Goal: Transaction & Acquisition: Purchase product/service

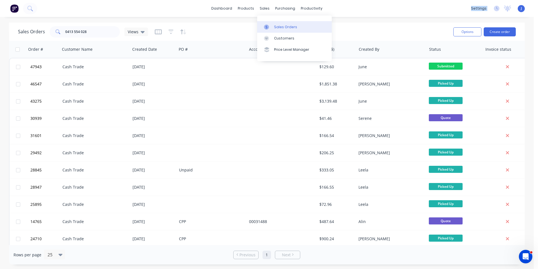
click at [278, 27] on div "Sales Orders" at bounding box center [285, 26] width 23 height 5
drag, startPoint x: 89, startPoint y: 27, endPoint x: 93, endPoint y: 30, distance: 5.9
click at [89, 30] on input "0413 554 028" at bounding box center [92, 31] width 55 height 11
drag, startPoint x: 100, startPoint y: 30, endPoint x: 4, endPoint y: 30, distance: 96.3
click at [4, 30] on div "Sales Orders 0413 554 028 Views Options Create order Order # Customer Name Crea…" at bounding box center [267, 143] width 534 height 241
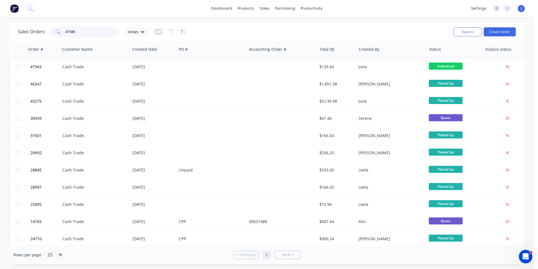
type input "47588"
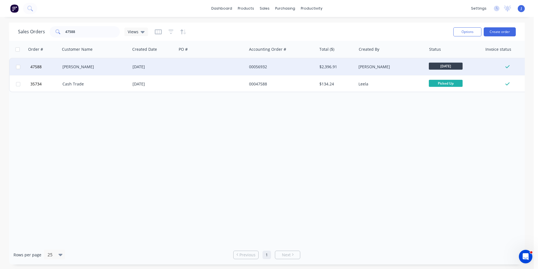
click at [192, 64] on div at bounding box center [212, 66] width 70 height 17
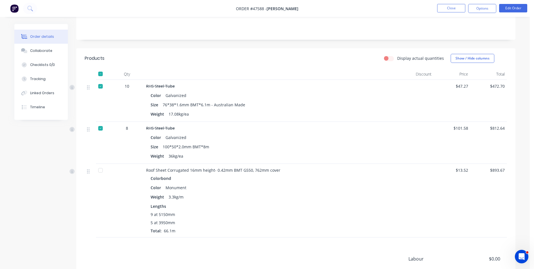
scroll to position [137, 0]
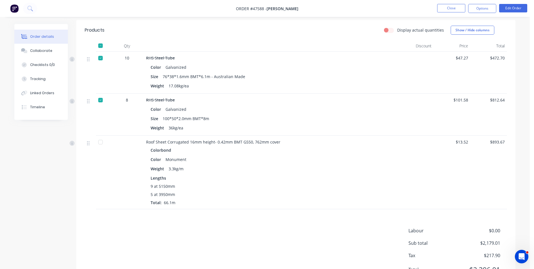
click at [33, 118] on div "Order details Collaborate Checklists 0/0 Tracking Linked Orders Timeline" at bounding box center [40, 72] width 53 height 96
click at [36, 115] on div "Order details Collaborate Checklists 0/0 Tracking Linked Orders Timeline" at bounding box center [40, 72] width 53 height 96
click at [46, 106] on button "Timeline" at bounding box center [40, 107] width 53 height 14
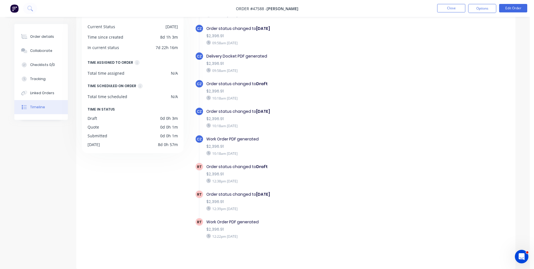
scroll to position [199, 0]
click at [37, 36] on div "Order details" at bounding box center [42, 36] width 24 height 5
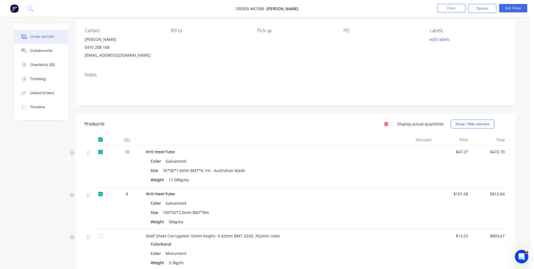
scroll to position [155, 0]
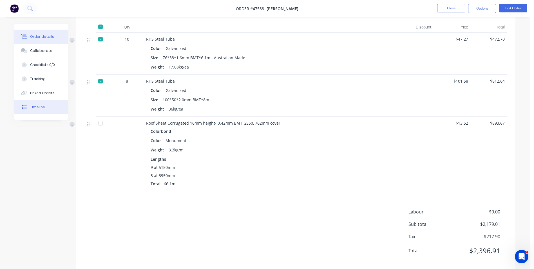
click at [19, 110] on button "Timeline" at bounding box center [40, 107] width 53 height 14
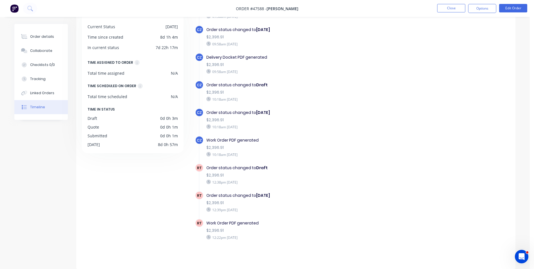
scroll to position [199, 0]
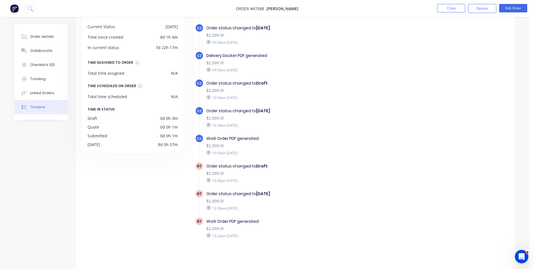
drag, startPoint x: 265, startPoint y: 236, endPoint x: 223, endPoint y: 246, distance: 43.2
click at [223, 246] on div "CZ Order created 09:53am Monday 04/08/25 CZ Order converted to Quote $2,396.91 …" at bounding box center [352, 34] width 315 height 448
click at [292, 229] on div "$2,396.91" at bounding box center [303, 228] width 195 height 6
click at [269, 131] on div "CZ Order status changed to Tuesday $2,396.91 10:18am Monday 04/08/25" at bounding box center [306, 120] width 223 height 28
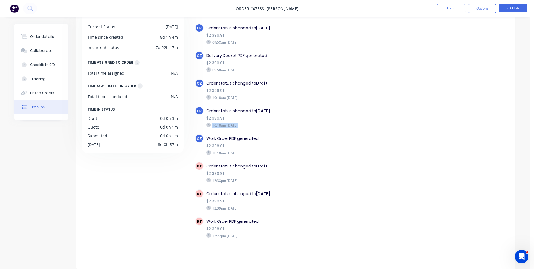
click at [269, 131] on div "CZ Order status changed to Tuesday $2,396.91 10:18am Monday 04/08/25" at bounding box center [306, 120] width 223 height 28
drag, startPoint x: 407, startPoint y: 183, endPoint x: 426, endPoint y: 136, distance: 51.2
click at [408, 179] on div "RT Order status changed to Draft $2,396.91 12:38pm Monday 04/08/25" at bounding box center [306, 176] width 223 height 28
click at [445, 6] on button "Close" at bounding box center [451, 8] width 28 height 8
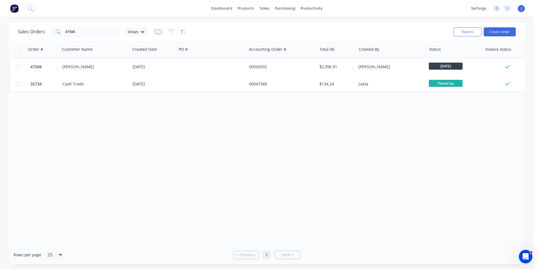
click at [164, 182] on div "Order # Customer Name Created Date PO # Accounting Order # Total ($) Created By…" at bounding box center [267, 143] width 516 height 204
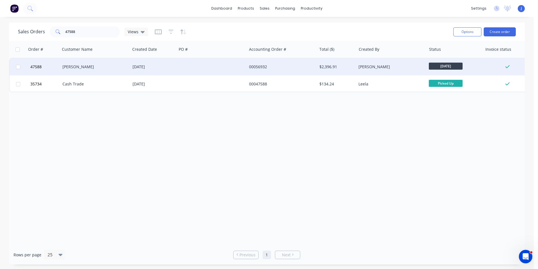
click at [392, 66] on div "[PERSON_NAME]" at bounding box center [390, 67] width 62 height 6
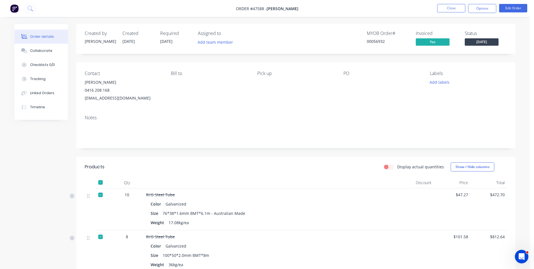
click at [482, 41] on span "[DATE]" at bounding box center [482, 41] width 34 height 7
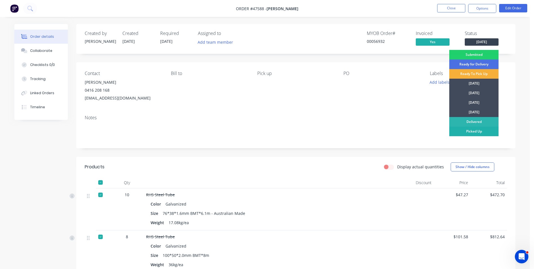
click at [472, 133] on div "Picked Up" at bounding box center [473, 131] width 49 height 10
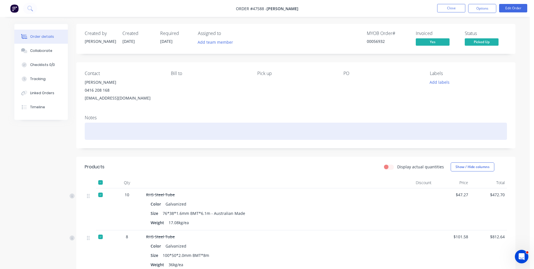
click at [186, 125] on div at bounding box center [296, 130] width 422 height 17
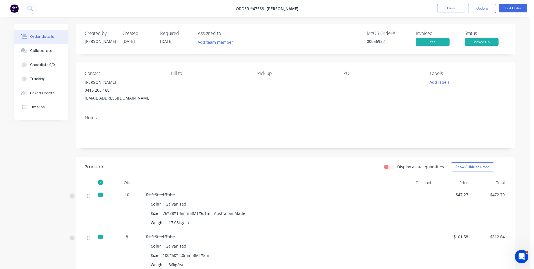
click at [461, 13] on li "Close" at bounding box center [451, 8] width 28 height 9
click at [443, 9] on button "Close" at bounding box center [451, 8] width 28 height 8
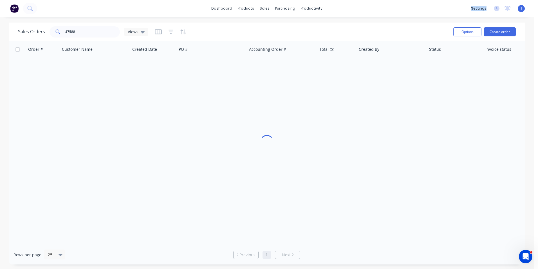
click at [443, 9] on div "dashboard products sales purchasing productivity dashboard products Product Cat…" at bounding box center [267, 8] width 534 height 17
click at [280, 27] on icon at bounding box center [280, 26] width 5 height 5
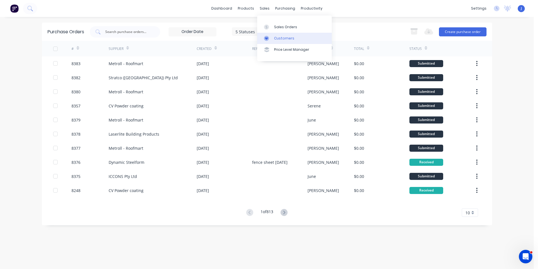
click at [269, 39] on div at bounding box center [268, 38] width 8 height 5
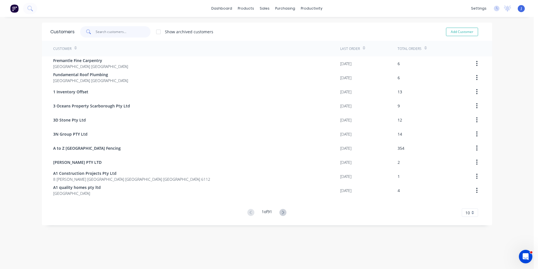
click at [113, 32] on input "text" at bounding box center [123, 31] width 55 height 11
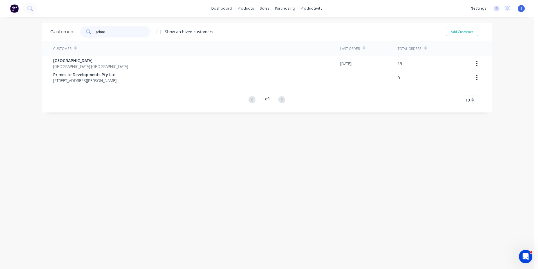
type input "prime"
click at [177, 165] on div "Customers prime Show archived customers Add Customer Customer Last Order Total …" at bounding box center [267, 149] width 450 height 252
click at [177, 170] on div "Customers prime Show archived customers Add Customer Customer Last Order Total …" at bounding box center [267, 149] width 450 height 252
click at [256, 23] on link "Product Catalogue" at bounding box center [271, 26] width 75 height 11
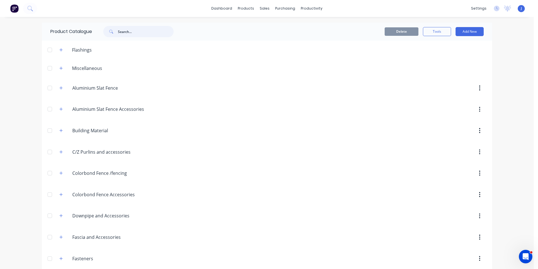
click at [144, 30] on input "text" at bounding box center [146, 31] width 56 height 11
type input "s"
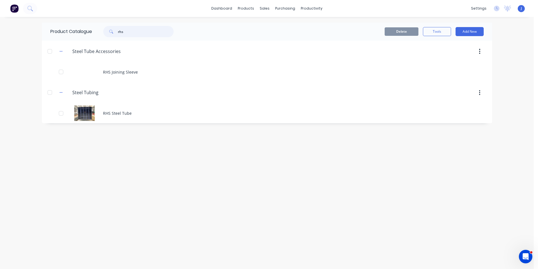
type input "rhs"
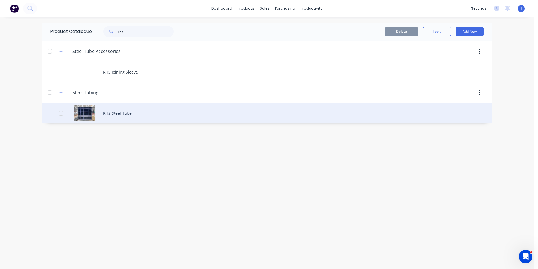
click at [121, 116] on div "RHS Steel Tube" at bounding box center [267, 113] width 450 height 20
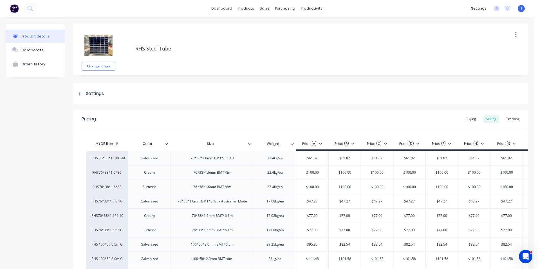
type textarea "x"
click at [513, 122] on div "Tracking" at bounding box center [513, 119] width 19 height 8
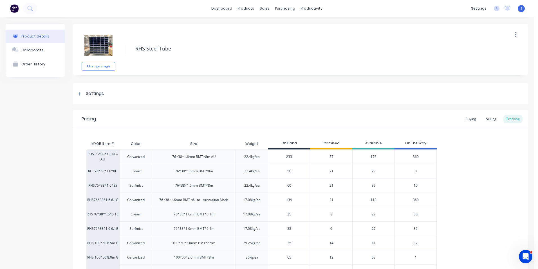
type input "233"
drag, startPoint x: 280, startPoint y: 157, endPoint x: 297, endPoint y: 153, distance: 18.1
click at [297, 153] on div "233 233" at bounding box center [289, 156] width 42 height 14
click at [295, 156] on input "233" at bounding box center [289, 156] width 42 height 5
drag, startPoint x: 295, startPoint y: 155, endPoint x: 286, endPoint y: 155, distance: 9.6
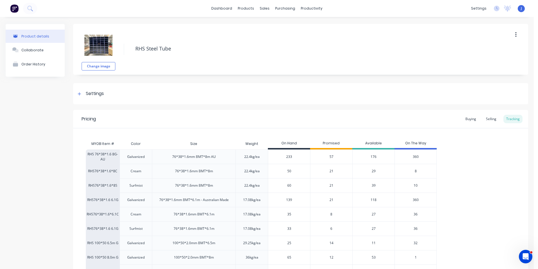
click at [286, 155] on input "233" at bounding box center [289, 156] width 42 height 5
click at [309, 123] on div "Pricing Buying Selling Tracking" at bounding box center [300, 119] width 455 height 18
click at [274, 106] on div "Change image RHS Steel Tube Settings Product Options I buy this item I sell thi…" at bounding box center [300, 219] width 455 height 390
click at [466, 119] on div "Buying" at bounding box center [471, 119] width 16 height 8
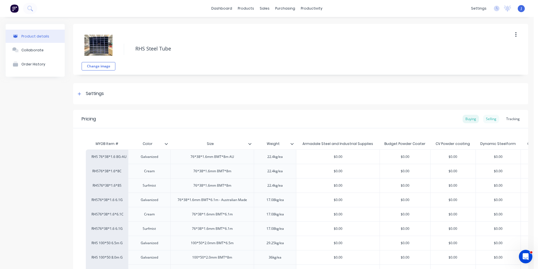
click at [485, 119] on div "Selling" at bounding box center [491, 119] width 16 height 8
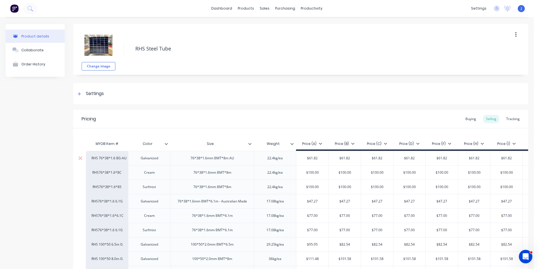
type input "$61.82"
drag, startPoint x: 322, startPoint y: 156, endPoint x: 302, endPoint y: 156, distance: 19.4
click at [302, 156] on input "$61.82" at bounding box center [312, 157] width 32 height 5
click at [307, 88] on div "Settings" at bounding box center [300, 93] width 455 height 21
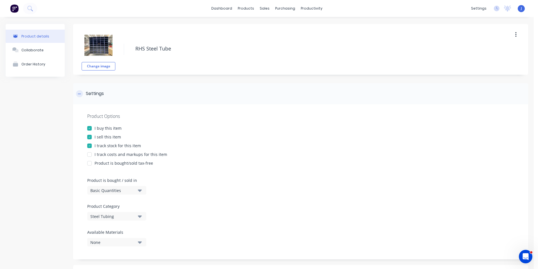
click at [82, 93] on div at bounding box center [79, 93] width 7 height 7
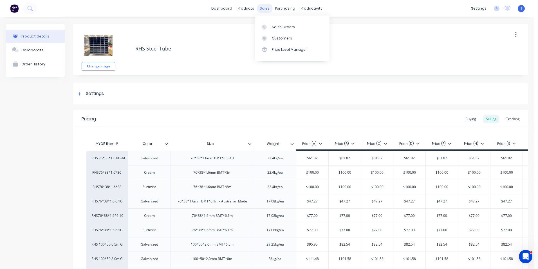
click at [267, 9] on div "sales" at bounding box center [264, 8] width 15 height 8
type textarea "x"
click at [270, 37] on link "Customers" at bounding box center [292, 38] width 75 height 11
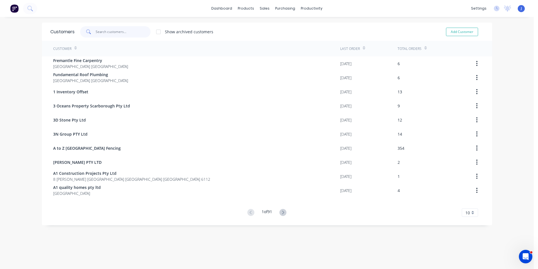
click at [119, 29] on input "text" at bounding box center [123, 31] width 55 height 11
drag, startPoint x: 267, startPoint y: 19, endPoint x: 267, endPoint y: 26, distance: 6.5
click at [267, 21] on div "Sales Orders Customers Price Level Manager" at bounding box center [292, 37] width 75 height 45
click at [267, 26] on icon at bounding box center [264, 26] width 5 height 5
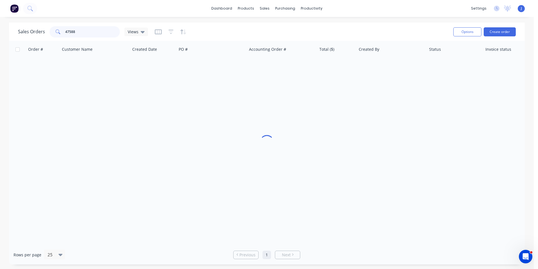
drag, startPoint x: 98, startPoint y: 33, endPoint x: 65, endPoint y: 34, distance: 32.4
click at [65, 34] on input "47588" at bounding box center [92, 31] width 55 height 11
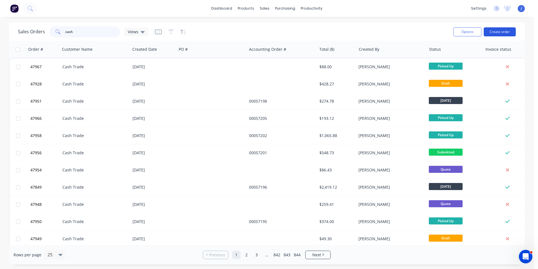
type input "cash"
click at [504, 32] on button "Create order" at bounding box center [500, 31] width 32 height 9
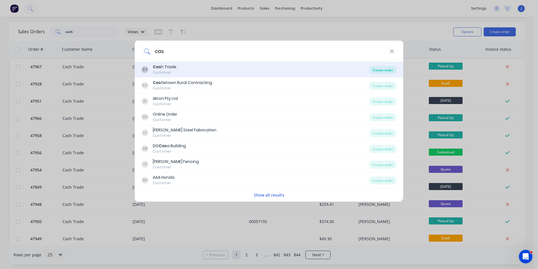
type input "cas"
click at [372, 70] on div "Create order" at bounding box center [382, 70] width 27 height 8
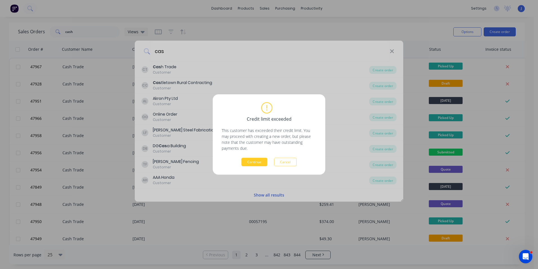
click at [263, 165] on button "Continue" at bounding box center [254, 162] width 26 height 8
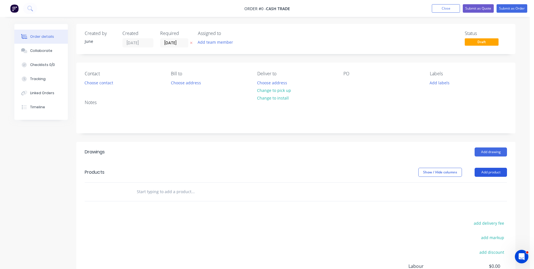
click at [498, 174] on button "Add product" at bounding box center [491, 171] width 32 height 9
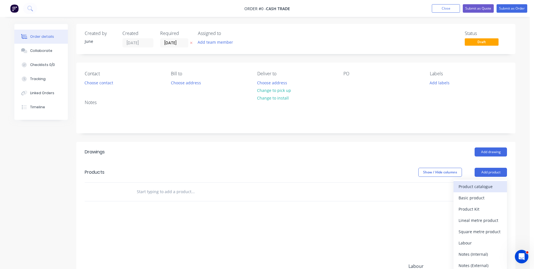
click at [467, 184] on div "Product catalogue" at bounding box center [479, 186] width 43 height 8
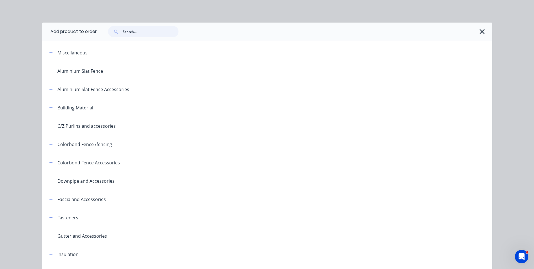
click at [138, 34] on input "text" at bounding box center [151, 31] width 56 height 11
type input "rhs"
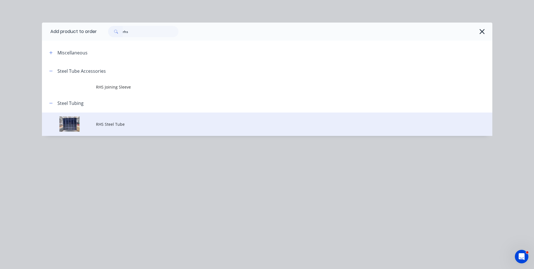
click at [139, 128] on td "RHS Steel Tube" at bounding box center [294, 123] width 396 height 23
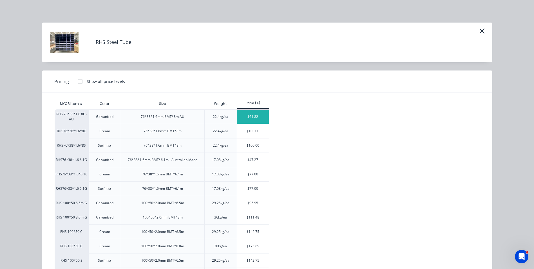
click at [256, 115] on div "$61.82" at bounding box center [253, 116] width 32 height 14
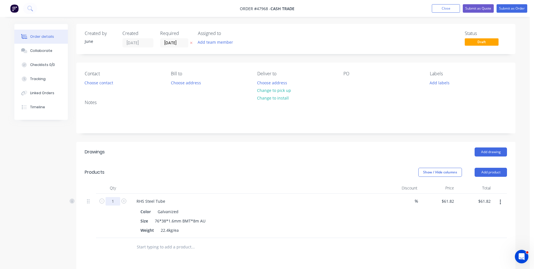
click at [115, 200] on input "1" at bounding box center [113, 201] width 15 height 8
type input "10"
type input "$618.20"
click at [177, 192] on div at bounding box center [256, 187] width 253 height 11
click at [168, 201] on div "RHS Steel Tube" at bounding box center [151, 201] width 38 height 8
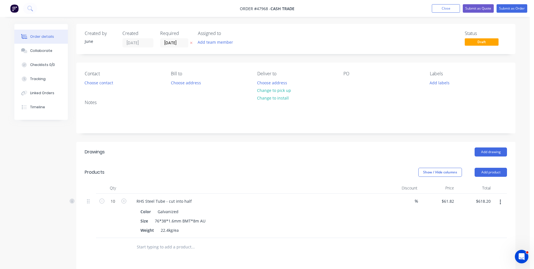
click at [274, 167] on div "Show / Hide columns Add product" at bounding box center [341, 171] width 332 height 9
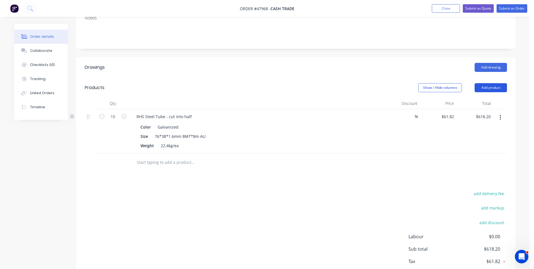
click at [484, 88] on button "Add product" at bounding box center [491, 87] width 32 height 9
click at [478, 97] on button "Product catalogue" at bounding box center [479, 101] width 53 height 11
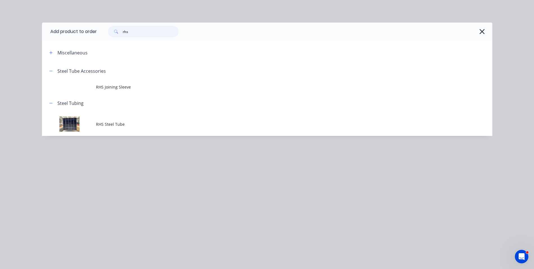
drag, startPoint x: 132, startPoint y: 33, endPoint x: 100, endPoint y: 33, distance: 32.4
click at [100, 33] on div "rhs" at bounding box center [292, 31] width 390 height 11
type input "cutting"
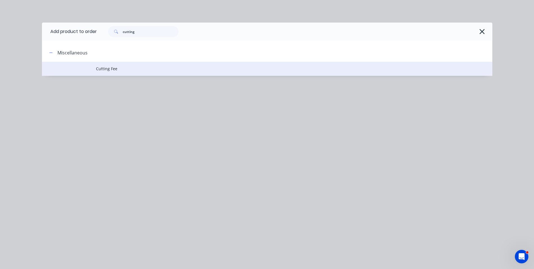
click at [102, 73] on td "Cutting Fee" at bounding box center [294, 69] width 396 height 14
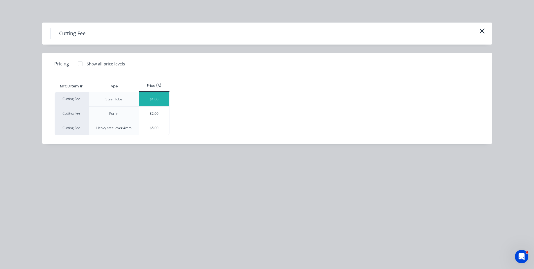
click at [161, 99] on div "$1.00" at bounding box center [154, 99] width 30 height 14
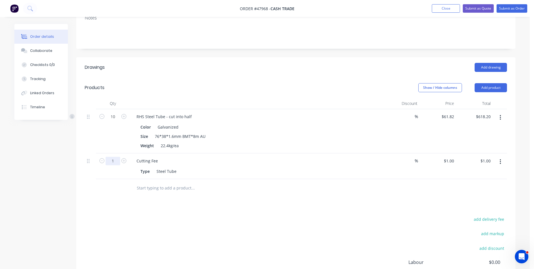
click at [110, 121] on input "1" at bounding box center [113, 116] width 15 height 8
type input "10"
type input "$10.00"
click at [292, 206] on div "Drawings Add drawing Products Show / Hide columns Add product Qty Discount Pric…" at bounding box center [295, 188] width 439 height 263
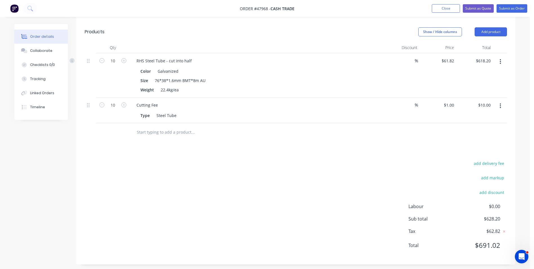
scroll to position [141, 0]
drag, startPoint x: 372, startPoint y: 178, endPoint x: 378, endPoint y: 176, distance: 5.7
click at [375, 177] on div "add delivery fee add markup add discount Labour $0.00 Sub total $628.20 Tax $62…" at bounding box center [296, 207] width 422 height 96
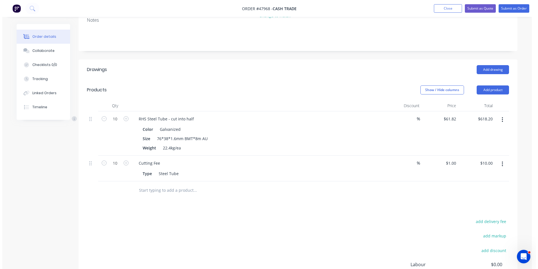
scroll to position [0, 0]
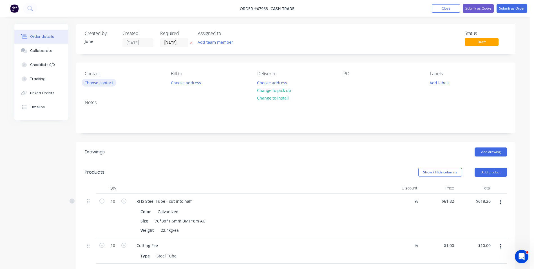
click at [101, 84] on button "Choose contact" at bounding box center [99, 83] width 35 height 8
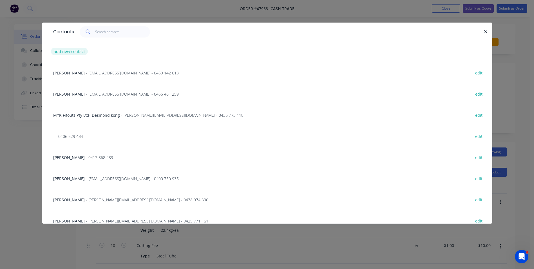
click at [66, 52] on button "add new contact" at bounding box center [69, 52] width 37 height 8
select select "AU"
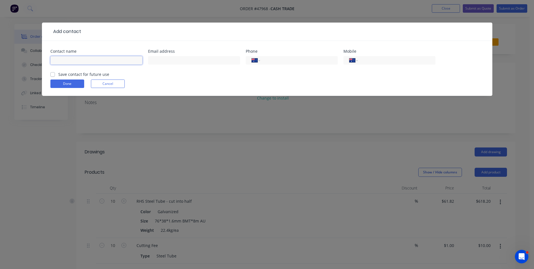
click at [75, 60] on input "text" at bounding box center [96, 60] width 92 height 8
type input "Ken"
click at [383, 55] on div "International Afghanistan Åland Islands Albania Algeria American Samoa Andorra …" at bounding box center [389, 63] width 92 height 17
click at [382, 62] on input "tel" at bounding box center [396, 60] width 68 height 6
type input "0473 133 036"
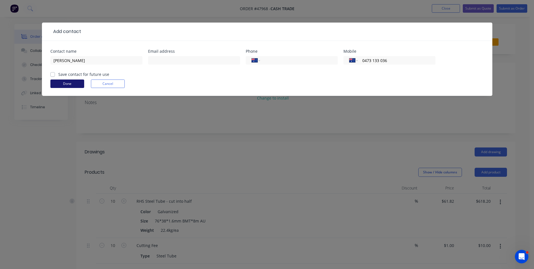
click at [60, 85] on button "Done" at bounding box center [67, 83] width 34 height 8
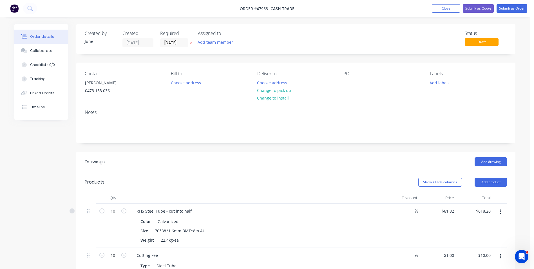
click at [234, 142] on div "Notes" at bounding box center [295, 124] width 439 height 38
click at [288, 90] on button "Change to pick up" at bounding box center [274, 90] width 40 height 8
click at [485, 7] on button "Submit as Quote" at bounding box center [478, 8] width 31 height 8
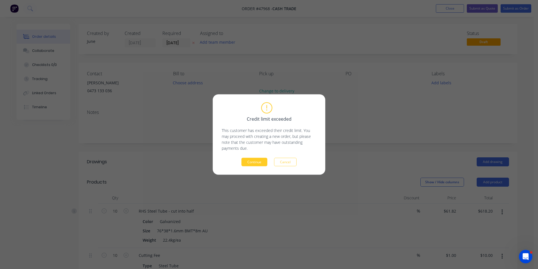
click at [254, 163] on button "Continue" at bounding box center [254, 162] width 26 height 8
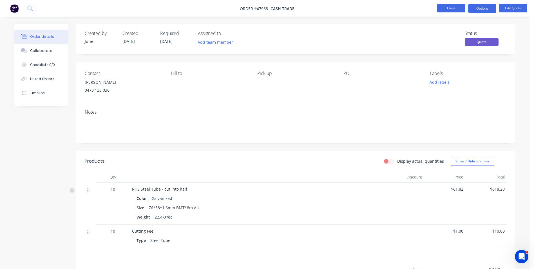
click at [451, 8] on button "Close" at bounding box center [451, 8] width 28 height 8
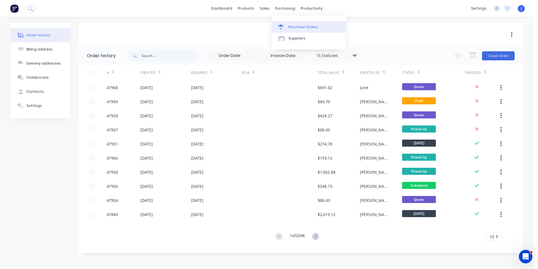
click at [293, 31] on link "Purchase Orders" at bounding box center [309, 26] width 75 height 11
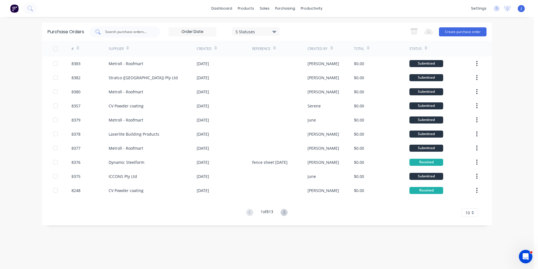
click at [119, 34] on input "text" at bounding box center [128, 32] width 47 height 6
type input "8353"
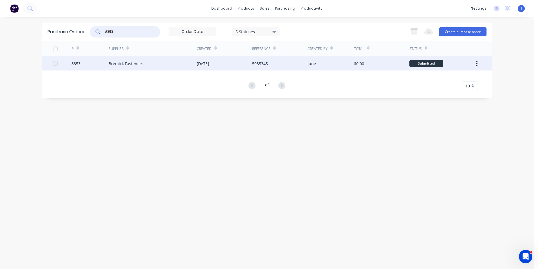
click at [149, 70] on div "Bremick Fasteners" at bounding box center [153, 63] width 88 height 14
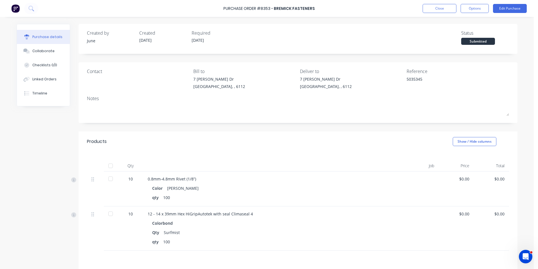
click at [111, 167] on div at bounding box center [110, 165] width 11 height 11
type textarea "x"
click at [286, 155] on div "Qty Job Price Total 10 0.8mm-4.8mm Rivet (1/8”) Color Shale Grey qty 100 $0.00 …" at bounding box center [298, 200] width 439 height 99
click at [34, 80] on div "Linked Orders" at bounding box center [44, 79] width 24 height 5
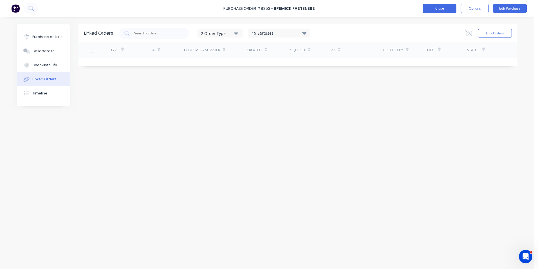
click at [450, 7] on button "Close" at bounding box center [440, 8] width 34 height 9
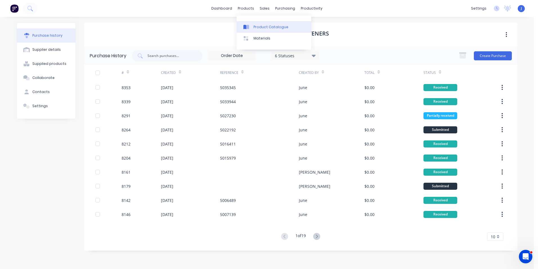
click at [250, 24] on link "Product Catalogue" at bounding box center [274, 26] width 75 height 11
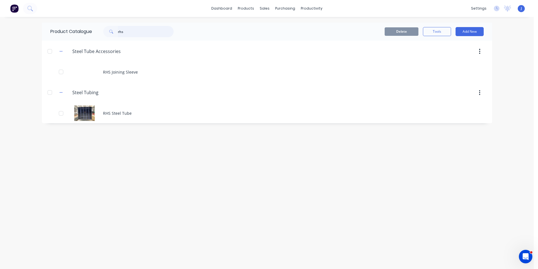
drag, startPoint x: 138, startPoint y: 31, endPoint x: 96, endPoint y: 37, distance: 42.4
click at [96, 37] on div "rhs" at bounding box center [137, 31] width 90 height 11
type input "39"
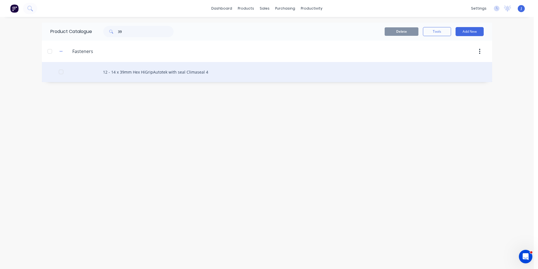
click at [148, 68] on div "12 - 14 x 39mm Hex HiGripAutotek with seal Climaseal 4" at bounding box center [267, 72] width 450 height 20
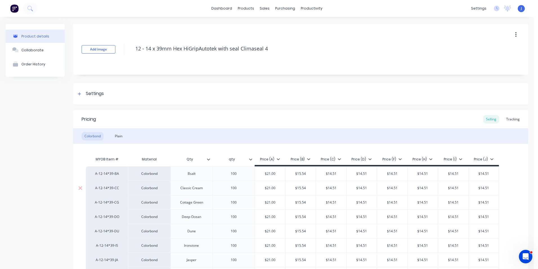
type textarea "x"
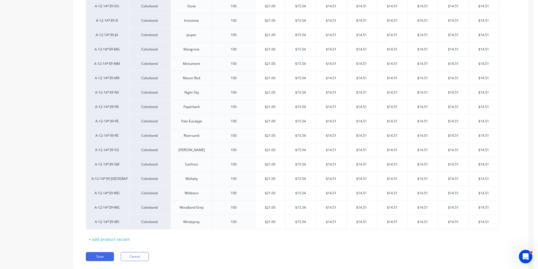
scroll to position [225, 0]
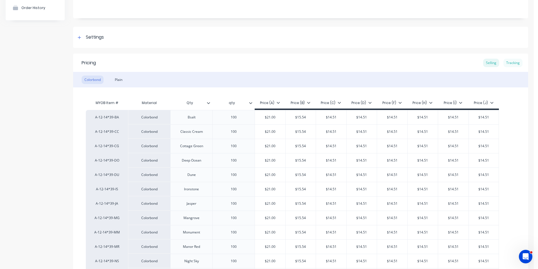
click at [508, 60] on div "Tracking" at bounding box center [513, 63] width 19 height 8
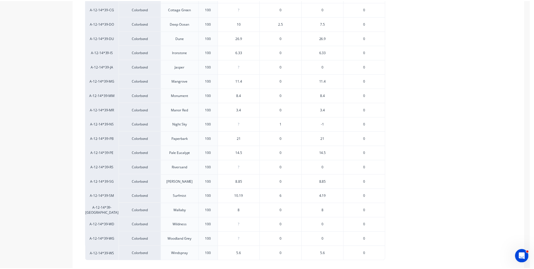
scroll to position [225, 0]
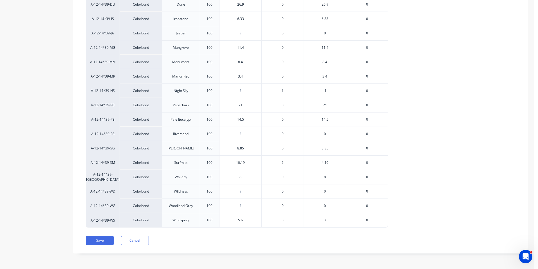
click at [283, 163] on span "6" at bounding box center [283, 162] width 2 height 5
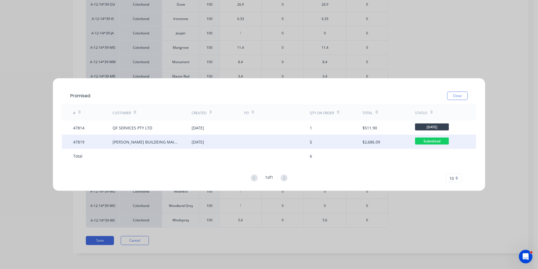
click at [212, 147] on div "[DATE]" at bounding box center [218, 142] width 53 height 14
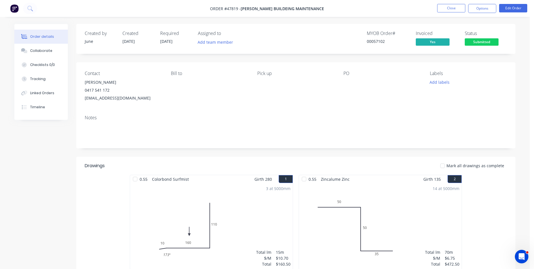
click at [402, 77] on div "PO" at bounding box center [381, 86] width 77 height 31
click at [452, 11] on button "Close" at bounding box center [451, 8] width 28 height 8
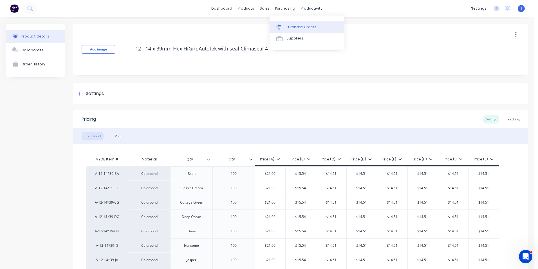
click at [296, 26] on div "Purchase Orders" at bounding box center [302, 26] width 30 height 5
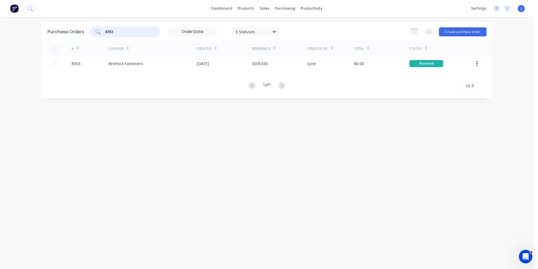
drag, startPoint x: 136, startPoint y: 33, endPoint x: 109, endPoint y: 33, distance: 26.5
click at [109, 33] on input "8353" at bounding box center [128, 32] width 47 height 6
click at [117, 33] on input "8353" at bounding box center [128, 32] width 47 height 6
drag, startPoint x: 126, startPoint y: 29, endPoint x: 95, endPoint y: 34, distance: 31.4
click at [95, 34] on div "8353" at bounding box center [125, 31] width 70 height 11
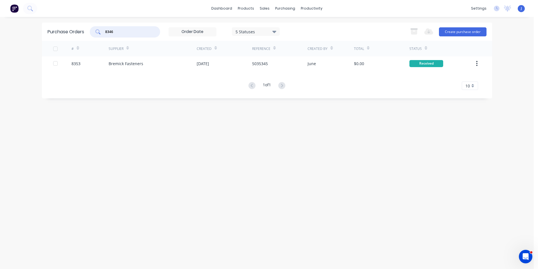
type input "8346"
click at [128, 66] on div "[PERSON_NAME] Insulation" at bounding box center [135, 64] width 52 height 6
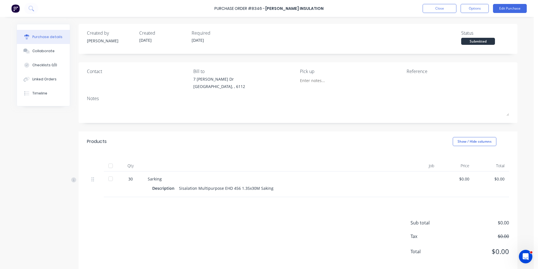
click at [110, 165] on div at bounding box center [110, 165] width 11 height 11
click at [46, 78] on div "Linked Orders" at bounding box center [44, 79] width 24 height 5
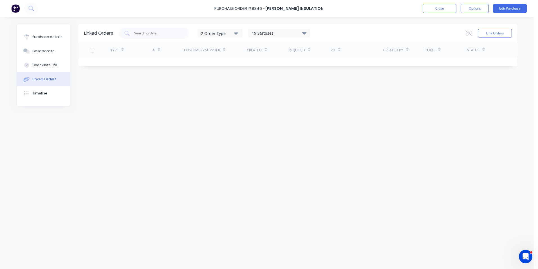
click at [46, 78] on div "Linked Orders" at bounding box center [44, 79] width 24 height 5
drag, startPoint x: 198, startPoint y: 178, endPoint x: 202, endPoint y: 176, distance: 4.4
click at [198, 178] on div "Linked Orders 2 Order Type 19 Statuses Sales Order Status All Archived Draft Qu…" at bounding box center [267, 141] width 501 height 235
click at [255, 106] on div "Linked Orders 2 Order Type 19 Statuses Sales Order Status All Archived Draft Qu…" at bounding box center [267, 141] width 501 height 235
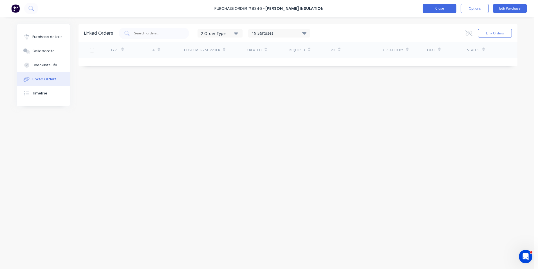
click at [442, 12] on button "Close" at bounding box center [440, 8] width 34 height 9
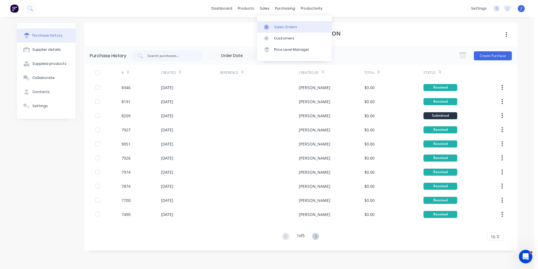
click at [271, 24] on link "Sales Orders" at bounding box center [294, 26] width 75 height 11
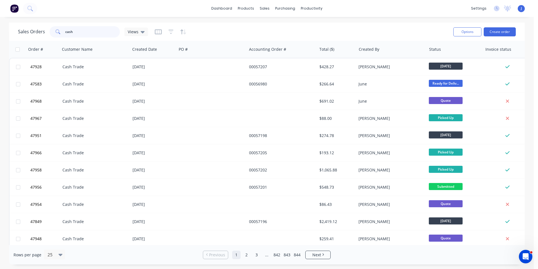
click at [76, 26] on input "cash" at bounding box center [92, 31] width 55 height 11
drag, startPoint x: 76, startPoint y: 29, endPoint x: 57, endPoint y: 29, distance: 19.1
click at [57, 29] on div "cash" at bounding box center [85, 31] width 70 height 11
type input "47741"
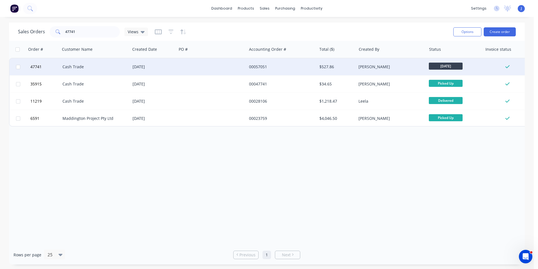
click at [156, 62] on div "[DATE]" at bounding box center [153, 66] width 46 height 17
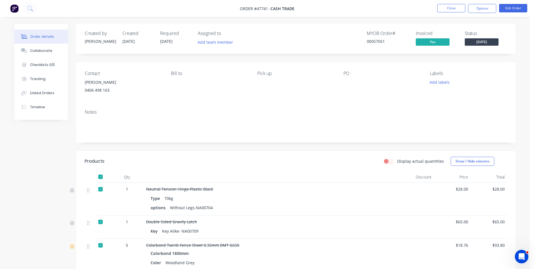
click at [480, 43] on span "[DATE]" at bounding box center [482, 41] width 34 height 7
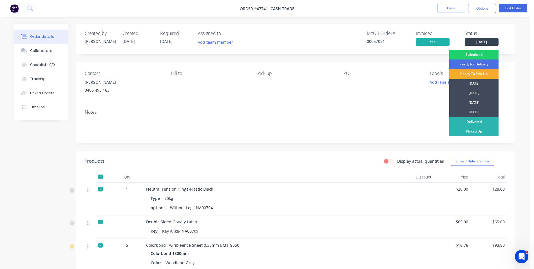
click at [477, 74] on div "Ready To Pick Up" at bounding box center [473, 74] width 49 height 10
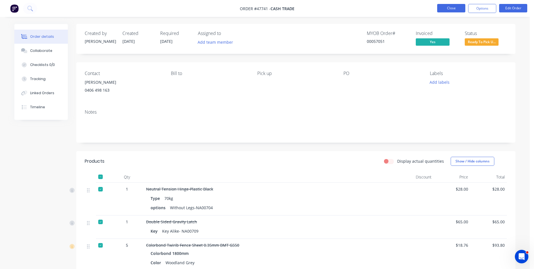
click at [442, 8] on button "Close" at bounding box center [451, 8] width 28 height 8
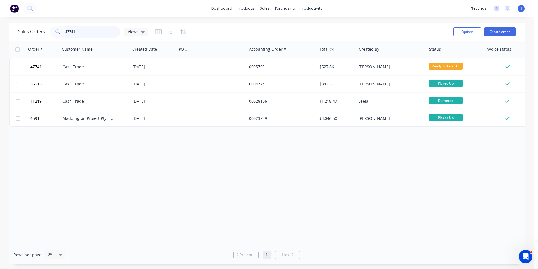
click at [99, 30] on input "47741" at bounding box center [92, 31] width 55 height 11
type input "47701"
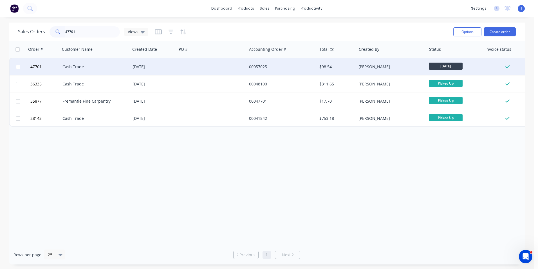
click at [92, 67] on div "Cash Trade" at bounding box center [93, 67] width 62 height 6
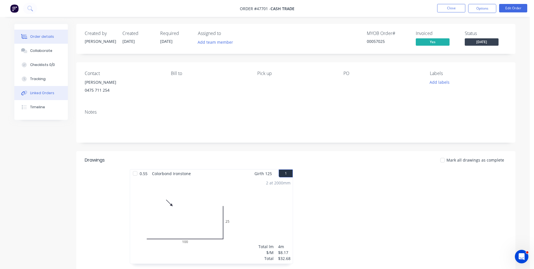
click at [46, 93] on div "Linked Orders" at bounding box center [42, 92] width 24 height 5
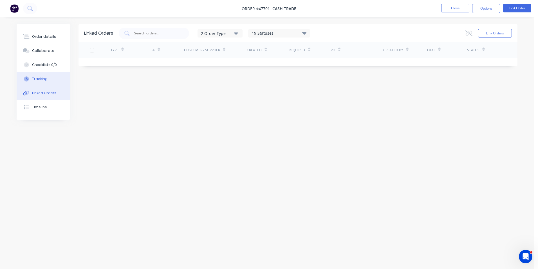
click at [36, 82] on button "Tracking" at bounding box center [43, 79] width 53 height 14
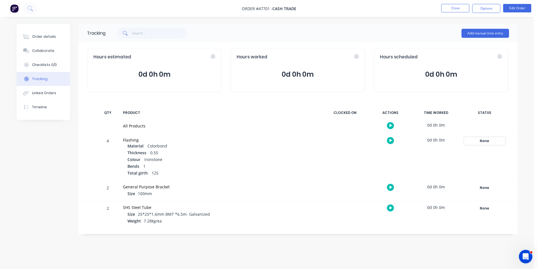
click at [481, 141] on div "None" at bounding box center [484, 140] width 41 height 7
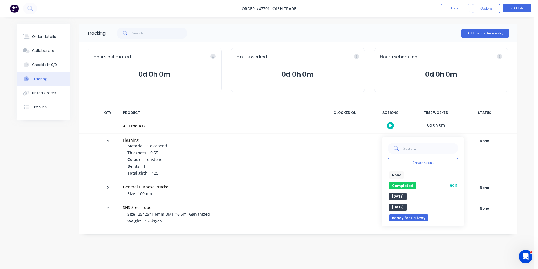
click at [402, 182] on button "Completed" at bounding box center [402, 185] width 27 height 7
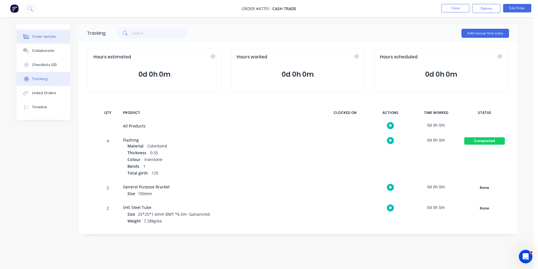
click at [40, 35] on div "Order details" at bounding box center [44, 36] width 24 height 5
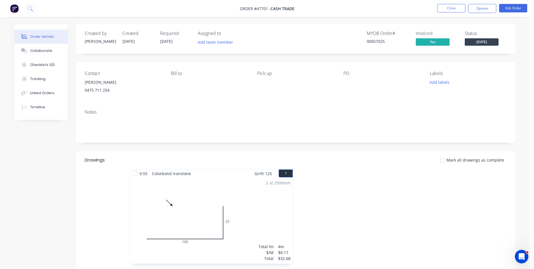
click at [491, 41] on span "[DATE]" at bounding box center [482, 41] width 34 height 7
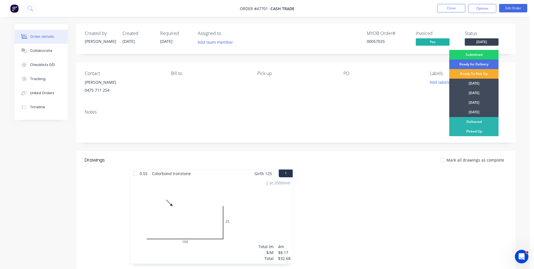
click at [467, 75] on div "Ready To Pick Up" at bounding box center [473, 74] width 49 height 10
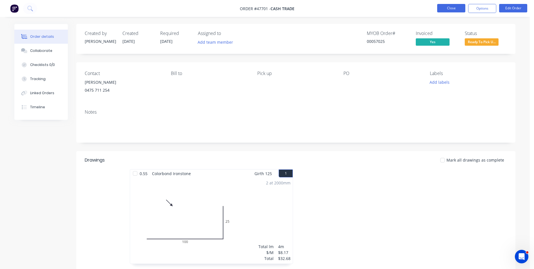
click at [455, 9] on button "Close" at bounding box center [451, 8] width 28 height 8
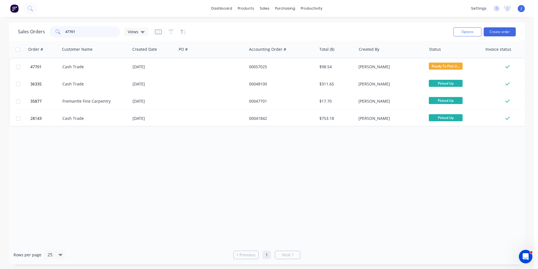
drag, startPoint x: 85, startPoint y: 32, endPoint x: -1, endPoint y: 30, distance: 85.9
click at [0, 30] on html "dashboard products sales purchasing productivity dashboard products Product Cat…" at bounding box center [269, 134] width 538 height 269
type input "47621"
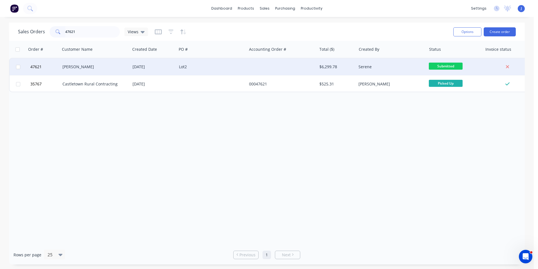
click at [110, 66] on div "[PERSON_NAME]" at bounding box center [93, 67] width 62 height 6
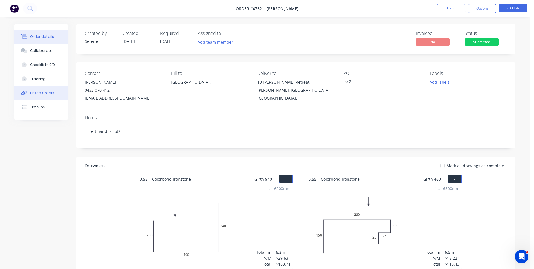
click at [51, 94] on div "Linked Orders" at bounding box center [42, 92] width 24 height 5
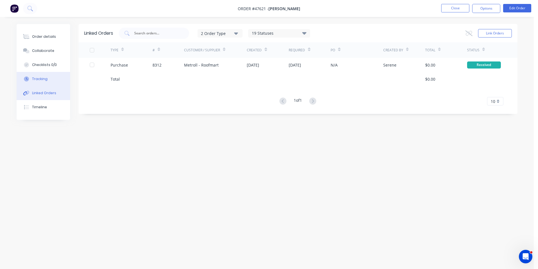
click at [48, 83] on button "Tracking" at bounding box center [43, 79] width 53 height 14
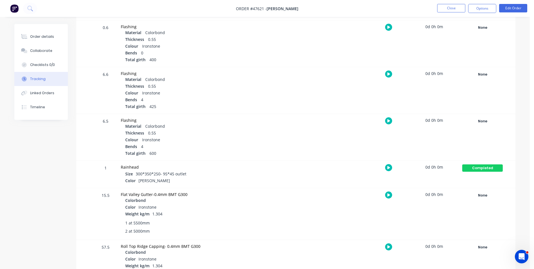
scroll to position [281, 0]
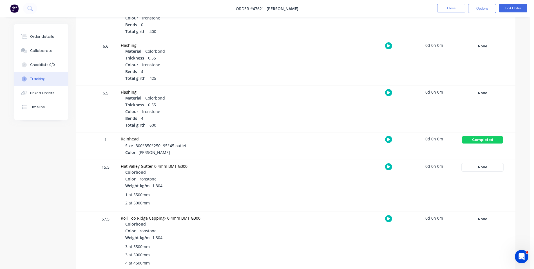
click at [473, 169] on div "None" at bounding box center [482, 166] width 41 height 7
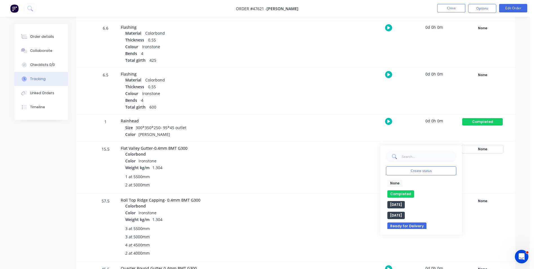
scroll to position [310, 0]
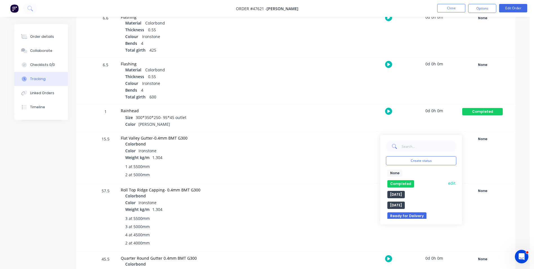
click at [399, 183] on button "Completed" at bounding box center [400, 183] width 27 height 7
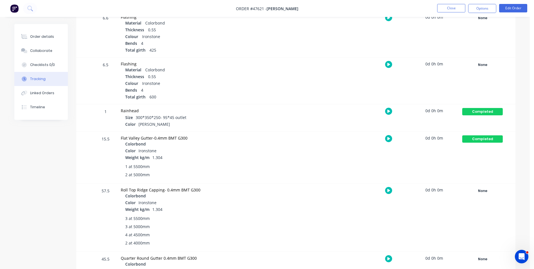
click at [488, 196] on div "None Create status None edit Completed edit Friday Monday Ready for Delivery Re…" at bounding box center [482, 217] width 48 height 68
click at [479, 189] on div "None" at bounding box center [482, 190] width 41 height 7
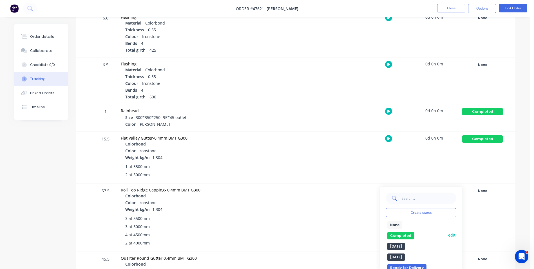
click at [404, 233] on button "Completed" at bounding box center [400, 235] width 27 height 7
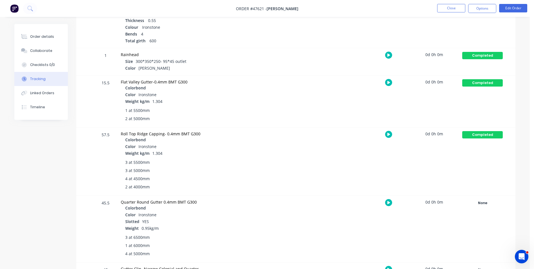
scroll to position [366, 0]
click at [485, 205] on div "None" at bounding box center [482, 202] width 41 height 7
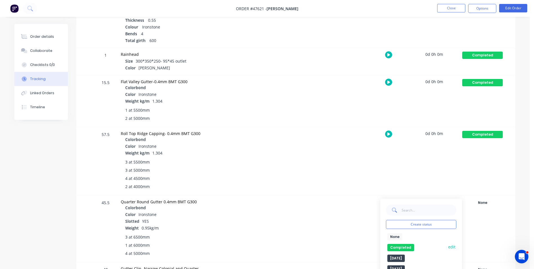
click at [396, 248] on button "Completed" at bounding box center [400, 246] width 27 height 7
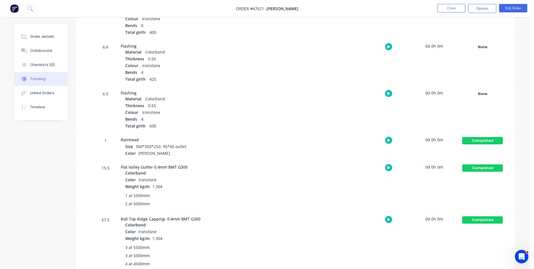
scroll to position [253, 0]
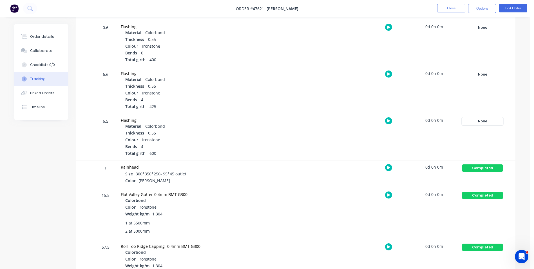
click at [482, 122] on div "None" at bounding box center [482, 120] width 41 height 7
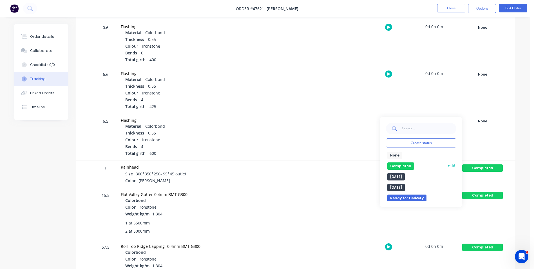
click at [403, 167] on button "Completed" at bounding box center [400, 165] width 27 height 7
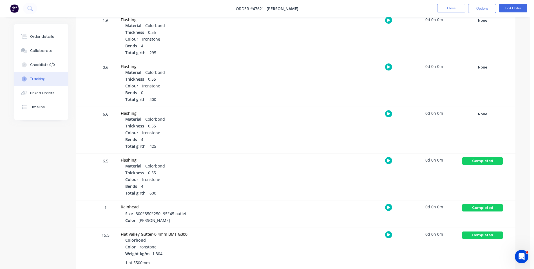
scroll to position [169, 0]
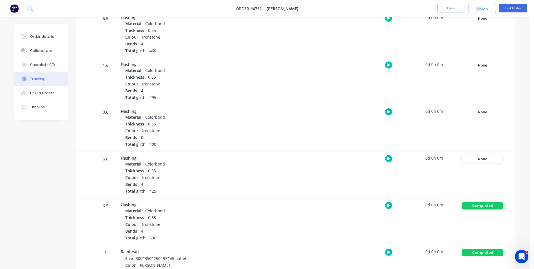
click at [474, 155] on div "None" at bounding box center [482, 158] width 41 height 7
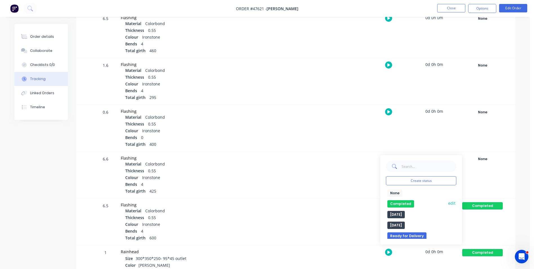
click at [401, 203] on button "Completed" at bounding box center [400, 203] width 27 height 7
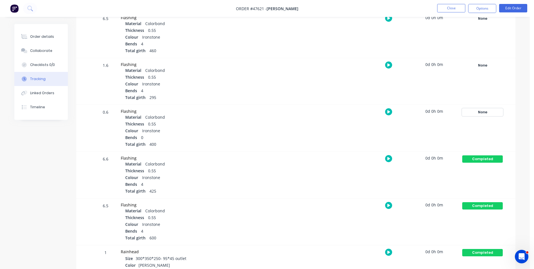
click at [496, 114] on div "None" at bounding box center [482, 111] width 41 height 7
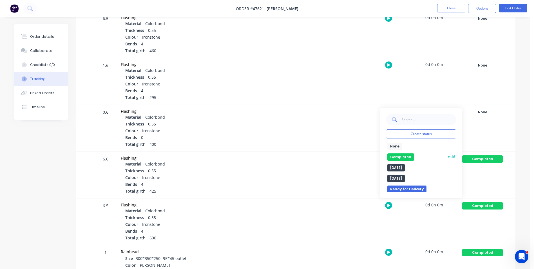
click at [408, 158] on button "Completed" at bounding box center [400, 156] width 27 height 7
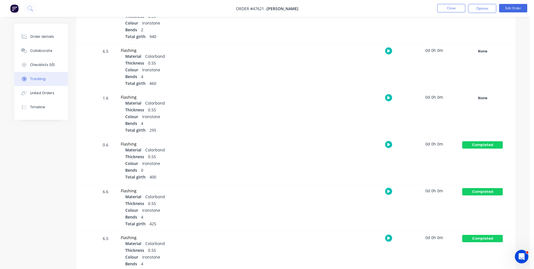
scroll to position [84, 0]
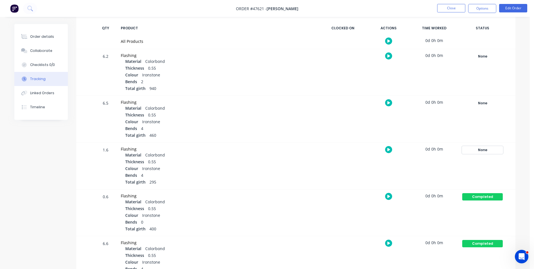
click at [482, 151] on div "None" at bounding box center [482, 149] width 41 height 7
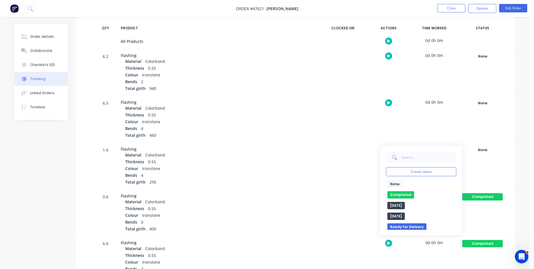
drag, startPoint x: 403, startPoint y: 194, endPoint x: 488, endPoint y: 76, distance: 144.9
click at [405, 194] on button "Completed" at bounding box center [400, 194] width 27 height 7
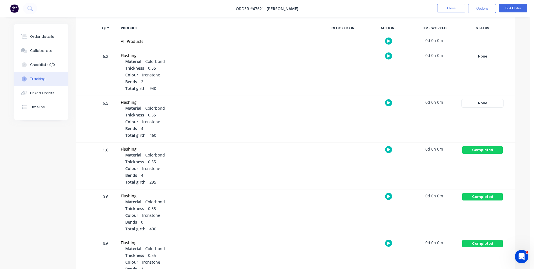
click at [483, 105] on div "None" at bounding box center [482, 102] width 41 height 7
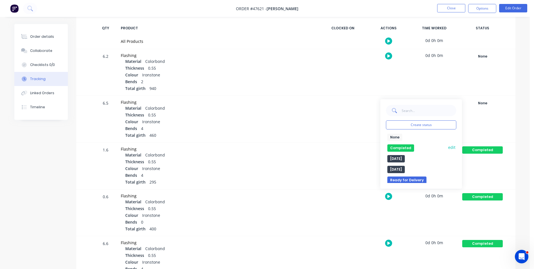
click at [408, 146] on button "Completed" at bounding box center [400, 147] width 27 height 7
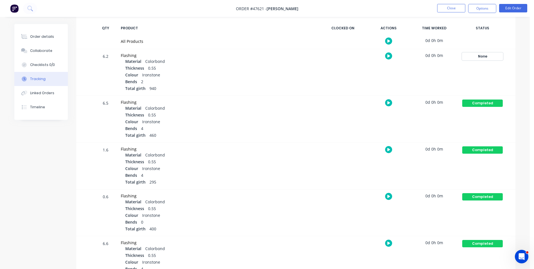
click at [481, 57] on div "None" at bounding box center [482, 56] width 41 height 7
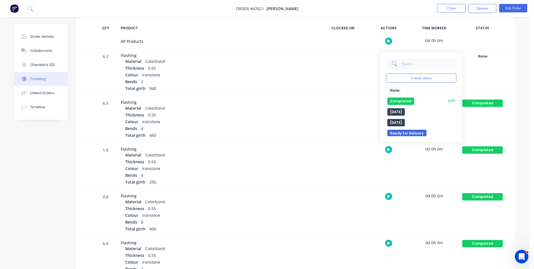
click at [411, 100] on button "Completed" at bounding box center [400, 100] width 27 height 7
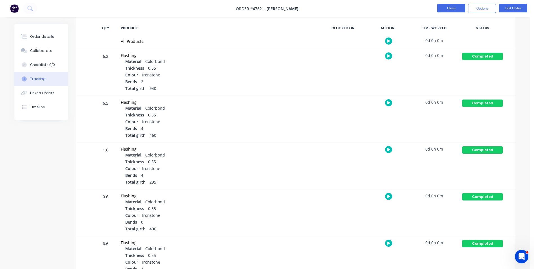
click at [459, 7] on button "Close" at bounding box center [451, 8] width 28 height 8
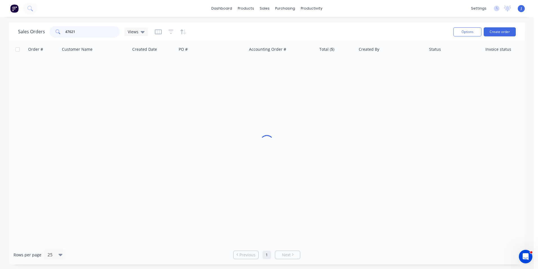
drag, startPoint x: 89, startPoint y: 31, endPoint x: 69, endPoint y: 33, distance: 19.6
click at [69, 33] on input "47621" at bounding box center [92, 31] width 55 height 11
type input "47395"
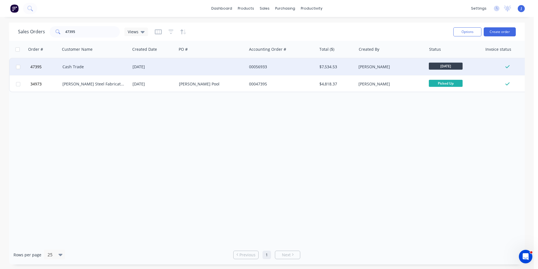
click at [107, 70] on div "Cash Trade" at bounding box center [95, 66] width 70 height 17
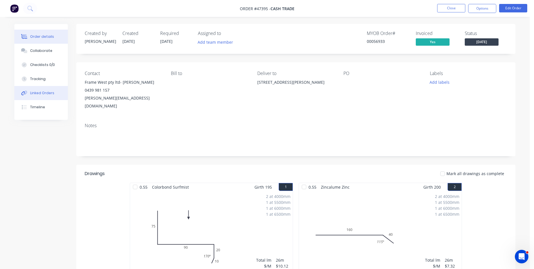
click at [41, 92] on div "Linked Orders" at bounding box center [42, 92] width 24 height 5
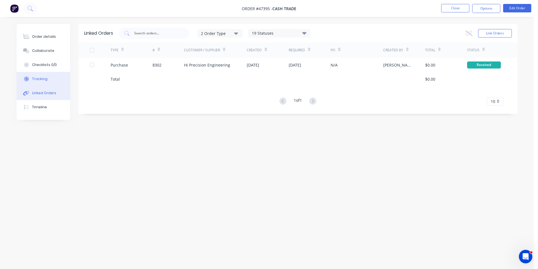
click at [42, 78] on div "Tracking" at bounding box center [39, 78] width 15 height 5
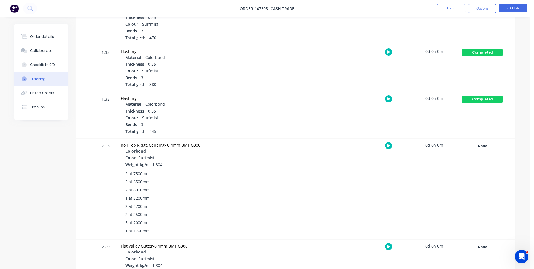
scroll to position [422, 0]
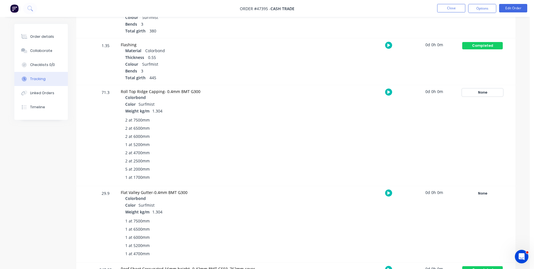
click at [488, 92] on div "None" at bounding box center [482, 92] width 41 height 7
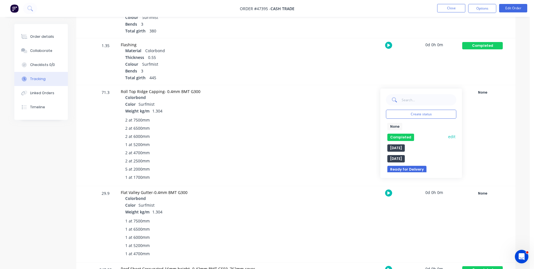
click at [403, 137] on button "Completed" at bounding box center [400, 136] width 27 height 7
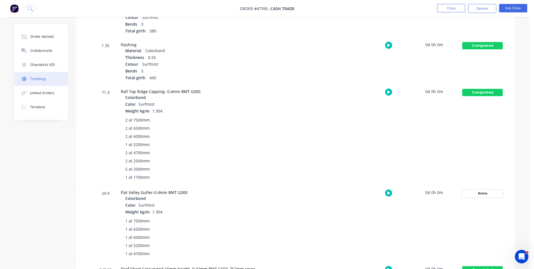
click at [471, 191] on div "None" at bounding box center [482, 192] width 41 height 7
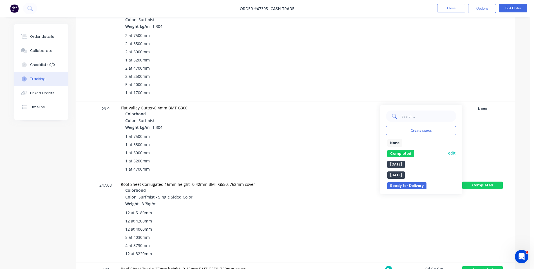
click at [389, 155] on button "Completed" at bounding box center [400, 153] width 27 height 7
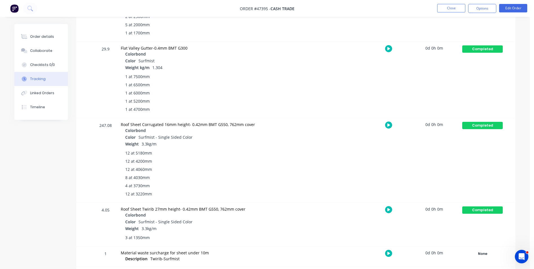
scroll to position [619, 0]
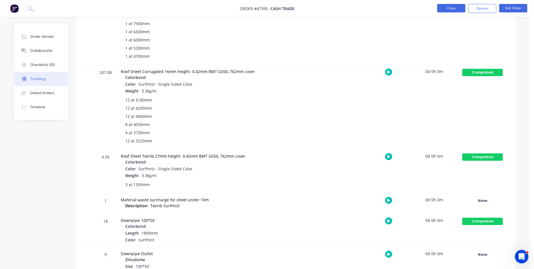
click at [455, 7] on button "Close" at bounding box center [451, 8] width 28 height 8
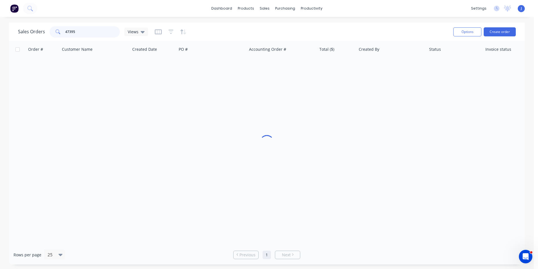
drag, startPoint x: 80, startPoint y: 34, endPoint x: 51, endPoint y: 34, distance: 28.7
click at [51, 34] on div "47395" at bounding box center [85, 31] width 70 height 11
type input "46567"
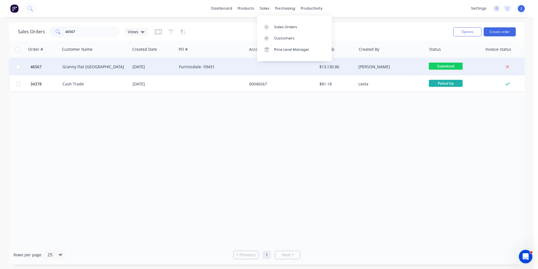
click at [158, 68] on div "[DATE]" at bounding box center [154, 67] width 42 height 6
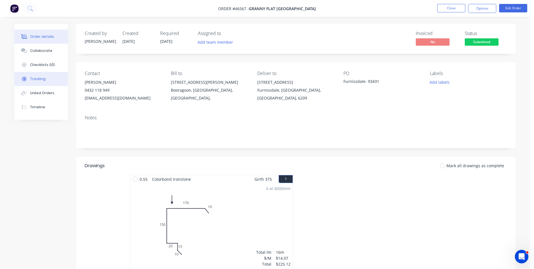
click at [45, 78] on button "Tracking" at bounding box center [40, 79] width 53 height 14
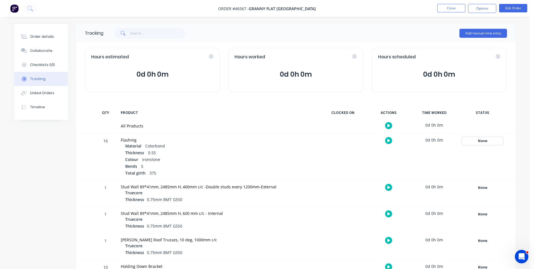
click at [477, 138] on div "None" at bounding box center [482, 140] width 41 height 7
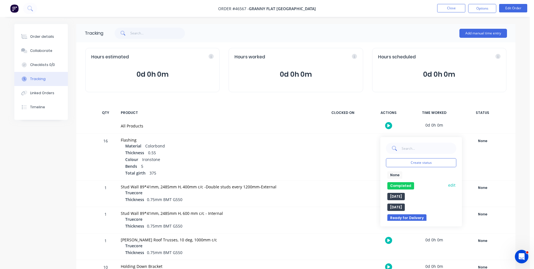
click at [404, 186] on button "Completed" at bounding box center [400, 185] width 27 height 7
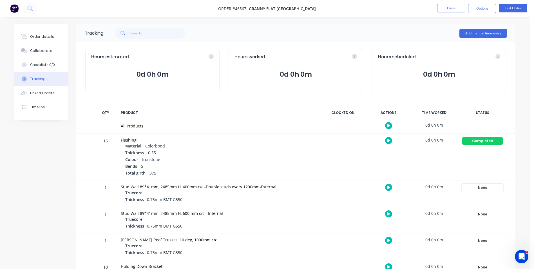
click at [480, 187] on div "None" at bounding box center [482, 187] width 41 height 7
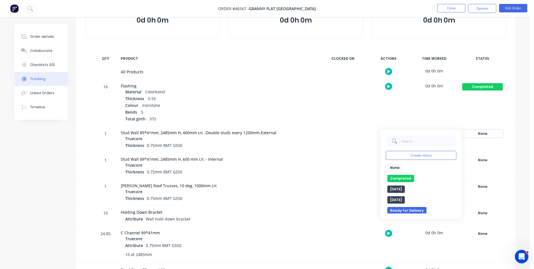
scroll to position [56, 0]
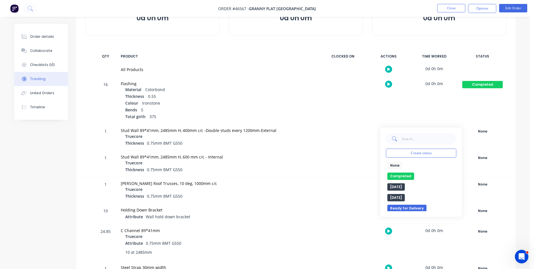
drag, startPoint x: 407, startPoint y: 174, endPoint x: 466, endPoint y: 173, distance: 59.1
click at [409, 173] on button "Completed" at bounding box center [400, 175] width 27 height 7
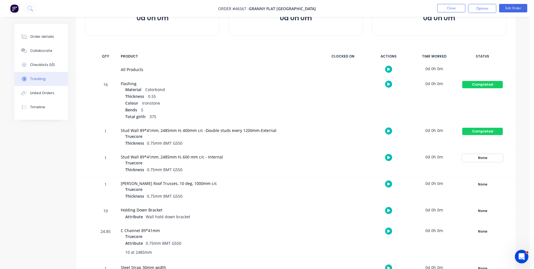
click at [494, 161] on div "None" at bounding box center [482, 157] width 41 height 7
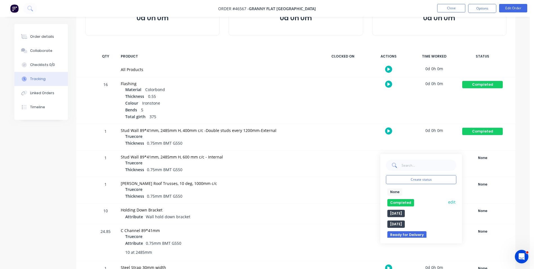
click at [401, 203] on button "Completed" at bounding box center [400, 202] width 27 height 7
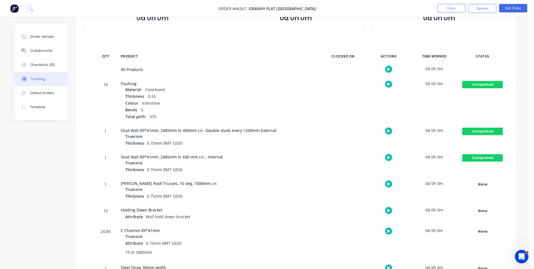
click at [467, 131] on div "Completed" at bounding box center [482, 130] width 41 height 7
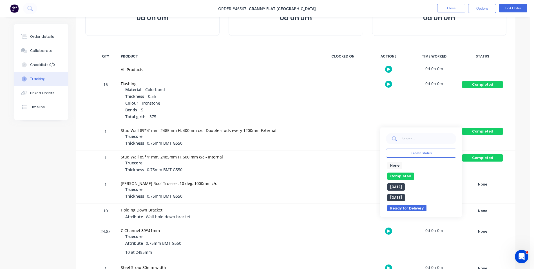
click at [397, 164] on button "None" at bounding box center [394, 165] width 15 height 7
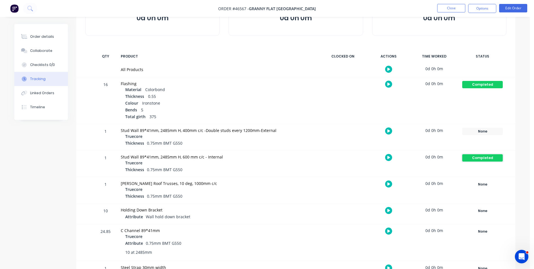
click at [477, 157] on div "Completed" at bounding box center [482, 157] width 41 height 7
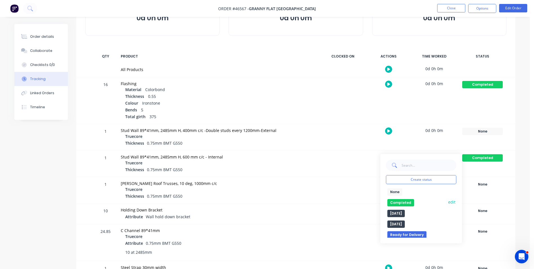
click at [401, 202] on button "Completed" at bounding box center [400, 202] width 27 height 7
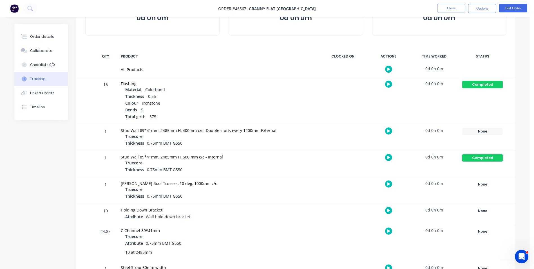
click at [474, 156] on div "Completed" at bounding box center [482, 157] width 41 height 7
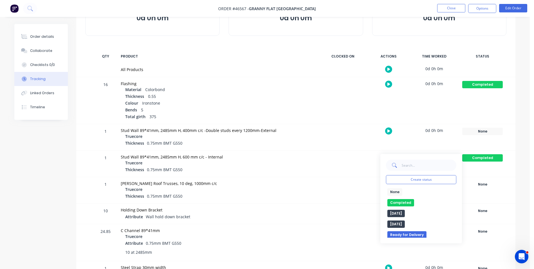
click at [398, 193] on button "None" at bounding box center [394, 191] width 15 height 7
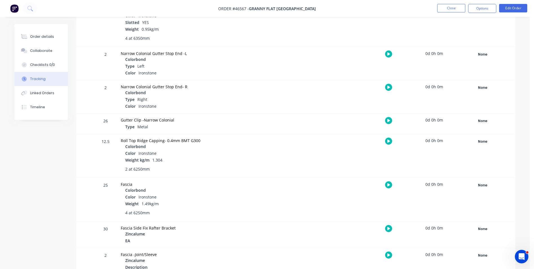
scroll to position [647, 0]
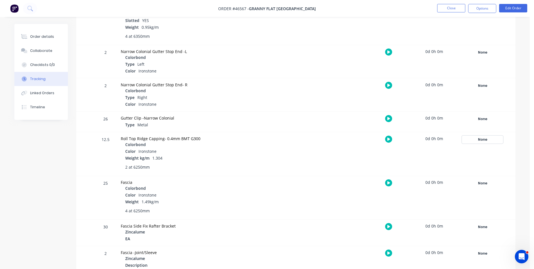
click at [493, 143] on div "None" at bounding box center [482, 139] width 41 height 7
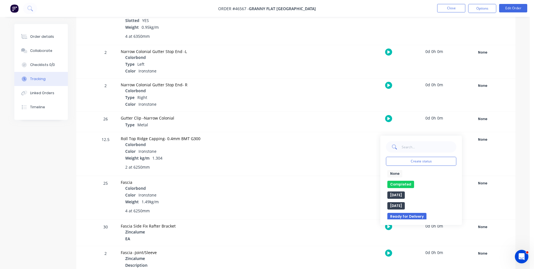
click at [400, 180] on div "None edit Completed edit Friday Monday Ready for Delivery Ready To Pick Up Subm…" at bounding box center [421, 194] width 70 height 49
click at [400, 182] on button "Completed" at bounding box center [400, 183] width 27 height 7
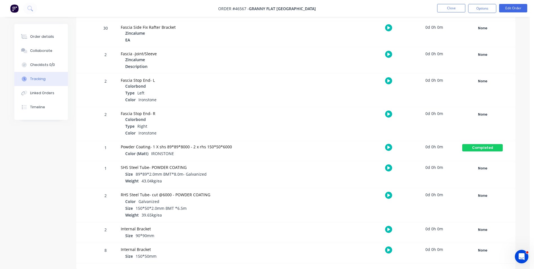
scroll to position [846, 0]
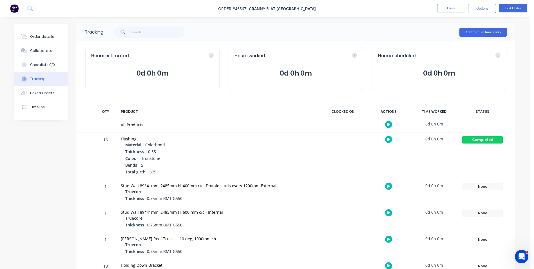
scroll to position [0, 0]
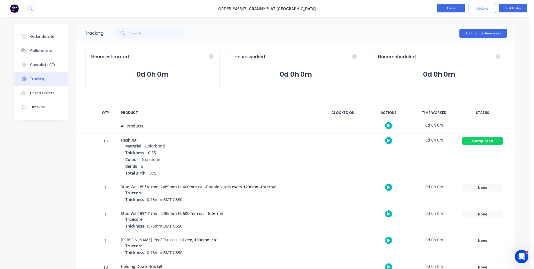
click at [455, 11] on button "Close" at bounding box center [451, 8] width 28 height 8
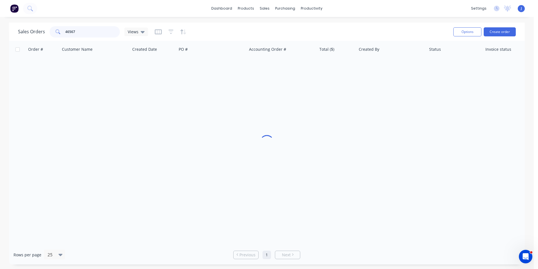
drag, startPoint x: 90, startPoint y: 29, endPoint x: 48, endPoint y: 30, distance: 41.4
click at [48, 30] on div "Sales Orders 46567 Views" at bounding box center [83, 31] width 130 height 11
type input "47674"
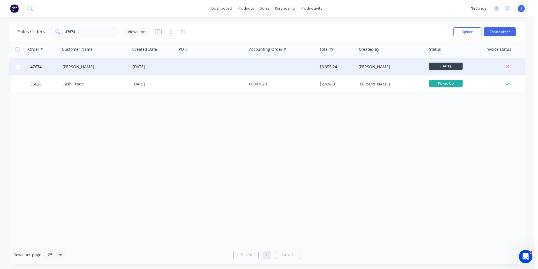
click at [224, 69] on div at bounding box center [212, 66] width 70 height 17
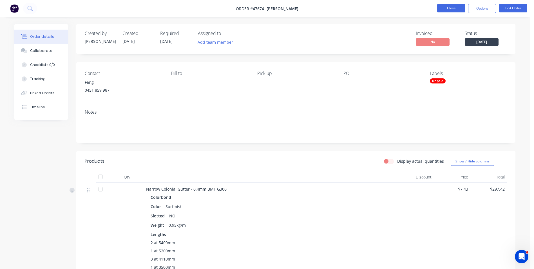
click at [449, 9] on button "Close" at bounding box center [451, 8] width 28 height 8
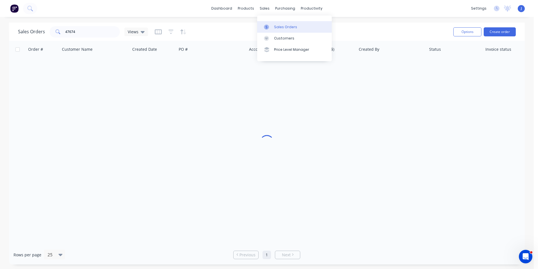
click at [267, 25] on icon at bounding box center [266, 26] width 5 height 5
drag, startPoint x: 104, startPoint y: 33, endPoint x: 37, endPoint y: 33, distance: 66.7
click at [37, 33] on div "Sales Orders 47674 Views" at bounding box center [83, 31] width 130 height 11
type input "marcus"
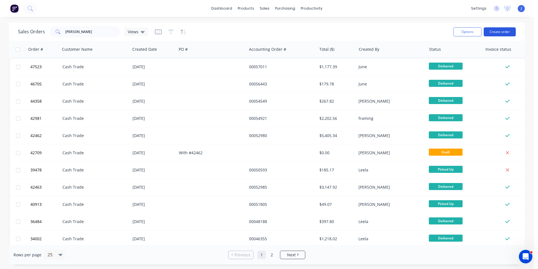
click at [499, 32] on button "Create order" at bounding box center [500, 31] width 32 height 9
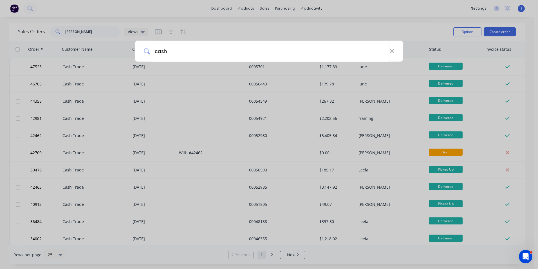
type input "cash"
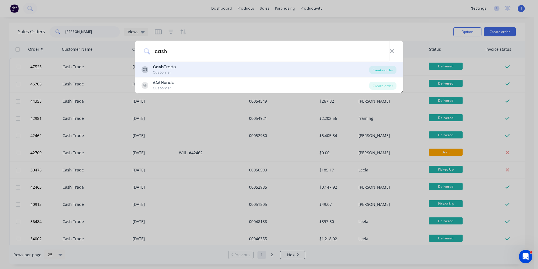
click at [395, 73] on div "Create order" at bounding box center [382, 70] width 27 height 8
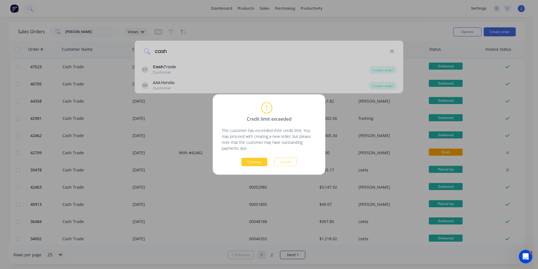
click at [260, 163] on button "Continue" at bounding box center [254, 162] width 26 height 8
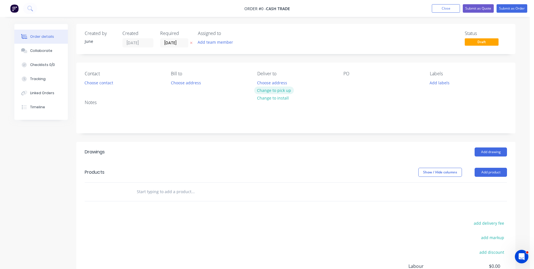
click at [287, 92] on button "Change to pick up" at bounding box center [274, 90] width 40 height 8
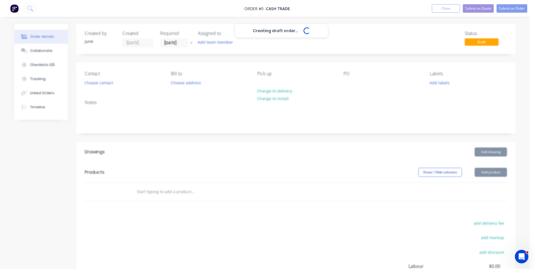
click at [283, 92] on div "Creating draft order... Loading..." at bounding box center [281, 158] width 534 height 269
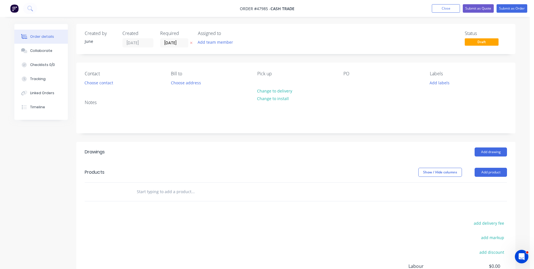
click at [283, 92] on button "Change to delivery" at bounding box center [274, 91] width 41 height 8
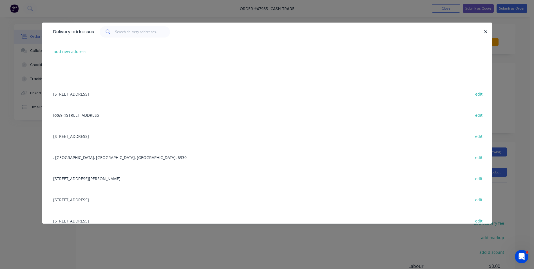
click at [269, 84] on div "31 Belvedaire Way, Lynwood WA 6147 edit" at bounding box center [266, 93] width 433 height 21
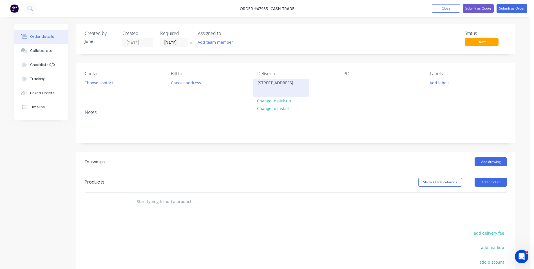
drag, startPoint x: 296, startPoint y: 89, endPoint x: 253, endPoint y: 84, distance: 43.6
click at [253, 84] on div "31 Belvedaire Way, Lynwood WA 6147" at bounding box center [281, 88] width 56 height 18
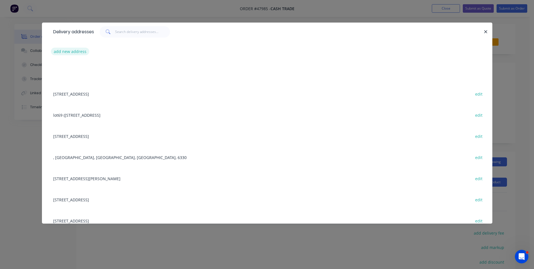
click at [81, 50] on button "add new address" at bounding box center [70, 52] width 39 height 8
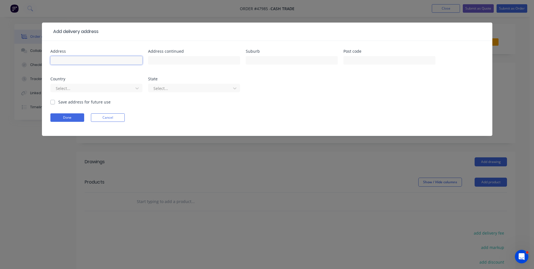
click at [104, 59] on input "text" at bounding box center [96, 60] width 92 height 8
paste input "960 Albany hwy, East Victoria Park."
type input "960 Albany hwy, East Victoria Park."
click at [79, 113] on button "Done" at bounding box center [67, 117] width 34 height 8
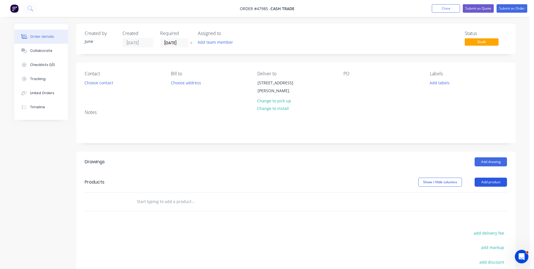
click at [499, 184] on button "Add product" at bounding box center [491, 181] width 32 height 9
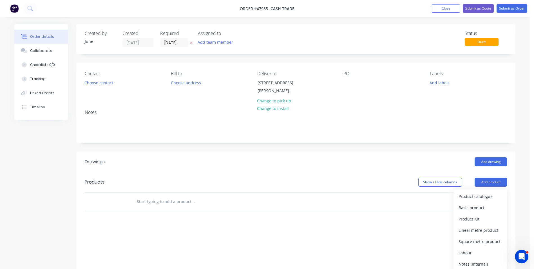
click at [492, 202] on button "Basic product" at bounding box center [479, 207] width 53 height 11
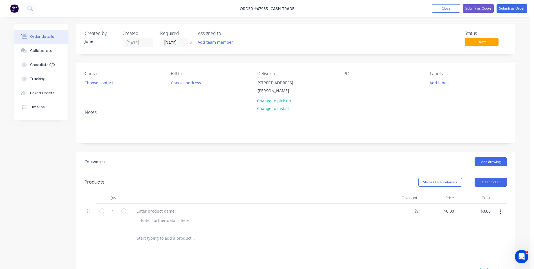
click at [502, 211] on button "button" at bounding box center [500, 212] width 13 height 10
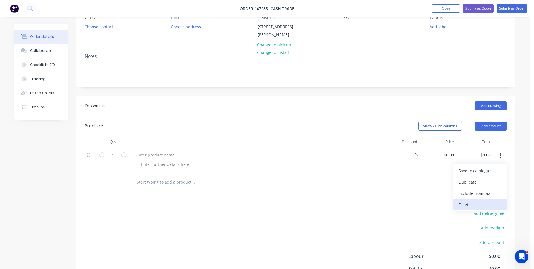
scroll to position [56, 0]
click at [462, 202] on div "Delete" at bounding box center [479, 204] width 43 height 8
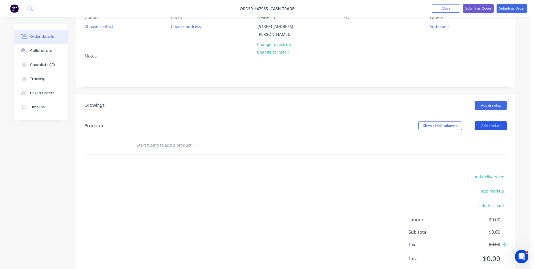
click at [484, 129] on button "Add product" at bounding box center [491, 125] width 32 height 9
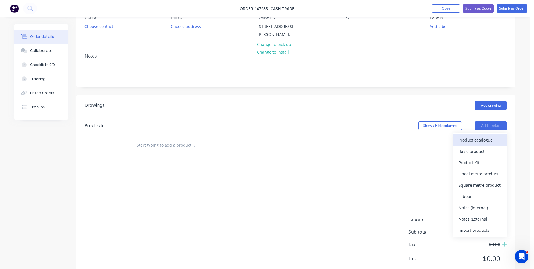
click at [483, 139] on div "Product catalogue" at bounding box center [479, 140] width 43 height 8
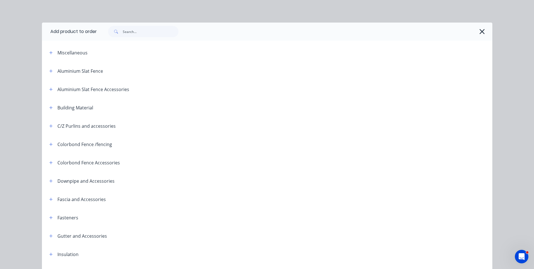
click at [155, 26] on div at bounding box center [294, 32] width 395 height 18
click at [152, 28] on input "text" at bounding box center [151, 31] width 56 height 11
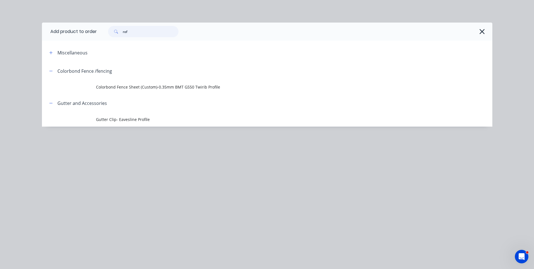
click at [126, 33] on input "rof" at bounding box center [151, 31] width 56 height 11
type input "roof"
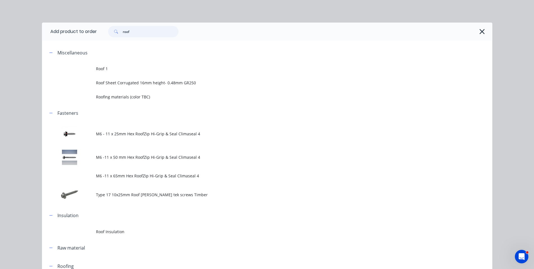
scroll to position [141, 0]
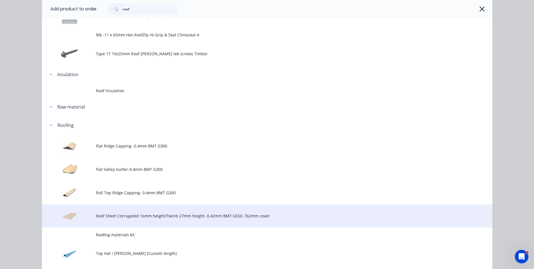
click at [151, 210] on td "Roof Sheet Corrugated 16mm height/Twirib 27mm height- 0.42mm BMT G550, 762mm co…" at bounding box center [294, 215] width 396 height 23
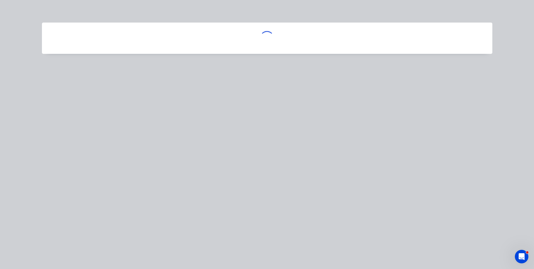
scroll to position [0, 0]
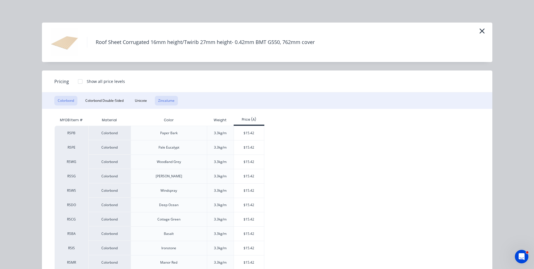
click at [169, 100] on button "Zincalume" at bounding box center [166, 101] width 23 height 10
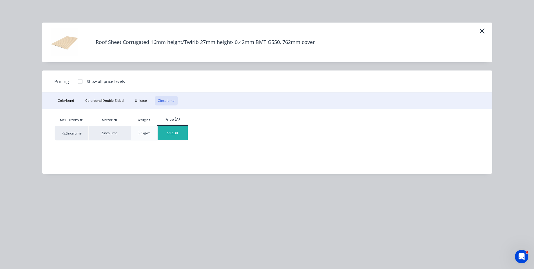
click at [180, 133] on div "$12.30" at bounding box center [173, 133] width 30 height 14
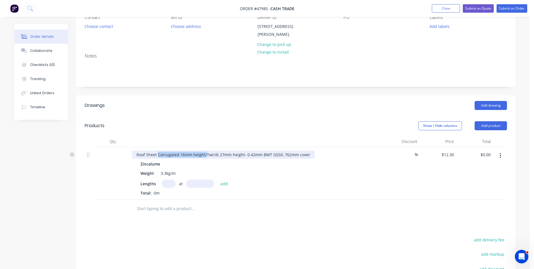
drag, startPoint x: 205, startPoint y: 153, endPoint x: 158, endPoint y: 153, distance: 47.6
click at [158, 153] on div "Roof Sheet Corrugated 16mm height/Twirib 27mm height- 0.42mm BMT G550, 762mm co…" at bounding box center [223, 154] width 183 height 8
click at [173, 187] on div "at add" at bounding box center [196, 183] width 69 height 8
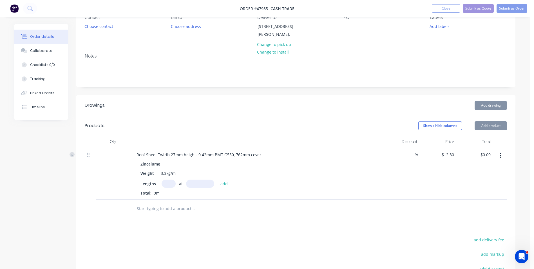
click at [173, 187] on input "text" at bounding box center [169, 183] width 14 height 8
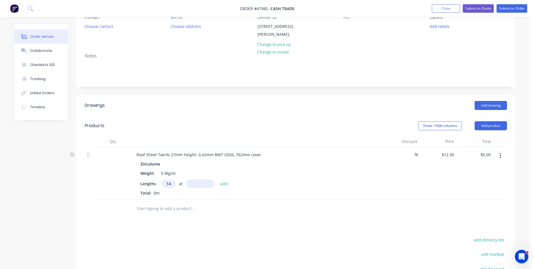
type input "14"
click at [193, 184] on input "text" at bounding box center [200, 183] width 28 height 8
type input "8350"
click at [218, 179] on button "add" at bounding box center [224, 183] width 13 height 8
type input "$1,437.87"
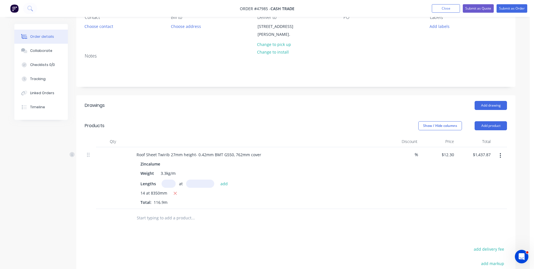
click at [338, 216] on div at bounding box center [296, 218] width 422 height 18
click at [500, 153] on icon "button" at bounding box center [500, 155] width 1 height 5
click at [491, 185] on div "Duplicate" at bounding box center [479, 181] width 43 height 8
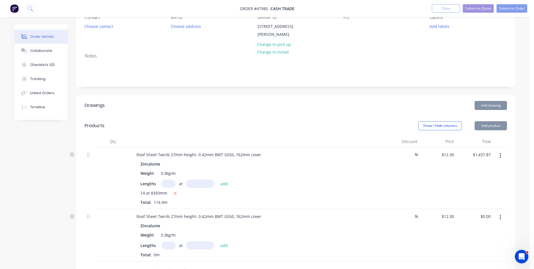
drag, startPoint x: 504, startPoint y: 206, endPoint x: 498, endPoint y: 224, distance: 18.4
click at [502, 217] on button "button" at bounding box center [500, 217] width 13 height 10
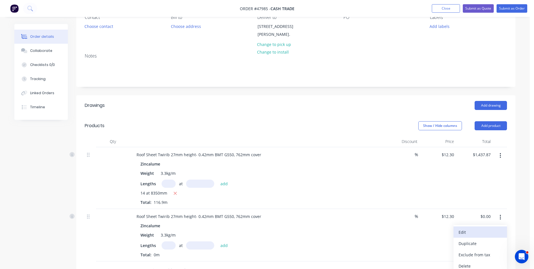
click at [494, 231] on div "Edit" at bounding box center [479, 232] width 43 height 8
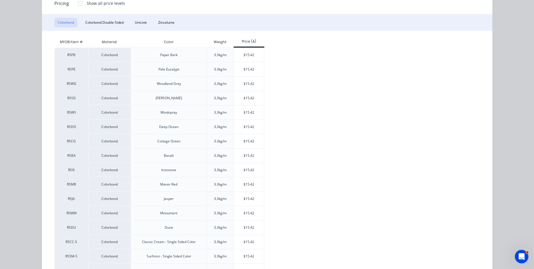
scroll to position [84, 0]
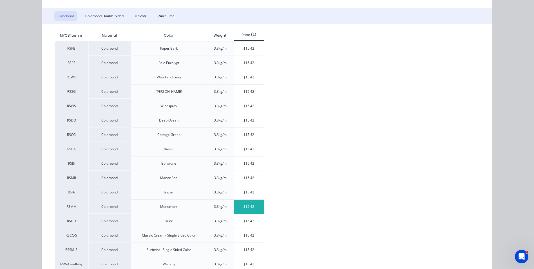
click at [247, 208] on div "$15.42" at bounding box center [249, 206] width 30 height 14
type input "$15.42"
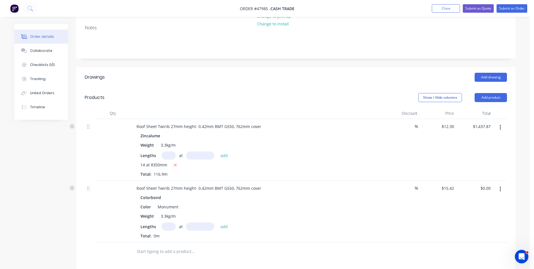
click at [170, 223] on input "text" at bounding box center [169, 226] width 14 height 8
type input "2"
click at [207, 227] on input "text" at bounding box center [200, 226] width 28 height 8
type input "4060"
click at [218, 222] on button "add" at bounding box center [224, 226] width 13 height 8
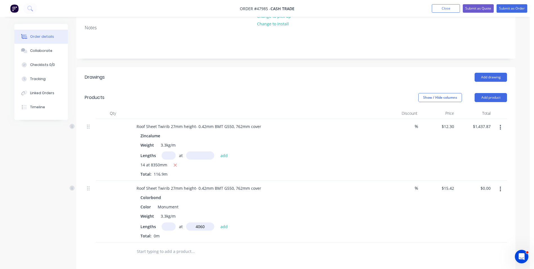
type input "$125.21"
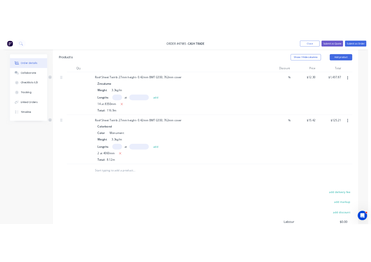
scroll to position [141, 0]
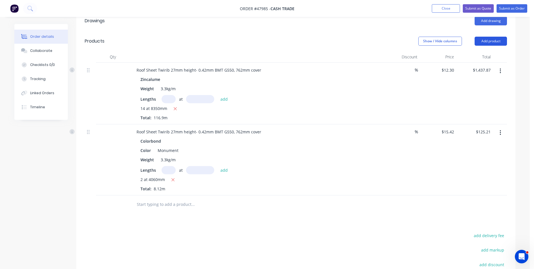
click at [494, 40] on button "Add product" at bounding box center [491, 41] width 32 height 9
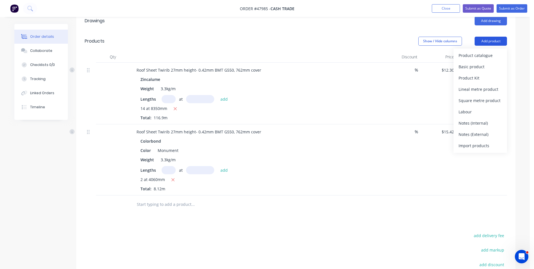
click at [494, 45] on button "Add product" at bounding box center [491, 41] width 32 height 9
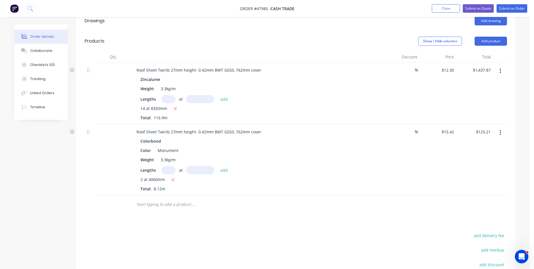
click at [492, 46] on header "Products Show / Hide columns Add product" at bounding box center [295, 41] width 439 height 20
click at [491, 47] on header "Products Show / Hide columns Add product" at bounding box center [295, 41] width 439 height 20
click at [492, 43] on button "Add product" at bounding box center [491, 41] width 32 height 9
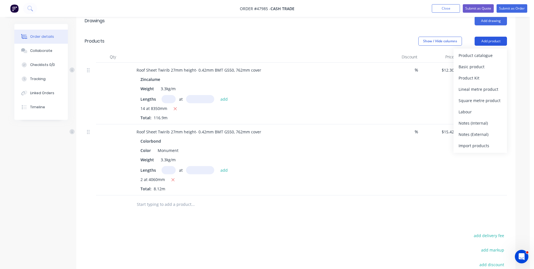
click at [491, 52] on div "Product catalogue" at bounding box center [479, 55] width 43 height 8
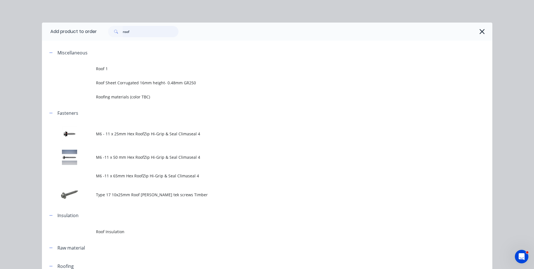
drag, startPoint x: 145, startPoint y: 28, endPoint x: 93, endPoint y: 33, distance: 52.0
click at [95, 33] on header "Add product to order roof" at bounding box center [267, 32] width 450 height 18
type input "5"
type input "11"
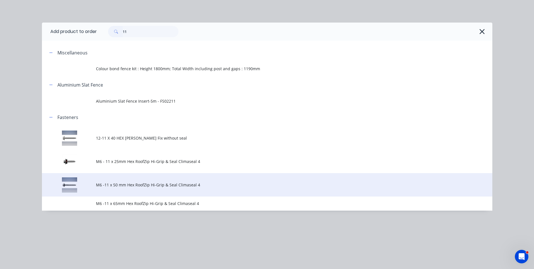
click at [148, 188] on td "M6 -11 x 50 mm Hex RoofZip Hi-Grip & Seal Climaseal 4" at bounding box center [294, 184] width 396 height 23
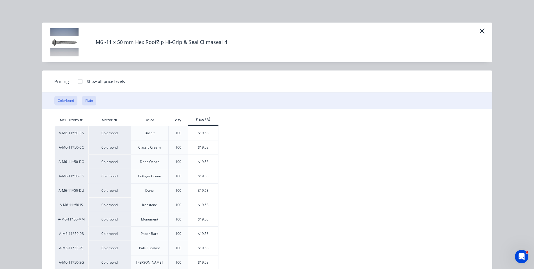
click at [88, 105] on button "Plain" at bounding box center [89, 101] width 14 height 10
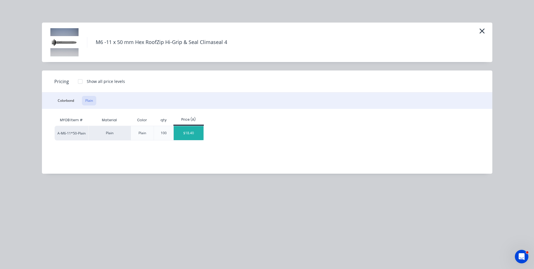
click at [198, 136] on div "$18.40" at bounding box center [189, 133] width 30 height 14
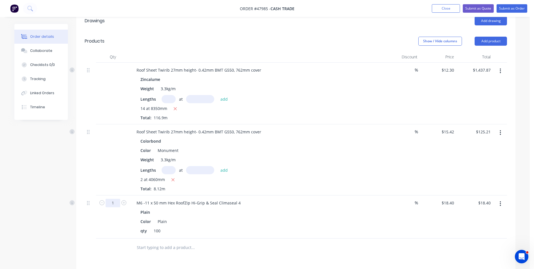
click at [114, 201] on input "1" at bounding box center [113, 202] width 15 height 8
type input "4"
type input "$73.60"
drag, startPoint x: 111, startPoint y: 227, endPoint x: 120, endPoint y: 203, distance: 25.9
click at [111, 227] on div "4" at bounding box center [113, 216] width 34 height 43
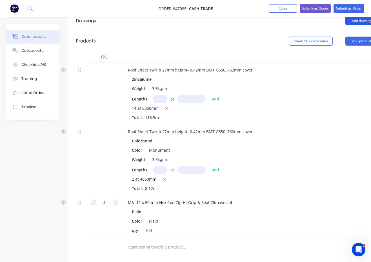
click at [356, 19] on button "Add drawing" at bounding box center [361, 20] width 32 height 9
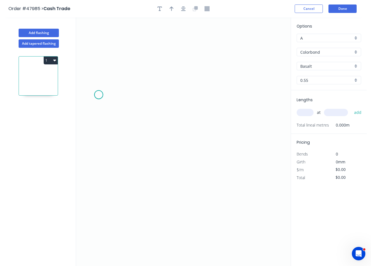
click at [99, 95] on icon "0" at bounding box center [183, 141] width 214 height 249
click at [119, 94] on icon "0" at bounding box center [183, 141] width 214 height 249
click at [115, 186] on icon "0 ?" at bounding box center [183, 141] width 214 height 249
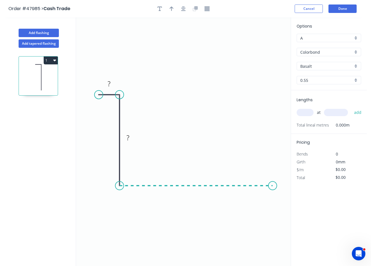
click at [272, 185] on icon "0 ? ?" at bounding box center [183, 141] width 214 height 249
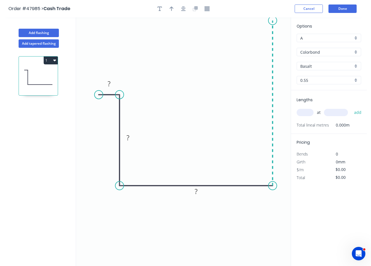
click at [272, 21] on icon "0 ? ? ?" at bounding box center [183, 141] width 214 height 249
click at [272, 23] on circle at bounding box center [272, 20] width 8 height 8
click at [133, 138] on rect at bounding box center [127, 138] width 11 height 8
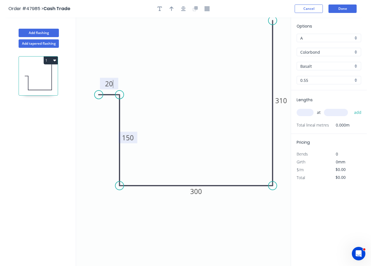
type input "$29.67"
click at [326, 65] on input "Basalt" at bounding box center [326, 66] width 53 height 6
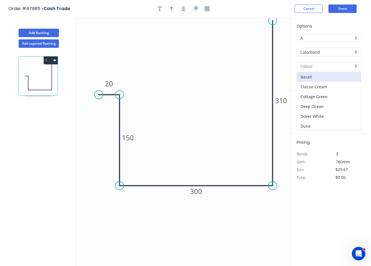
click at [329, 55] on div "Colorbond" at bounding box center [328, 52] width 64 height 8
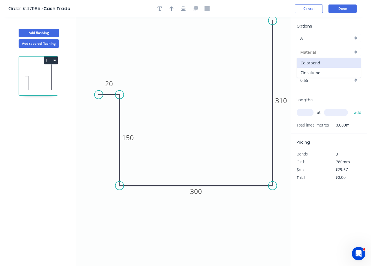
click at [326, 69] on div "Zincalume" at bounding box center [329, 73] width 64 height 10
type input "Zincalume"
type input "Zinc"
type input "$24.56"
click at [304, 111] on input "text" at bounding box center [304, 112] width 17 height 7
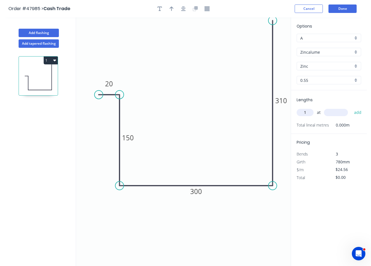
type input "1"
click at [344, 111] on input "text" at bounding box center [336, 112] width 24 height 7
type input "4350"
click at [351, 108] on button "add" at bounding box center [357, 113] width 13 height 10
type input "$106.84"
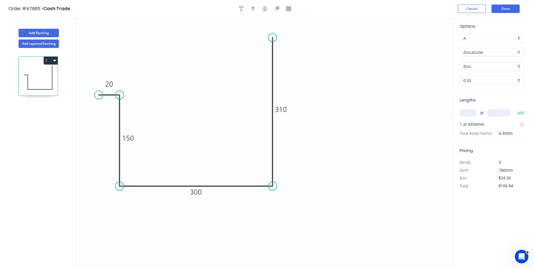
drag, startPoint x: 273, startPoint y: 21, endPoint x: 272, endPoint y: 37, distance: 16.6
click at [272, 37] on circle at bounding box center [272, 37] width 8 height 8
drag, startPoint x: 101, startPoint y: 95, endPoint x: 109, endPoint y: 95, distance: 7.6
click at [109, 95] on circle at bounding box center [109, 95] width 8 height 8
click at [187, 83] on icon "0 20 150 300 310" at bounding box center [265, 142] width 378 height 251
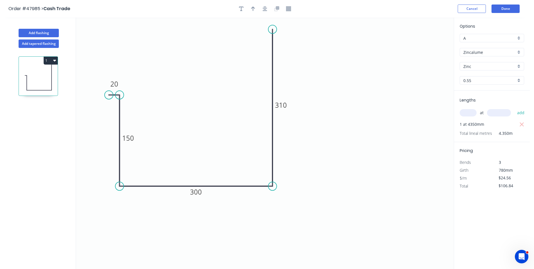
drag, startPoint x: 273, startPoint y: 36, endPoint x: 273, endPoint y: 29, distance: 6.8
click at [273, 29] on circle at bounding box center [272, 29] width 8 height 8
click at [314, 56] on icon "0 20 150 300 310" at bounding box center [265, 142] width 378 height 251
click at [40, 33] on button "Add flashing" at bounding box center [39, 33] width 40 height 8
type input "$0.00"
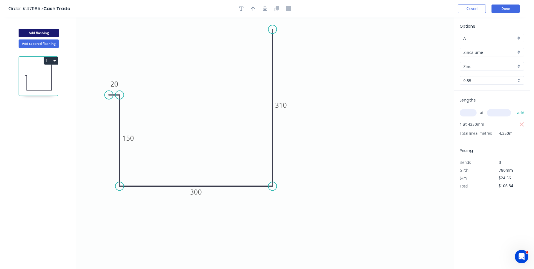
type input "$0.00"
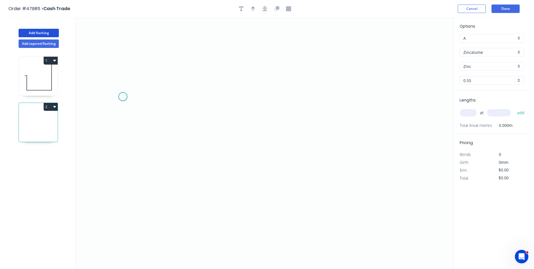
click at [122, 96] on icon "0" at bounding box center [265, 142] width 378 height 251
click at [146, 97] on icon "0" at bounding box center [265, 142] width 378 height 251
click at [150, 218] on icon "0 ?" at bounding box center [265, 142] width 378 height 251
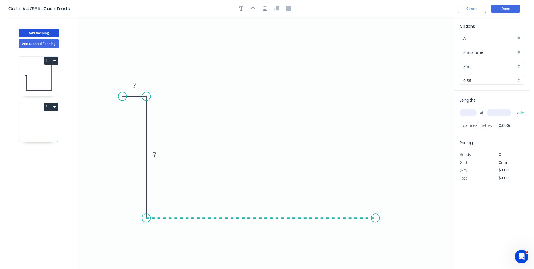
click at [375, 227] on icon "0 ? ?" at bounding box center [265, 142] width 378 height 251
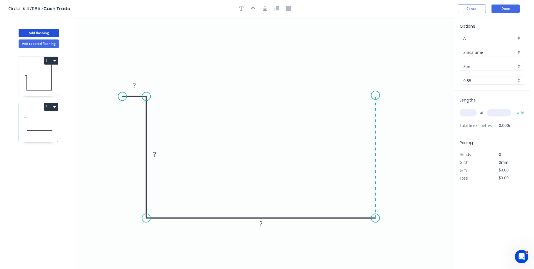
click at [378, 95] on icon "0 ? ? ?" at bounding box center [265, 142] width 378 height 251
click at [391, 96] on icon "0 ? ? ? ?" at bounding box center [265, 142] width 378 height 251
click at [391, 96] on circle at bounding box center [391, 95] width 8 height 8
click at [135, 86] on tspan "?" at bounding box center [134, 84] width 3 height 9
drag, startPoint x: 122, startPoint y: 97, endPoint x: 142, endPoint y: 93, distance: 20.4
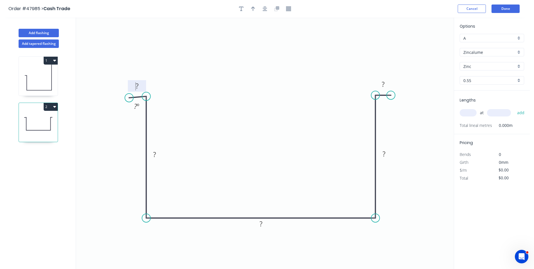
click at [129, 98] on circle at bounding box center [129, 97] width 8 height 8
click at [130, 96] on circle at bounding box center [130, 96] width 8 height 8
click at [140, 88] on rect at bounding box center [138, 86] width 11 height 8
click at [165, 156] on icon "0 20 15 ? ? ?" at bounding box center [265, 142] width 378 height 251
click at [158, 156] on tspan "15" at bounding box center [155, 153] width 8 height 9
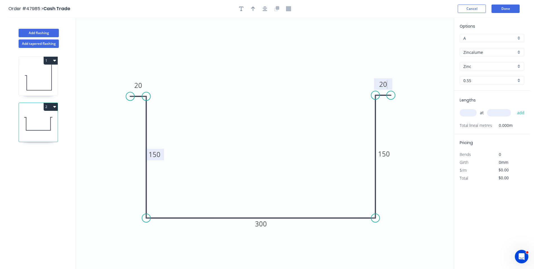
click at [318, 67] on icon "0 20 150 300 150 20" at bounding box center [265, 142] width 378 height 251
type input "$22.68"
click at [466, 114] on input "text" at bounding box center [468, 112] width 17 height 7
type input "1"
click at [509, 113] on input "text" at bounding box center [499, 112] width 24 height 7
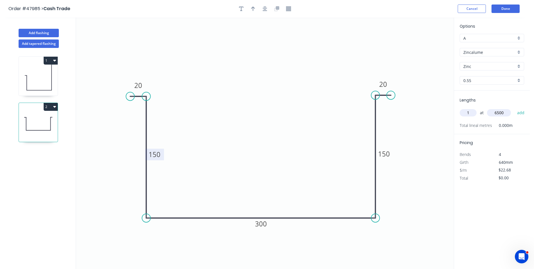
type input "6500"
click at [514, 108] on button "add" at bounding box center [520, 113] width 13 height 10
type input "$147.42"
click at [47, 32] on button "Add flashing" at bounding box center [39, 33] width 40 height 8
type input "$0.00"
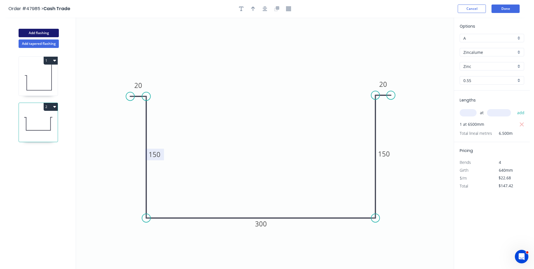
type input "$0.00"
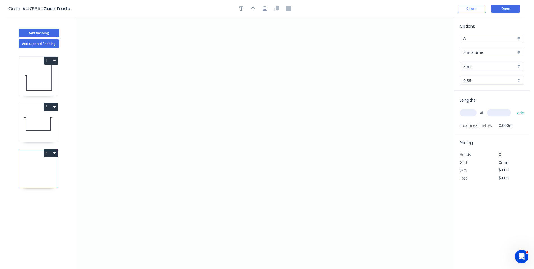
drag, startPoint x: 483, startPoint y: 65, endPoint x: 483, endPoint y: 68, distance: 3.1
click at [483, 66] on input "Zinc" at bounding box center [489, 66] width 53 height 6
click at [480, 53] on input "Zincalume" at bounding box center [489, 52] width 53 height 6
click at [484, 68] on div "Colorbond" at bounding box center [492, 63] width 64 height 10
type input "Colorbond"
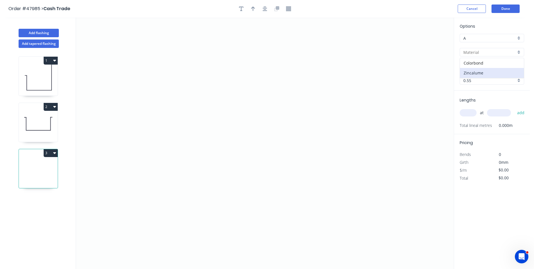
type input "Basalt"
click at [482, 69] on input "Basalt" at bounding box center [489, 66] width 53 height 6
click at [480, 100] on div "Monument" at bounding box center [492, 101] width 64 height 10
type input "Monument"
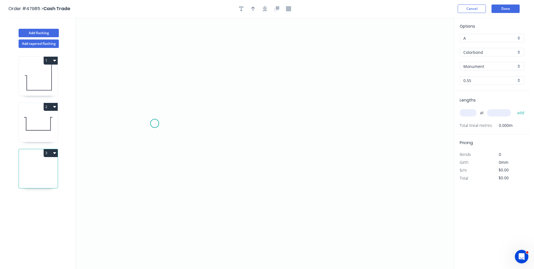
click at [155, 123] on icon "0" at bounding box center [265, 142] width 378 height 251
click at [171, 123] on icon "0" at bounding box center [265, 142] width 378 height 251
click at [174, 227] on icon "0 ?" at bounding box center [265, 142] width 378 height 251
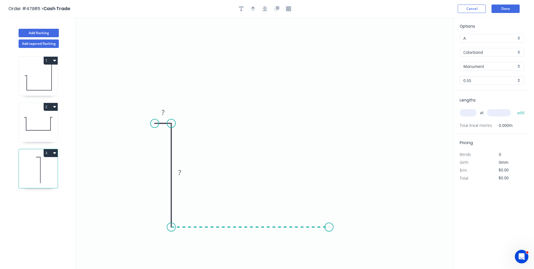
drag, startPoint x: 329, startPoint y: 232, endPoint x: 346, endPoint y: 106, distance: 127.0
click at [329, 231] on icon "0 ? ?" at bounding box center [265, 142] width 378 height 251
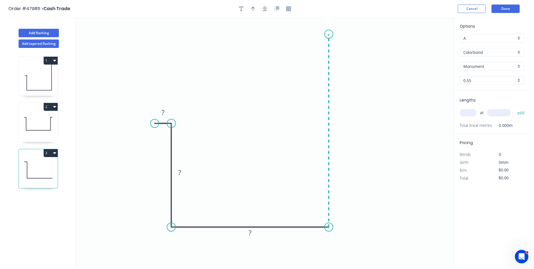
click at [325, 34] on icon "0 ? ? ?" at bounding box center [265, 142] width 378 height 251
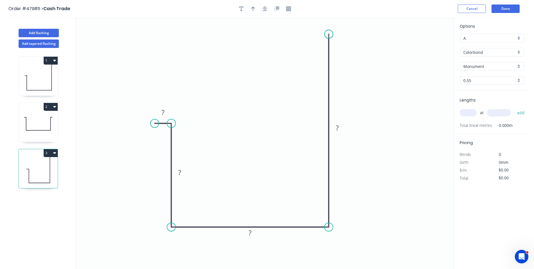
click at [325, 34] on circle at bounding box center [329, 34] width 8 height 8
click at [328, 35] on circle at bounding box center [329, 34] width 8 height 8
click at [328, 36] on circle at bounding box center [329, 34] width 8 height 8
click at [164, 111] on tspan "?" at bounding box center [163, 112] width 3 height 9
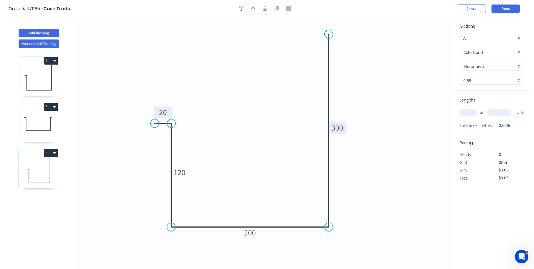
type input "$26.45"
click at [254, 8] on icon "button" at bounding box center [253, 8] width 4 height 5
drag, startPoint x: 424, startPoint y: 45, endPoint x: 299, endPoint y: 121, distance: 146.7
click at [223, 132] on icon at bounding box center [222, 125] width 5 height 18
drag, startPoint x: 230, startPoint y: 129, endPoint x: 248, endPoint y: 120, distance: 20.4
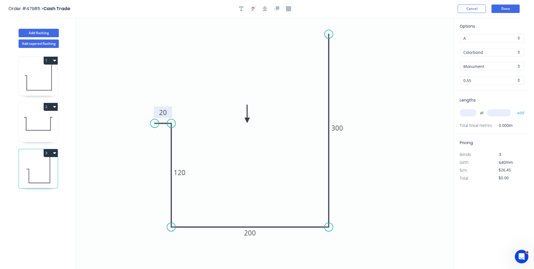
click at [248, 120] on icon at bounding box center [247, 114] width 5 height 18
click at [439, 135] on icon "0 20 120 200 300" at bounding box center [265, 142] width 378 height 251
click at [468, 113] on input "text" at bounding box center [468, 112] width 17 height 7
type input "1"
click at [489, 113] on input "text" at bounding box center [499, 112] width 24 height 7
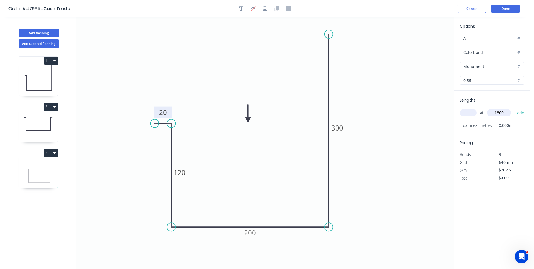
type input "1800"
click at [514, 108] on button "add" at bounding box center [520, 113] width 13 height 10
type input "$47.61"
click at [504, 12] on button "Done" at bounding box center [505, 9] width 28 height 8
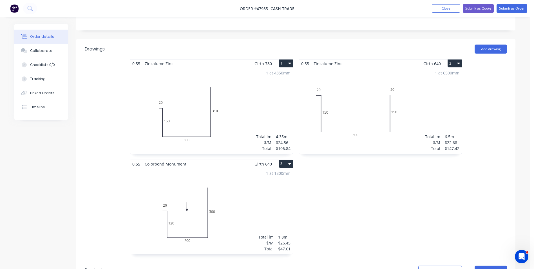
scroll to position [169, 0]
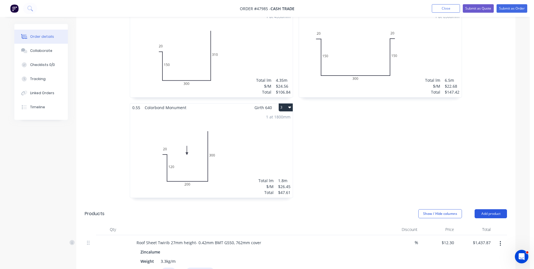
click at [500, 212] on button "Add product" at bounding box center [491, 213] width 32 height 9
drag, startPoint x: 487, startPoint y: 219, endPoint x: 479, endPoint y: 222, distance: 8.6
click at [479, 222] on button "Product catalogue" at bounding box center [479, 227] width 53 height 11
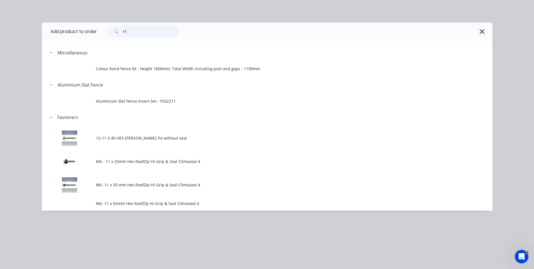
drag, startPoint x: 152, startPoint y: 32, endPoint x: 69, endPoint y: 30, distance: 82.8
click at [69, 30] on header "Add product to order 11" at bounding box center [267, 32] width 450 height 18
type input "stud"
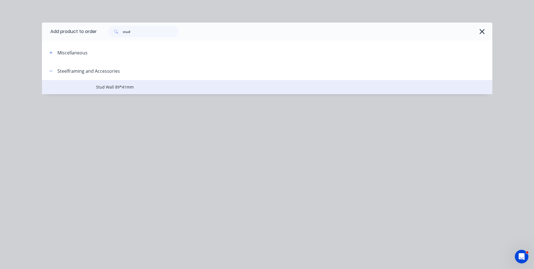
click at [131, 82] on td "Stud Wall 89*41mm" at bounding box center [294, 87] width 396 height 14
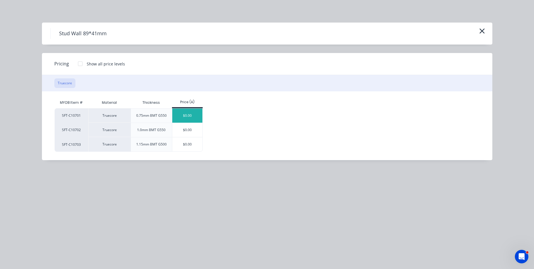
click at [192, 114] on div "$0.00" at bounding box center [187, 115] width 30 height 14
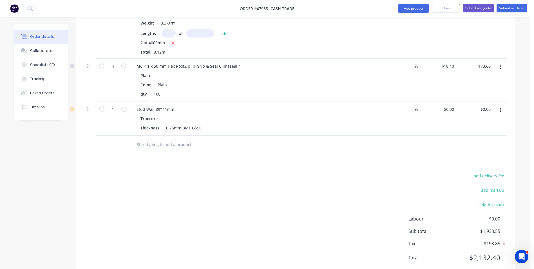
scroll to position [478, 0]
click at [184, 115] on div "Truecore" at bounding box center [256, 117] width 232 height 8
click at [184, 111] on div "Stud Wall 89*41mm" at bounding box center [256, 108] width 249 height 8
click at [185, 107] on div "Stud Wall 89*41mm" at bounding box center [256, 108] width 249 height 8
click at [174, 107] on div "Stud Wall 89*41mm" at bounding box center [155, 108] width 47 height 8
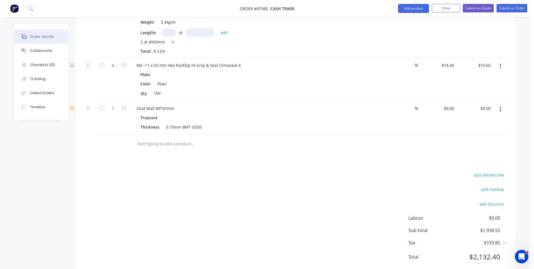
click at [496, 107] on button "button" at bounding box center [500, 109] width 13 height 10
click at [483, 152] on button "Delete" at bounding box center [479, 157] width 53 height 11
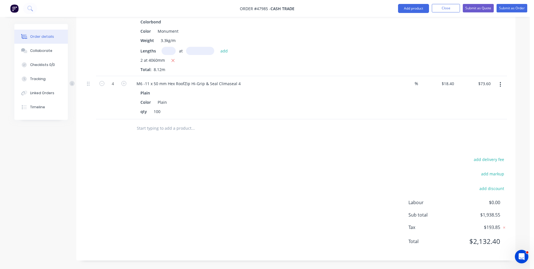
scroll to position [460, 0]
click at [421, 12] on button "Add product" at bounding box center [413, 8] width 31 height 9
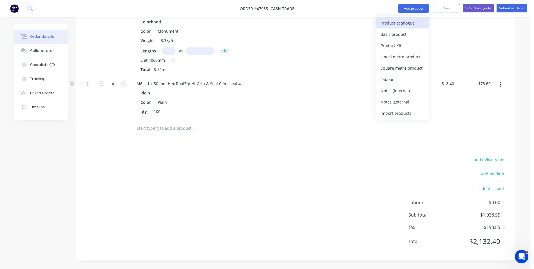
click at [417, 18] on button "Product catalogue" at bounding box center [401, 22] width 53 height 11
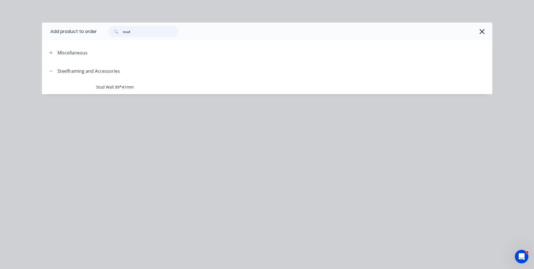
drag, startPoint x: 141, startPoint y: 33, endPoint x: 79, endPoint y: 31, distance: 62.2
click at [79, 31] on header "Add product to order stud" at bounding box center [267, 32] width 450 height 18
type input "c channel"
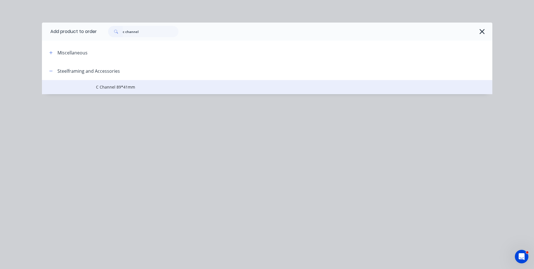
click at [138, 88] on span "C Channel 89*41mm" at bounding box center [254, 87] width 317 height 6
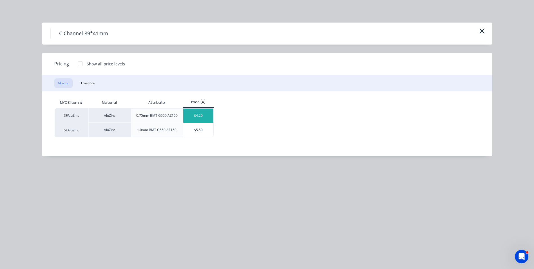
click at [194, 119] on div "$4.20" at bounding box center [198, 115] width 30 height 14
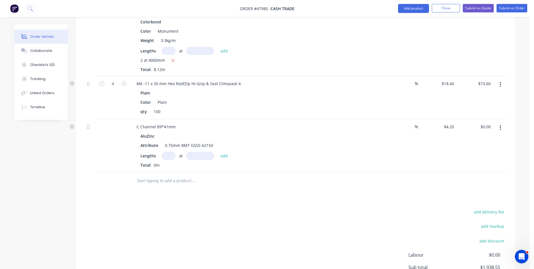
click at [503, 125] on button "button" at bounding box center [500, 127] width 13 height 10
click at [493, 144] on div "Edit" at bounding box center [479, 142] width 43 height 8
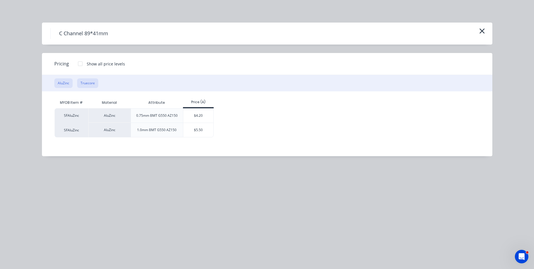
click at [82, 80] on button "Truecore" at bounding box center [87, 83] width 21 height 10
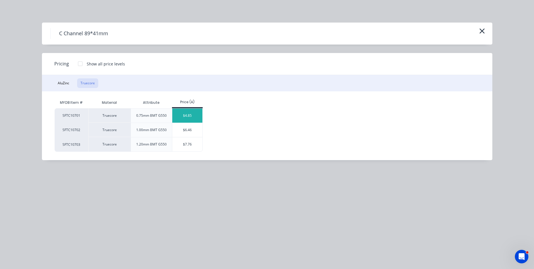
click at [200, 118] on div "$4.85" at bounding box center [187, 115] width 30 height 14
type input "$4.85"
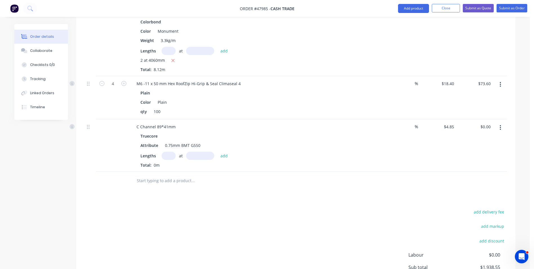
click at [173, 157] on input "text" at bounding box center [169, 155] width 14 height 8
type input "36"
click at [198, 158] on input "text" at bounding box center [200, 155] width 28 height 8
type input "7000"
click at [218, 151] on button "add" at bounding box center [224, 155] width 13 height 8
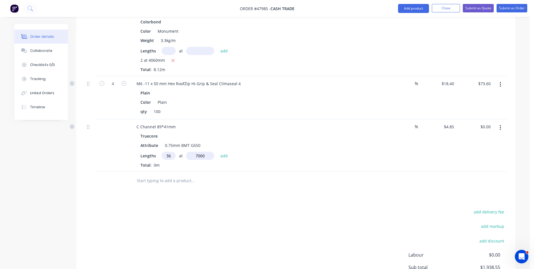
type input "$1,222.20"
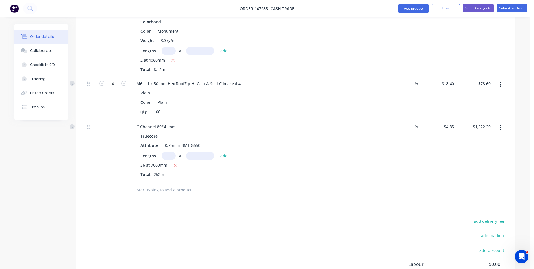
click at [232, 198] on div at bounding box center [231, 190] width 203 height 18
click at [214, 188] on input "text" at bounding box center [193, 189] width 113 height 11
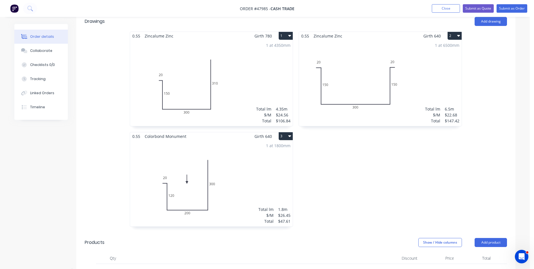
scroll to position [38, 0]
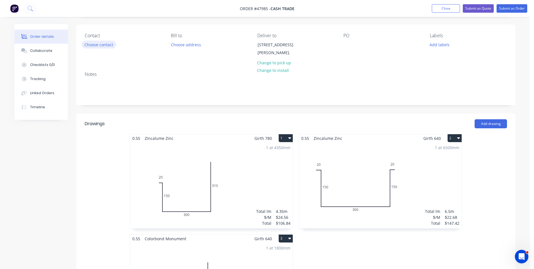
click at [109, 46] on button "Choose contact" at bounding box center [99, 45] width 35 height 8
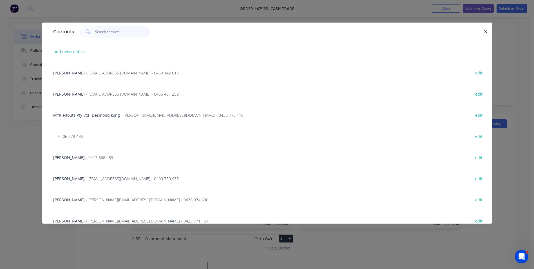
click at [116, 31] on input "text" at bounding box center [122, 31] width 55 height 11
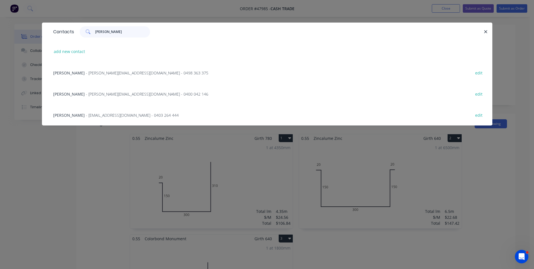
type input "marcus"
click at [121, 117] on span "- marcusluu@gmail.com - 0403 264 444" at bounding box center [132, 114] width 93 height 5
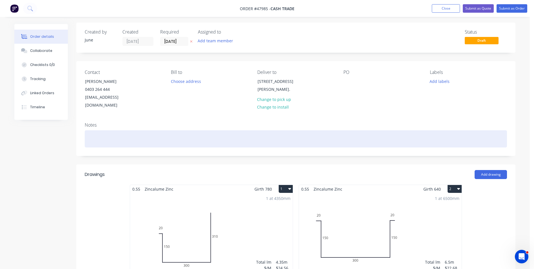
scroll to position [0, 0]
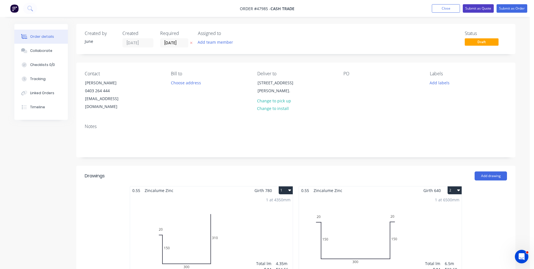
click at [487, 11] on button "Submit as Quote" at bounding box center [478, 8] width 31 height 8
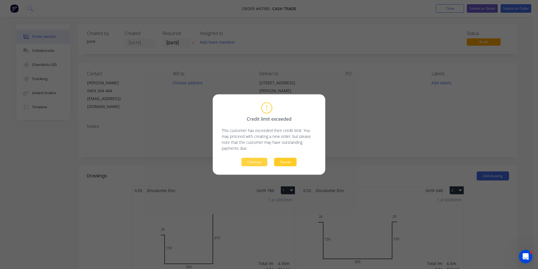
click at [286, 162] on button "Cancel" at bounding box center [285, 162] width 23 height 8
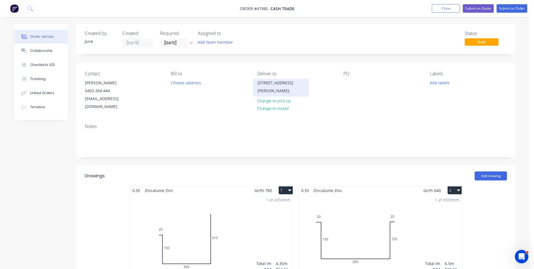
drag, startPoint x: 284, startPoint y: 91, endPoint x: 254, endPoint y: 83, distance: 30.9
click at [254, 83] on div "960 Albany hwy, East Victoria Park." at bounding box center [281, 88] width 56 height 18
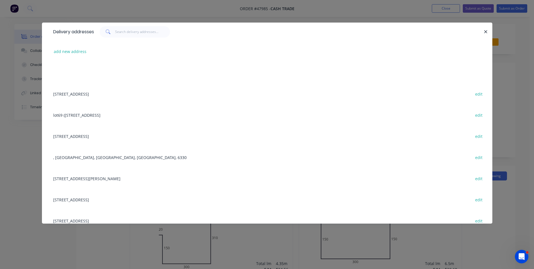
copy div "960 Albany hwy, East Victoria Park."
click at [484, 32] on icon "button" at bounding box center [486, 31] width 4 height 5
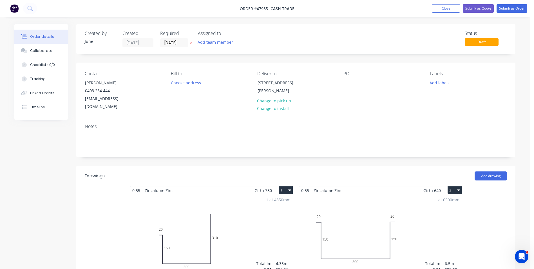
click at [348, 72] on div "PO" at bounding box center [381, 73] width 77 height 5
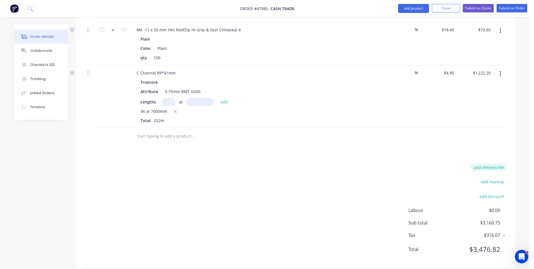
click at [500, 163] on button "add delivery fee" at bounding box center [489, 167] width 36 height 8
type input "220"
click input "submit" at bounding box center [0, 0] width 0 height 0
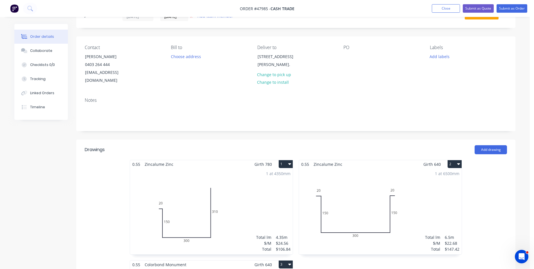
scroll to position [0, 0]
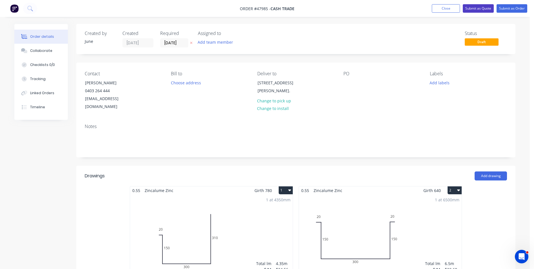
click at [484, 7] on button "Submit as Quote" at bounding box center [478, 8] width 31 height 8
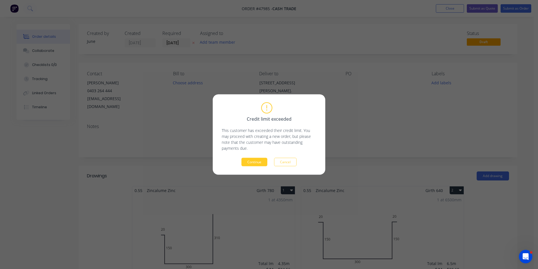
click at [258, 163] on button "Continue" at bounding box center [254, 162] width 26 height 8
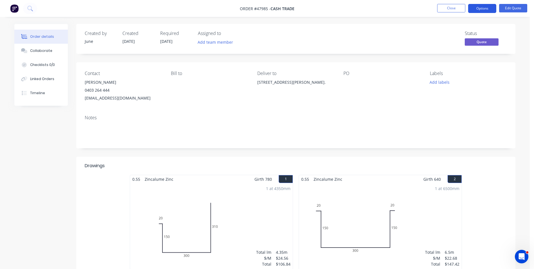
click at [479, 8] on button "Options" at bounding box center [482, 8] width 28 height 9
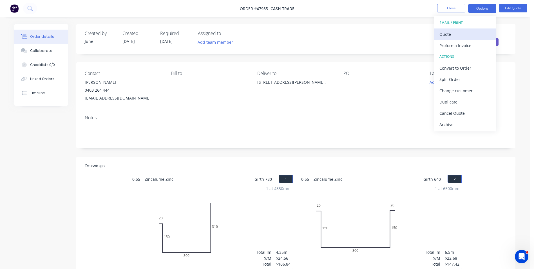
click at [475, 32] on div "Quote" at bounding box center [465, 34] width 52 height 8
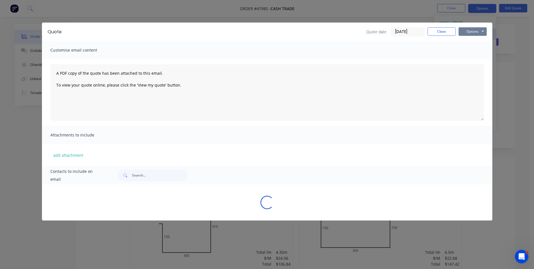
click at [475, 32] on button "Options" at bounding box center [472, 31] width 28 height 8
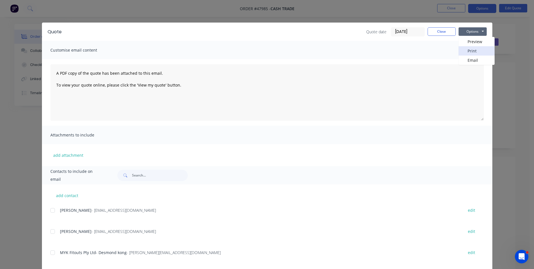
click at [469, 52] on button "Print" at bounding box center [476, 50] width 36 height 9
click at [444, 36] on div "Quote Quote date 12/08/25 Close Options Preview Print Email" at bounding box center [267, 32] width 450 height 18
click at [441, 29] on button "Close" at bounding box center [442, 31] width 28 height 8
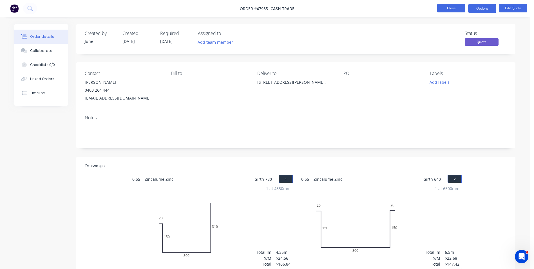
click at [449, 4] on button "Close" at bounding box center [451, 8] width 28 height 8
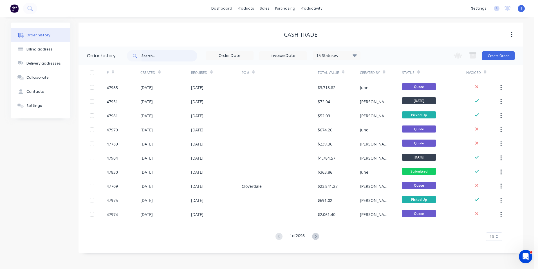
click at [158, 55] on input "text" at bounding box center [170, 55] width 56 height 11
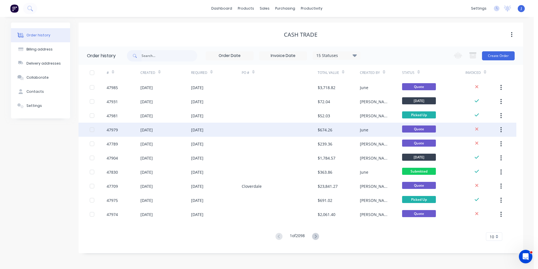
click at [169, 132] on div "[DATE]" at bounding box center [165, 129] width 51 height 14
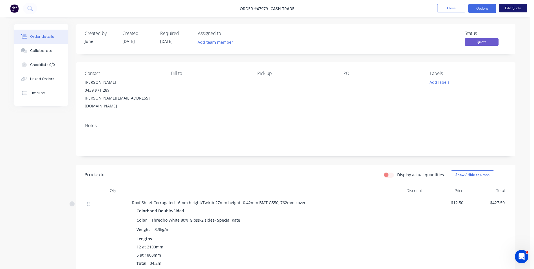
click at [505, 8] on button "Edit Quote" at bounding box center [513, 8] width 28 height 8
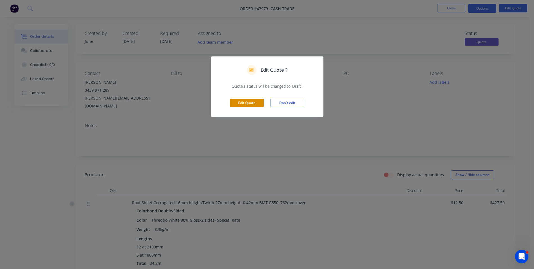
click at [251, 102] on button "Edit Quote" at bounding box center [247, 103] width 34 height 8
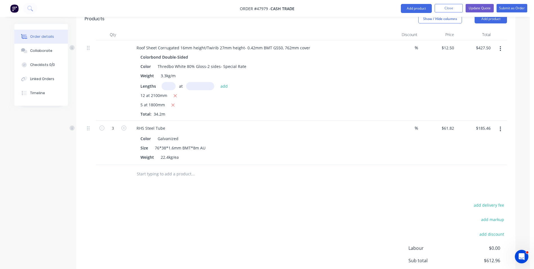
scroll to position [215, 0]
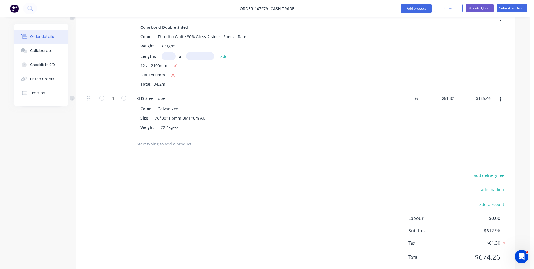
click at [170, 94] on div "RHS Steel Tube" at bounding box center [256, 98] width 249 height 8
click at [164, 94] on div "RHS Steel Tube" at bounding box center [151, 98] width 38 height 8
drag, startPoint x: 264, startPoint y: 169, endPoint x: 265, endPoint y: 166, distance: 3.6
click at [265, 171] on div "add delivery fee add markup add discount Labour $0.00 Sub total $612.96 Tax $61…" at bounding box center [296, 219] width 422 height 96
click at [417, 12] on button "Add product" at bounding box center [416, 8] width 31 height 9
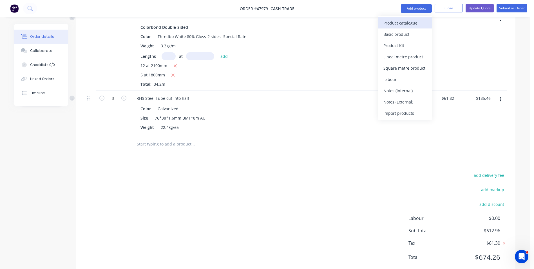
click at [413, 19] on div "Product catalogue" at bounding box center [404, 23] width 43 height 8
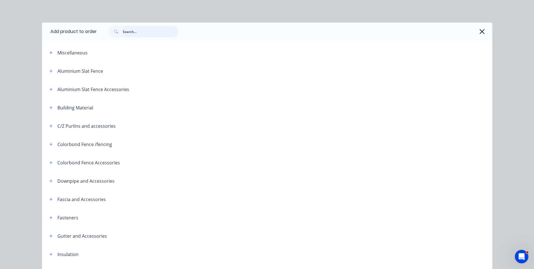
drag, startPoint x: 143, startPoint y: 30, endPoint x: 133, endPoint y: 30, distance: 9.9
click at [133, 30] on input "text" at bounding box center [151, 31] width 56 height 11
type input "cutting"
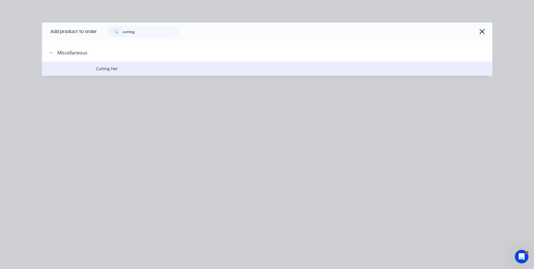
click at [126, 73] on td "Cutting Fee" at bounding box center [294, 69] width 396 height 14
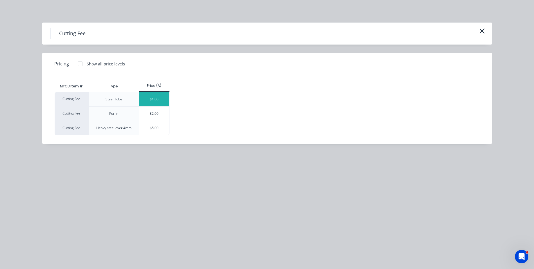
click at [146, 97] on div "$1.00" at bounding box center [154, 99] width 30 height 14
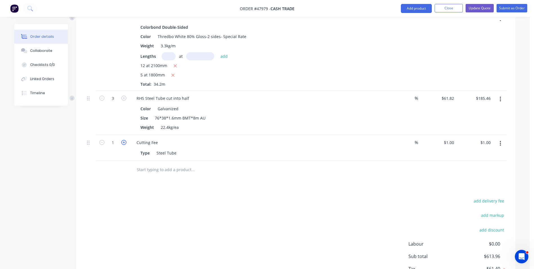
click at [122, 140] on icon "button" at bounding box center [123, 142] width 5 height 5
type input "2"
type input "$2.00"
click at [122, 140] on icon "button" at bounding box center [123, 142] width 5 height 5
type input "3"
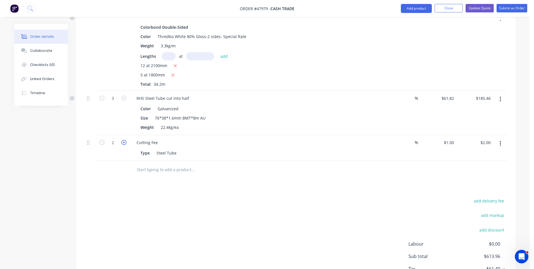
type input "$3.00"
click at [118, 160] on div at bounding box center [113, 169] width 34 height 18
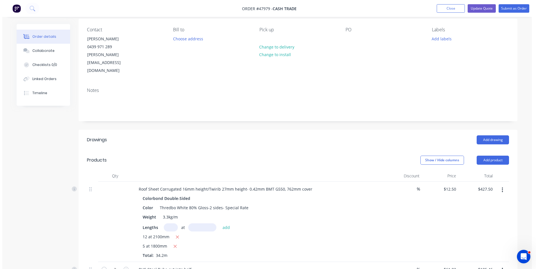
scroll to position [43, 0]
click at [482, 9] on button "Update Quote" at bounding box center [480, 8] width 28 height 8
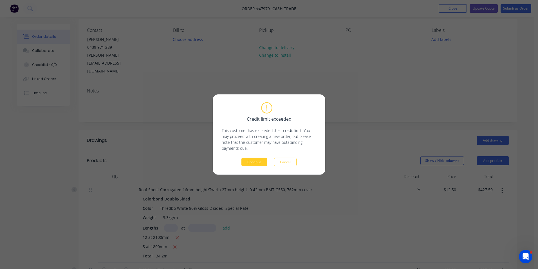
click at [259, 163] on button "Continue" at bounding box center [254, 162] width 26 height 8
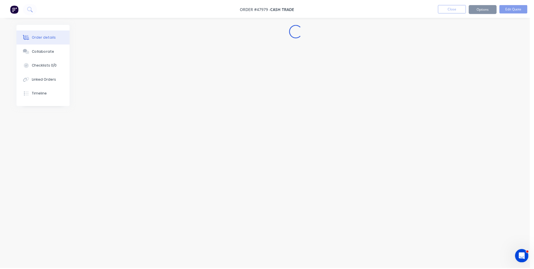
scroll to position [0, 0]
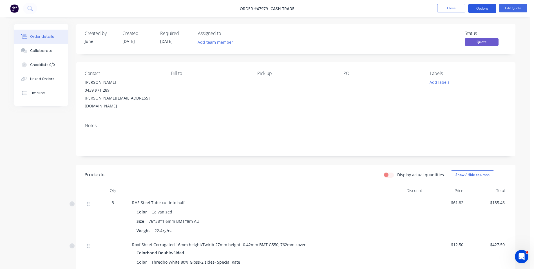
click at [482, 7] on button "Options" at bounding box center [482, 8] width 28 height 9
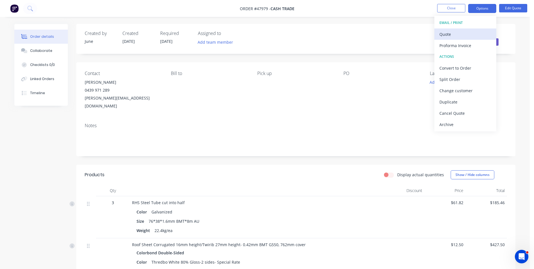
click at [477, 34] on div "Quote" at bounding box center [465, 34] width 52 height 8
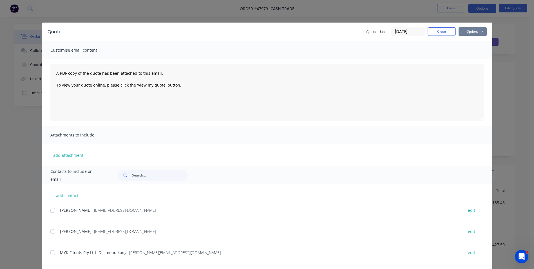
click at [475, 32] on button "Options" at bounding box center [472, 31] width 28 height 8
click at [469, 50] on button "Print" at bounding box center [476, 50] width 36 height 9
click at [430, 31] on button "Close" at bounding box center [442, 31] width 28 height 8
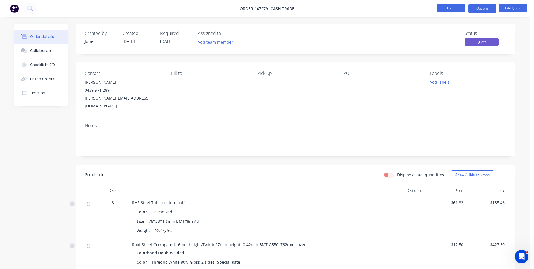
click at [445, 7] on button "Close" at bounding box center [451, 8] width 28 height 8
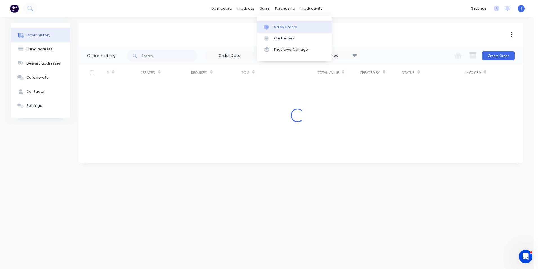
click at [271, 28] on div at bounding box center [268, 26] width 8 height 5
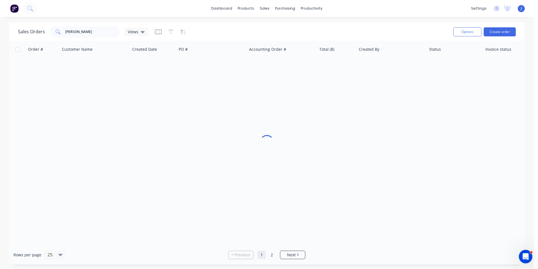
drag, startPoint x: 120, startPoint y: 31, endPoint x: 53, endPoint y: 24, distance: 67.6
click at [53, 24] on div "Sales Orders marcus Views Options Create order" at bounding box center [267, 32] width 516 height 18
click at [81, 28] on input "marcus" at bounding box center [92, 31] width 55 height 11
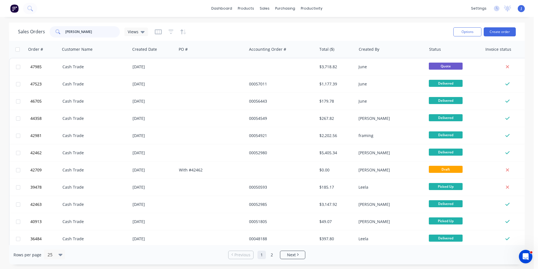
drag, startPoint x: 81, startPoint y: 28, endPoint x: 65, endPoint y: 34, distance: 17.1
click at [65, 34] on input "marcus" at bounding box center [92, 31] width 55 height 11
drag, startPoint x: 89, startPoint y: 30, endPoint x: 62, endPoint y: 35, distance: 26.8
click at [62, 35] on div "marcus" at bounding box center [85, 31] width 70 height 11
drag, startPoint x: 61, startPoint y: 33, endPoint x: 56, endPoint y: 34, distance: 4.5
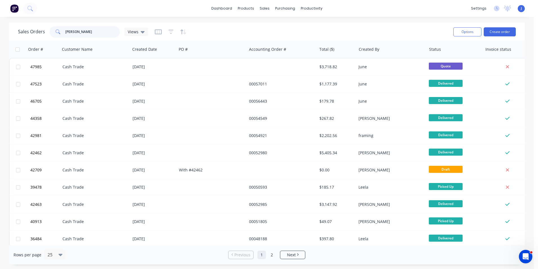
click at [56, 34] on div "marcus" at bounding box center [85, 31] width 70 height 11
type input "47039"
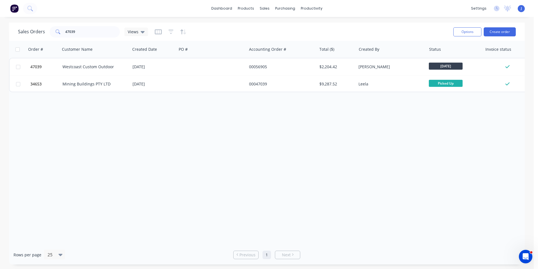
click at [189, 130] on div "Order # Customer Name Created Date PO # Accounting Order # Total ($) Created By…" at bounding box center [267, 143] width 516 height 204
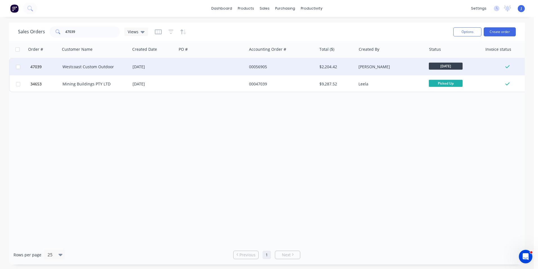
click at [196, 64] on div at bounding box center [212, 66] width 70 height 17
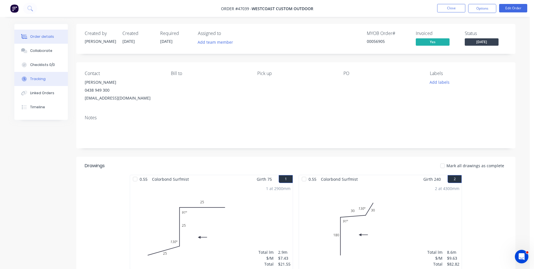
click at [45, 82] on button "Tracking" at bounding box center [40, 79] width 53 height 14
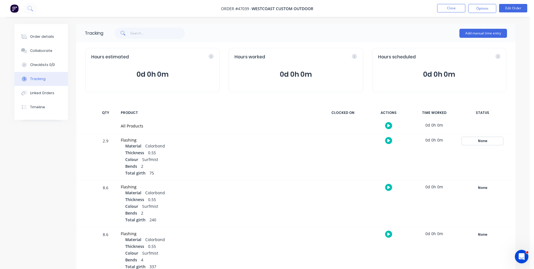
click at [482, 137] on div "None" at bounding box center [482, 140] width 41 height 7
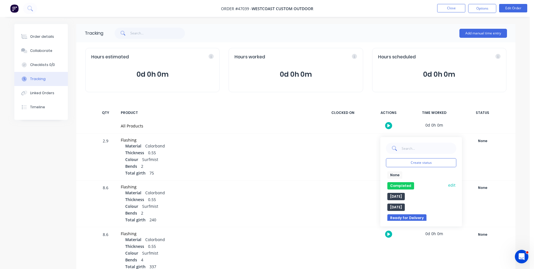
click at [409, 185] on button "Completed" at bounding box center [400, 185] width 27 height 7
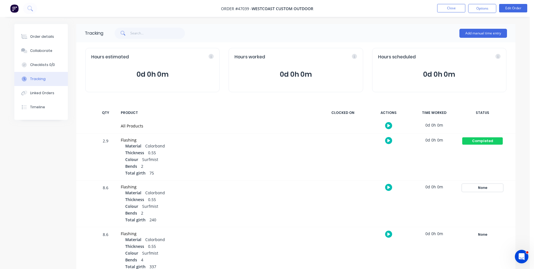
click at [486, 187] on div "None" at bounding box center [482, 187] width 41 height 7
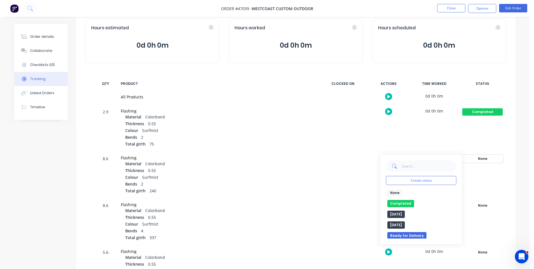
scroll to position [56, 0]
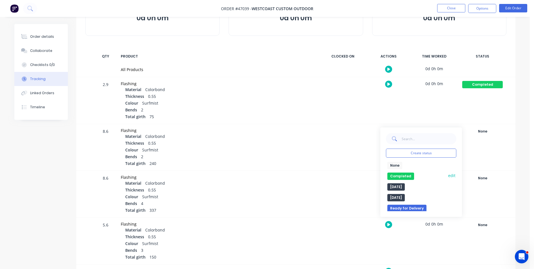
click at [405, 176] on button "Completed" at bounding box center [400, 175] width 27 height 7
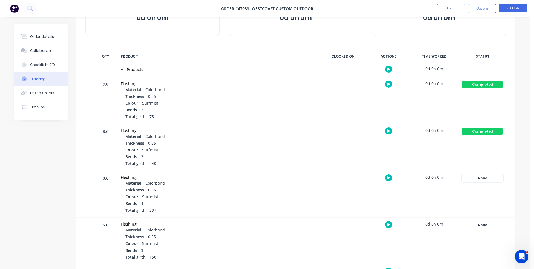
click at [477, 178] on div "None" at bounding box center [482, 177] width 41 height 7
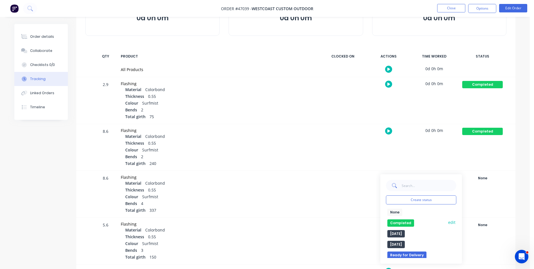
click at [404, 220] on button "Completed" at bounding box center [400, 222] width 27 height 7
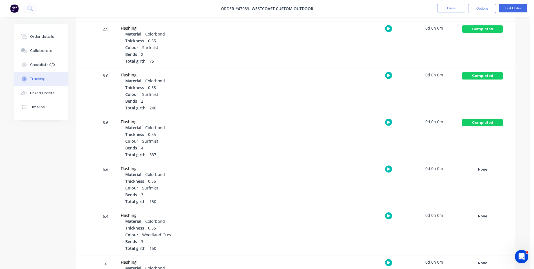
scroll to position [113, 0]
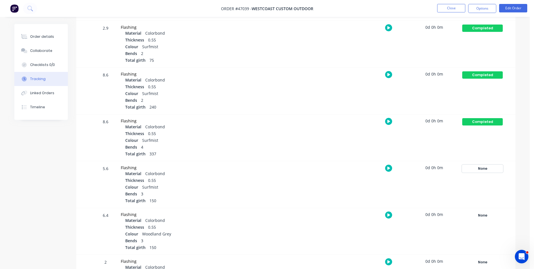
click at [481, 167] on div "None" at bounding box center [482, 168] width 41 height 7
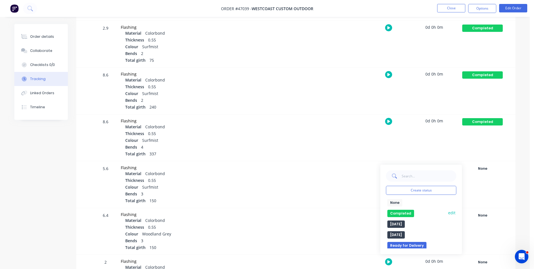
click at [401, 211] on button "Completed" at bounding box center [400, 212] width 27 height 7
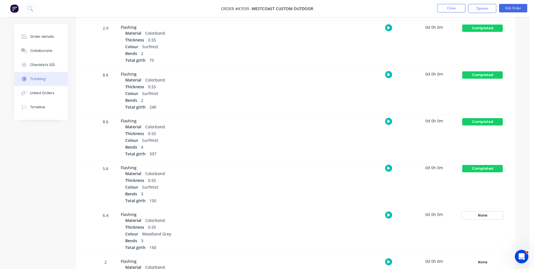
click at [487, 219] on button "None" at bounding box center [482, 215] width 41 height 8
click at [401, 261] on button "Completed" at bounding box center [400, 259] width 27 height 7
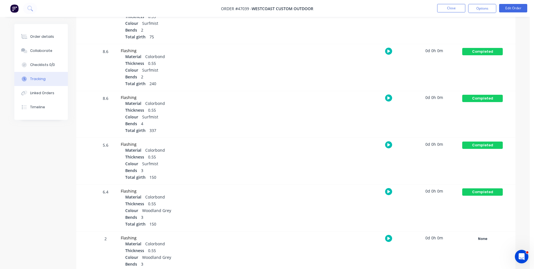
scroll to position [169, 0]
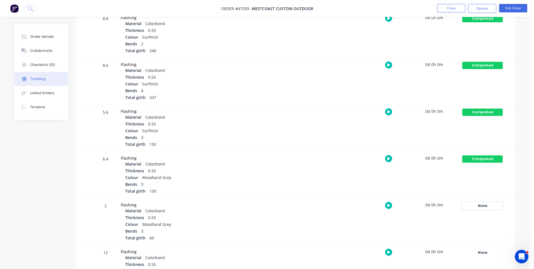
click at [481, 209] on div "None" at bounding box center [482, 205] width 41 height 7
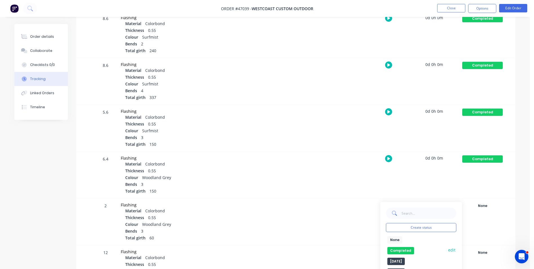
click at [406, 248] on button "Completed" at bounding box center [400, 250] width 27 height 7
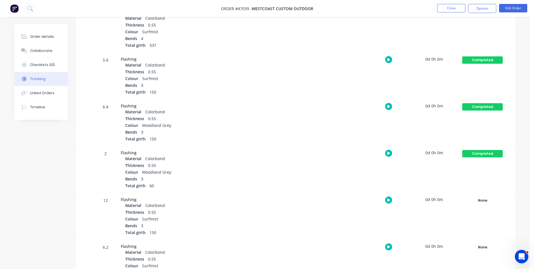
scroll to position [225, 0]
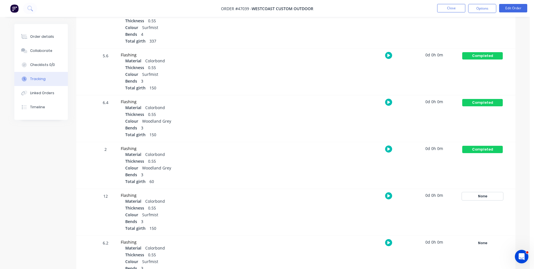
click at [481, 195] on div "None" at bounding box center [482, 195] width 41 height 7
drag, startPoint x: 396, startPoint y: 240, endPoint x: 496, endPoint y: 213, distance: 103.6
click at [398, 240] on button "Completed" at bounding box center [400, 240] width 27 height 7
click at [486, 241] on div "None" at bounding box center [482, 242] width 41 height 7
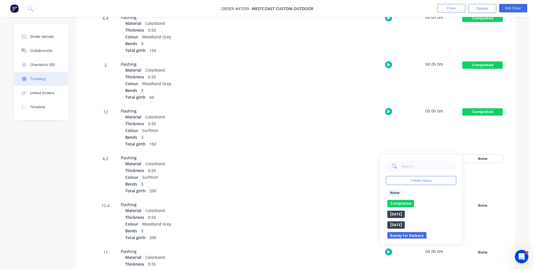
scroll to position [310, 0]
click at [404, 204] on button "Completed" at bounding box center [400, 202] width 27 height 7
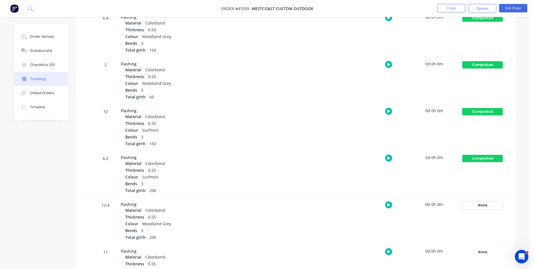
click at [490, 204] on div "None" at bounding box center [482, 204] width 41 height 7
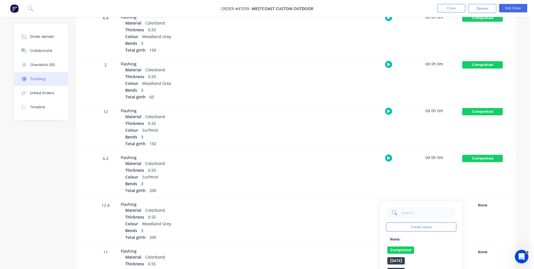
click at [394, 245] on div "None edit Completed edit Friday Monday Ready for Delivery Ready To Pick Up Subm…" at bounding box center [421, 259] width 70 height 49
click at [405, 247] on button "Completed" at bounding box center [400, 249] width 27 height 7
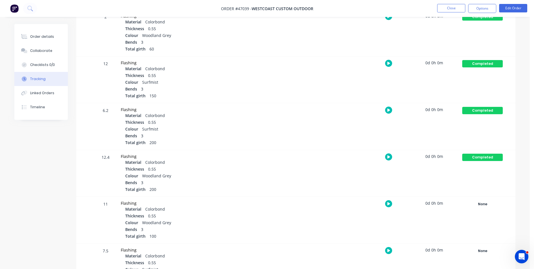
scroll to position [394, 0]
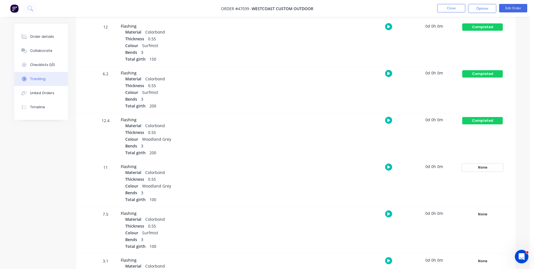
click at [478, 168] on div "None" at bounding box center [482, 167] width 41 height 7
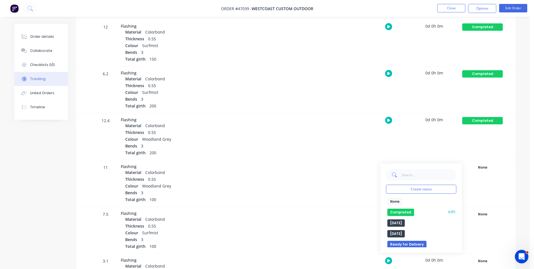
click at [408, 212] on button "Completed" at bounding box center [400, 211] width 27 height 7
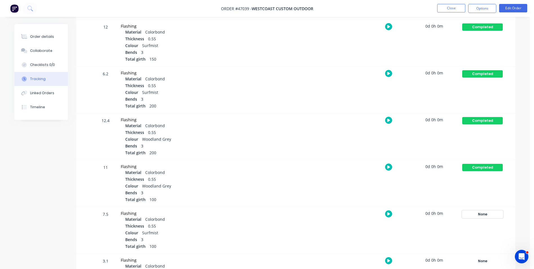
click at [469, 211] on div "None" at bounding box center [482, 213] width 41 height 7
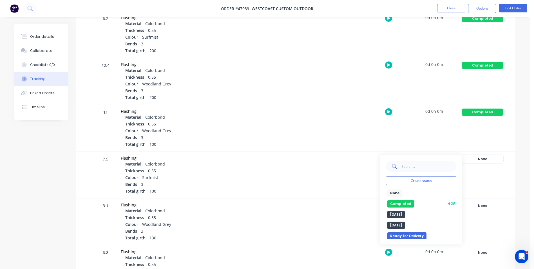
scroll to position [450, 0]
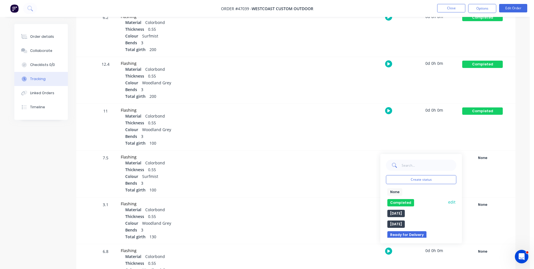
click at [413, 205] on div "Completed edit" at bounding box center [421, 202] width 70 height 7
click at [397, 199] on button "Completed" at bounding box center [400, 202] width 27 height 7
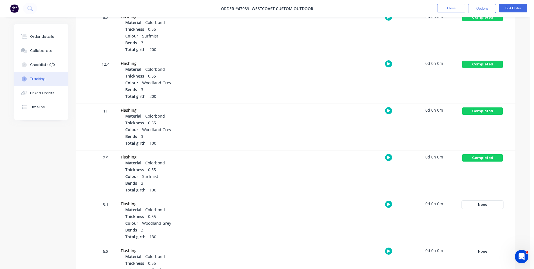
click at [487, 208] on div "None" at bounding box center [482, 204] width 41 height 7
click at [394, 247] on button "Completed" at bounding box center [400, 248] width 27 height 7
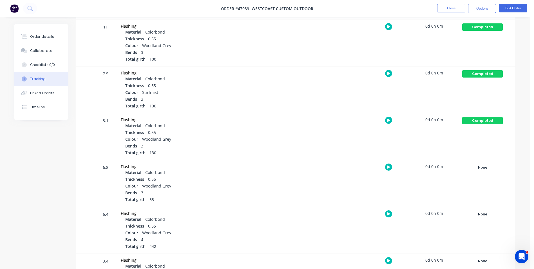
scroll to position [535, 0]
click at [484, 165] on div "None" at bounding box center [482, 166] width 41 height 7
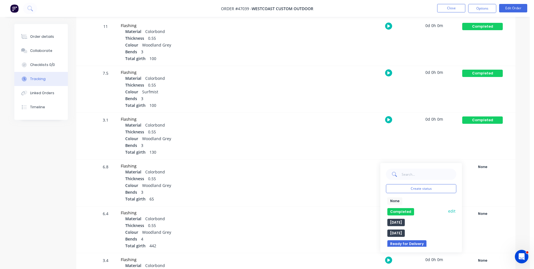
click at [400, 211] on button "Completed" at bounding box center [400, 211] width 27 height 7
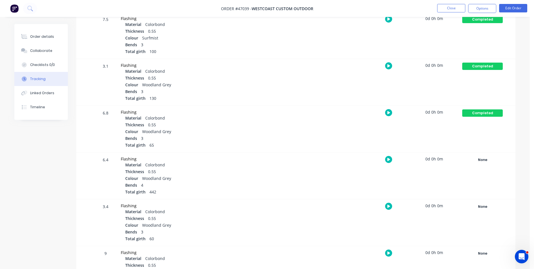
scroll to position [591, 0]
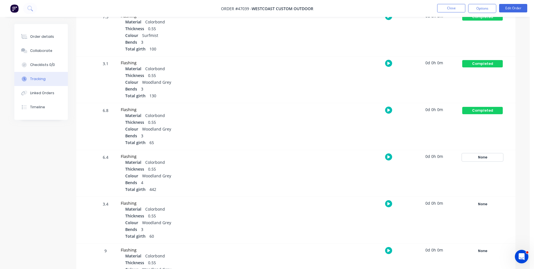
click at [497, 158] on div "None" at bounding box center [482, 156] width 41 height 7
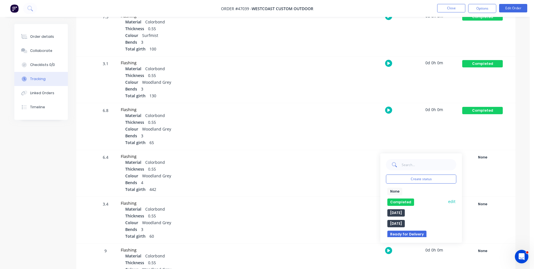
click at [398, 200] on button "Completed" at bounding box center [400, 201] width 27 height 7
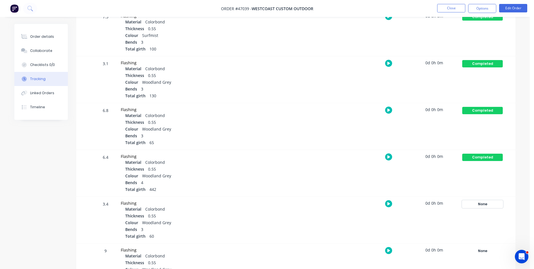
click at [476, 202] on div "None" at bounding box center [482, 203] width 41 height 7
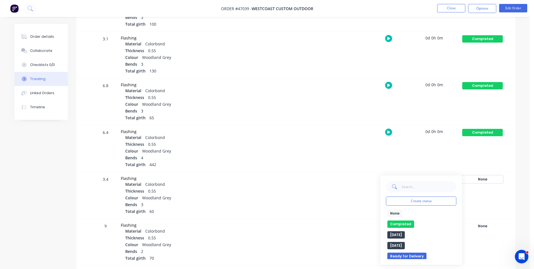
scroll to position [647, 0]
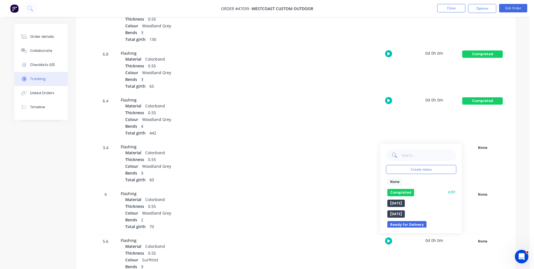
click at [401, 195] on button "Completed" at bounding box center [400, 192] width 27 height 7
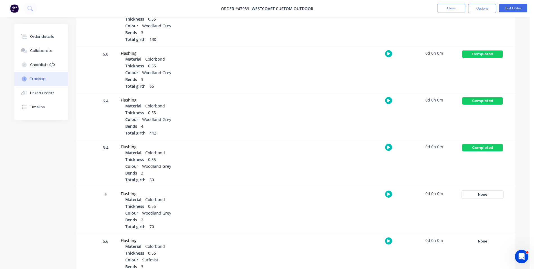
click at [477, 194] on div "None" at bounding box center [482, 194] width 41 height 7
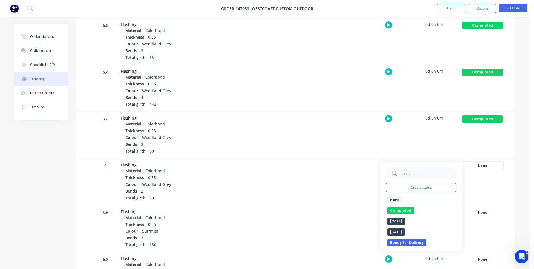
scroll to position [704, 0]
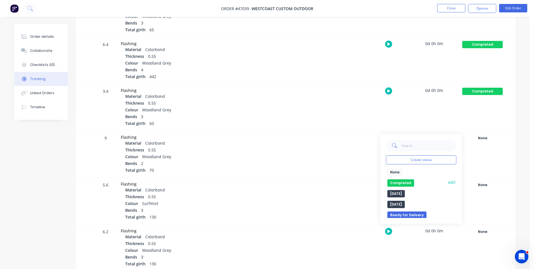
click at [395, 183] on button "Completed" at bounding box center [400, 182] width 27 height 7
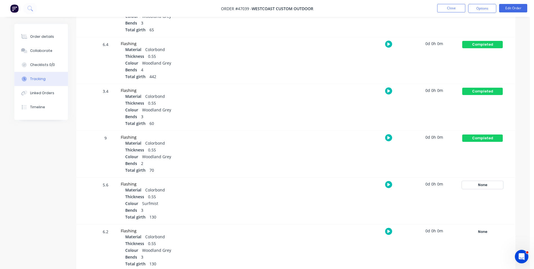
click at [475, 186] on div "None" at bounding box center [482, 184] width 41 height 7
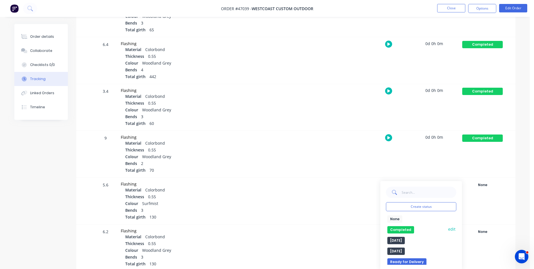
click at [400, 230] on button "Completed" at bounding box center [400, 229] width 27 height 7
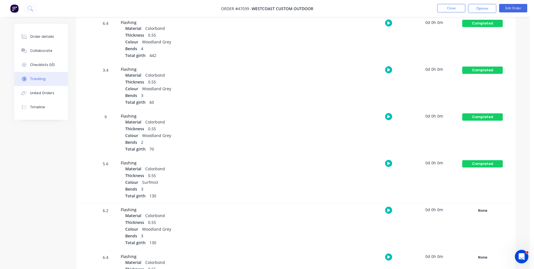
scroll to position [760, 0]
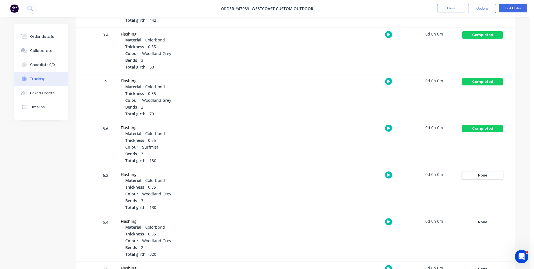
click at [487, 176] on div "None" at bounding box center [482, 174] width 41 height 7
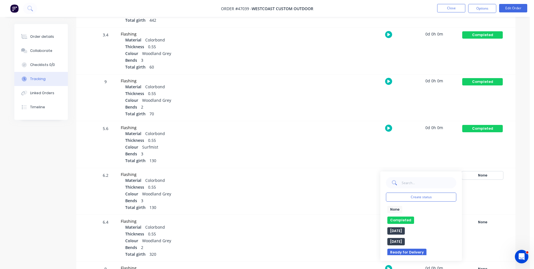
scroll to position [816, 0]
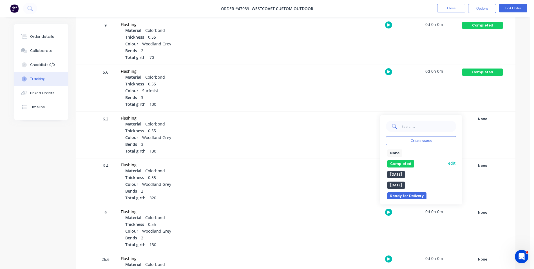
click at [396, 165] on button "Completed" at bounding box center [400, 163] width 27 height 7
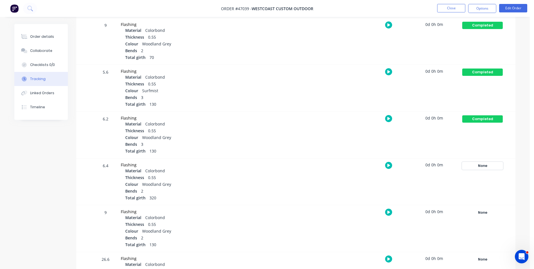
click at [473, 165] on div "None" at bounding box center [482, 165] width 41 height 7
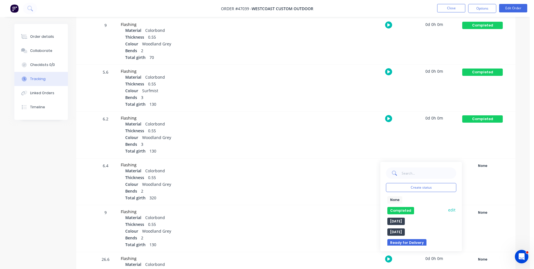
click at [403, 210] on button "Completed" at bounding box center [400, 210] width 27 height 7
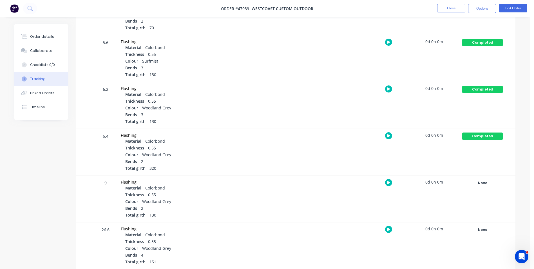
scroll to position [901, 0]
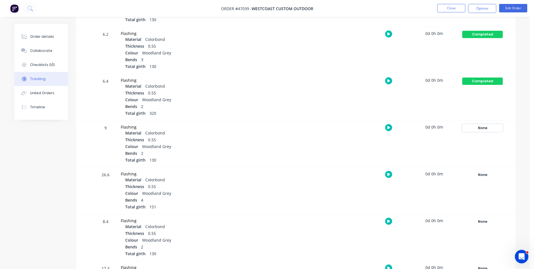
click at [479, 128] on div "None" at bounding box center [482, 127] width 41 height 7
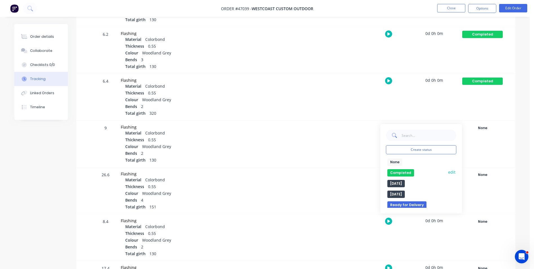
click at [407, 172] on button "Completed" at bounding box center [400, 172] width 27 height 7
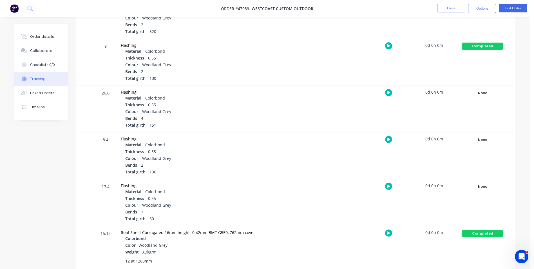
scroll to position [985, 0]
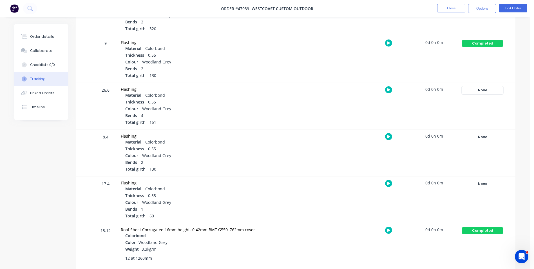
drag, startPoint x: 485, startPoint y: 91, endPoint x: 416, endPoint y: 149, distance: 90.3
click at [485, 91] on div "None" at bounding box center [482, 89] width 41 height 7
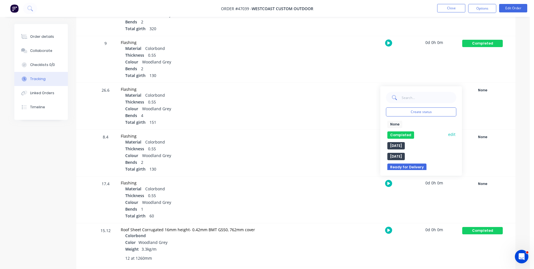
click at [403, 134] on button "Completed" at bounding box center [400, 134] width 27 height 7
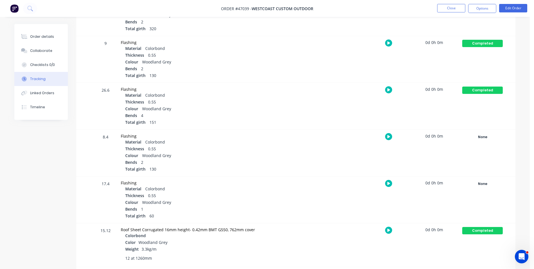
click at [475, 141] on div "None Create status None edit Completed edit Friday Monday Ready for Delivery Re…" at bounding box center [482, 152] width 48 height 46
click at [478, 141] on div "None Create status None edit Completed edit Friday Monday Ready for Delivery Re…" at bounding box center [482, 152] width 48 height 46
click at [479, 138] on div "None" at bounding box center [482, 136] width 41 height 7
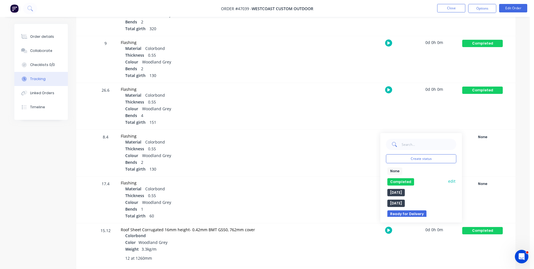
click at [400, 181] on button "Completed" at bounding box center [400, 181] width 27 height 7
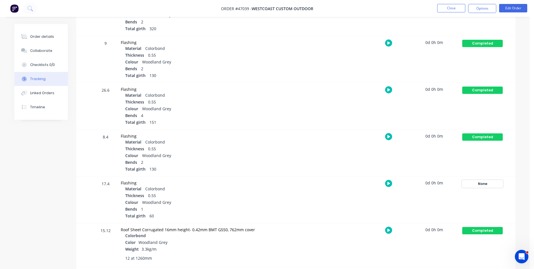
click at [479, 182] on div "None" at bounding box center [482, 183] width 41 height 7
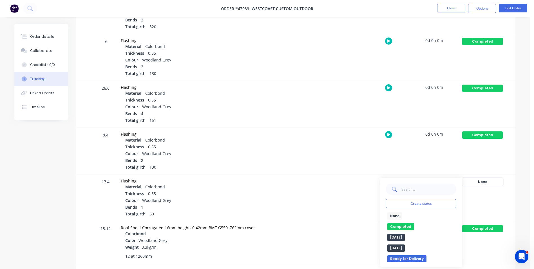
scroll to position [989, 0]
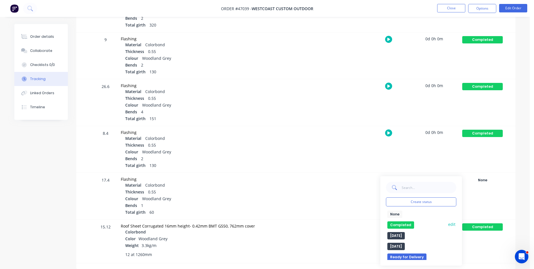
click at [407, 225] on button "Completed" at bounding box center [400, 224] width 27 height 7
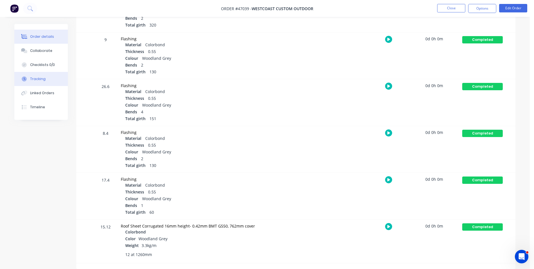
click at [55, 39] on button "Order details" at bounding box center [40, 37] width 53 height 14
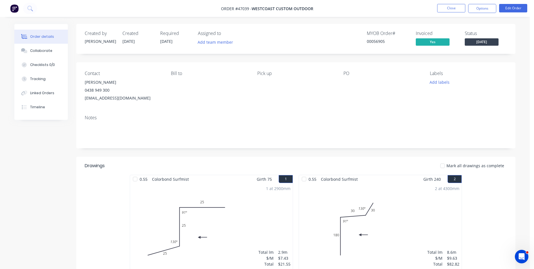
click at [481, 38] on span "[DATE]" at bounding box center [482, 41] width 34 height 7
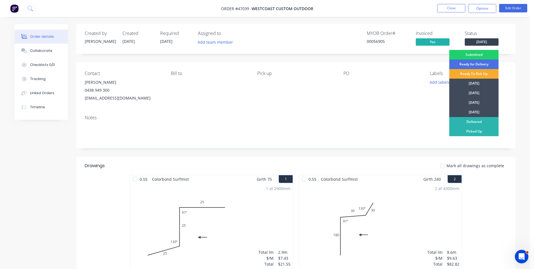
click at [480, 75] on div "Ready To Pick Up" at bounding box center [473, 74] width 49 height 10
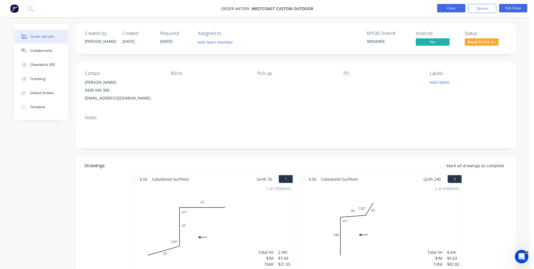
click at [450, 8] on button "Close" at bounding box center [451, 8] width 28 height 8
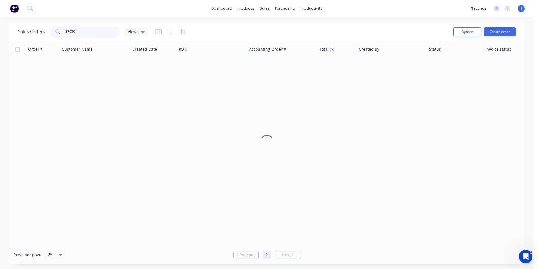
drag, startPoint x: 90, startPoint y: 31, endPoint x: 37, endPoint y: 36, distance: 52.6
click at [37, 36] on div "Sales Orders 47039 Views" at bounding box center [83, 31] width 130 height 11
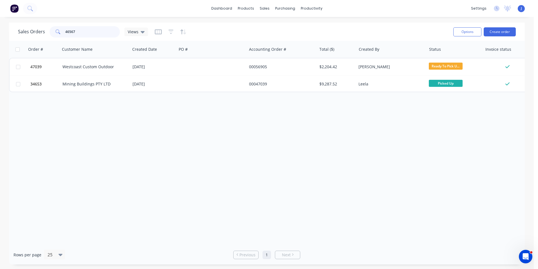
type input "46567"
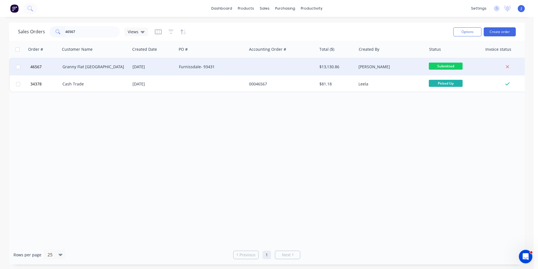
click at [111, 64] on div "Granny Flat [GEOGRAPHIC_DATA]" at bounding box center [93, 67] width 62 height 6
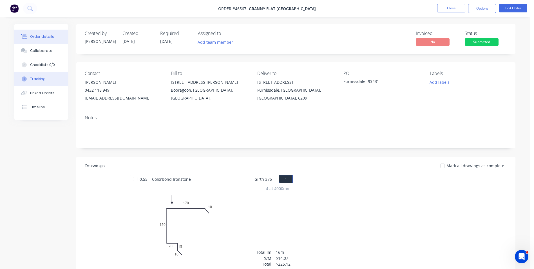
click at [55, 83] on button "Tracking" at bounding box center [40, 79] width 53 height 14
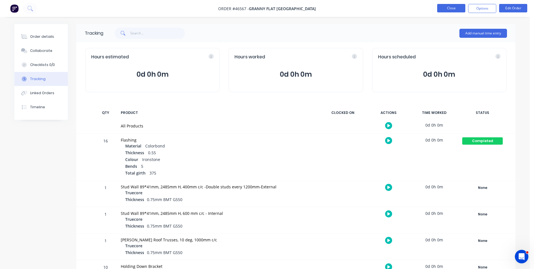
click at [445, 6] on button "Close" at bounding box center [451, 8] width 28 height 8
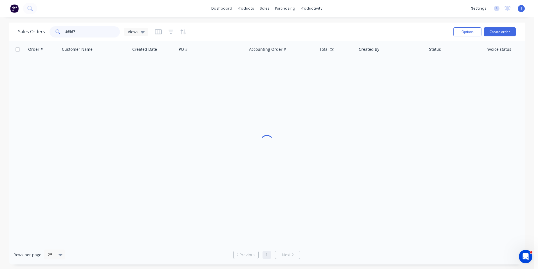
drag, startPoint x: 74, startPoint y: 30, endPoint x: 56, endPoint y: 29, distance: 18.3
click at [42, 30] on div "Sales Orders 46567 Views" at bounding box center [83, 31] width 130 height 11
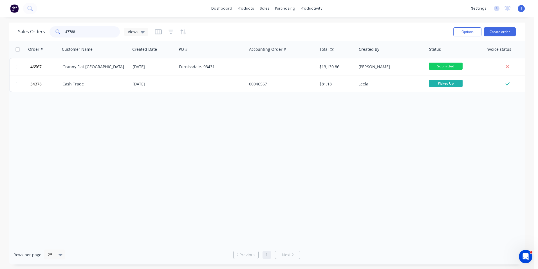
type input "47788"
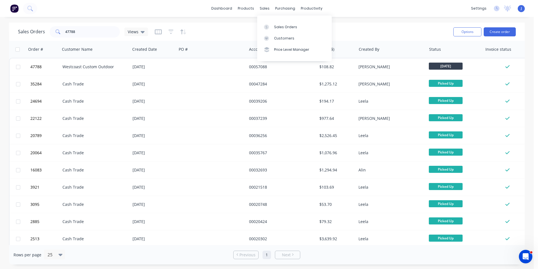
click at [227, 32] on div "Sales Orders 47788 Views" at bounding box center [233, 32] width 431 height 14
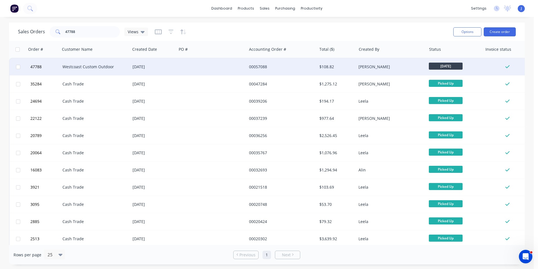
click at [109, 71] on div "Westcoast Custom Outdoor" at bounding box center [95, 66] width 70 height 17
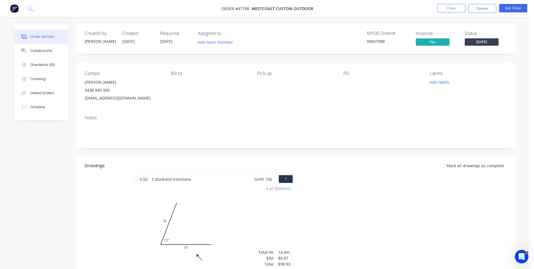
click at [483, 45] on span "[DATE]" at bounding box center [482, 41] width 34 height 7
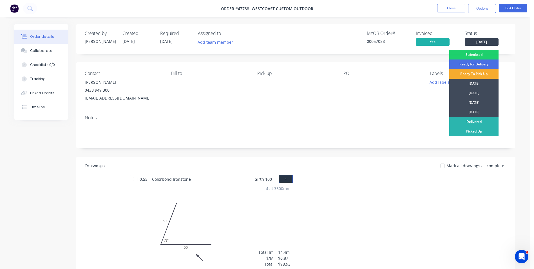
click at [475, 72] on div "Ready To Pick Up" at bounding box center [473, 74] width 49 height 10
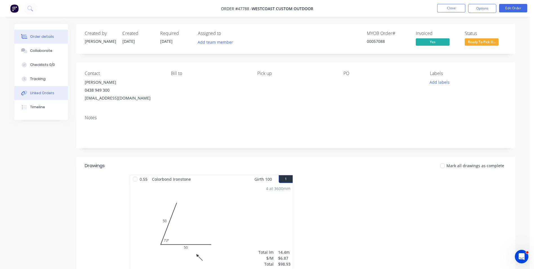
click at [49, 90] on div "Linked Orders" at bounding box center [42, 92] width 24 height 5
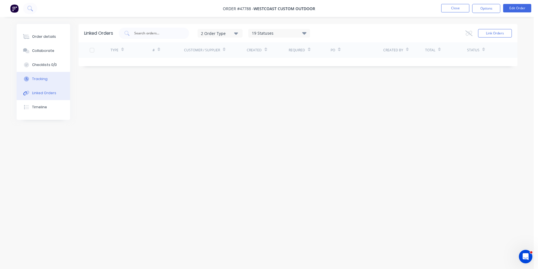
click at [33, 79] on div "Tracking" at bounding box center [39, 78] width 15 height 5
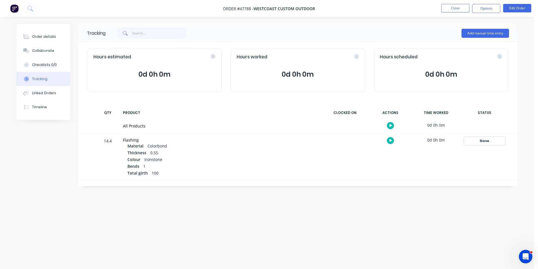
click at [490, 142] on div "None" at bounding box center [484, 140] width 41 height 7
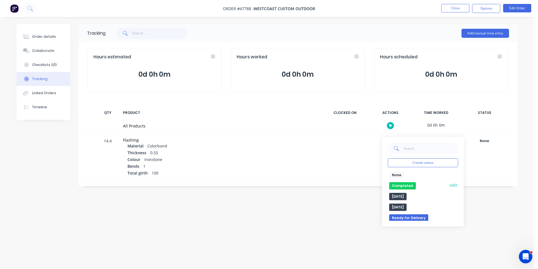
click at [400, 187] on button "Completed" at bounding box center [402, 185] width 27 height 7
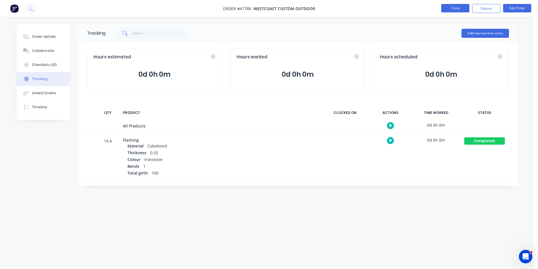
click at [449, 8] on button "Close" at bounding box center [455, 8] width 28 height 8
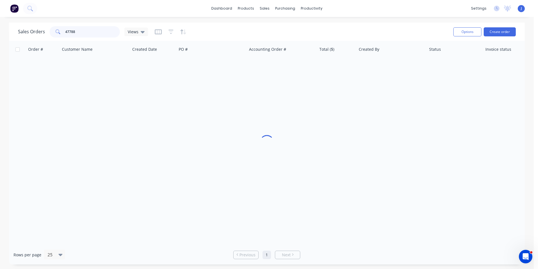
drag, startPoint x: 77, startPoint y: 28, endPoint x: 30, endPoint y: 36, distance: 47.8
click at [30, 36] on div "Sales Orders 47788 Views" at bounding box center [83, 31] width 130 height 11
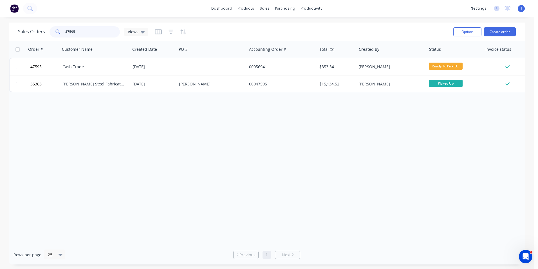
drag, startPoint x: 86, startPoint y: 34, endPoint x: 39, endPoint y: 37, distance: 47.6
click at [39, 37] on div "Sales Orders 47595 Views" at bounding box center [83, 31] width 130 height 11
type input "47612"
click at [127, 63] on div "BUILT365" at bounding box center [95, 66] width 70 height 17
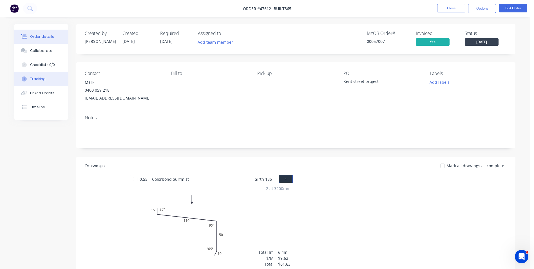
click at [42, 77] on div "Tracking" at bounding box center [37, 78] width 15 height 5
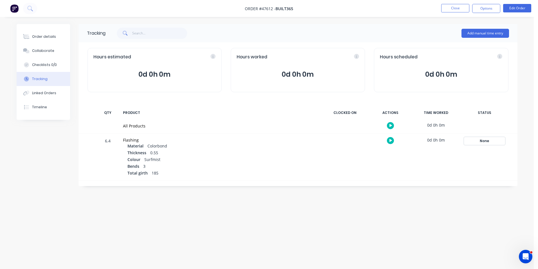
click at [482, 140] on div "None" at bounding box center [484, 140] width 41 height 7
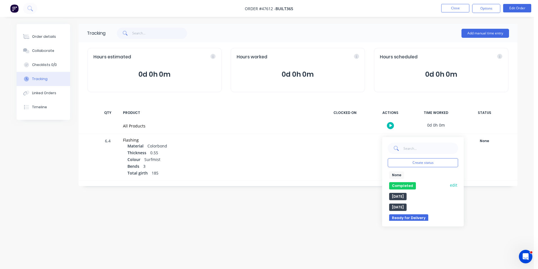
click at [406, 184] on button "Completed" at bounding box center [402, 185] width 27 height 7
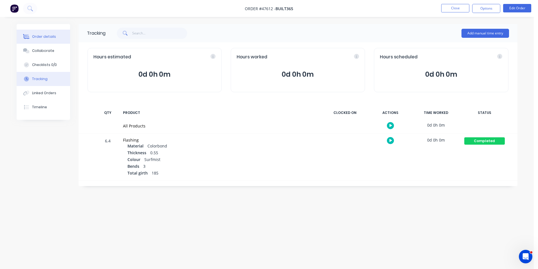
click at [55, 34] on button "Order details" at bounding box center [43, 37] width 53 height 14
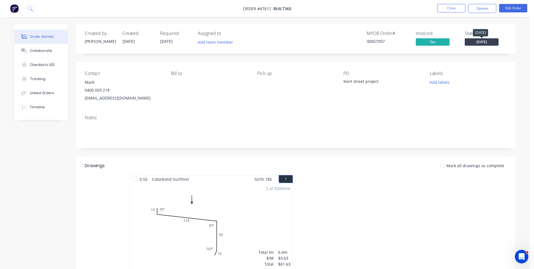
click at [476, 39] on span "[DATE]" at bounding box center [482, 41] width 34 height 7
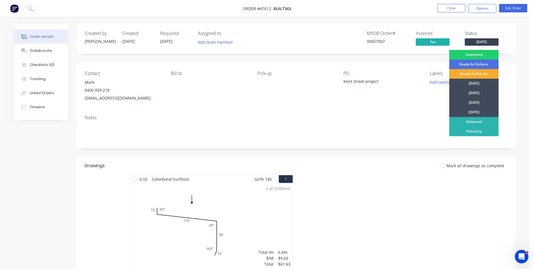
click at [478, 73] on div "Ready To Pick Up" at bounding box center [473, 74] width 49 height 10
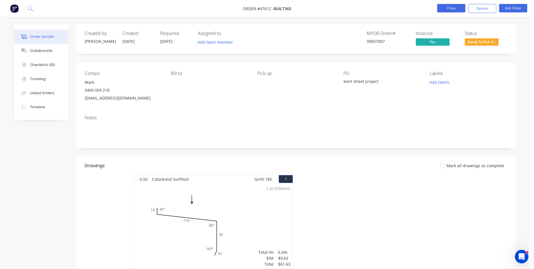
click at [453, 10] on button "Close" at bounding box center [451, 8] width 28 height 8
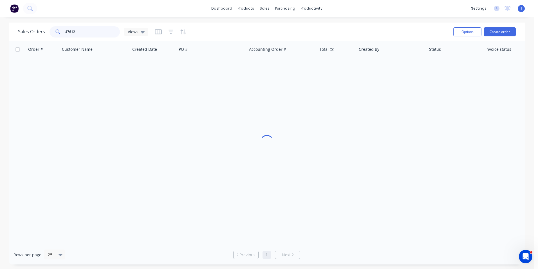
drag, startPoint x: 105, startPoint y: 36, endPoint x: 57, endPoint y: 35, distance: 48.4
click at [57, 35] on div "47612" at bounding box center [85, 31] width 70 height 11
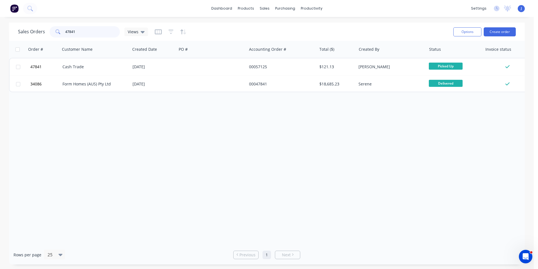
drag, startPoint x: 84, startPoint y: 31, endPoint x: 32, endPoint y: 35, distance: 51.3
click at [32, 35] on div "Sales Orders 47841 Views" at bounding box center [83, 31] width 130 height 11
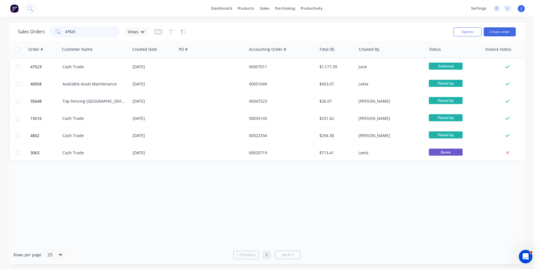
drag, startPoint x: 88, startPoint y: 31, endPoint x: 47, endPoint y: 36, distance: 41.1
click at [47, 36] on div "Sales Orders 47523 Views" at bounding box center [83, 31] width 130 height 11
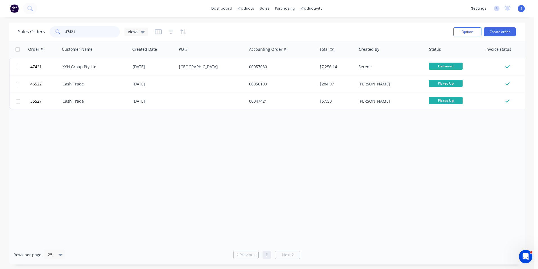
drag, startPoint x: 82, startPoint y: 30, endPoint x: 59, endPoint y: 34, distance: 23.3
click at [59, 34] on div "47421" at bounding box center [85, 31] width 70 height 11
type input "45071"
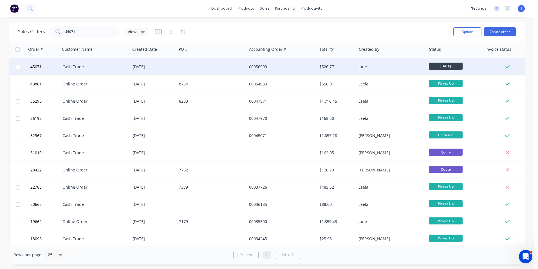
click at [135, 64] on div "[DATE]" at bounding box center [153, 66] width 46 height 17
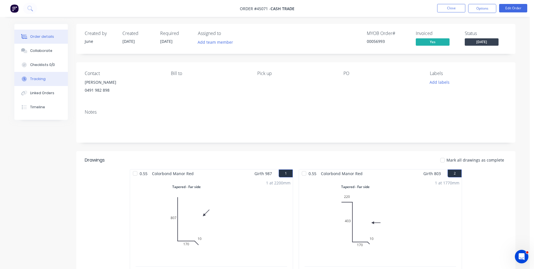
click at [47, 82] on button "Tracking" at bounding box center [40, 79] width 53 height 14
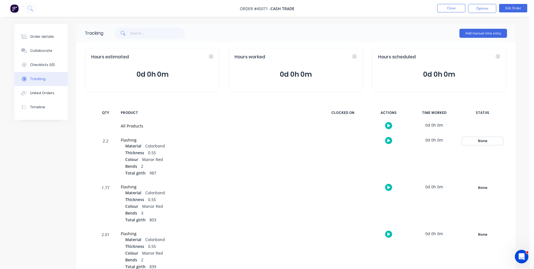
click at [482, 143] on div "None" at bounding box center [482, 140] width 41 height 7
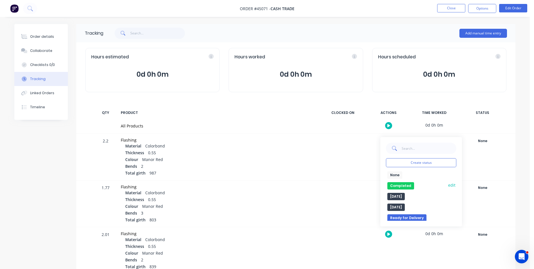
click at [397, 185] on button "Completed" at bounding box center [400, 185] width 27 height 7
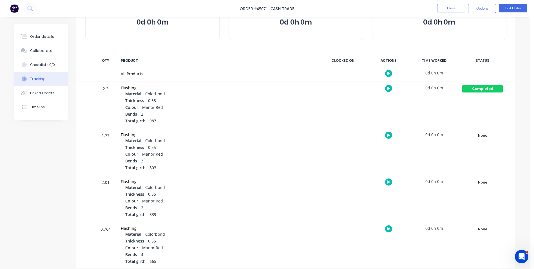
scroll to position [56, 0]
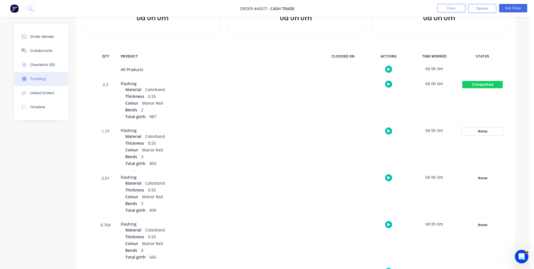
click at [487, 131] on div "None" at bounding box center [482, 130] width 41 height 7
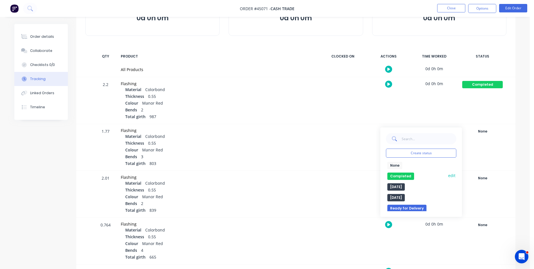
click at [400, 174] on button "Completed" at bounding box center [400, 175] width 27 height 7
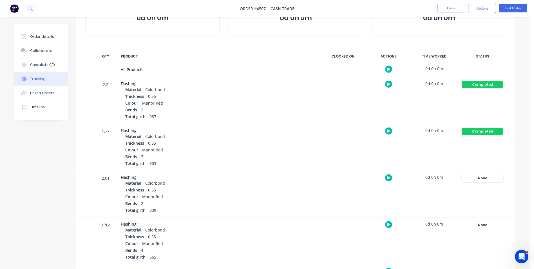
click at [481, 178] on div "None" at bounding box center [482, 177] width 41 height 7
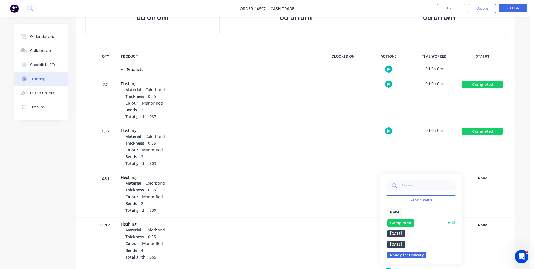
click at [407, 222] on button "Completed" at bounding box center [400, 222] width 27 height 7
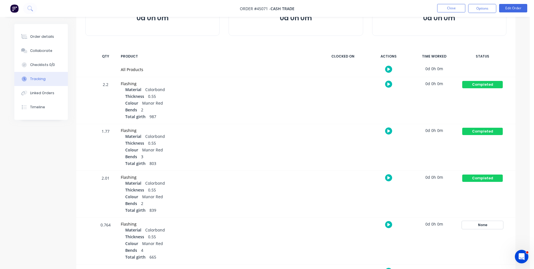
click at [478, 223] on div "None" at bounding box center [482, 224] width 41 height 7
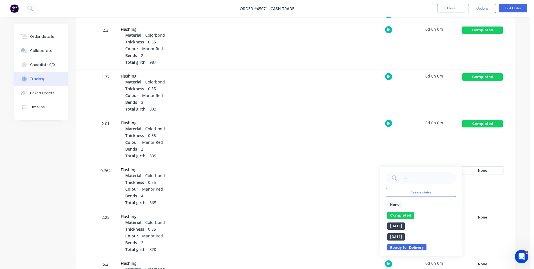
scroll to position [113, 0]
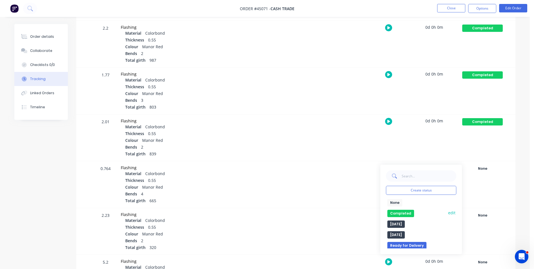
click at [408, 212] on button "Completed" at bounding box center [400, 212] width 27 height 7
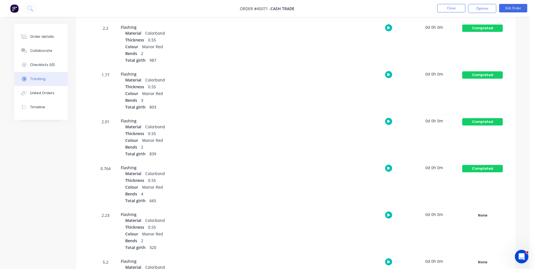
scroll to position [197, 0]
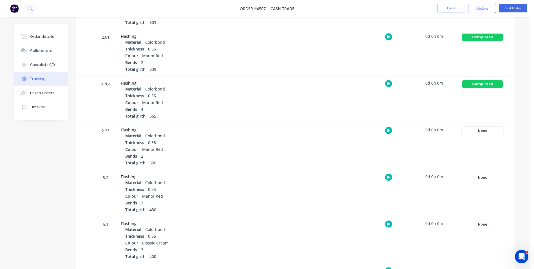
click at [488, 132] on div "None" at bounding box center [482, 130] width 41 height 7
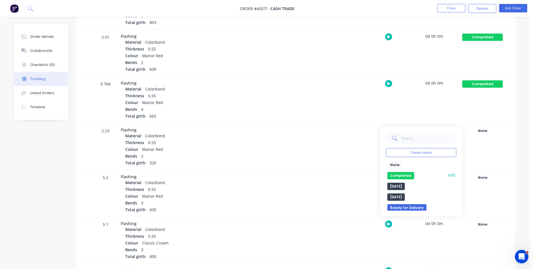
click at [401, 175] on button "Completed" at bounding box center [400, 175] width 27 height 7
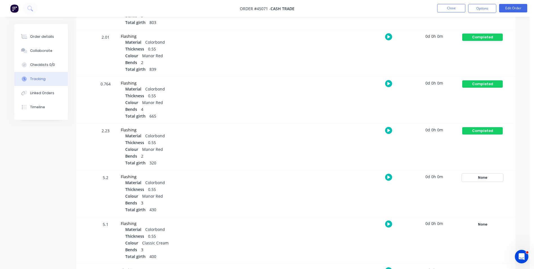
click at [480, 174] on div "None" at bounding box center [482, 177] width 41 height 7
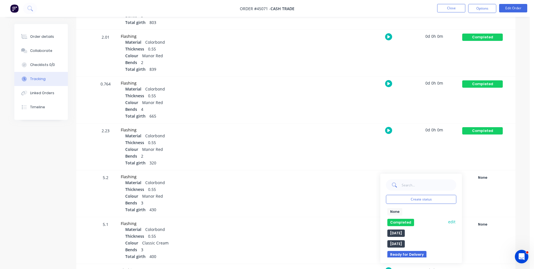
click at [404, 219] on button "Completed" at bounding box center [400, 221] width 27 height 7
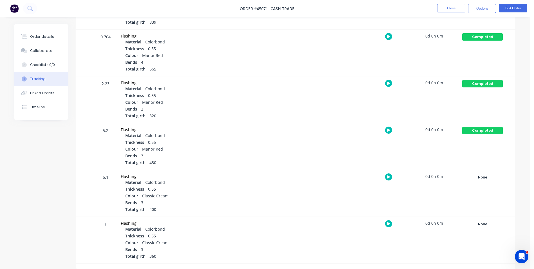
scroll to position [244, 0]
click at [487, 176] on div "None" at bounding box center [482, 176] width 41 height 7
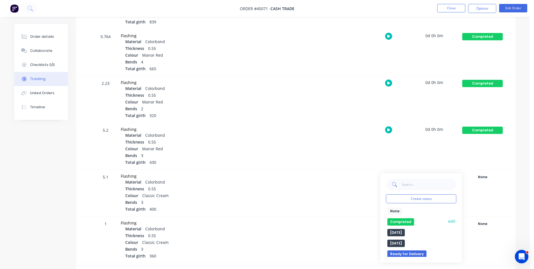
click at [402, 222] on button "Completed" at bounding box center [400, 221] width 27 height 7
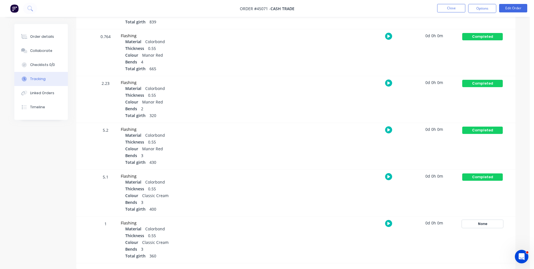
click at [485, 222] on div "None" at bounding box center [482, 223] width 41 height 7
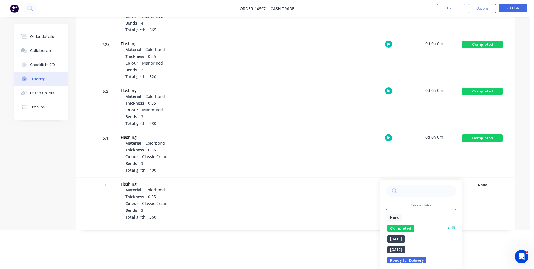
click at [401, 225] on button "Completed" at bounding box center [400, 227] width 27 height 7
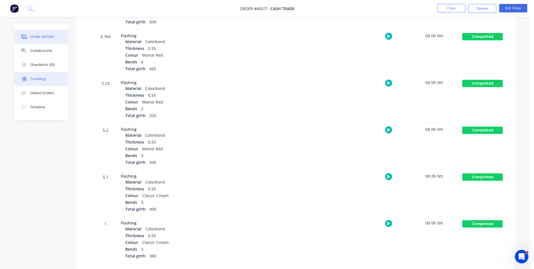
click at [57, 36] on button "Order details" at bounding box center [40, 37] width 53 height 14
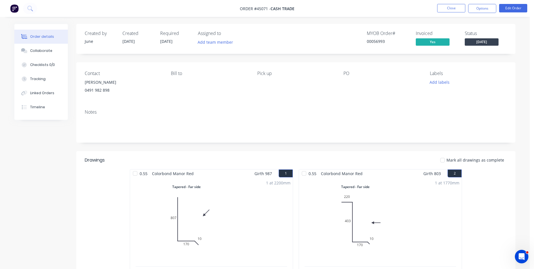
click at [493, 40] on span "[DATE]" at bounding box center [482, 41] width 34 height 7
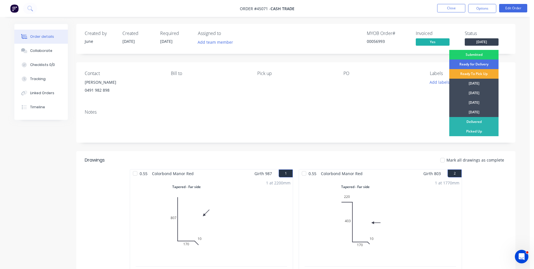
click at [484, 73] on div "Ready To Pick Up" at bounding box center [473, 74] width 49 height 10
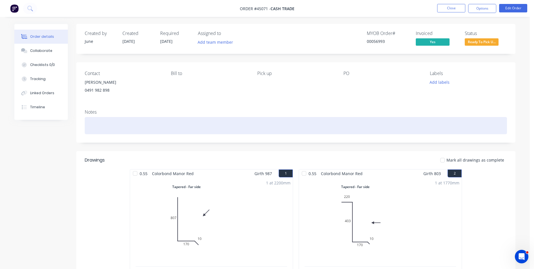
click at [203, 123] on div at bounding box center [296, 125] width 422 height 17
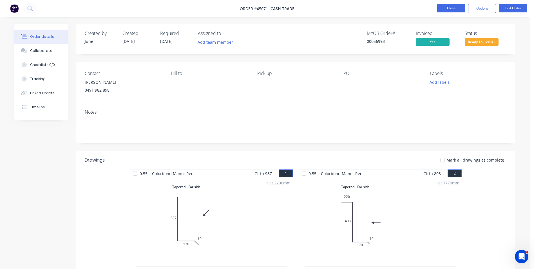
click at [444, 6] on button "Close" at bounding box center [451, 8] width 28 height 8
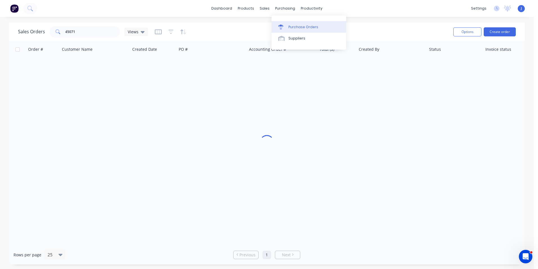
click at [291, 26] on div "Purchase Orders" at bounding box center [303, 26] width 30 height 5
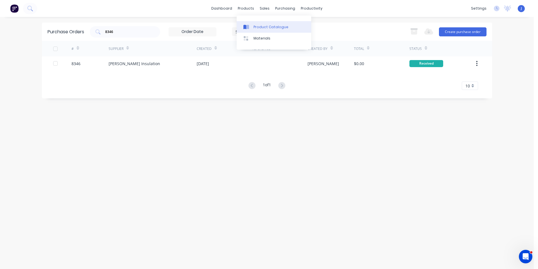
click at [255, 26] on div "Product Catalogue" at bounding box center [271, 26] width 35 height 5
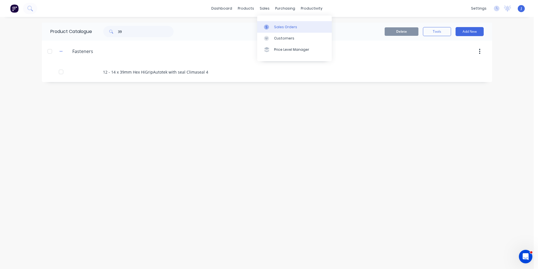
click at [270, 25] on div at bounding box center [268, 26] width 8 height 5
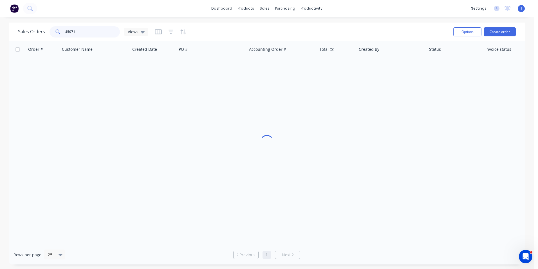
drag, startPoint x: 89, startPoint y: 29, endPoint x: 14, endPoint y: 30, distance: 74.9
click at [14, 30] on div "Sales Orders 45071 Views Options Create order" at bounding box center [267, 32] width 516 height 18
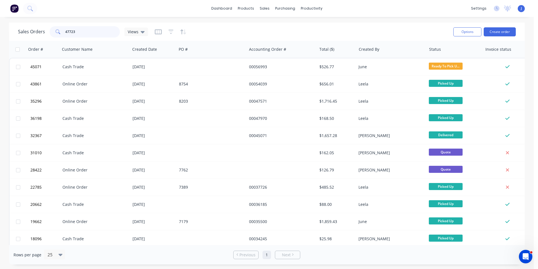
type input "47723"
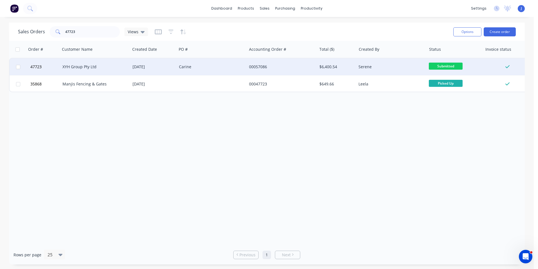
click at [189, 68] on div "Carine" at bounding box center [210, 67] width 62 height 6
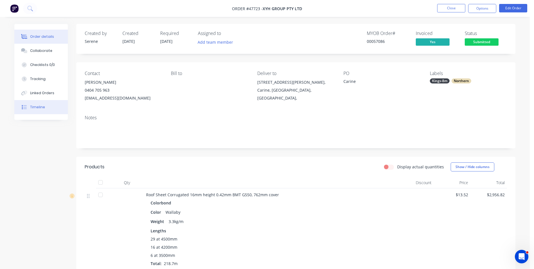
click at [56, 109] on button "Timeline" at bounding box center [40, 107] width 53 height 14
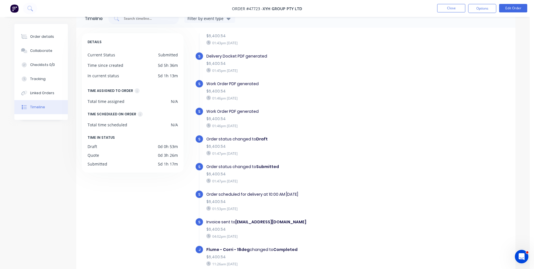
scroll to position [43, 0]
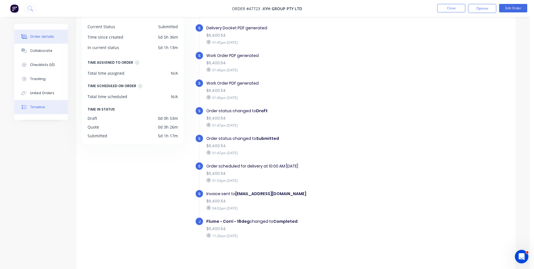
click at [21, 35] on icon at bounding box center [24, 36] width 6 height 5
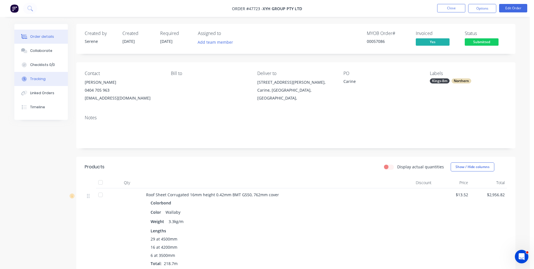
click at [32, 80] on div "Tracking" at bounding box center [37, 78] width 15 height 5
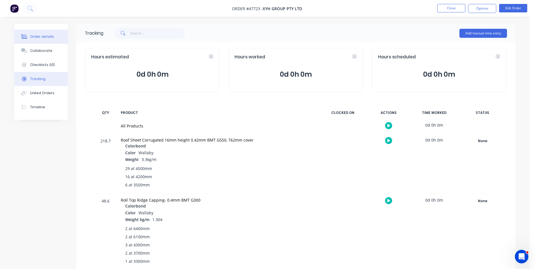
click at [50, 30] on button "Order details" at bounding box center [40, 37] width 53 height 14
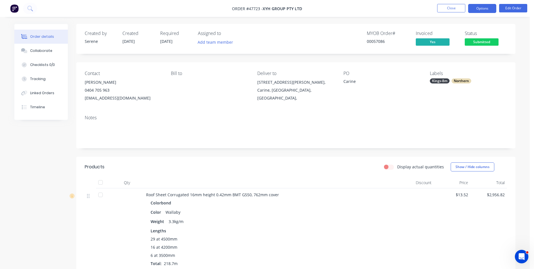
click at [493, 11] on button "Options" at bounding box center [482, 8] width 28 height 9
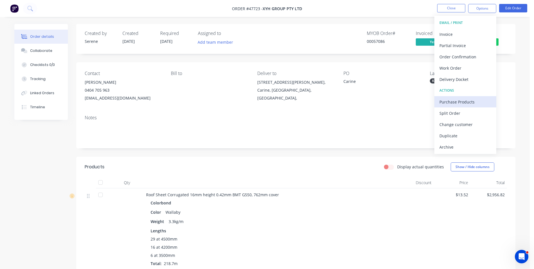
click at [464, 107] on button "Purchase Products" at bounding box center [465, 101] width 62 height 11
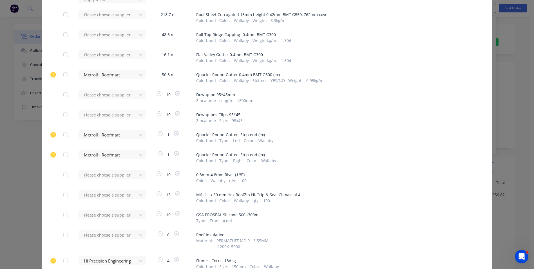
scroll to position [56, 0]
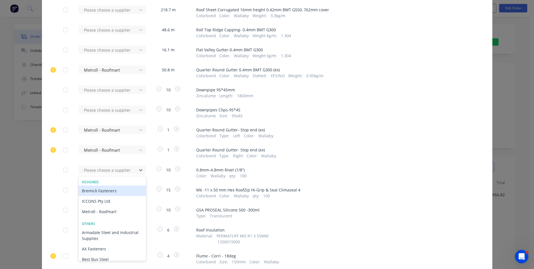
click at [120, 191] on div "Bremick Fasteners" at bounding box center [113, 190] width 68 height 10
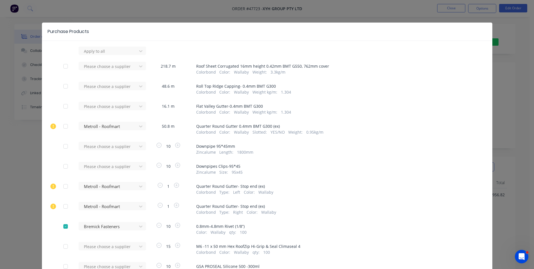
scroll to position [112, 0]
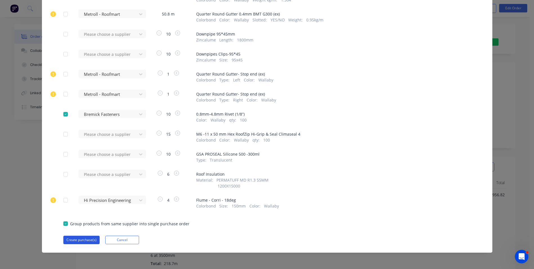
click at [71, 240] on button "Create purchase(s)" at bounding box center [81, 239] width 36 height 8
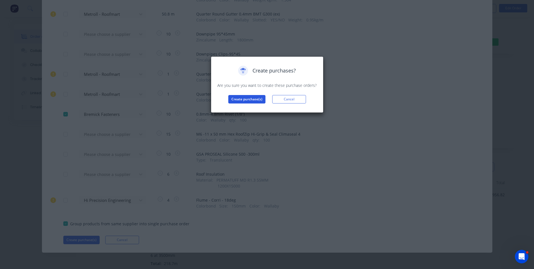
click at [245, 100] on button "Create purchase(s)" at bounding box center [246, 99] width 37 height 8
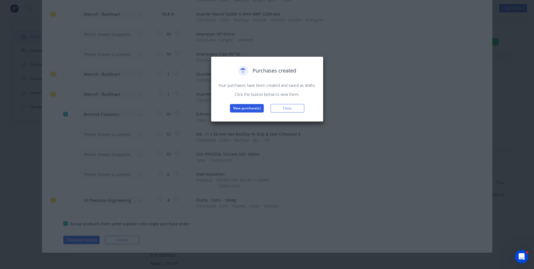
click at [247, 110] on button "View purchase(s)" at bounding box center [247, 108] width 34 height 8
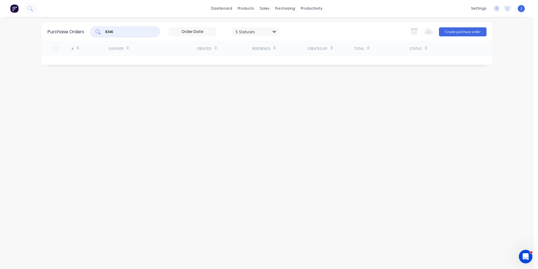
click at [82, 28] on div "Purchase Orders 8346 5 Statuses 5 Statuses Export to Excel (XLSX) Create purcha…" at bounding box center [267, 32] width 450 height 18
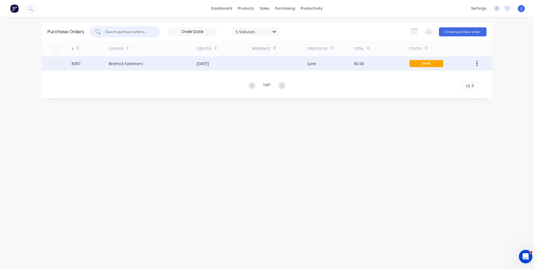
click at [314, 62] on div "June" at bounding box center [312, 64] width 8 height 6
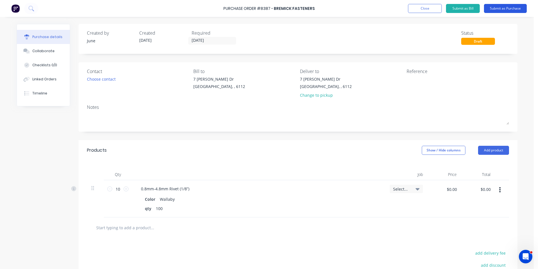
click at [511, 9] on button "Submit as Purchase" at bounding box center [505, 8] width 43 height 9
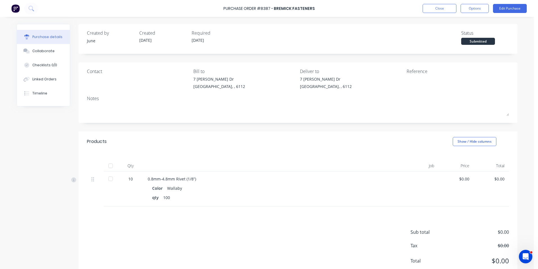
click at [275, 182] on div "0.8mm-4.8mm Rivet (1/8”) Color Wallaby qty 100" at bounding box center [269, 188] width 253 height 35
click at [440, 11] on button "Close" at bounding box center [440, 8] width 34 height 9
click at [23, 79] on icon at bounding box center [26, 79] width 6 height 5
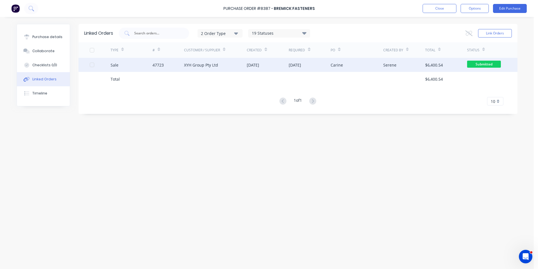
click at [195, 58] on div "XYH Group Pty Ltd" at bounding box center [215, 65] width 63 height 14
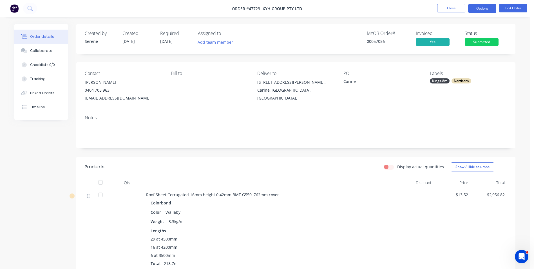
click at [483, 7] on button "Options" at bounding box center [482, 8] width 28 height 9
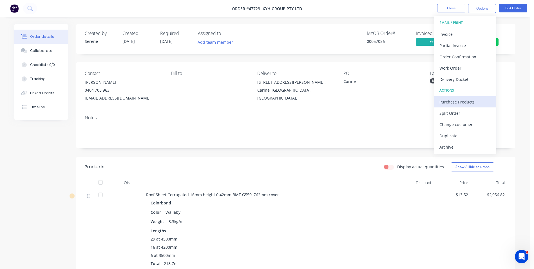
click at [457, 105] on div "Purchase Products" at bounding box center [465, 102] width 52 height 8
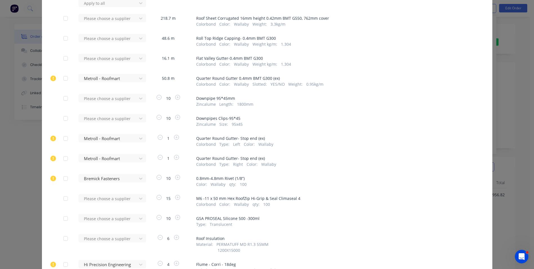
scroll to position [56, 0]
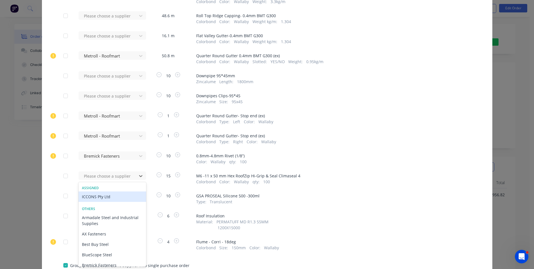
click at [126, 197] on div "ICCONS Pty Ltd" at bounding box center [113, 196] width 68 height 10
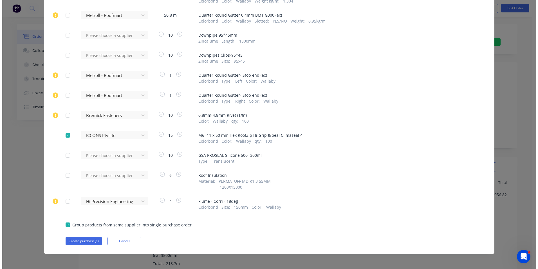
scroll to position [112, 0]
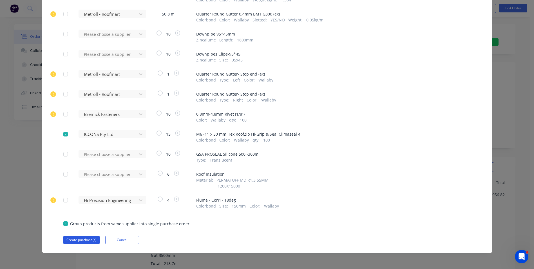
click at [81, 237] on button "Create purchase(s)" at bounding box center [81, 239] width 36 height 8
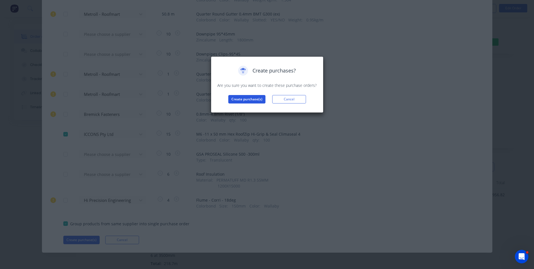
click at [244, 99] on button "Create purchase(s)" at bounding box center [246, 99] width 37 height 8
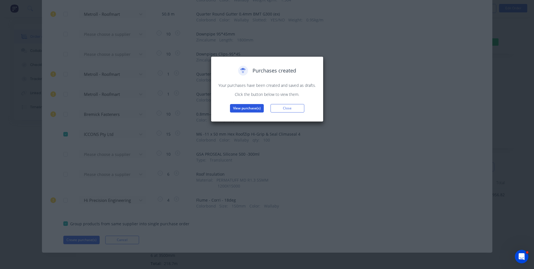
click at [245, 108] on button "View purchase(s)" at bounding box center [247, 108] width 34 height 8
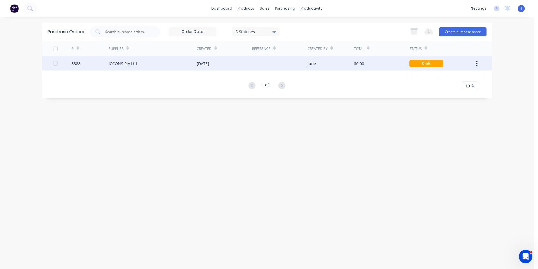
click at [325, 68] on div "June" at bounding box center [331, 63] width 46 height 14
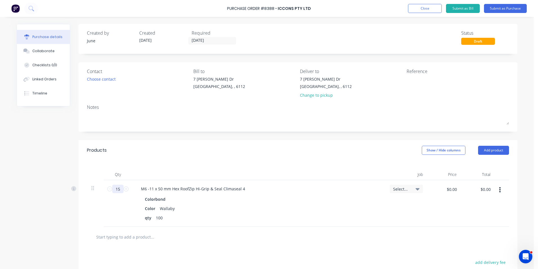
click at [118, 191] on input "15" at bounding box center [117, 188] width 11 height 8
type input "10"
click at [118, 207] on div "10 10" at bounding box center [118, 203] width 28 height 46
click at [218, 40] on input "[DATE]" at bounding box center [212, 40] width 47 height 7
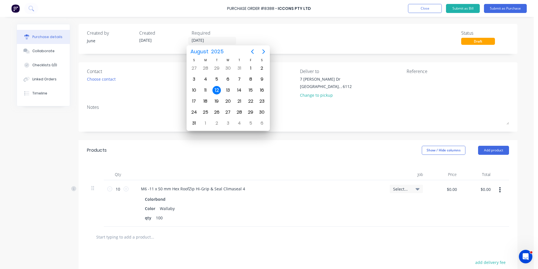
click at [338, 99] on div "7 Cartwright Dr Forrestdale, , 6112 Change to pickup" at bounding box center [351, 88] width 102 height 25
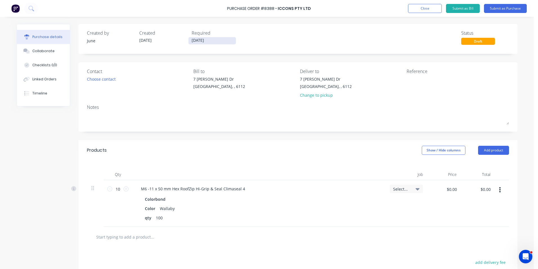
click at [211, 42] on input "[DATE]" at bounding box center [212, 40] width 47 height 7
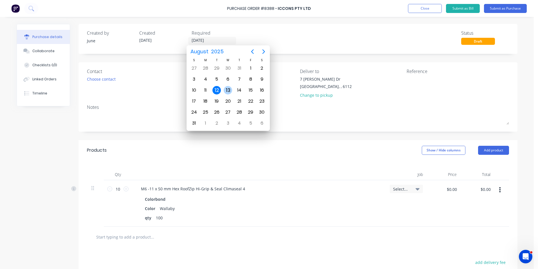
click at [229, 91] on div "13" at bounding box center [228, 90] width 8 height 8
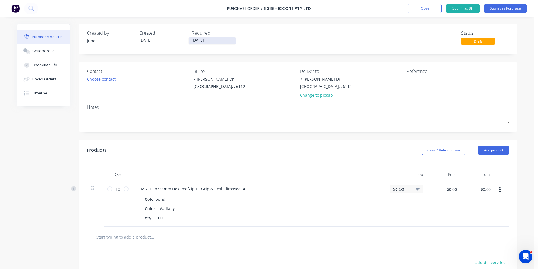
click at [211, 41] on input "[DATE]" at bounding box center [212, 40] width 47 height 7
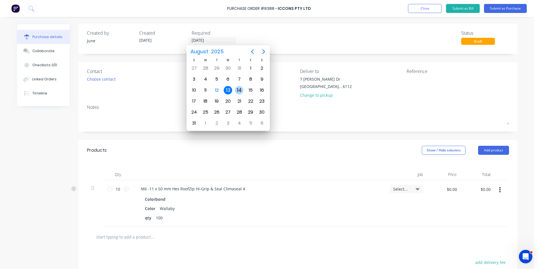
click at [235, 88] on div "14" at bounding box center [239, 90] width 11 height 11
type input "[DATE]"
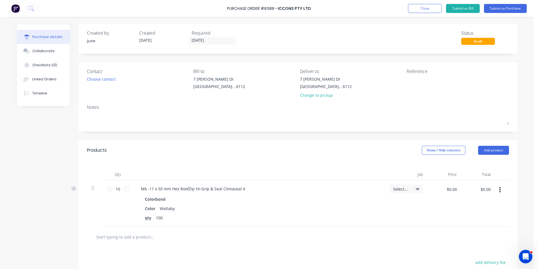
click at [260, 47] on div "Created by June Created 12/08/25 Required 14/08/25 Status Draft" at bounding box center [298, 39] width 439 height 30
click at [514, 8] on button "Submit as Purchase" at bounding box center [505, 8] width 43 height 9
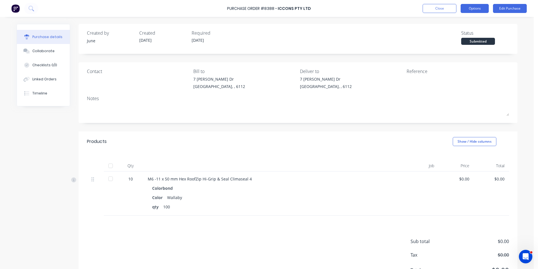
click at [469, 12] on button "Options" at bounding box center [475, 8] width 28 height 9
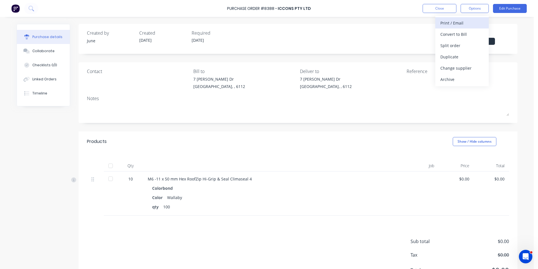
click at [466, 25] on div "Print / Email" at bounding box center [461, 23] width 43 height 8
click at [460, 44] on div "Without pricing" at bounding box center [461, 45] width 43 height 8
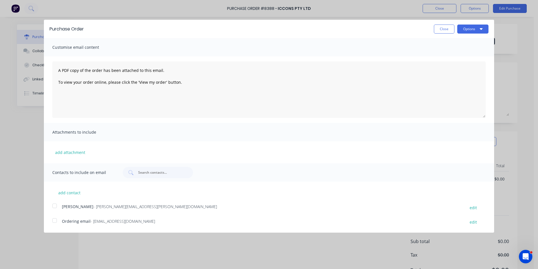
click at [60, 225] on div at bounding box center [54, 219] width 11 height 11
click at [464, 26] on button "Options" at bounding box center [472, 28] width 31 height 9
click at [465, 56] on div "Email" at bounding box center [461, 54] width 43 height 8
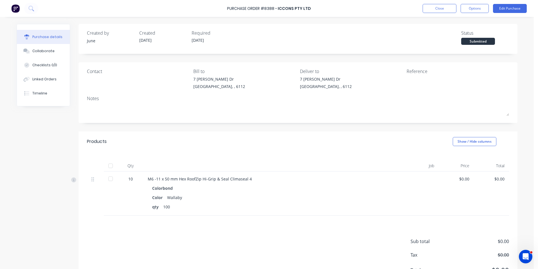
click at [478, 30] on div "Created by June Created 12/08/25 Required 14/08/25 Status Submitted" at bounding box center [298, 39] width 439 height 30
click at [478, 30] on div "Status" at bounding box center [485, 33] width 48 height 7
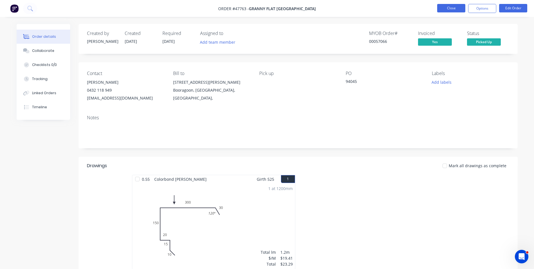
click at [446, 7] on button "Close" at bounding box center [451, 8] width 28 height 8
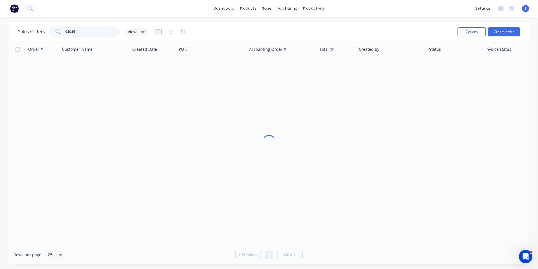
drag, startPoint x: 94, startPoint y: 32, endPoint x: 39, endPoint y: 32, distance: 55.2
click at [39, 32] on div "Sales Orders 94045 Views" at bounding box center [83, 31] width 130 height 11
type input "47583"
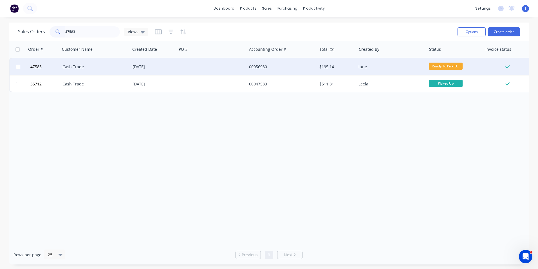
click at [212, 64] on div at bounding box center [212, 66] width 70 height 17
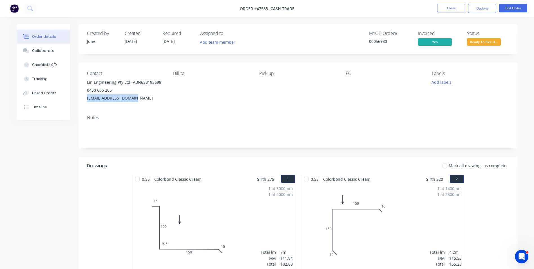
drag, startPoint x: 134, startPoint y: 99, endPoint x: 80, endPoint y: 99, distance: 54.3
click at [80, 99] on div "Contact Lin Engineering Pty Ltd -ABN658193698 0450 665 206 jinguolin523@gmail.c…" at bounding box center [298, 86] width 439 height 48
click at [440, 8] on button "Close" at bounding box center [451, 8] width 28 height 8
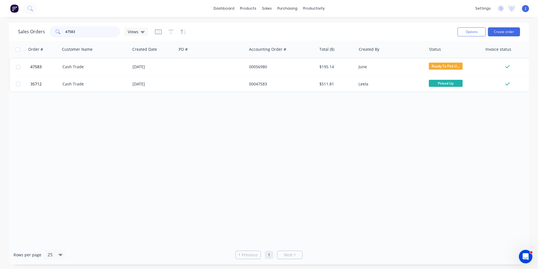
click at [38, 30] on div "Sales Orders 47583 Views" at bounding box center [83, 31] width 130 height 11
type input "47444"
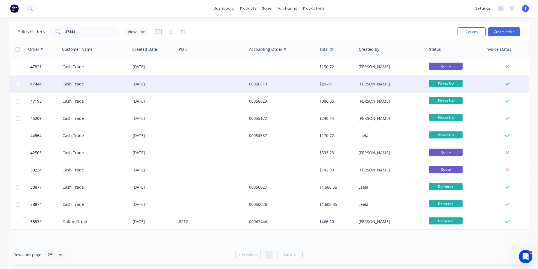
click at [105, 86] on div "Cash Trade" at bounding box center [93, 84] width 62 height 6
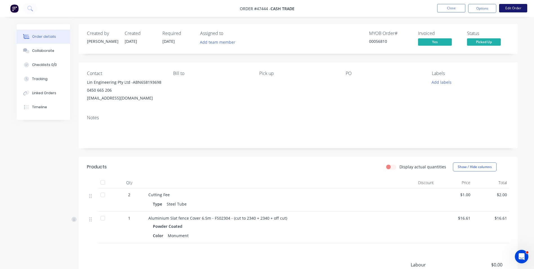
click at [501, 8] on button "Edit Order" at bounding box center [513, 8] width 28 height 8
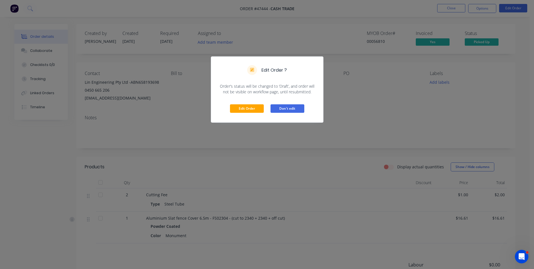
click at [297, 112] on button "Don't edit" at bounding box center [287, 108] width 34 height 8
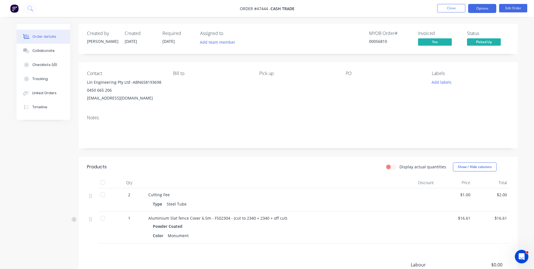
click at [484, 10] on button "Options" at bounding box center [482, 8] width 28 height 9
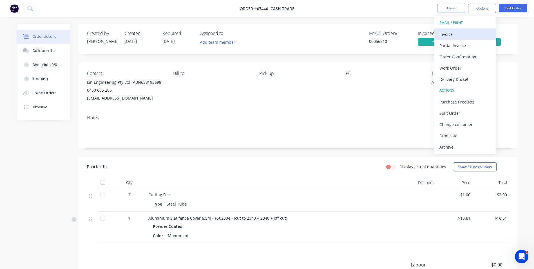
click at [468, 30] on div "Invoice" at bounding box center [465, 34] width 52 height 8
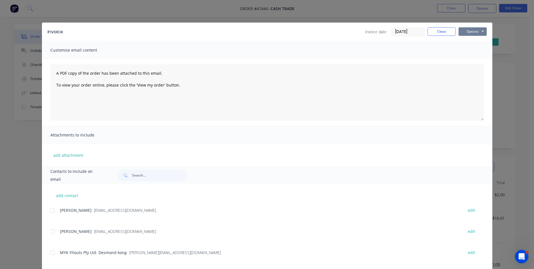
click at [468, 32] on button "Options" at bounding box center [472, 31] width 28 height 8
click at [476, 50] on button "Print" at bounding box center [476, 50] width 36 height 9
click at [441, 32] on button "Close" at bounding box center [442, 31] width 28 height 8
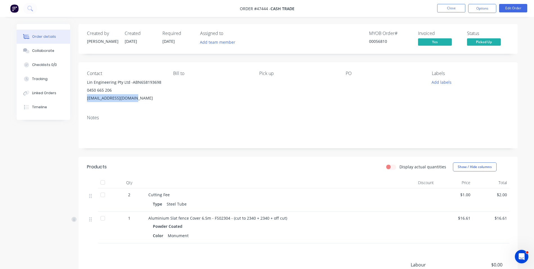
drag, startPoint x: 135, startPoint y: 99, endPoint x: 87, endPoint y: 98, distance: 47.3
click at [87, 98] on div "jinguolin523@gmail.com" at bounding box center [125, 98] width 77 height 8
copy div "jinguolin523@gmail.com"
click at [240, 93] on div "Bill to" at bounding box center [211, 86] width 77 height 31
click at [450, 8] on button "Close" at bounding box center [451, 8] width 28 height 8
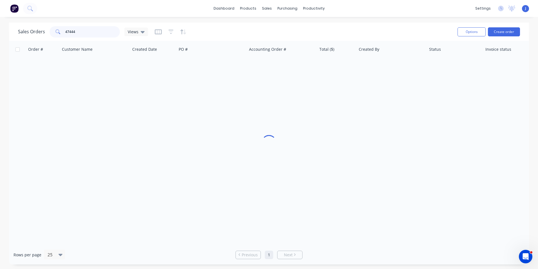
drag, startPoint x: 75, startPoint y: 30, endPoint x: 69, endPoint y: 31, distance: 6.8
click at [69, 31] on input "47444" at bounding box center [92, 31] width 55 height 11
type input "47583"
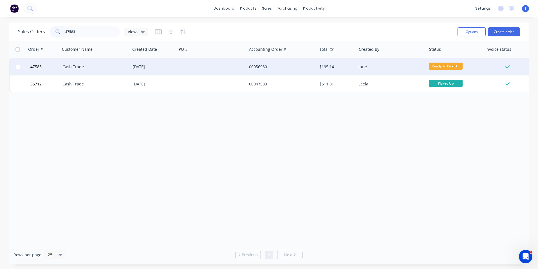
click at [108, 69] on div "Cash Trade" at bounding box center [93, 67] width 62 height 6
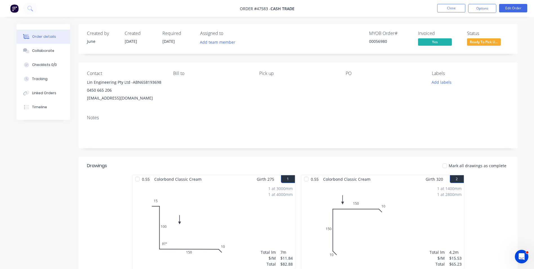
click at [480, 0] on nav "Order #47583 - Cash Trade Close Options Edit Order" at bounding box center [267, 8] width 534 height 17
click at [478, 9] on button "Options" at bounding box center [482, 8] width 28 height 9
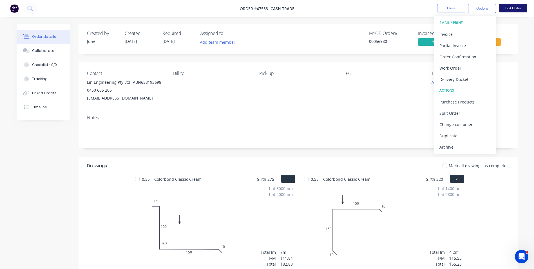
click at [506, 6] on button "Edit Order" at bounding box center [513, 8] width 28 height 8
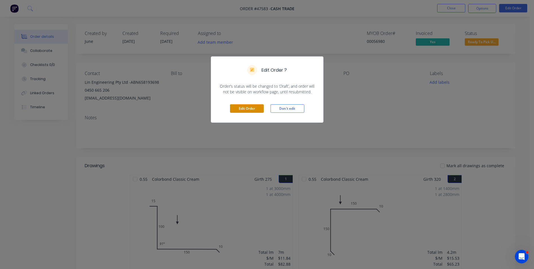
click at [247, 109] on button "Edit Order" at bounding box center [247, 108] width 34 height 8
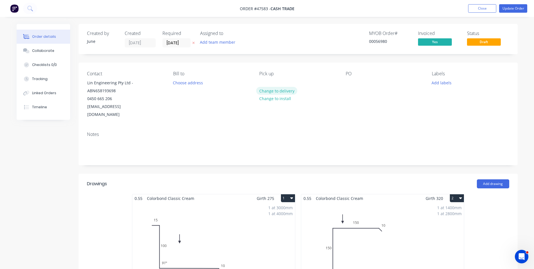
click at [283, 93] on button "Change to delivery" at bounding box center [276, 91] width 41 height 8
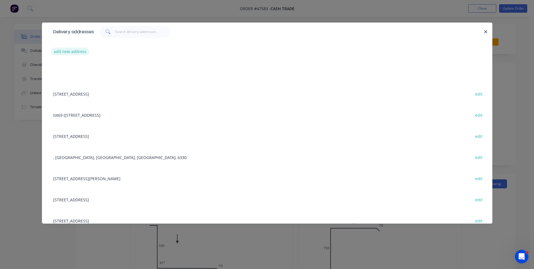
click at [71, 53] on button "add new address" at bounding box center [70, 52] width 39 height 8
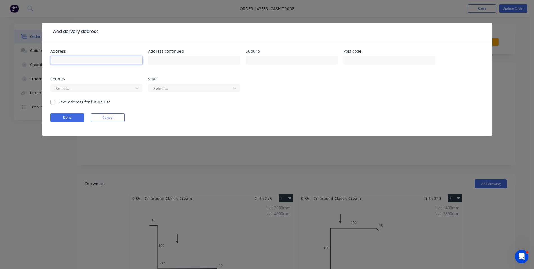
click at [71, 57] on input "text" at bounding box center [96, 60] width 92 height 8
paste input "[STREET_ADDRESS]"
type input "[STREET_ADDRESS]"
click at [62, 121] on form "Address 8 Aherne Ct, Bull Creek WA 6149 Address continued Suburb Post code Coun…" at bounding box center [266, 92] width 433 height 86
click at [60, 118] on button "Done" at bounding box center [67, 117] width 34 height 8
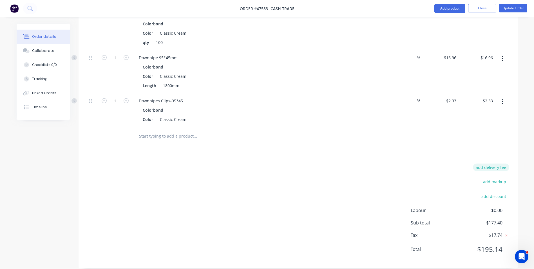
click at [493, 163] on button "add delivery fee" at bounding box center [491, 167] width 36 height 8
type input "65"
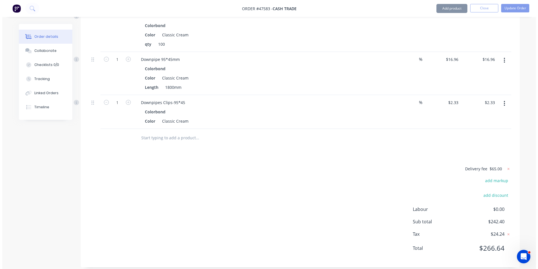
scroll to position [316, 0]
click at [373, 109] on div "Colorbond" at bounding box center [259, 113] width 232 height 8
click at [519, 8] on button "Update Order" at bounding box center [513, 8] width 28 height 8
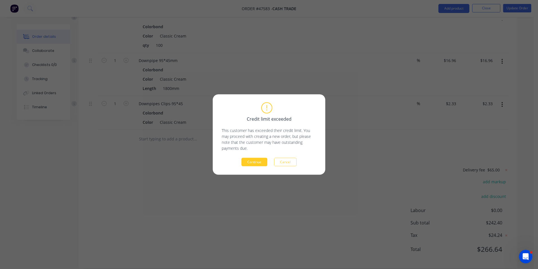
click at [256, 161] on button "Continue" at bounding box center [254, 162] width 26 height 8
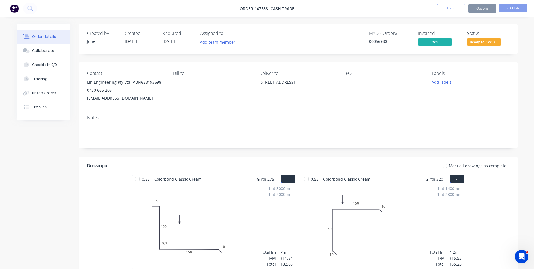
click at [484, 8] on button "Options" at bounding box center [482, 8] width 28 height 9
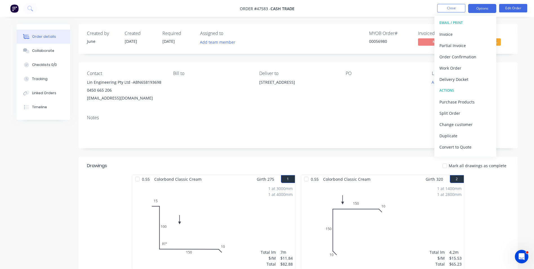
click at [484, 8] on button "Options" at bounding box center [482, 8] width 28 height 9
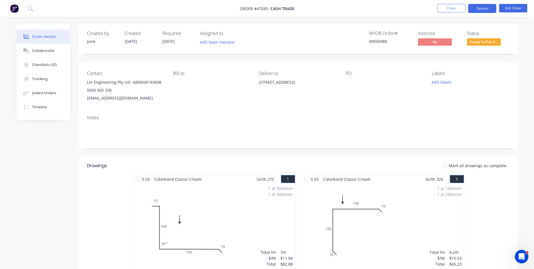
click at [484, 8] on button "Options" at bounding box center [482, 8] width 28 height 9
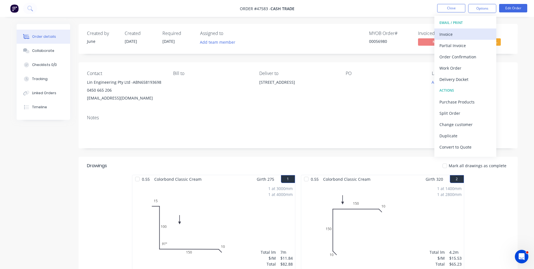
click at [476, 34] on div "Invoice" at bounding box center [465, 34] width 52 height 8
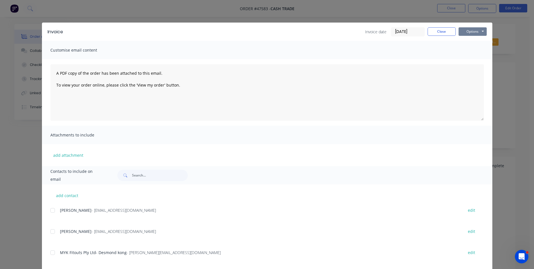
click at [469, 32] on button "Options" at bounding box center [472, 31] width 28 height 8
click at [463, 49] on button "Print" at bounding box center [476, 50] width 36 height 9
click at [431, 34] on button "Close" at bounding box center [442, 31] width 28 height 8
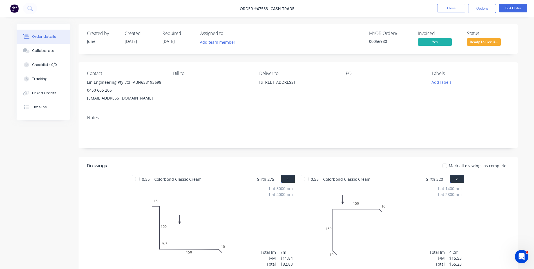
click at [165, 41] on span "[DATE]" at bounding box center [168, 41] width 12 height 5
click at [511, 9] on button "Edit Order" at bounding box center [513, 8] width 28 height 8
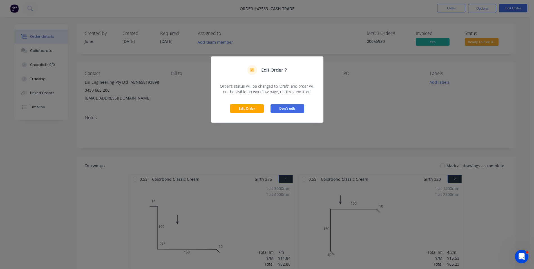
click at [284, 109] on button "Don't edit" at bounding box center [287, 108] width 34 height 8
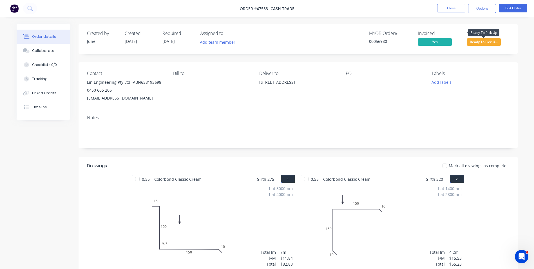
click at [478, 40] on span "Ready To Pick U..." at bounding box center [484, 41] width 34 height 7
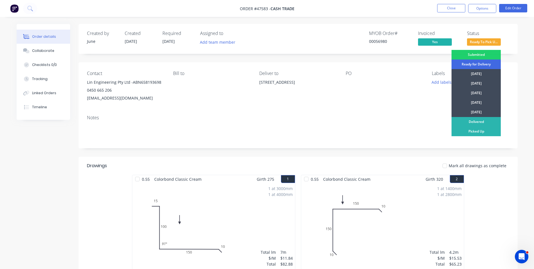
click at [480, 63] on div "Ready for Delivery" at bounding box center [475, 64] width 49 height 10
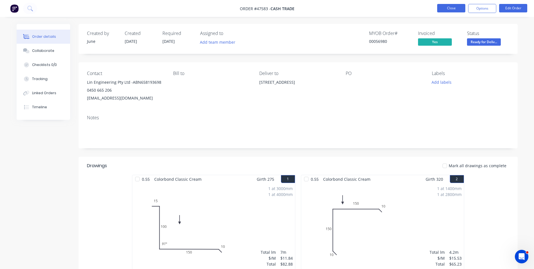
click at [455, 8] on button "Close" at bounding box center [451, 8] width 28 height 8
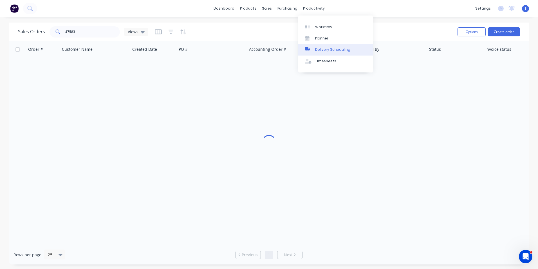
click at [325, 45] on link "Delivery Scheduling" at bounding box center [335, 49] width 75 height 11
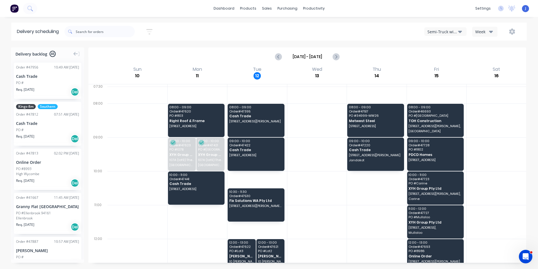
click at [443, 37] on div "Sort by Most recent Created date Required date Order number Customer name Most …" at bounding box center [295, 32] width 462 height 16
click at [444, 34] on div "Semi-Truck with Hiab" at bounding box center [443, 32] width 31 height 6
click at [442, 66] on div "Utes Delivery" at bounding box center [453, 68] width 56 height 11
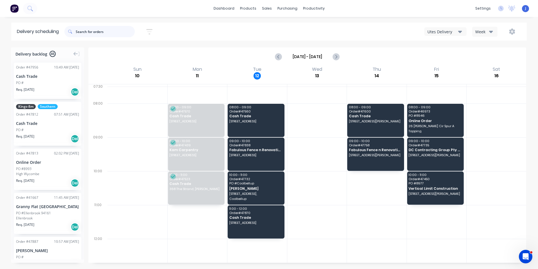
click at [90, 30] on input "text" at bounding box center [105, 31] width 59 height 11
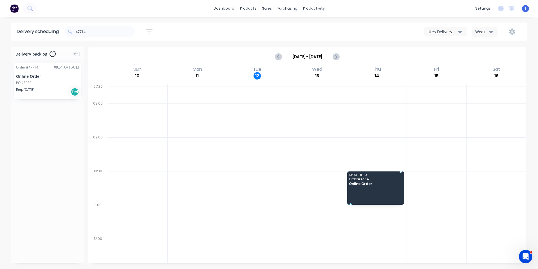
drag, startPoint x: 62, startPoint y: 75, endPoint x: 383, endPoint y: 180, distance: 337.5
drag, startPoint x: 94, startPoint y: 31, endPoint x: 77, endPoint y: 30, distance: 17.2
click at [77, 30] on div "47714" at bounding box center [99, 31] width 70 height 11
type input "47583"
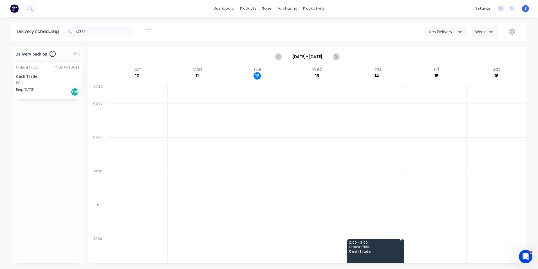
drag, startPoint x: 54, startPoint y: 82, endPoint x: 366, endPoint y: 241, distance: 349.8
click at [449, 29] on div "Utes Delivery" at bounding box center [443, 32] width 31 height 6
drag, startPoint x: 96, startPoint y: 34, endPoint x: 67, endPoint y: 32, distance: 29.6
click at [67, 32] on div "47583" at bounding box center [99, 31] width 70 height 11
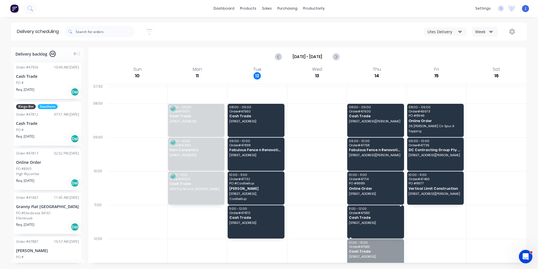
drag, startPoint x: 384, startPoint y: 243, endPoint x: 386, endPoint y: 211, distance: 31.3
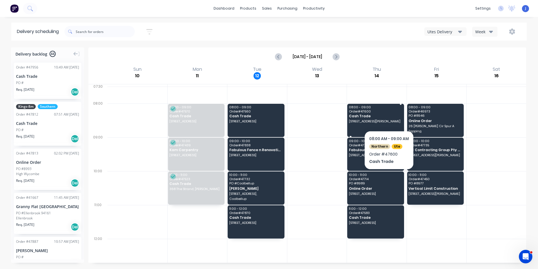
click at [389, 116] on span "Cash Trade" at bounding box center [375, 116] width 53 height 4
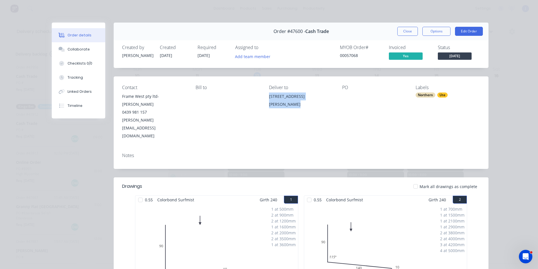
drag, startPoint x: 324, startPoint y: 97, endPoint x: 263, endPoint y: 99, distance: 60.8
click at [263, 99] on div "Contact Frame West pty ltd- Steve James 0439 981 157 steve@framewest.com.au Bil…" at bounding box center [301, 112] width 375 height 72
click at [404, 35] on button "Close" at bounding box center [407, 31] width 21 height 9
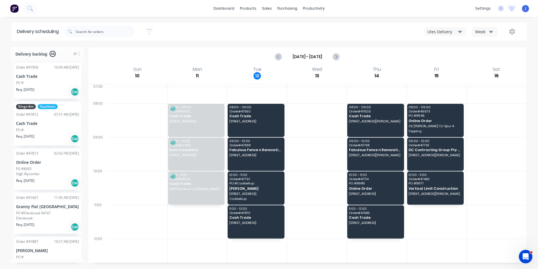
click at [404, 33] on div "Utes Delivery Week" at bounding box center [405, 31] width 231 height 10
click at [469, 29] on div "Utes Delivery Week" at bounding box center [405, 31] width 231 height 10
click at [446, 31] on div "Utes Delivery" at bounding box center [443, 32] width 31 height 6
click at [513, 32] on icon "button" at bounding box center [512, 31] width 6 height 6
click at [499, 47] on div "Run Sheet" at bounding box center [494, 46] width 43 height 8
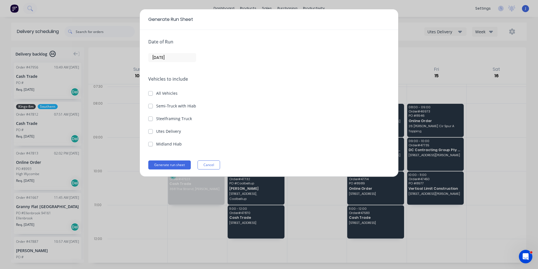
click at [156, 130] on label "Utes Delivery" at bounding box center [168, 131] width 25 height 6
click at [150, 130] on Delivery "Utes Delivery" at bounding box center [150, 130] width 5 height 5
checkbox Delivery "true"
click at [175, 62] on div "Date of Run 12/08/25 Vehicles to include All Vehicles Semi-Truck with Hiab Stee…" at bounding box center [269, 103] width 258 height 146
click at [178, 60] on input "[DATE]" at bounding box center [172, 57] width 47 height 8
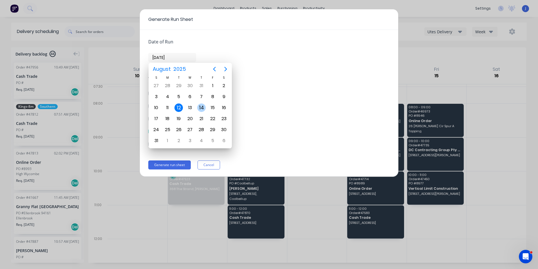
click at [200, 108] on div "14" at bounding box center [201, 107] width 8 height 8
type input "[DATE]"
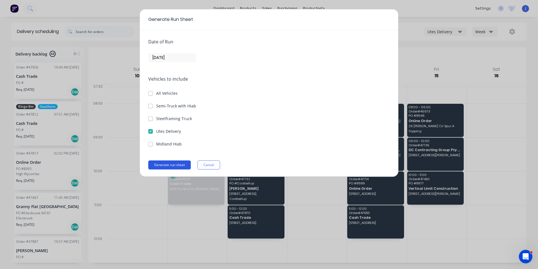
click at [171, 165] on button "Generate run sheet" at bounding box center [169, 164] width 42 height 9
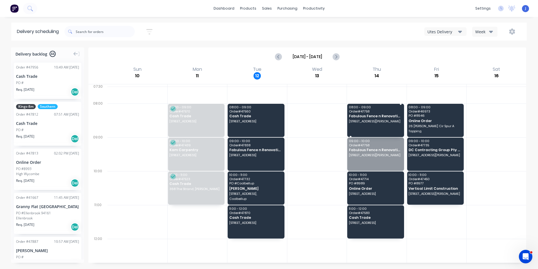
drag, startPoint x: 372, startPoint y: 158, endPoint x: 372, endPoint y: 123, distance: 35.2
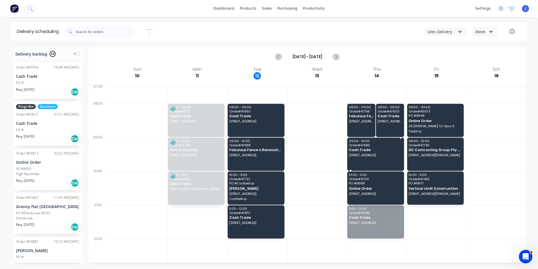
drag, startPoint x: 368, startPoint y: 222, endPoint x: 371, endPoint y: 159, distance: 62.3
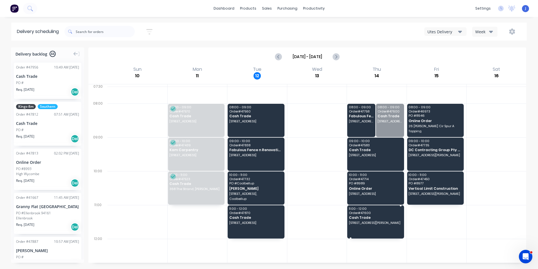
drag, startPoint x: 387, startPoint y: 124, endPoint x: 370, endPoint y: 223, distance: 101.2
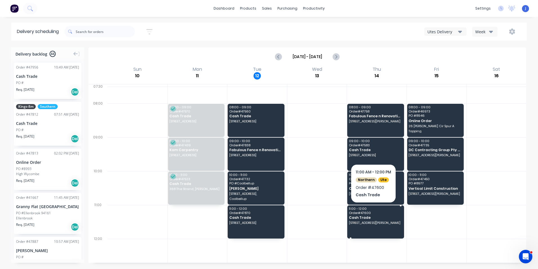
click at [368, 227] on div "11:00 - 12:00 Order # 47600 Cash Trade 56 Elvire St, Midland WA 6056" at bounding box center [375, 221] width 57 height 33
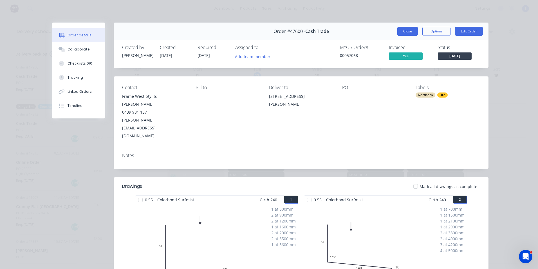
click at [406, 31] on button "Close" at bounding box center [407, 31] width 21 height 9
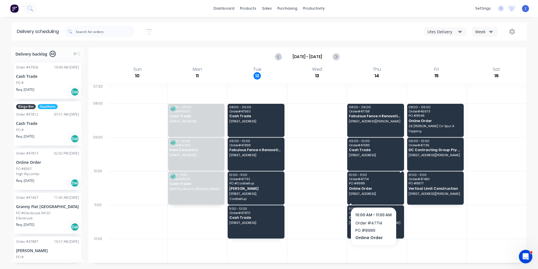
click at [368, 184] on span "PO # 8989" at bounding box center [375, 182] width 53 height 3
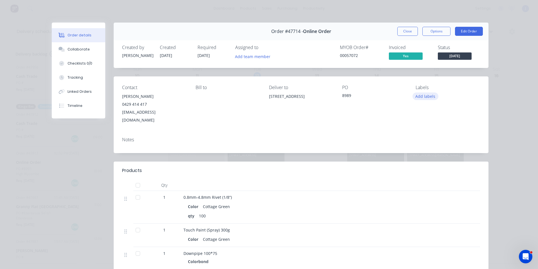
click at [420, 95] on button "Add labels" at bounding box center [426, 96] width 26 height 8
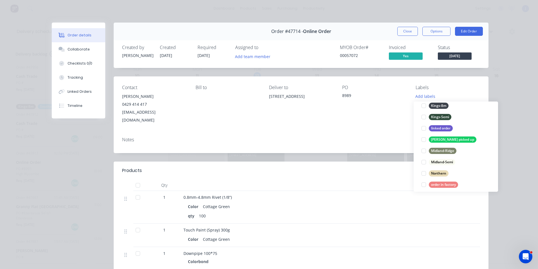
scroll to position [84, 0]
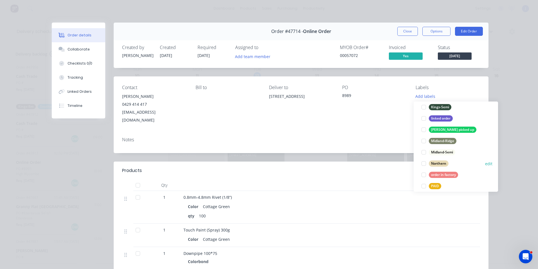
click at [424, 163] on div at bounding box center [423, 163] width 11 height 11
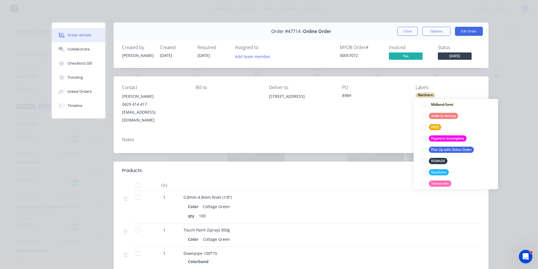
scroll to position [169, 0]
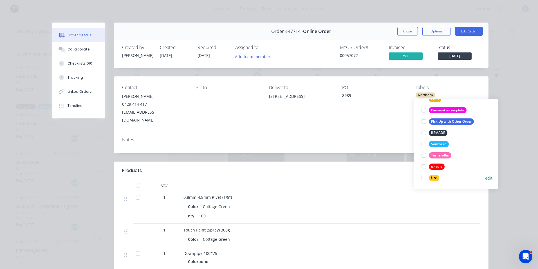
click at [422, 177] on div at bounding box center [423, 177] width 11 height 11
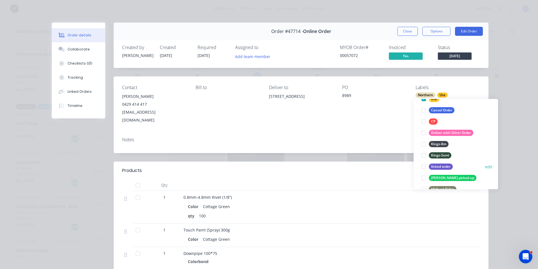
scroll to position [84, 0]
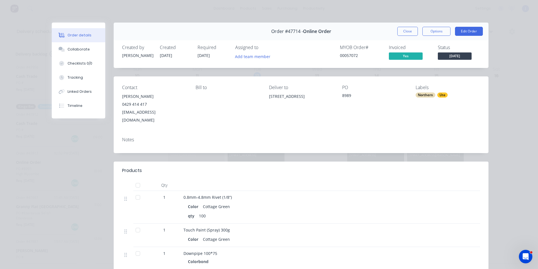
click at [513, 99] on div "Order details Collaborate Checklists 0/0 Tracking Linked Orders Timeline Order …" at bounding box center [269, 134] width 538 height 269
click at [408, 33] on button "Close" at bounding box center [407, 31] width 21 height 9
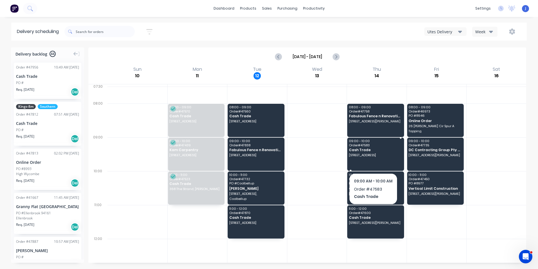
click at [370, 151] on div "09:00 - 10:00 Order # 47583 Cash Trade 8 Aherne Ct, Bull Creek WA 6149" at bounding box center [375, 153] width 57 height 33
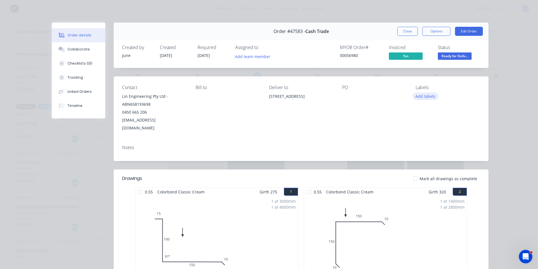
click at [413, 96] on button "Add labels" at bounding box center [426, 96] width 26 height 8
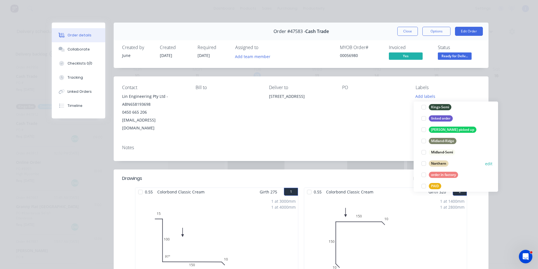
click at [423, 160] on div at bounding box center [423, 163] width 11 height 11
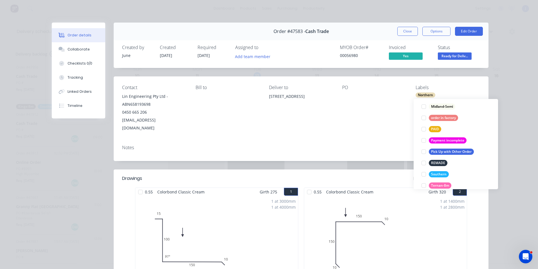
scroll to position [169, 0]
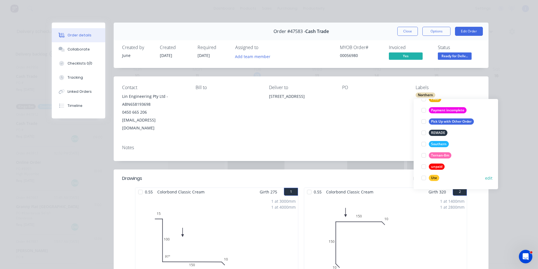
click at [425, 177] on div at bounding box center [423, 177] width 11 height 11
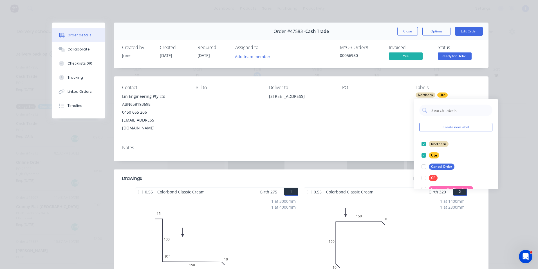
click at [482, 84] on div "Contact Lin Engineering Pty Ltd -ABN658193698 0450 665 206 jinguolin523@gmail.c…" at bounding box center [301, 108] width 375 height 64
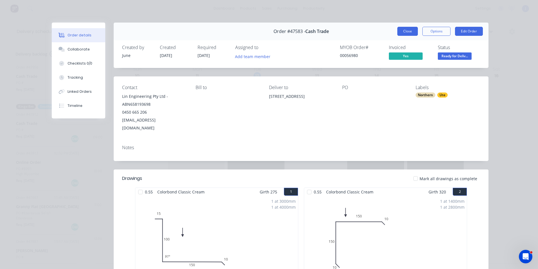
click at [408, 33] on button "Close" at bounding box center [407, 31] width 21 height 9
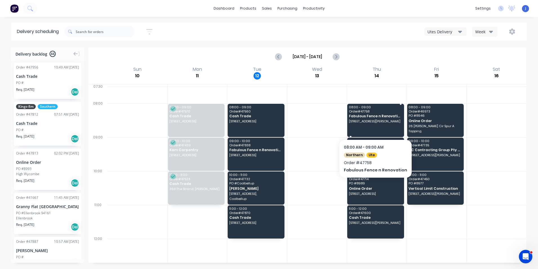
click at [367, 125] on div "08:00 - 09:00 Order # 47758 Fabulous Fence n Renovation 11 Camillo St, Coolbell…" at bounding box center [375, 120] width 57 height 33
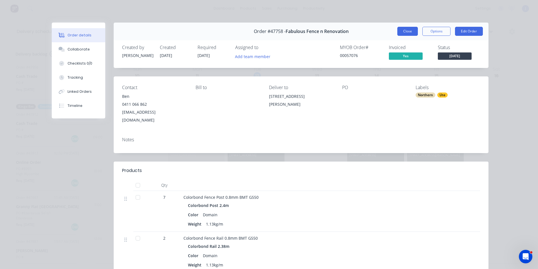
click at [407, 33] on button "Close" at bounding box center [407, 31] width 21 height 9
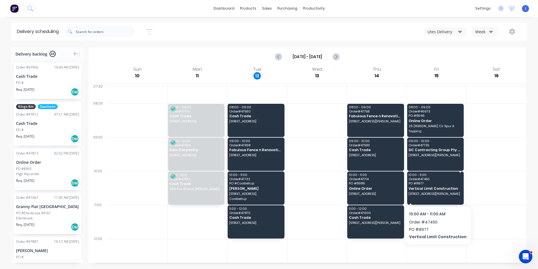
click at [436, 191] on div "10:00 - 11:00 Order # 47450 PO # 8977 Vertical Limit Construction 41 C Macrae r…" at bounding box center [435, 187] width 57 height 33
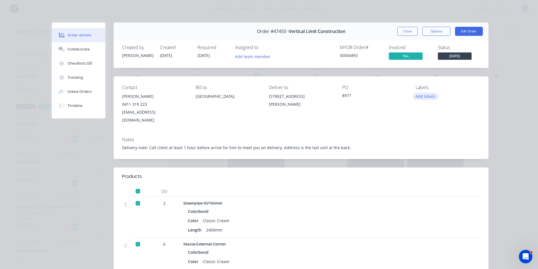
click at [428, 94] on button "Add labels" at bounding box center [426, 96] width 26 height 8
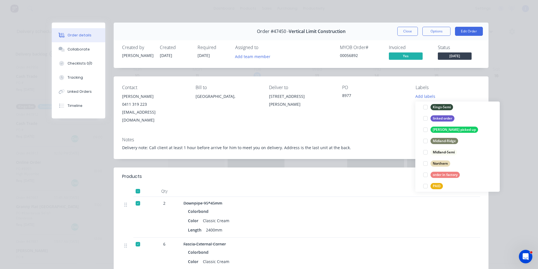
scroll to position [113, 0]
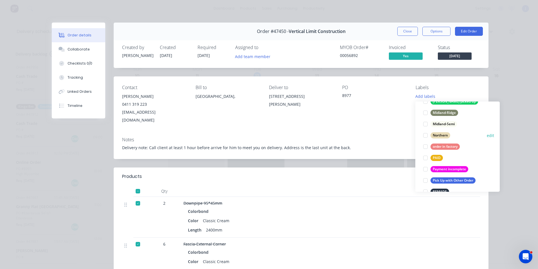
click at [423, 135] on div at bounding box center [425, 134] width 11 height 11
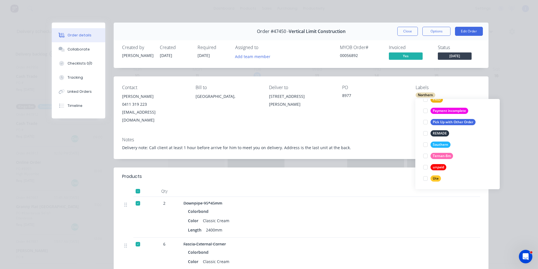
scroll to position [169, 0]
click at [426, 177] on div at bounding box center [425, 177] width 11 height 11
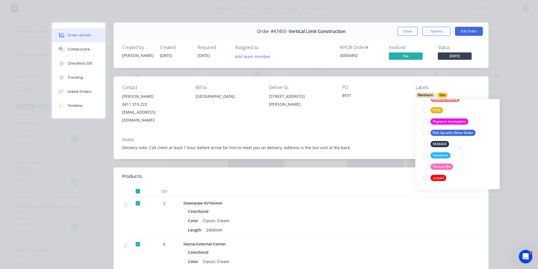
scroll to position [0, 0]
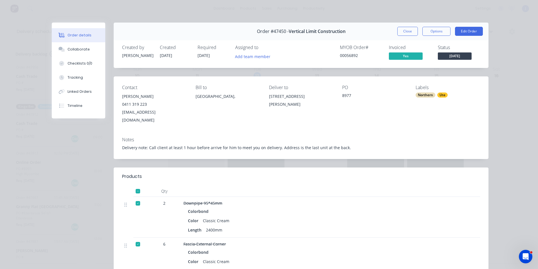
click at [497, 84] on div "Order details Collaborate Checklists 0/0 Tracking Linked Orders Timeline Order …" at bounding box center [269, 134] width 538 height 269
click at [405, 33] on button "Close" at bounding box center [407, 31] width 21 height 9
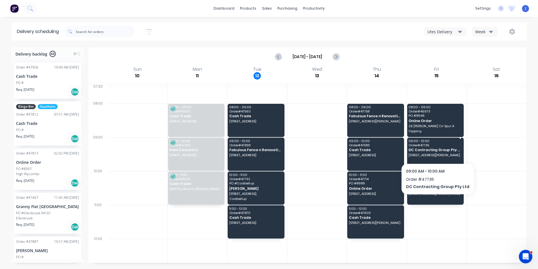
click at [435, 151] on span "DC Contracting Group Pty Ltd" at bounding box center [435, 150] width 53 height 4
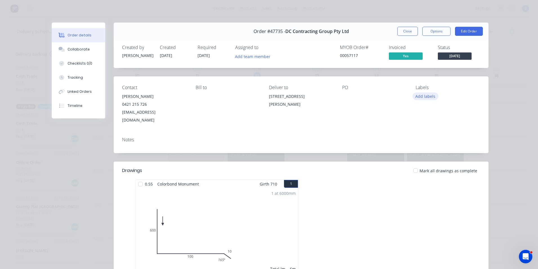
click at [422, 96] on button "Add labels" at bounding box center [426, 96] width 26 height 8
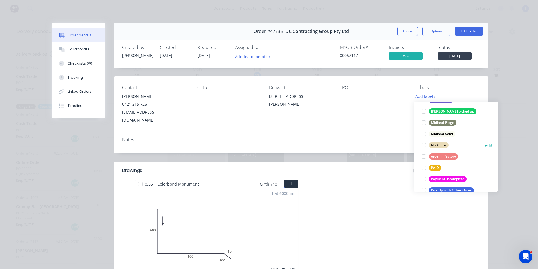
scroll to position [113, 0]
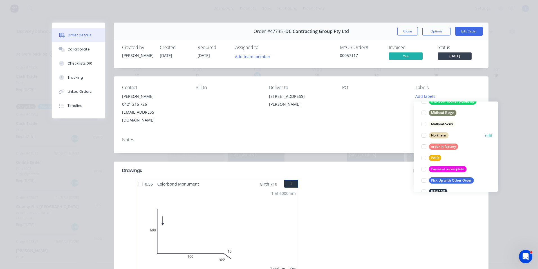
click at [424, 135] on div at bounding box center [423, 134] width 11 height 11
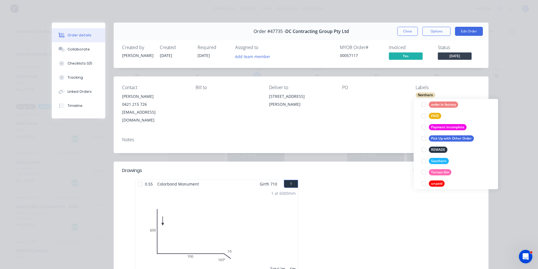
scroll to position [169, 0]
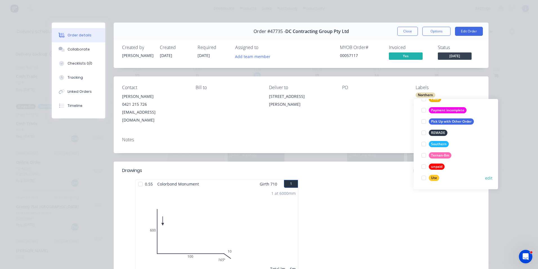
click at [422, 177] on div at bounding box center [423, 177] width 11 height 11
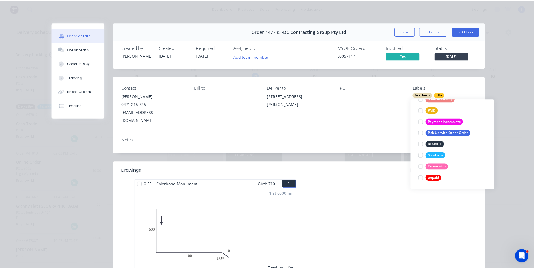
scroll to position [0, 0]
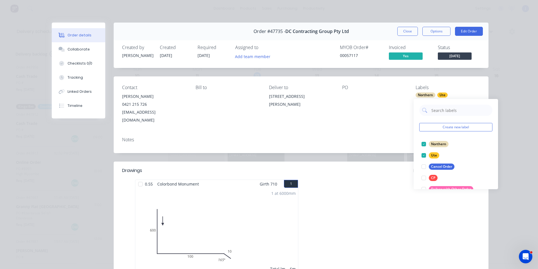
click at [503, 92] on div "Order details Collaborate Checklists 0/0 Tracking Linked Orders Timeline Order …" at bounding box center [269, 134] width 538 height 269
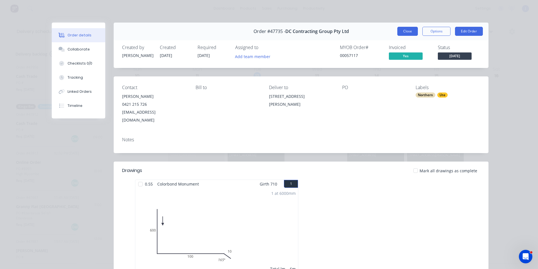
click at [402, 33] on button "Close" at bounding box center [407, 31] width 21 height 9
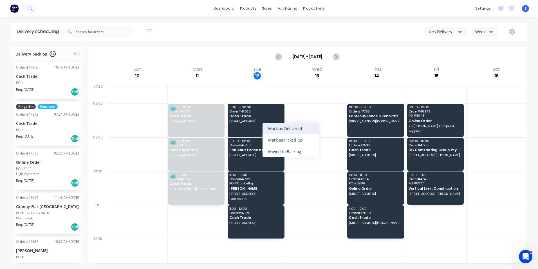
click at [278, 128] on div "Mark as Delivered" at bounding box center [291, 128] width 57 height 12
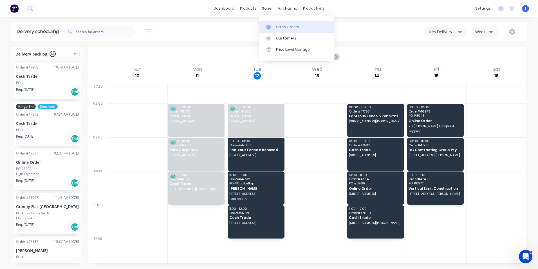
click at [271, 25] on div at bounding box center [270, 26] width 8 height 5
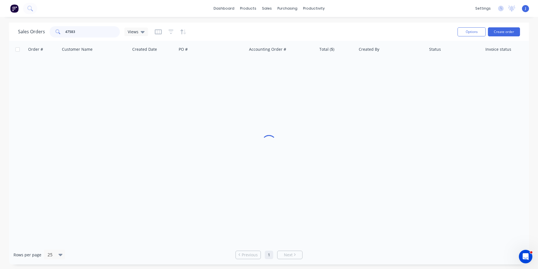
drag, startPoint x: 95, startPoint y: 32, endPoint x: 50, endPoint y: 33, distance: 45.0
click at [50, 33] on div "47583" at bounding box center [85, 31] width 70 height 11
type input "47679"
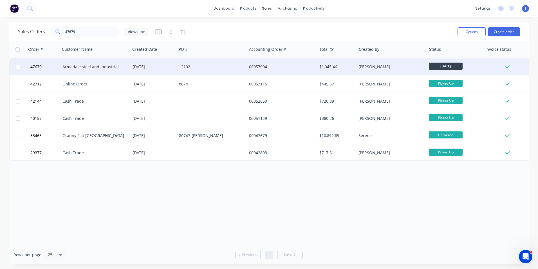
click at [81, 63] on div "Armadale steel and Industrial Supplies" at bounding box center [95, 66] width 70 height 17
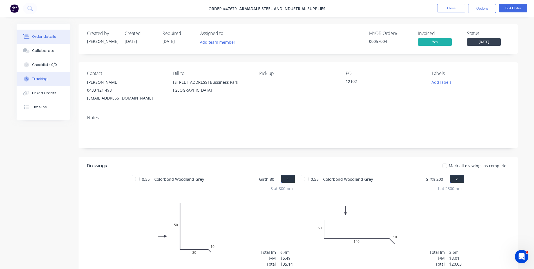
click at [42, 81] on div "Tracking" at bounding box center [39, 78] width 15 height 5
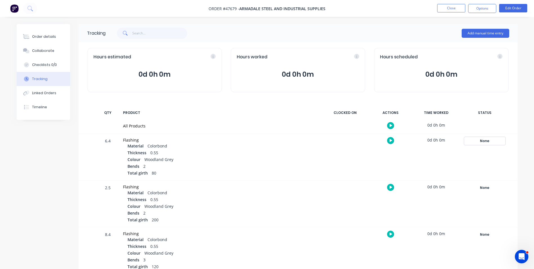
click at [483, 143] on div "None" at bounding box center [484, 140] width 41 height 7
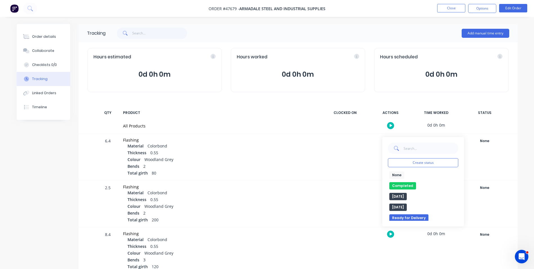
drag, startPoint x: 413, startPoint y: 186, endPoint x: 462, endPoint y: 182, distance: 49.2
click at [413, 186] on button "Completed" at bounding box center [402, 185] width 27 height 7
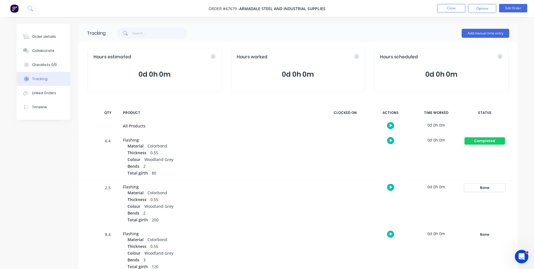
click at [477, 187] on div "None" at bounding box center [484, 187] width 41 height 7
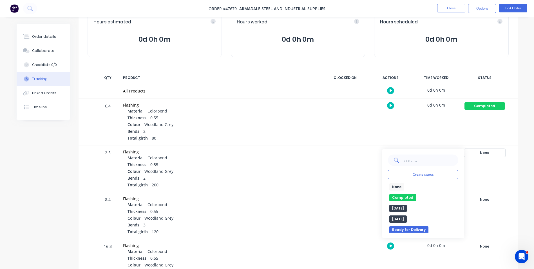
scroll to position [84, 0]
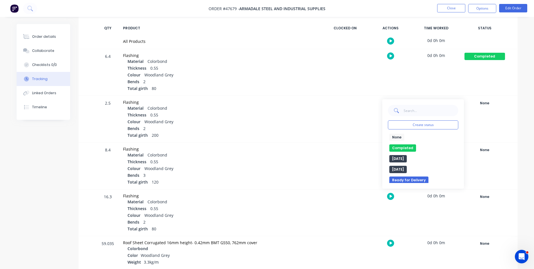
click at [395, 143] on div "None edit Completed edit Friday Monday Ready for Delivery Ready To Pick Up Subm…" at bounding box center [423, 157] width 70 height 49
click at [401, 146] on button "Completed" at bounding box center [402, 147] width 27 height 7
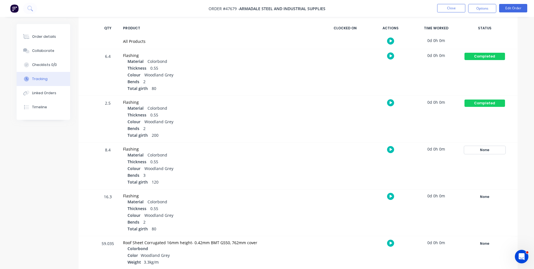
click at [486, 148] on div "None" at bounding box center [484, 149] width 41 height 7
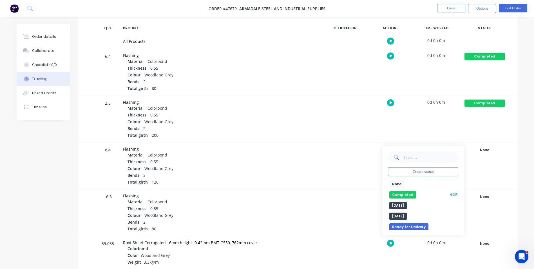
click at [412, 194] on button "Completed" at bounding box center [402, 194] width 27 height 7
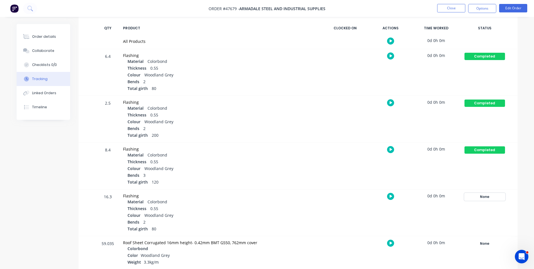
click at [475, 196] on div "None" at bounding box center [484, 196] width 41 height 7
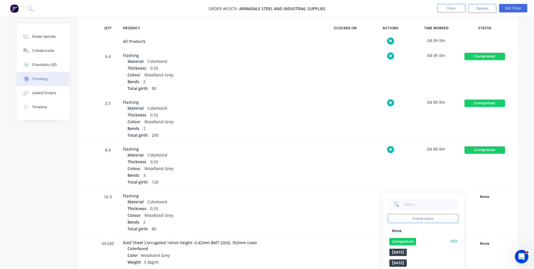
click at [403, 238] on button "Completed" at bounding box center [402, 241] width 27 height 7
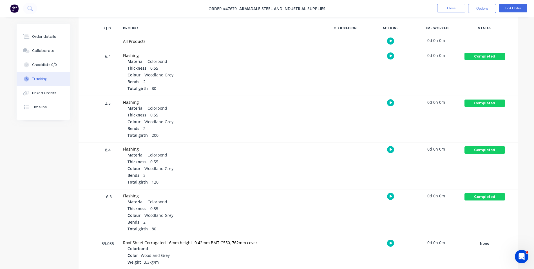
scroll to position [197, 0]
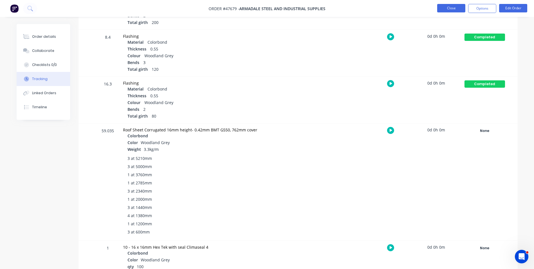
click at [445, 10] on button "Close" at bounding box center [451, 8] width 28 height 8
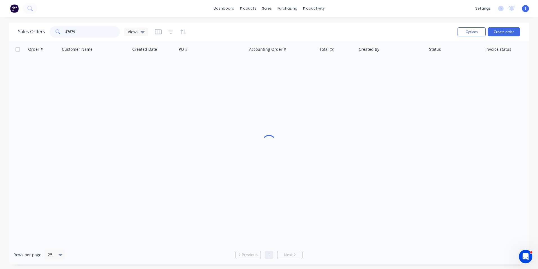
drag, startPoint x: 91, startPoint y: 30, endPoint x: 36, endPoint y: 28, distance: 54.6
click at [36, 28] on div "Sales Orders 47679 Views" at bounding box center [83, 31] width 130 height 11
type input "47395"
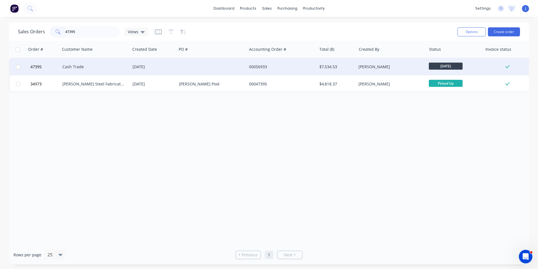
click at [152, 64] on div "04 Aug 2025" at bounding box center [153, 66] width 46 height 17
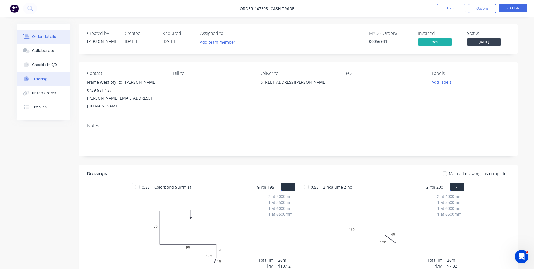
click at [50, 80] on button "Tracking" at bounding box center [43, 79] width 53 height 14
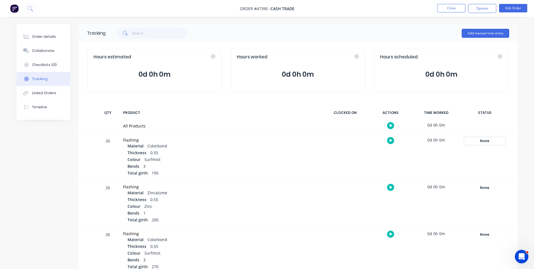
click at [470, 138] on div "None" at bounding box center [484, 140] width 41 height 7
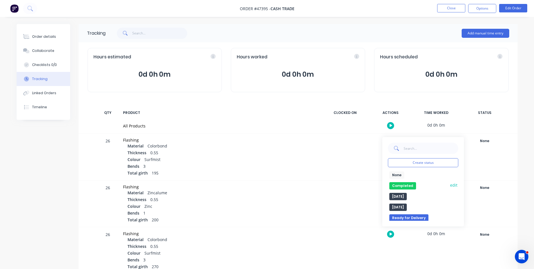
click at [408, 184] on button "Completed" at bounding box center [402, 185] width 27 height 7
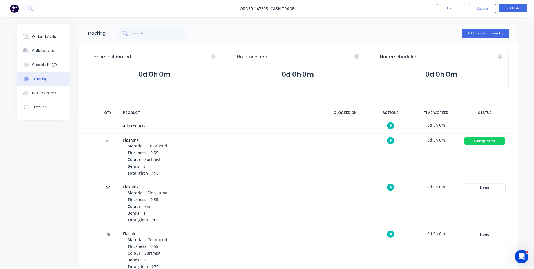
click at [493, 186] on div "None" at bounding box center [484, 187] width 41 height 7
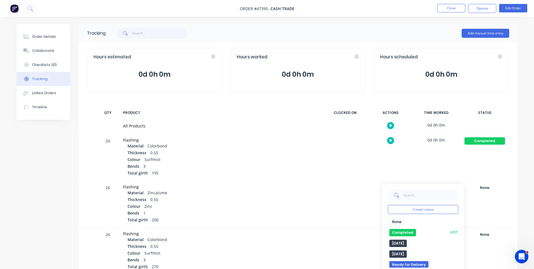
click at [395, 231] on button "Completed" at bounding box center [402, 232] width 27 height 7
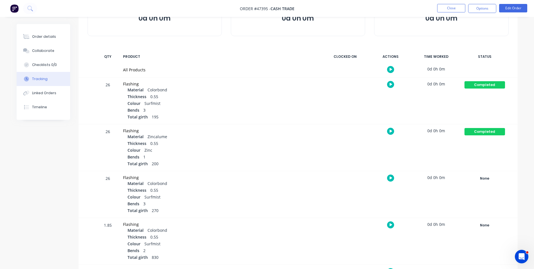
scroll to position [56, 0]
click at [487, 177] on div "None" at bounding box center [484, 177] width 41 height 7
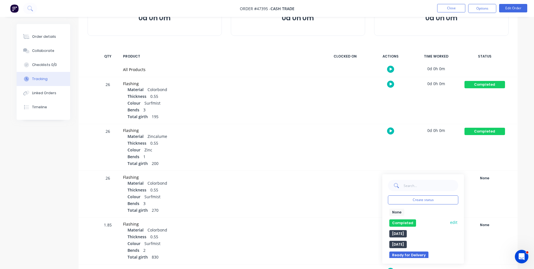
click at [408, 226] on button "Completed" at bounding box center [402, 222] width 27 height 7
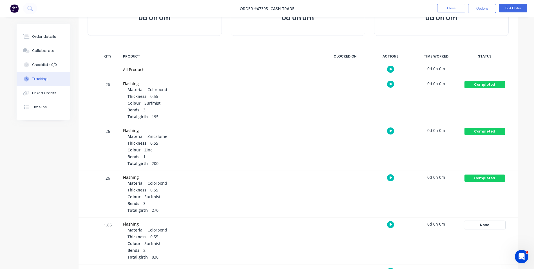
click at [485, 224] on div "None" at bounding box center [484, 224] width 41 height 7
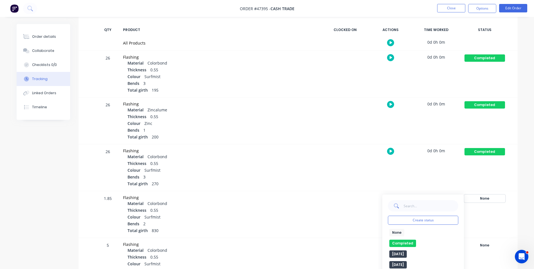
scroll to position [113, 0]
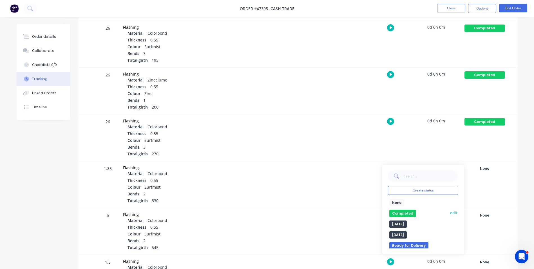
click at [399, 209] on button "Completed" at bounding box center [402, 212] width 27 height 7
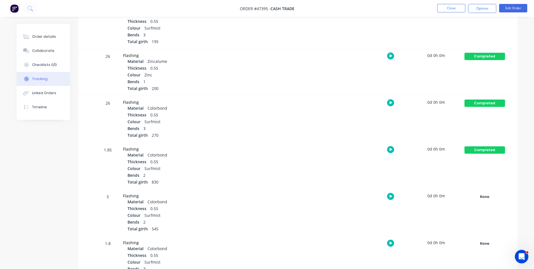
scroll to position [141, 0]
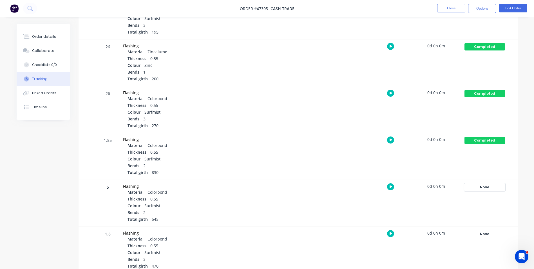
click at [487, 187] on div "None" at bounding box center [484, 186] width 41 height 7
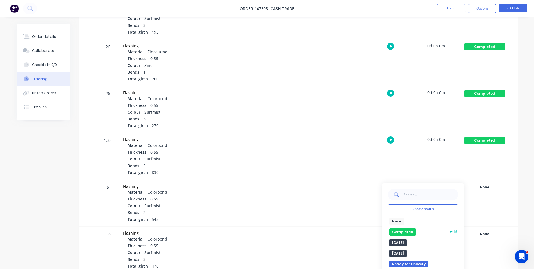
click at [408, 229] on button "Completed" at bounding box center [402, 231] width 27 height 7
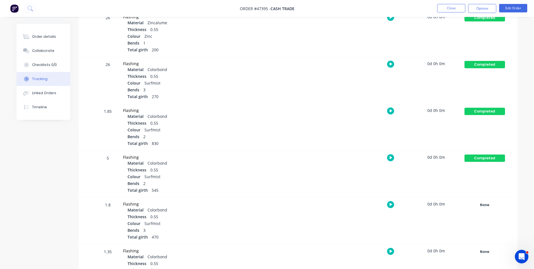
scroll to position [197, 0]
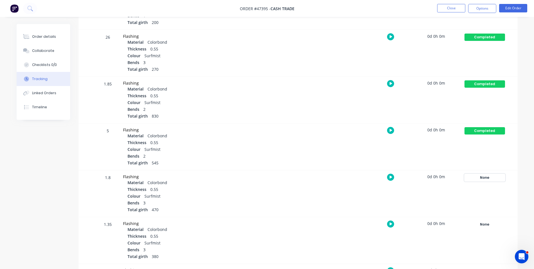
click at [496, 178] on div "None" at bounding box center [484, 177] width 41 height 7
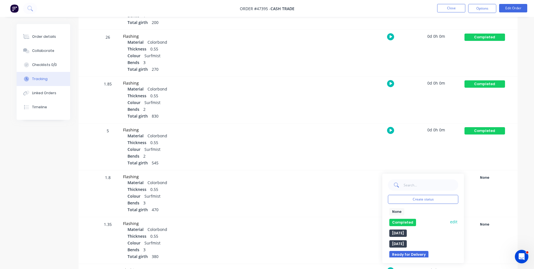
click at [404, 221] on button "Completed" at bounding box center [402, 221] width 27 height 7
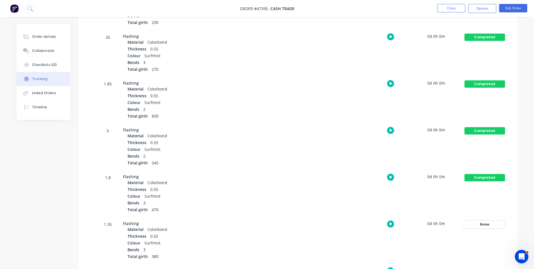
click at [468, 222] on div "None" at bounding box center [484, 223] width 41 height 7
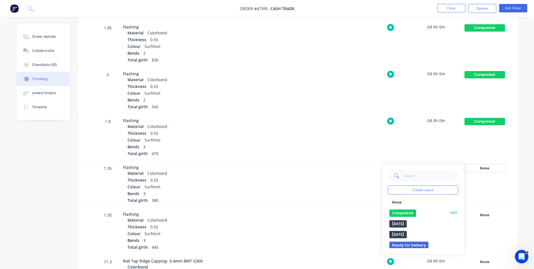
scroll to position [253, 0]
click at [410, 213] on button "Completed" at bounding box center [402, 212] width 27 height 7
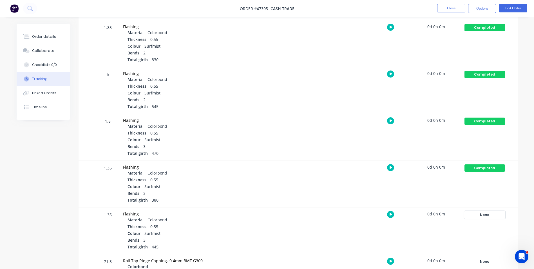
click at [480, 215] on div "None" at bounding box center [484, 214] width 41 height 7
click at [403, 258] on button "Completed" at bounding box center [402, 259] width 27 height 7
click at [455, 11] on button "Close" at bounding box center [451, 8] width 28 height 8
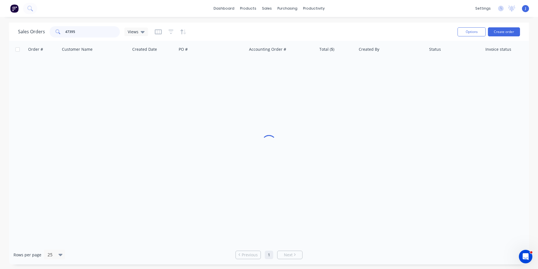
drag, startPoint x: 49, startPoint y: 33, endPoint x: 33, endPoint y: 33, distance: 15.2
click at [33, 33] on div "Sales Orders 47395 Views" at bounding box center [83, 31] width 130 height 11
type input "47622"
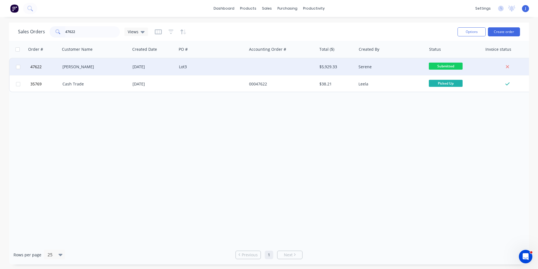
click at [176, 70] on div "[DATE]" at bounding box center [153, 66] width 46 height 17
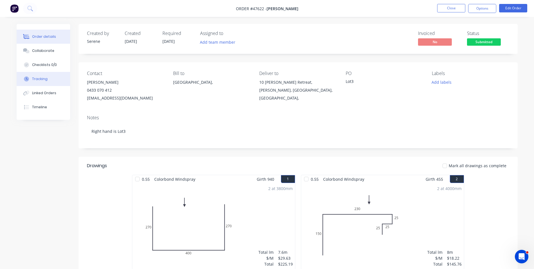
click at [43, 80] on div "Tracking" at bounding box center [39, 78] width 15 height 5
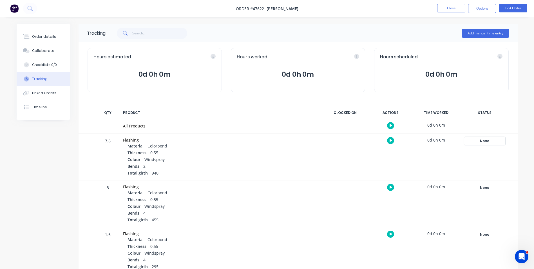
click at [478, 139] on div "None" at bounding box center [484, 140] width 41 height 7
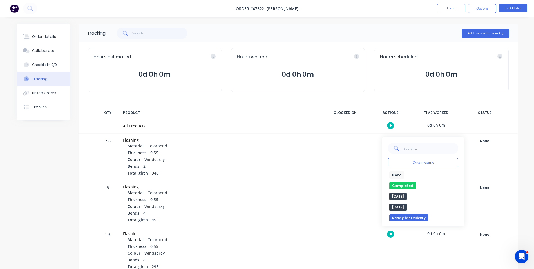
drag, startPoint x: 402, startPoint y: 184, endPoint x: 479, endPoint y: 184, distance: 77.1
click at [402, 184] on button "Completed" at bounding box center [402, 185] width 27 height 7
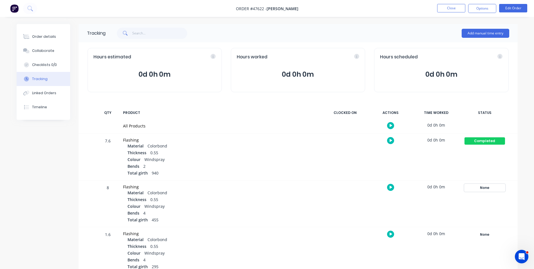
click at [484, 190] on div "None" at bounding box center [484, 187] width 41 height 7
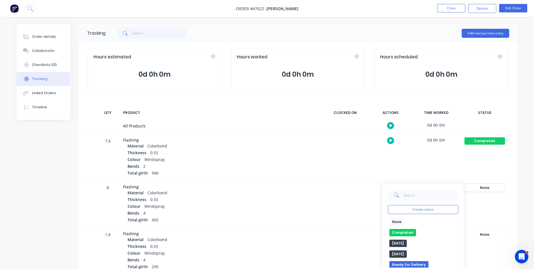
scroll to position [28, 0]
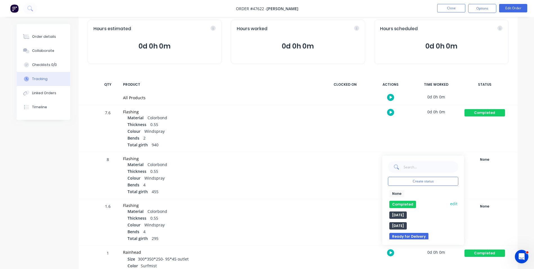
click at [411, 201] on button "Completed" at bounding box center [402, 203] width 27 height 7
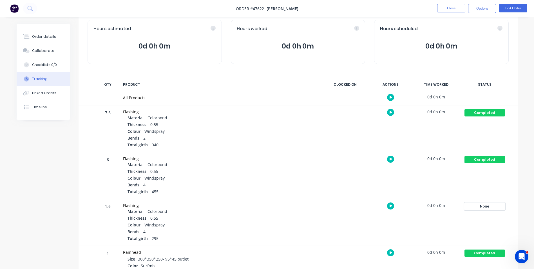
click at [479, 204] on div "None" at bounding box center [484, 205] width 41 height 7
click at [398, 250] on button "Completed" at bounding box center [402, 250] width 27 height 7
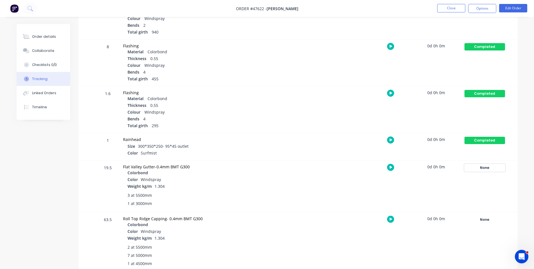
click at [483, 168] on div "None" at bounding box center [484, 167] width 41 height 7
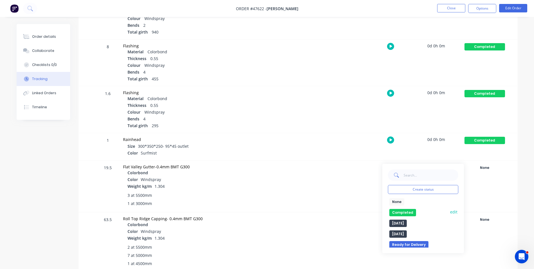
click at [405, 211] on button "Completed" at bounding box center [402, 212] width 27 height 7
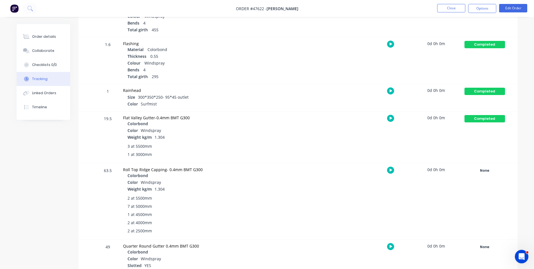
scroll to position [197, 0]
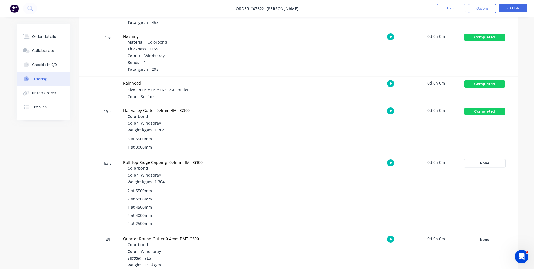
click at [486, 160] on div "None" at bounding box center [484, 162] width 41 height 7
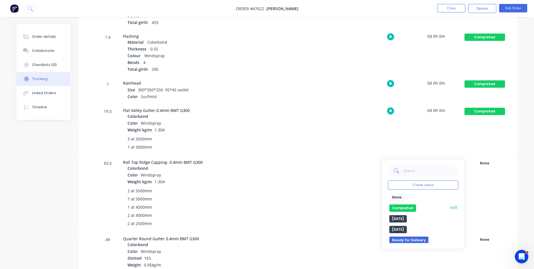
click at [401, 207] on button "Completed" at bounding box center [402, 207] width 27 height 7
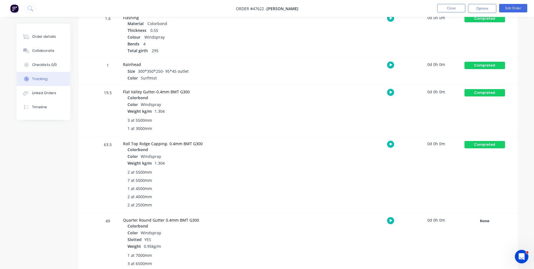
scroll to position [225, 0]
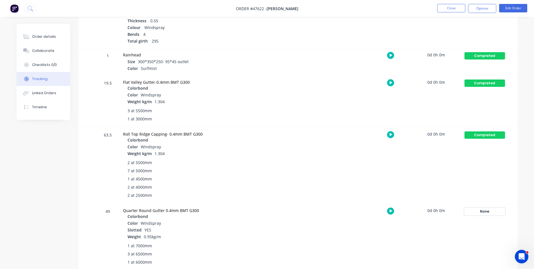
click at [484, 210] on div "None" at bounding box center [484, 210] width 41 height 7
click at [399, 254] on button "Completed" at bounding box center [402, 255] width 27 height 7
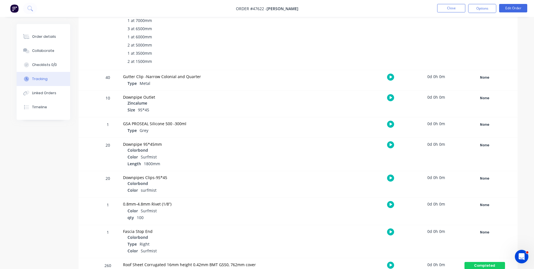
scroll to position [450, 0]
click at [443, 6] on button "Close" at bounding box center [451, 8] width 28 height 8
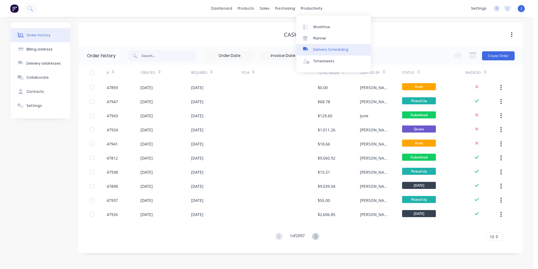
click at [326, 51] on div "Delivery Scheduling" at bounding box center [330, 49] width 35 height 5
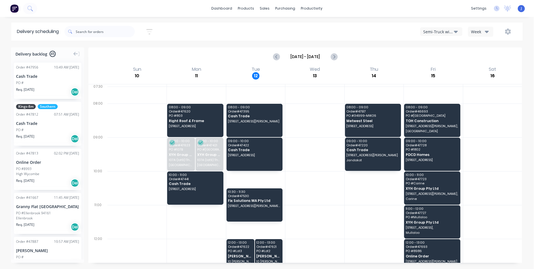
click at [447, 33] on div "Semi-Truck with Hiab" at bounding box center [438, 32] width 31 height 6
click at [442, 66] on div "Utes Delivery" at bounding box center [448, 68] width 56 height 11
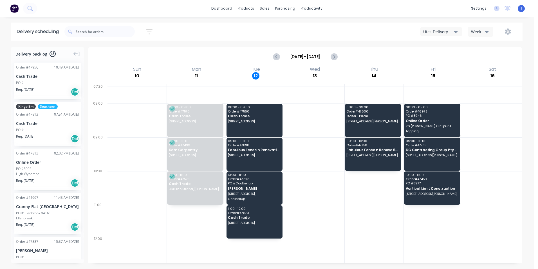
drag, startPoint x: 317, startPoint y: 227, endPoint x: 303, endPoint y: 168, distance: 60.6
click at [303, 168] on div at bounding box center [314, 246] width 59 height 321
click at [304, 222] on div at bounding box center [314, 222] width 59 height 34
click at [357, 237] on div at bounding box center [374, 222] width 59 height 34
drag, startPoint x: 325, startPoint y: 237, endPoint x: 302, endPoint y: 162, distance: 78.5
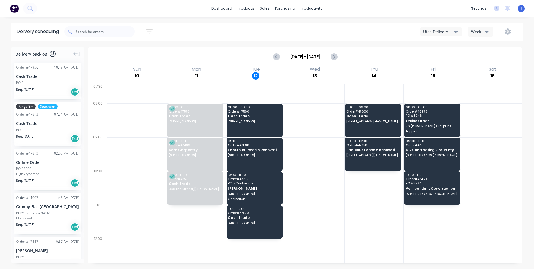
click at [302, 162] on div at bounding box center [314, 246] width 59 height 321
click at [270, 26] on div at bounding box center [268, 26] width 8 height 5
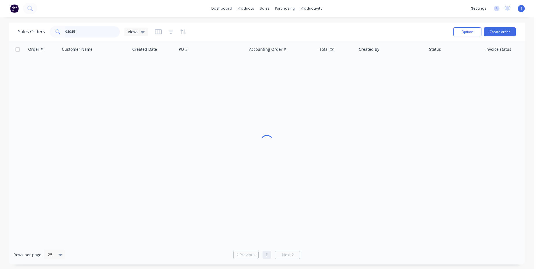
drag, startPoint x: 91, startPoint y: 30, endPoint x: 1, endPoint y: 33, distance: 90.1
click at [1, 33] on div "Sales Orders 94045 Views Options Create order Order # Customer Name Created Dat…" at bounding box center [267, 143] width 534 height 241
type input "47830"
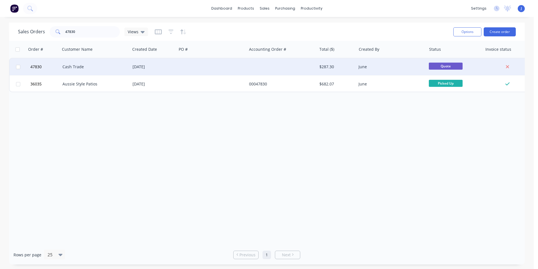
click at [99, 68] on div "Cash Trade" at bounding box center [93, 67] width 62 height 6
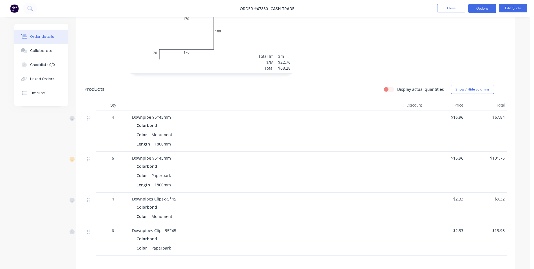
scroll to position [197, 0]
drag, startPoint x: 173, startPoint y: 179, endPoint x: 154, endPoint y: 178, distance: 19.7
click at [154, 179] on div "Length 1800mm" at bounding box center [257, 183] width 240 height 8
drag, startPoint x: 154, startPoint y: 137, endPoint x: 172, endPoint y: 137, distance: 17.5
click at [172, 138] on div "1800mm" at bounding box center [162, 142] width 21 height 8
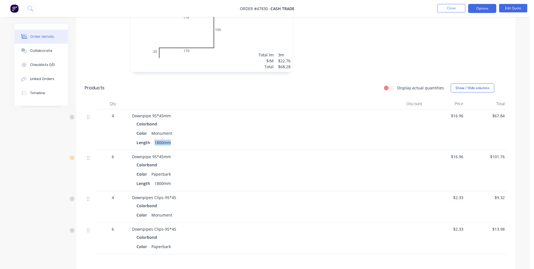
click at [174, 138] on div "Length 1800mm" at bounding box center [257, 142] width 240 height 8
drag, startPoint x: 177, startPoint y: 182, endPoint x: 157, endPoint y: 180, distance: 19.5
click at [157, 180] on div "Downpipe 95*45mm Colorbond Color Paperbark Length 1800mm" at bounding box center [256, 170] width 253 height 41
click at [154, 170] on div "Paperbark" at bounding box center [161, 174] width 24 height 8
drag, startPoint x: 150, startPoint y: 168, endPoint x: 168, endPoint y: 168, distance: 17.7
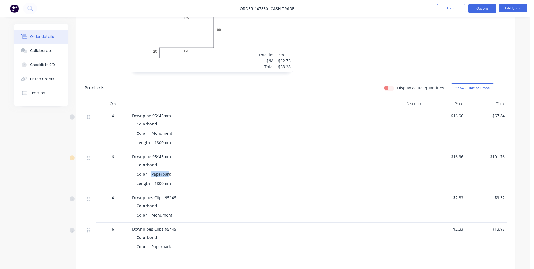
click at [168, 170] on div "Paperbark" at bounding box center [161, 174] width 24 height 8
click at [189, 179] on div "Length 1800mm" at bounding box center [257, 183] width 240 height 8
drag, startPoint x: 188, startPoint y: 176, endPoint x: 154, endPoint y: 177, distance: 33.8
click at [154, 179] on div "Length 1800mm" at bounding box center [257, 183] width 240 height 8
drag, startPoint x: 154, startPoint y: 137, endPoint x: 171, endPoint y: 137, distance: 16.9
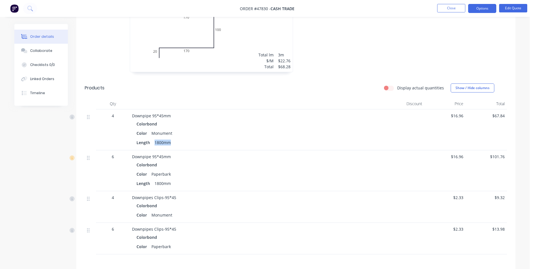
click at [171, 138] on div "1800mm" at bounding box center [162, 142] width 21 height 8
click at [182, 138] on div "Length 1800mm" at bounding box center [257, 142] width 240 height 8
click at [516, 5] on button "Edit Quote" at bounding box center [513, 8] width 28 height 8
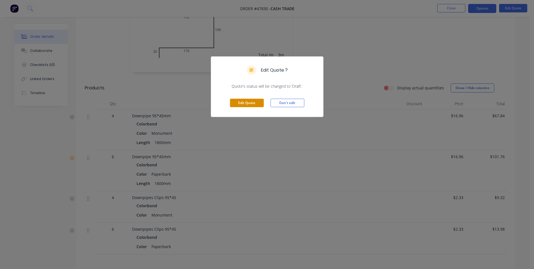
click at [242, 102] on button "Edit Quote" at bounding box center [247, 103] width 34 height 8
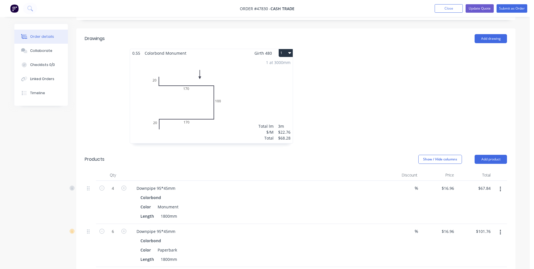
scroll to position [225, 0]
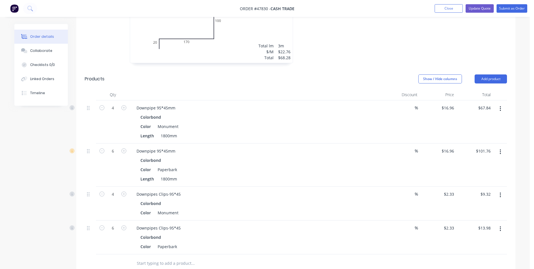
click at [502, 104] on button "button" at bounding box center [500, 109] width 13 height 10
click at [496, 119] on div "Edit" at bounding box center [479, 123] width 43 height 8
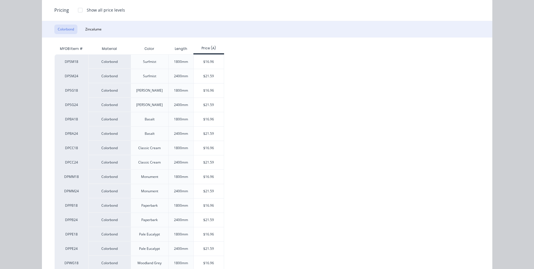
scroll to position [84, 0]
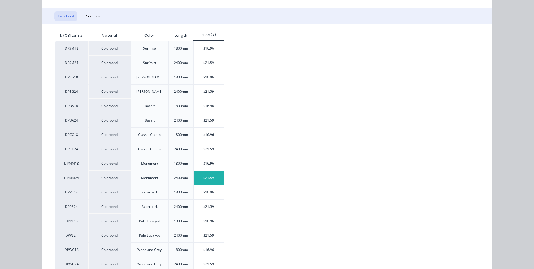
click at [206, 173] on div "$21.59" at bounding box center [209, 178] width 30 height 14
type input "$21.59"
type input "$86.36"
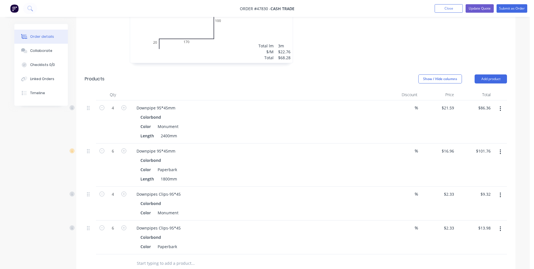
click at [501, 147] on button "button" at bounding box center [500, 152] width 13 height 10
click at [479, 162] on div "Edit" at bounding box center [479, 166] width 43 height 8
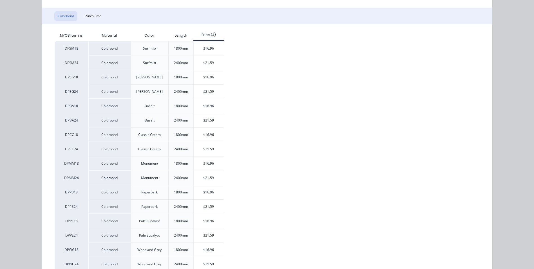
scroll to position [141, 0]
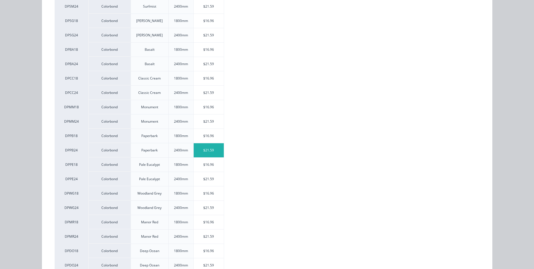
click at [205, 150] on div "$21.59" at bounding box center [209, 150] width 30 height 14
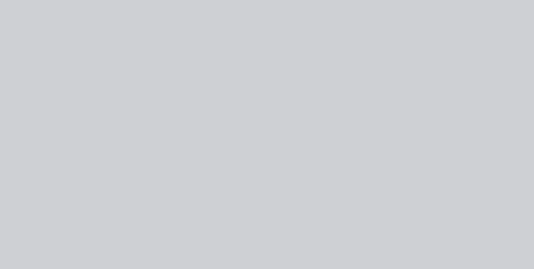
type input "$21.59"
type input "$129.54"
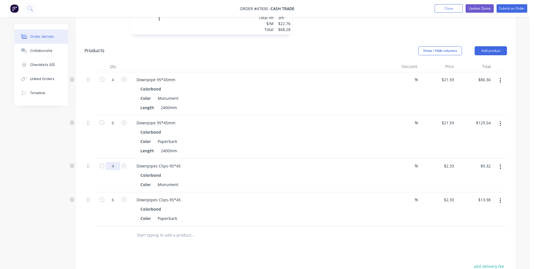
click at [120, 84] on input "4" at bounding box center [113, 79] width 15 height 8
type input "8"
type input "$18.64"
click at [272, 162] on div "Downpipes Clips-95*45" at bounding box center [256, 166] width 249 height 8
click at [115, 84] on input "6" at bounding box center [113, 79] width 15 height 8
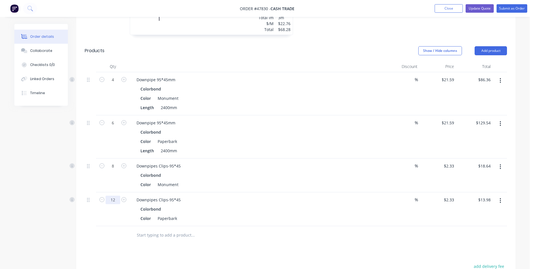
type input "12"
type input "$27.96"
click at [263, 171] on div "Colorbond Color Monument" at bounding box center [256, 179] width 249 height 17
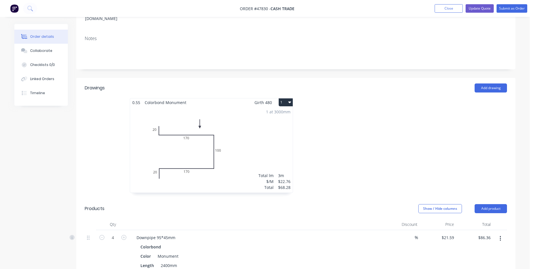
scroll to position [91, 0]
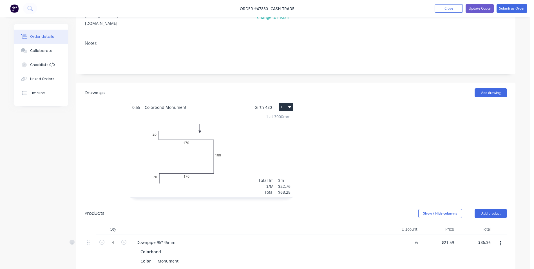
click at [348, 158] on div at bounding box center [380, 153] width 169 height 100
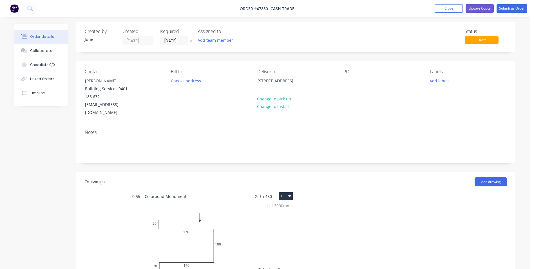
scroll to position [0, 0]
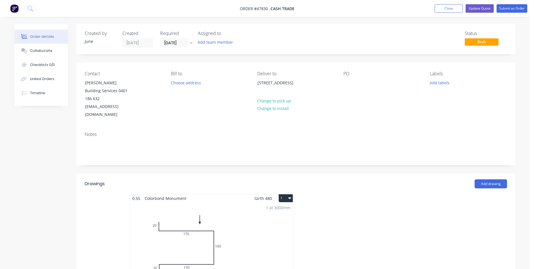
click at [313, 144] on div "Notes" at bounding box center [295, 146] width 439 height 38
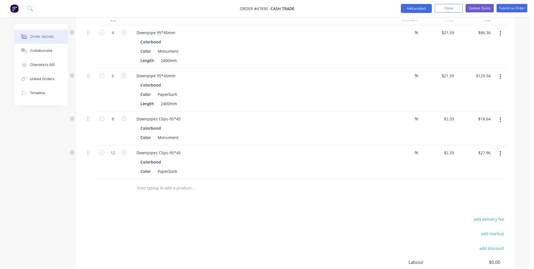
scroll to position [310, 0]
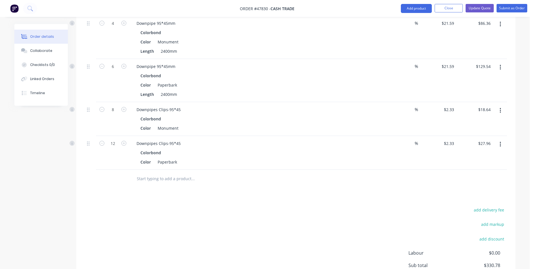
click at [304, 173] on div at bounding box center [231, 178] width 198 height 11
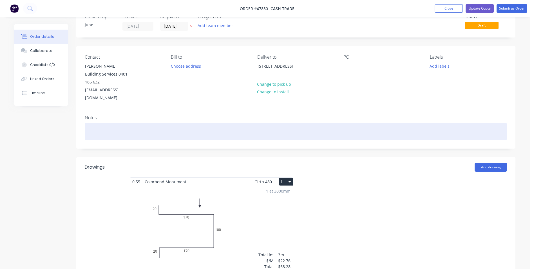
scroll to position [0, 0]
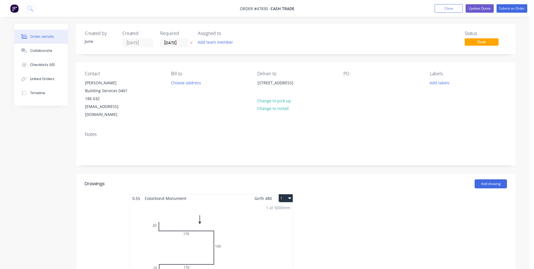
click at [317, 243] on div at bounding box center [380, 244] width 169 height 100
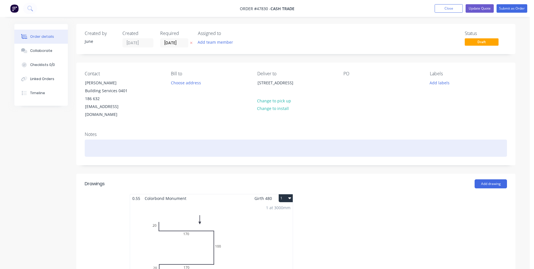
click at [166, 139] on div at bounding box center [296, 147] width 422 height 17
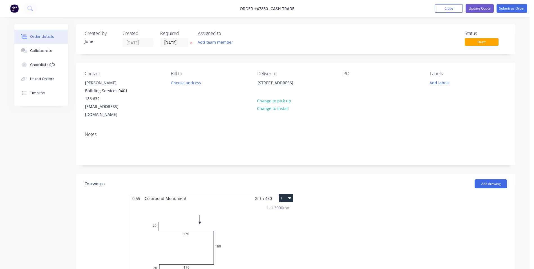
click at [174, 110] on div "Contact Denis Poor Building Services 0401 186 632 han@dpbs.com.au Bill to Choos…" at bounding box center [295, 94] width 439 height 64
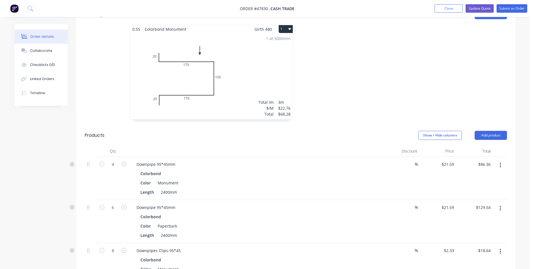
scroll to position [197, 0]
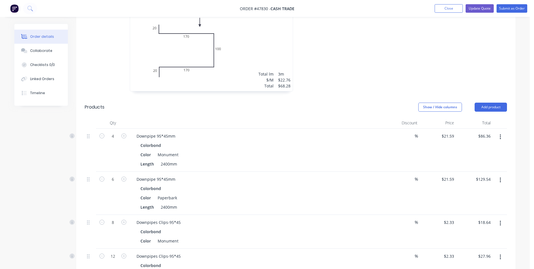
click at [95, 56] on div "0.55 Colorbond Monument Girth 480 1 0 20 170 100 170 20 0 20 170 100 170 20 1 a…" at bounding box center [295, 47] width 439 height 100
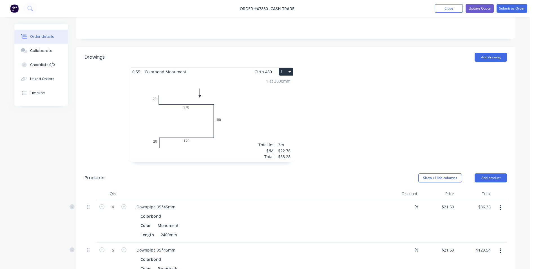
scroll to position [113, 0]
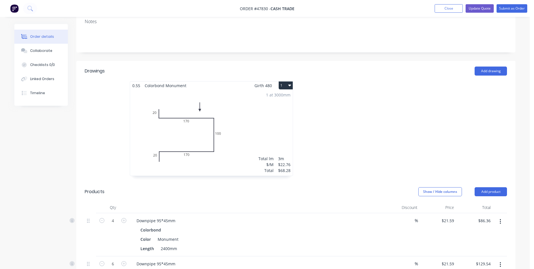
click at [339, 268] on html "Order #47830 - Cash Trade Add product Close Update Quote Submit as Order Order …" at bounding box center [267, 201] width 534 height 628
click at [100, 126] on div "0.55 Colorbond Monument Girth 480 1 0 20 170 100 170 20 0 20 170 100 170 20 1 a…" at bounding box center [295, 131] width 439 height 100
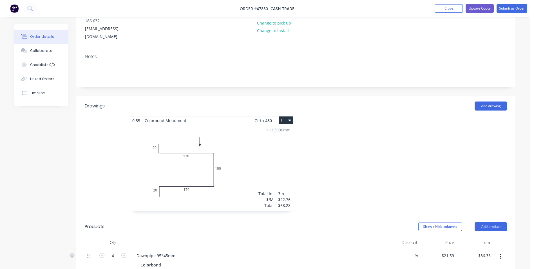
scroll to position [0, 0]
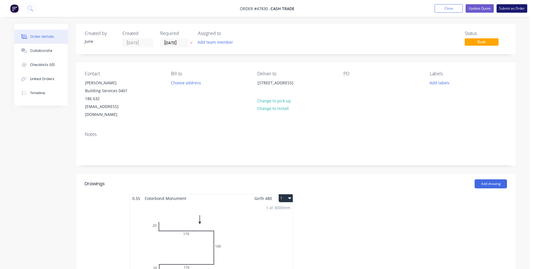
click at [517, 6] on button "Submit as Order" at bounding box center [511, 8] width 31 height 8
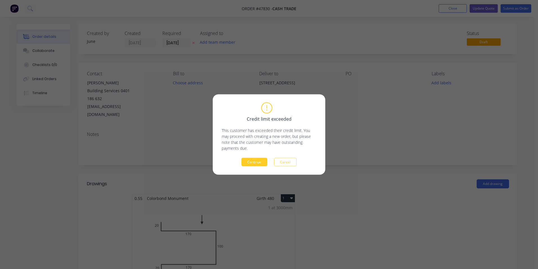
click at [258, 163] on button "Continue" at bounding box center [254, 162] width 26 height 8
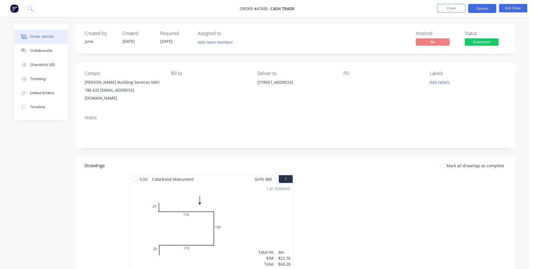
click at [490, 9] on button "Options" at bounding box center [482, 8] width 28 height 9
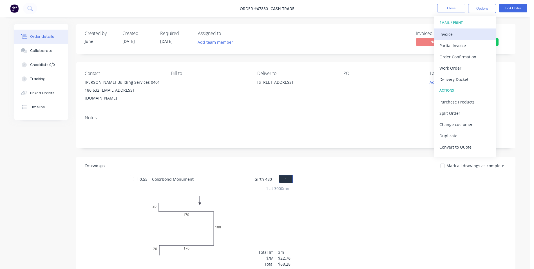
click at [469, 37] on div "Invoice" at bounding box center [465, 34] width 52 height 8
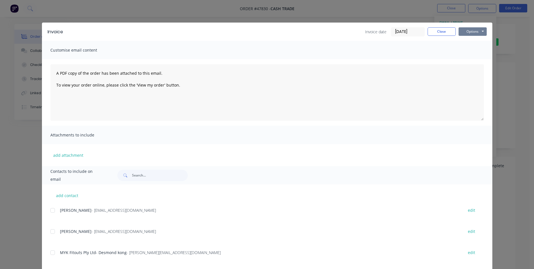
click at [472, 31] on button "Options" at bounding box center [472, 31] width 28 height 8
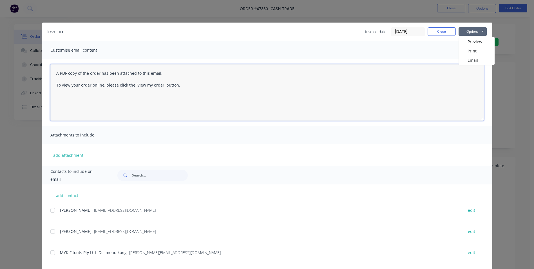
click at [473, 82] on textarea "A PDF copy of the order has been attached to this email. To view your order onl…" at bounding box center [266, 92] width 433 height 56
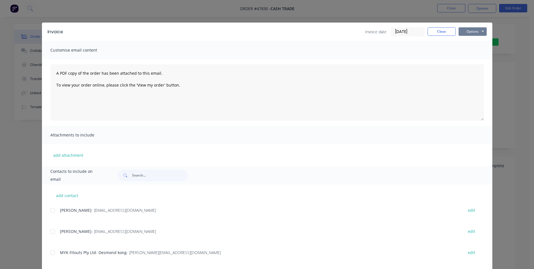
click at [466, 35] on button "Options" at bounding box center [472, 31] width 28 height 8
click at [467, 50] on button "Print" at bounding box center [476, 50] width 36 height 9
click at [433, 33] on button "Close" at bounding box center [442, 31] width 28 height 8
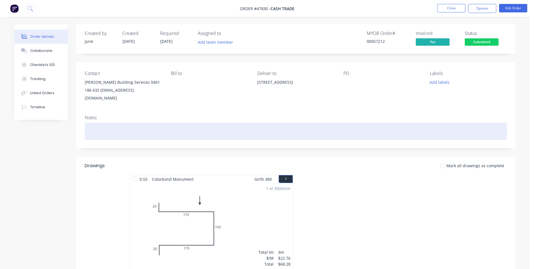
click at [173, 126] on div at bounding box center [296, 130] width 422 height 17
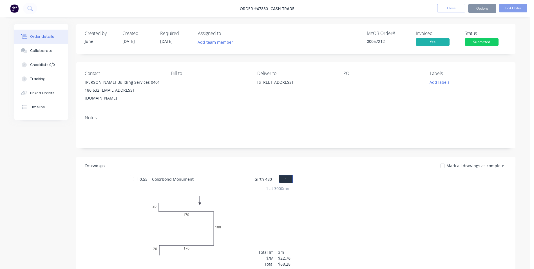
click at [178, 115] on div "Notes" at bounding box center [296, 117] width 422 height 5
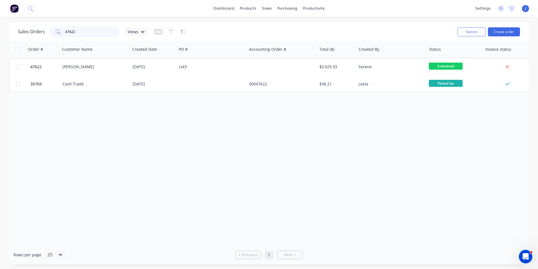
drag, startPoint x: 89, startPoint y: 34, endPoint x: 11, endPoint y: 33, distance: 78.3
click at [11, 33] on div "Sales Orders 47622 Views Options Create order" at bounding box center [269, 32] width 520 height 18
type input "47674"
click at [122, 70] on div "[PERSON_NAME]" at bounding box center [95, 66] width 70 height 17
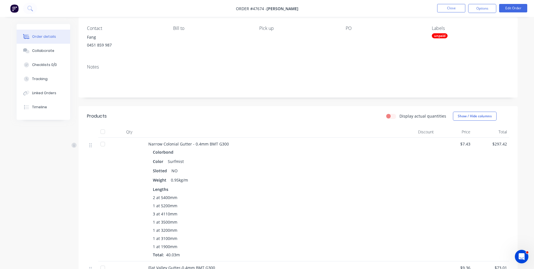
scroll to position [113, 0]
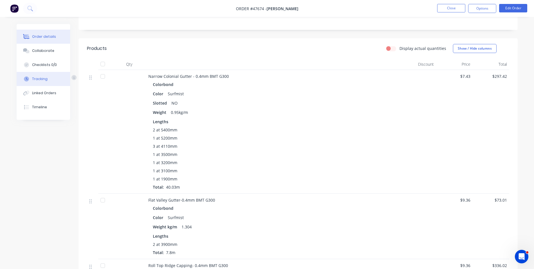
click at [44, 78] on div "Tracking" at bounding box center [39, 78] width 15 height 5
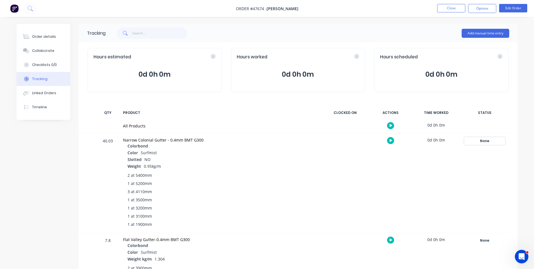
click at [488, 144] on div "None" at bounding box center [484, 140] width 41 height 7
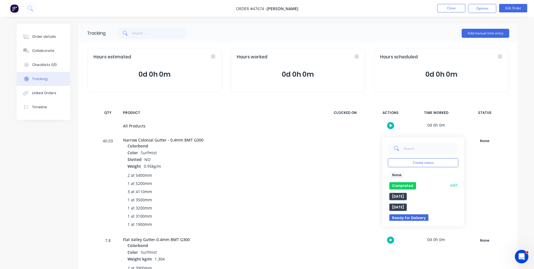
click at [399, 184] on button "Completed" at bounding box center [402, 185] width 27 height 7
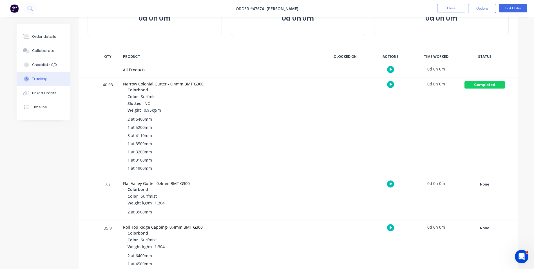
scroll to position [56, 0]
click at [480, 185] on div "None" at bounding box center [484, 183] width 41 height 7
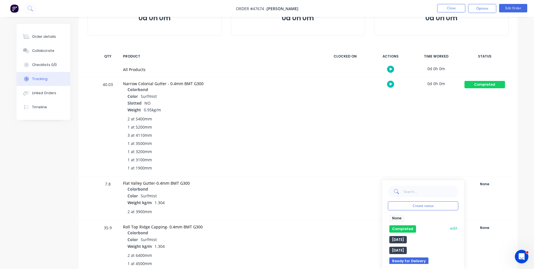
click at [399, 227] on button "Completed" at bounding box center [402, 228] width 27 height 7
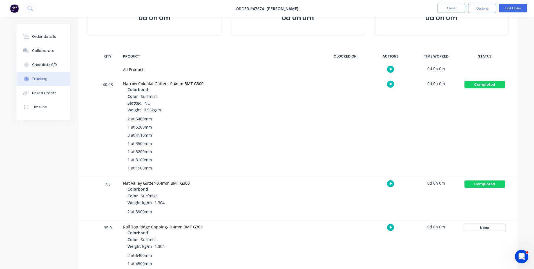
click at [496, 227] on div "None" at bounding box center [484, 227] width 41 height 7
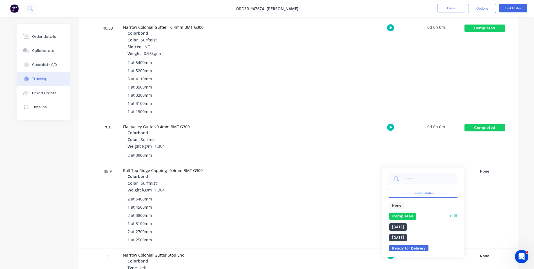
click at [406, 216] on button "Completed" at bounding box center [402, 215] width 27 height 7
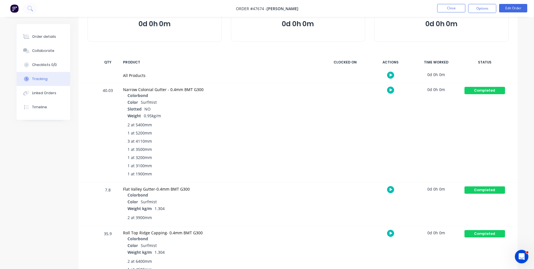
scroll to position [0, 0]
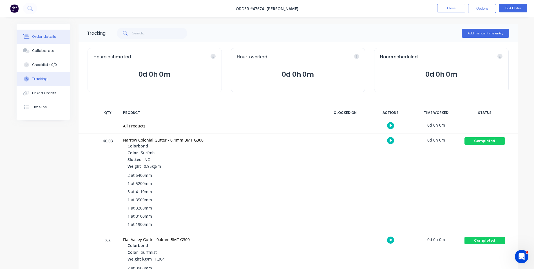
click at [42, 34] on button "Order details" at bounding box center [43, 37] width 53 height 14
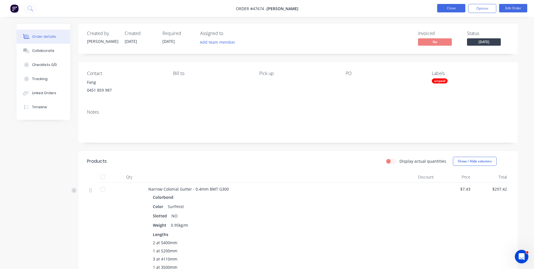
click at [444, 7] on button "Close" at bounding box center [451, 8] width 28 height 8
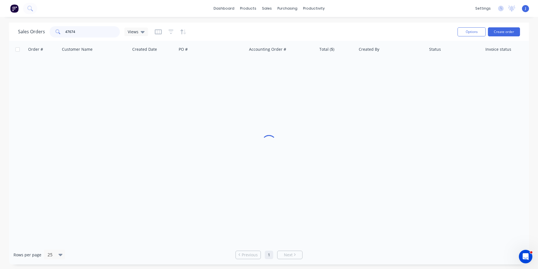
drag, startPoint x: 79, startPoint y: 33, endPoint x: 40, endPoint y: 34, distance: 39.1
click at [40, 34] on div "Sales Orders 47674 Views" at bounding box center [83, 31] width 130 height 11
type input "47422"
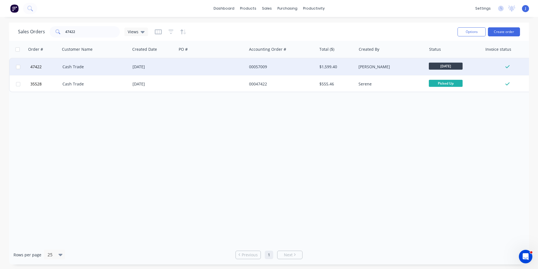
click at [127, 65] on div "Cash Trade" at bounding box center [95, 67] width 66 height 6
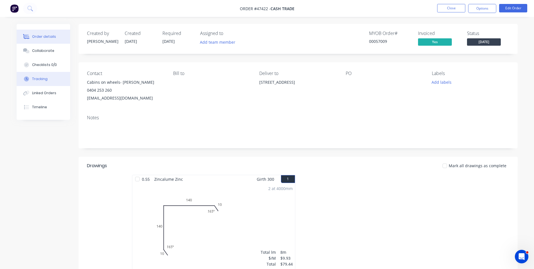
click at [52, 82] on button "Tracking" at bounding box center [43, 79] width 53 height 14
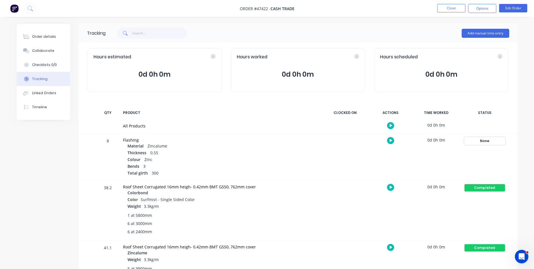
click at [482, 142] on div "None" at bounding box center [484, 140] width 41 height 7
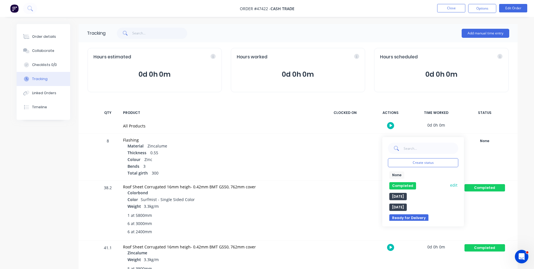
click at [398, 184] on button "Completed" at bounding box center [402, 185] width 27 height 7
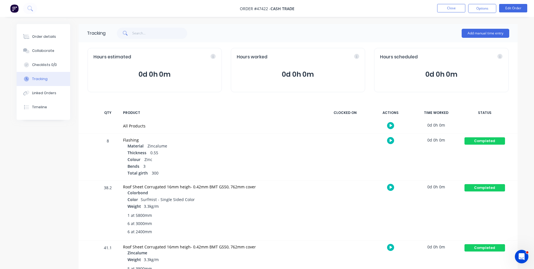
drag, startPoint x: 240, startPoint y: 141, endPoint x: 244, endPoint y: 138, distance: 4.8
click at [240, 141] on div "Flashing" at bounding box center [220, 140] width 194 height 6
click at [370, 33] on div "Add manual time entry" at bounding box center [308, 33] width 404 height 17
click at [448, 8] on button "Close" at bounding box center [451, 8] width 28 height 8
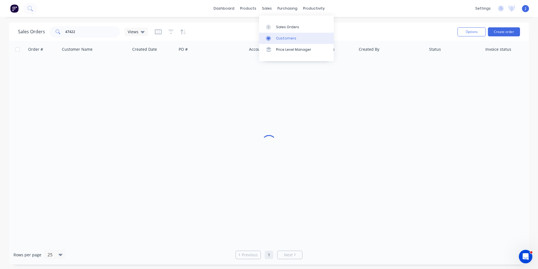
click at [269, 34] on link "Customers" at bounding box center [296, 38] width 75 height 11
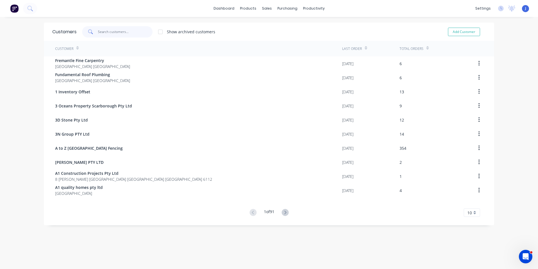
click at [117, 30] on input "text" at bounding box center [125, 31] width 55 height 11
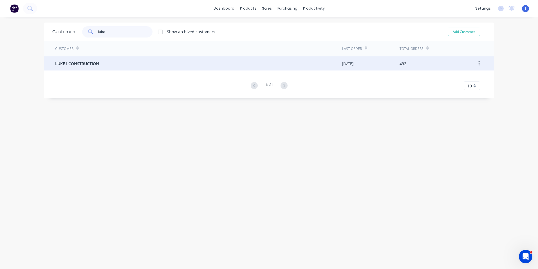
type input "luke"
click at [109, 60] on div "LUKE I CONSTRUCTION" at bounding box center [198, 63] width 287 height 14
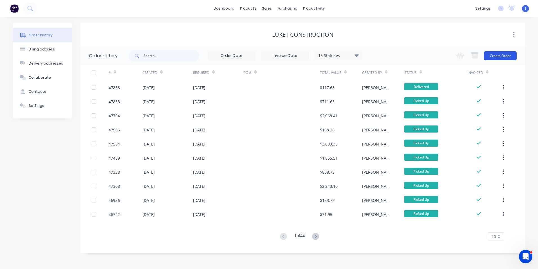
click at [495, 57] on button "Create Order" at bounding box center [500, 55] width 33 height 9
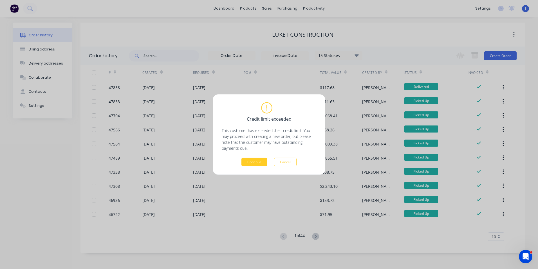
click at [248, 161] on button "Continue" at bounding box center [254, 162] width 26 height 8
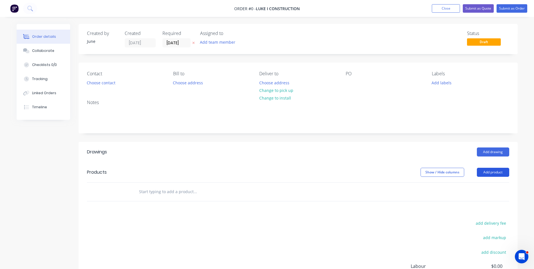
click at [494, 174] on button "Add product" at bounding box center [493, 171] width 32 height 9
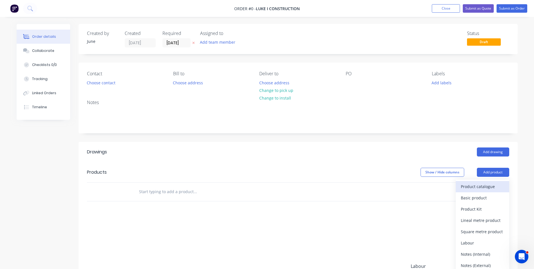
click at [487, 186] on div "Product catalogue" at bounding box center [482, 186] width 43 height 8
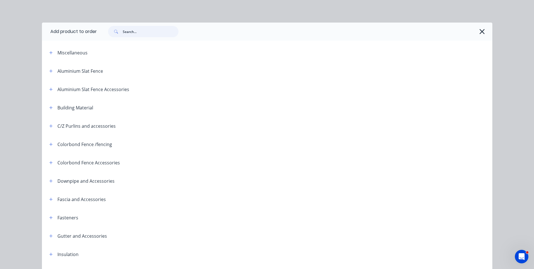
click at [134, 33] on input "text" at bounding box center [151, 31] width 56 height 11
type input "post"
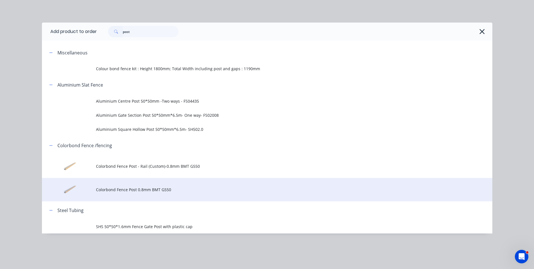
click at [160, 194] on td "Colorbond Fence Post 0.8mm BMT G550" at bounding box center [294, 189] width 396 height 23
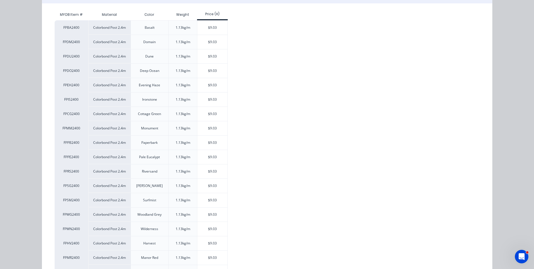
scroll to position [113, 0]
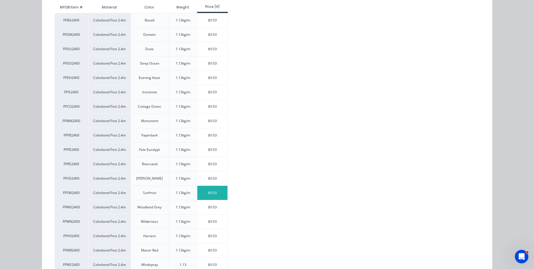
click at [218, 190] on div "$9.03" at bounding box center [212, 192] width 30 height 14
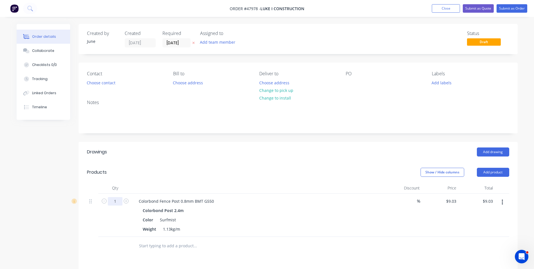
click at [114, 198] on input "1" at bounding box center [115, 201] width 15 height 8
click at [114, 198] on input "36" at bounding box center [115, 201] width 15 height 8
type input "36"
type input "$325.08"
drag, startPoint x: 286, startPoint y: 204, endPoint x: 286, endPoint y: 213, distance: 8.5
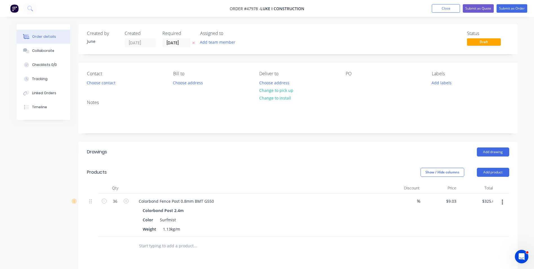
click at [286, 210] on div "Colorbond Fence Post 0.8mm BMT G550 Colorbond Post 2.4m Color Surfmist Weight 1…" at bounding box center [258, 214] width 253 height 43
click at [510, 202] on div "Qty Discount Price Total 36 Colorbond Fence Post 0.8mm BMT G550 Colorbond Post …" at bounding box center [298, 218] width 439 height 73
click at [507, 202] on button "button" at bounding box center [502, 202] width 13 height 10
click at [361, 218] on div "Color Surfmist" at bounding box center [257, 219] width 234 height 8
type input "20"
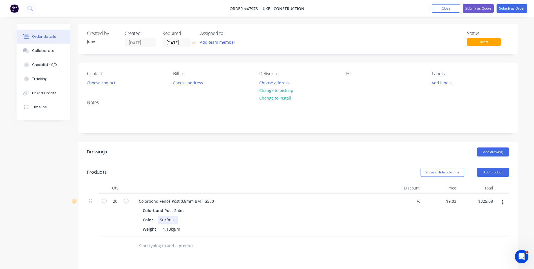
type input "$180.60"
click at [283, 218] on div "Color Surfmist" at bounding box center [257, 219] width 234 height 8
click at [504, 200] on button "button" at bounding box center [502, 202] width 13 height 10
click at [495, 228] on div "Duplicate" at bounding box center [482, 228] width 43 height 8
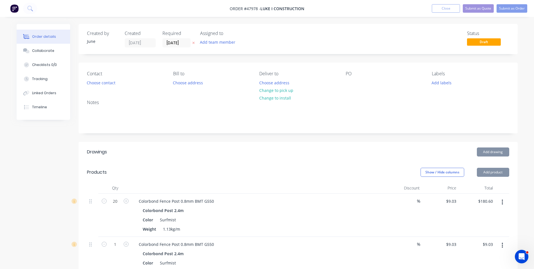
scroll to position [56, 0]
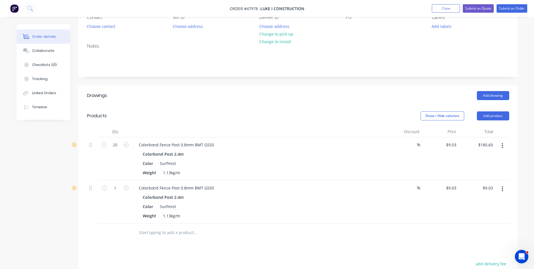
click at [507, 191] on button "button" at bounding box center [502, 189] width 13 height 10
click at [496, 200] on div "Edit" at bounding box center [482, 203] width 43 height 8
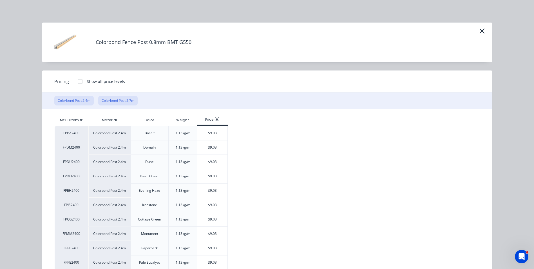
click at [124, 104] on button "Colorbond Post 2.7m" at bounding box center [117, 101] width 39 height 10
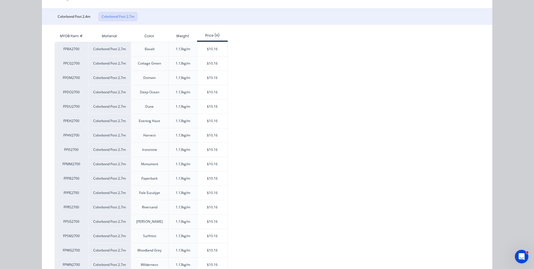
scroll to position [84, 0]
click at [216, 232] on div "$10.16" at bounding box center [212, 235] width 30 height 14
type input "$10.16"
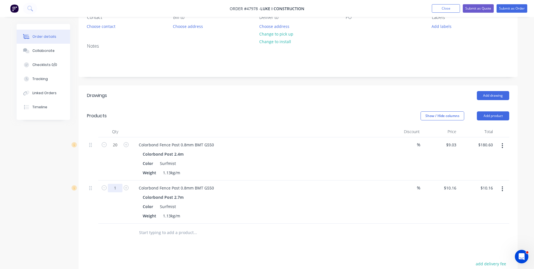
click at [116, 149] on input "1" at bounding box center [115, 144] width 15 height 8
type input "16"
type input "$162.56"
click at [243, 198] on div "Colorbond Post 2.7m" at bounding box center [259, 197] width 232 height 8
click at [499, 117] on button "Add product" at bounding box center [493, 115] width 32 height 9
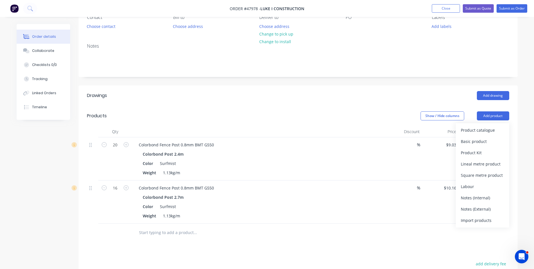
click at [494, 128] on div "Product catalogue" at bounding box center [482, 130] width 43 height 8
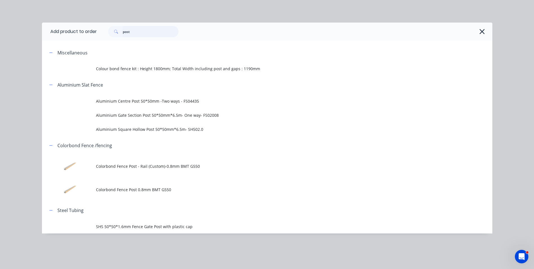
drag, startPoint x: 150, startPoint y: 33, endPoint x: 109, endPoint y: 32, distance: 41.4
click at [109, 32] on div "post" at bounding box center [143, 31] width 70 height 11
type input "rail"
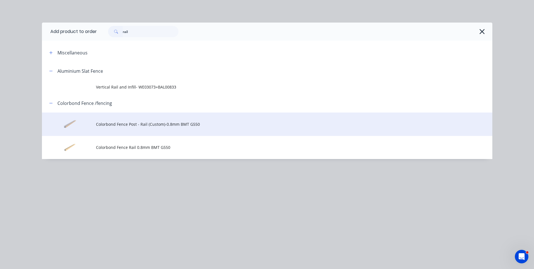
click at [186, 126] on span "Colorbond Fence Post - Rail (Custom)-0.8mm BMT G550" at bounding box center [254, 124] width 317 height 6
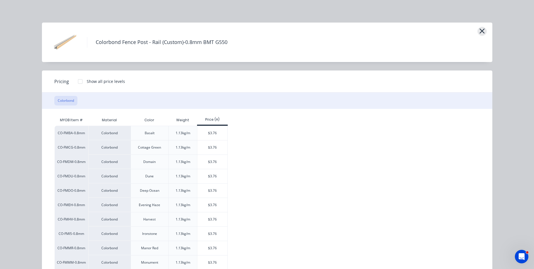
click at [479, 31] on icon "button" at bounding box center [482, 31] width 6 height 8
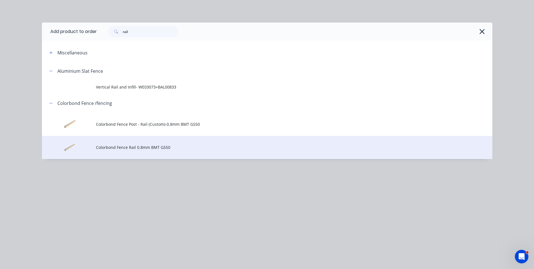
click at [178, 144] on span "Colorbond Fence Rail 0.8mm BMT G550" at bounding box center [254, 147] width 317 height 6
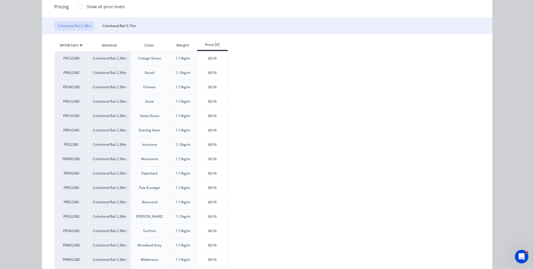
scroll to position [84, 0]
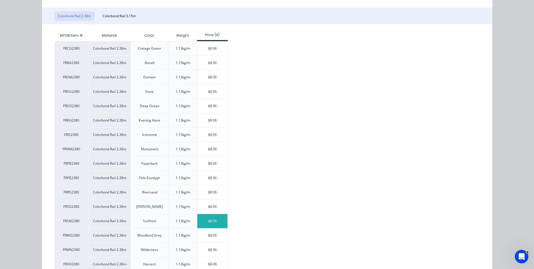
click at [211, 222] on div "$8.96" at bounding box center [212, 221] width 30 height 14
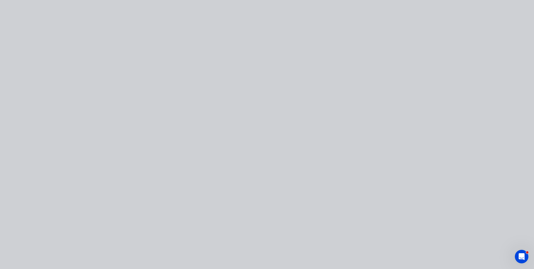
scroll to position [0, 0]
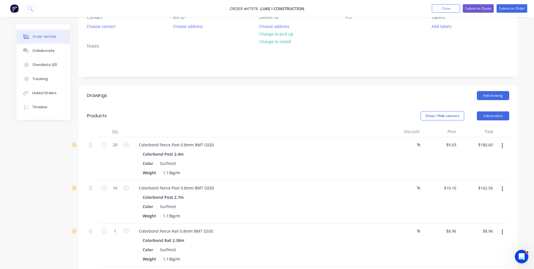
click at [123, 230] on button "button" at bounding box center [125, 230] width 7 height 6
type input "2"
type input "$17.92"
click at [118, 149] on input "2" at bounding box center [115, 144] width 15 height 8
type input "35"
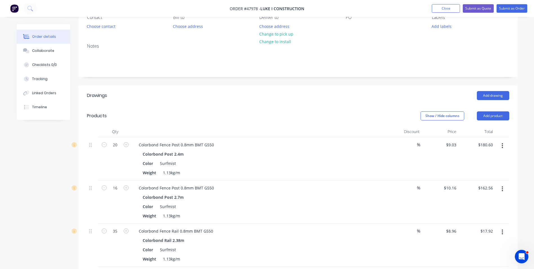
type input "$313.60"
click at [117, 248] on div "35" at bounding box center [115, 244] width 34 height 43
click at [328, 215] on div "Weight 1.13kg/m" at bounding box center [257, 215] width 234 height 8
click at [491, 120] on button "Add product" at bounding box center [493, 115] width 32 height 9
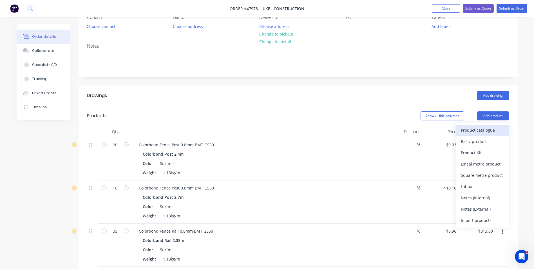
click at [484, 128] on div "Product catalogue" at bounding box center [482, 130] width 43 height 8
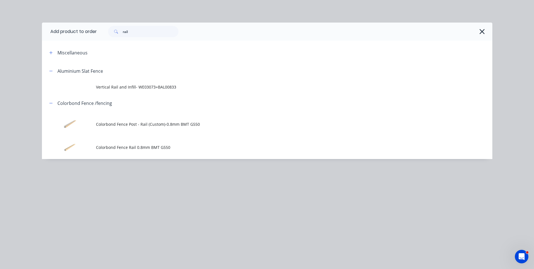
click at [147, 25] on div "rail" at bounding box center [294, 32] width 395 height 18
drag, startPoint x: 149, startPoint y: 34, endPoint x: 87, endPoint y: 42, distance: 62.7
click at [87, 42] on div "Add product to order rail Miscellaneous Aluminium Slat Fence Vertical Rail and …" at bounding box center [267, 91] width 450 height 136
type input "sheet"
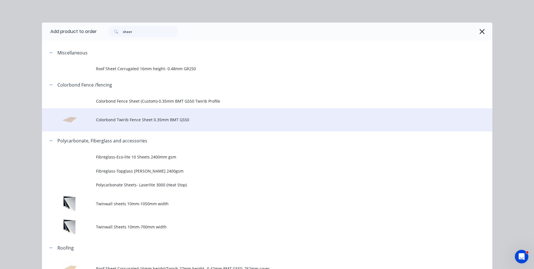
click at [140, 118] on span "Colorbond Twirib Fence Sheet 0.35mm BMT G550" at bounding box center [254, 120] width 317 height 6
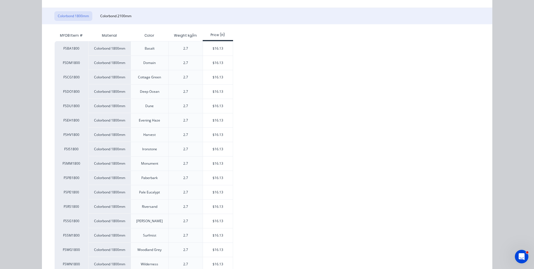
scroll to position [141, 0]
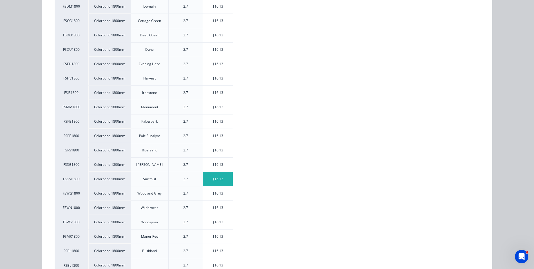
click at [220, 180] on div "$16.13" at bounding box center [218, 179] width 30 height 14
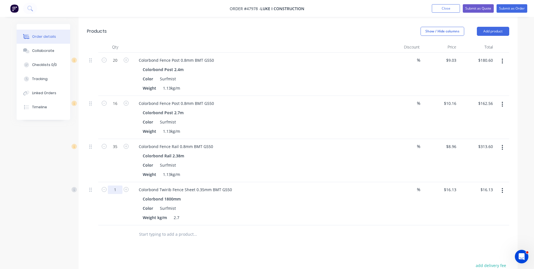
click at [118, 64] on input "1" at bounding box center [115, 60] width 15 height 8
type input "42"
type input "$677.46"
click at [259, 224] on div "Colorbond Twirib Fence Sheet 0.35mm BMT G550 Colorbond 1800mm Color Surfmist We…" at bounding box center [258, 203] width 253 height 43
click at [496, 28] on button "Add product" at bounding box center [493, 31] width 32 height 9
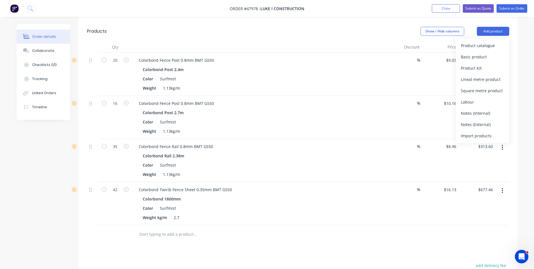
click at [487, 45] on div "Product catalogue" at bounding box center [482, 45] width 43 height 8
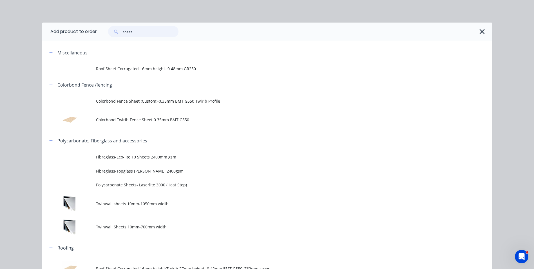
drag, startPoint x: 156, startPoint y: 27, endPoint x: 108, endPoint y: 38, distance: 49.8
click at [108, 38] on div "sheet" at bounding box center [294, 32] width 395 height 18
type input "rhs"
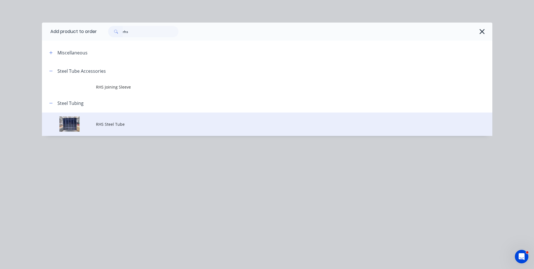
click at [143, 122] on span "RHS Steel Tube" at bounding box center [254, 124] width 317 height 6
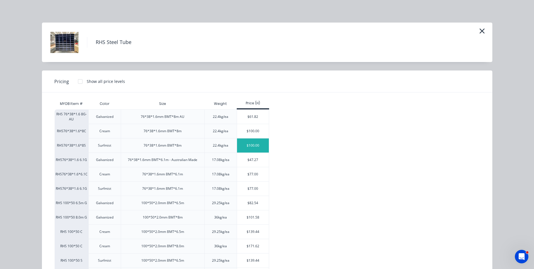
click at [255, 146] on div "$100.00" at bounding box center [253, 145] width 32 height 14
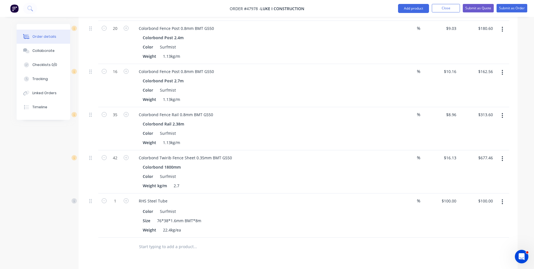
scroll to position [225, 0]
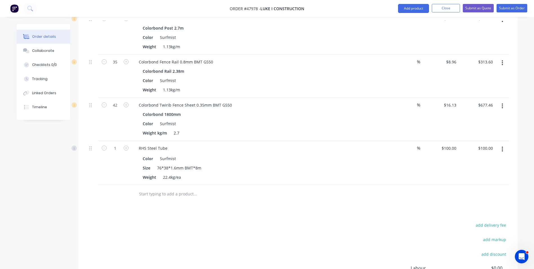
click at [171, 149] on div "RHS Steel Tube" at bounding box center [258, 148] width 249 height 8
click at [167, 149] on div "RHS Steel Tube" at bounding box center [153, 148] width 38 height 8
click at [294, 194] on div at bounding box center [218, 193] width 169 height 11
click at [418, 8] on button "Add product" at bounding box center [413, 8] width 31 height 9
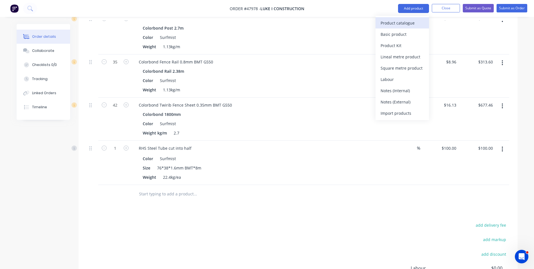
click at [415, 21] on div "Product catalogue" at bounding box center [402, 23] width 43 height 8
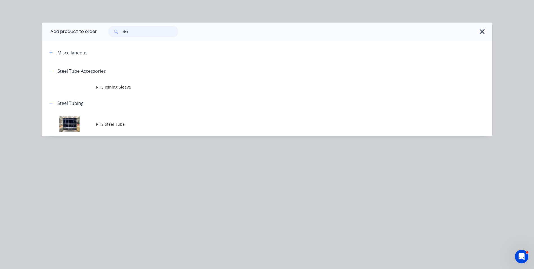
drag, startPoint x: 144, startPoint y: 32, endPoint x: 94, endPoint y: 31, distance: 50.7
click at [94, 31] on header "Add product to order rhs" at bounding box center [267, 32] width 450 height 18
type input "steel"
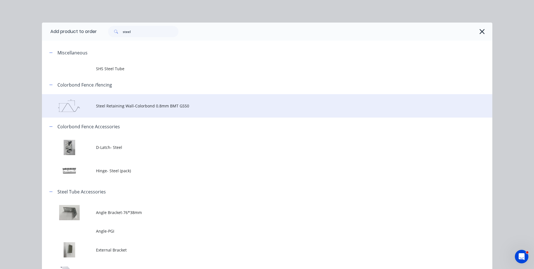
click at [130, 107] on span "Steel Retaining Wall-Colorbond 0.8mm BMT G550" at bounding box center [254, 106] width 317 height 6
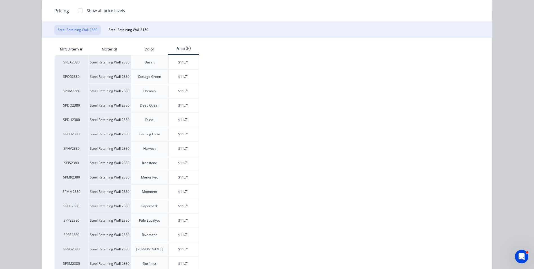
scroll to position [84, 0]
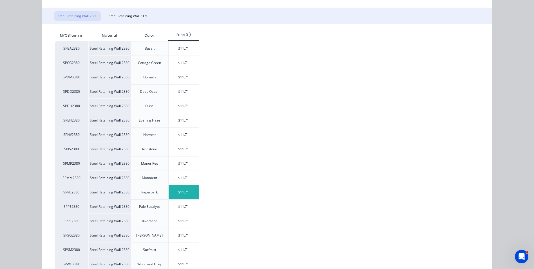
click at [189, 192] on div "$11.71" at bounding box center [184, 192] width 30 height 14
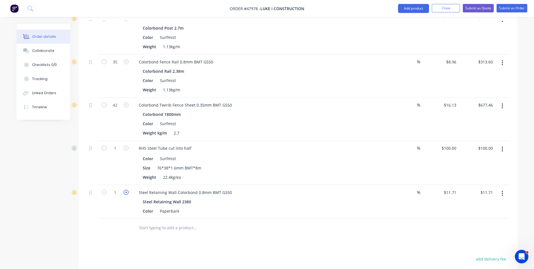
click at [125, 193] on icon "button" at bounding box center [126, 191] width 5 height 5
type input "2"
type input "$23.42"
click at [342, 239] on div "Drawings Add drawing Products Show / Hide columns Add product Qty Discount Pric…" at bounding box center [298, 137] width 439 height 443
click at [502, 197] on button "button" at bounding box center [502, 193] width 13 height 10
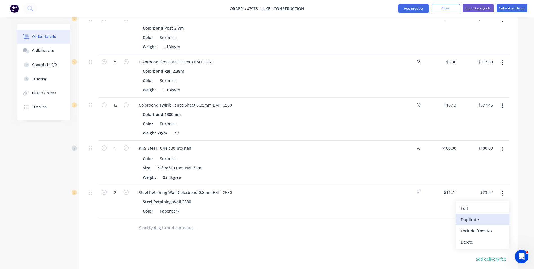
click at [496, 220] on div "Duplicate" at bounding box center [482, 219] width 43 height 8
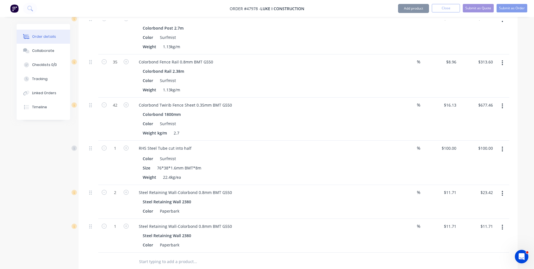
scroll to position [281, 0]
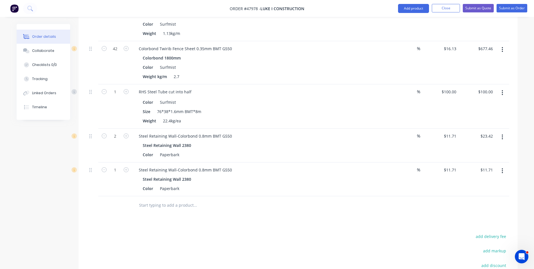
click at [502, 168] on icon "button" at bounding box center [502, 170] width 1 height 6
click at [495, 184] on div "Edit" at bounding box center [482, 185] width 43 height 8
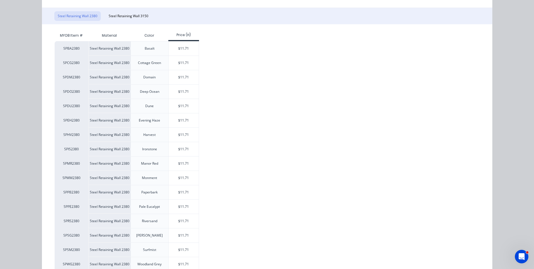
scroll to position [113, 0]
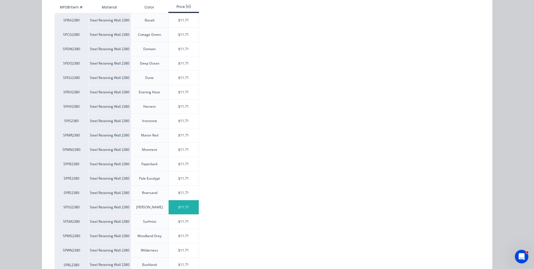
click at [184, 209] on div "$11.71" at bounding box center [184, 207] width 30 height 14
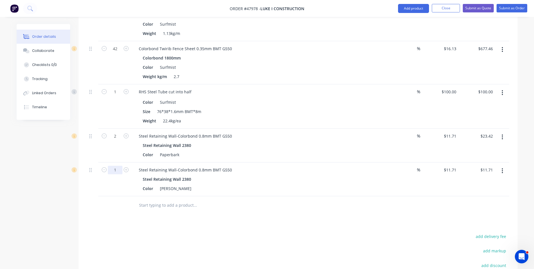
type input "4"
type input "$46.84"
click at [213, 182] on div "Steel Retaining Wall 2380" at bounding box center [259, 179] width 232 height 8
click at [182, 188] on div "Color Shale Grey" at bounding box center [257, 188] width 234 height 8
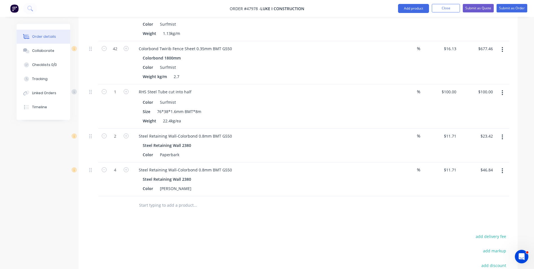
click at [238, 187] on div "Color Shale Grey" at bounding box center [257, 188] width 234 height 8
click at [411, 8] on button "Add product" at bounding box center [413, 8] width 31 height 9
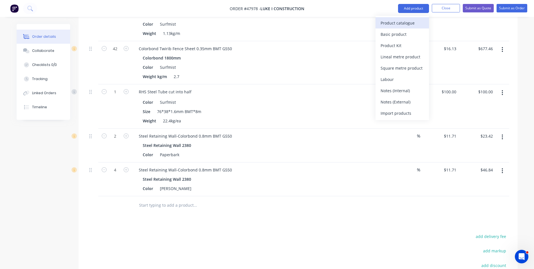
click at [405, 23] on div "Product catalogue" at bounding box center [402, 23] width 43 height 8
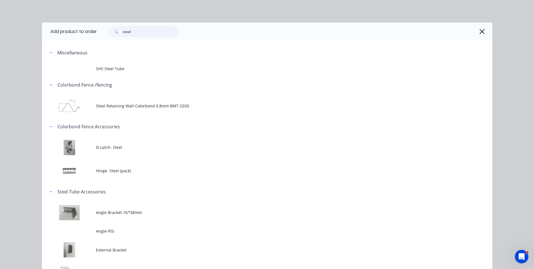
drag, startPoint x: 139, startPoint y: 35, endPoint x: 73, endPoint y: 33, distance: 65.9
click at [73, 33] on header "Add product to order steel" at bounding box center [267, 32] width 450 height 18
type input "touch"
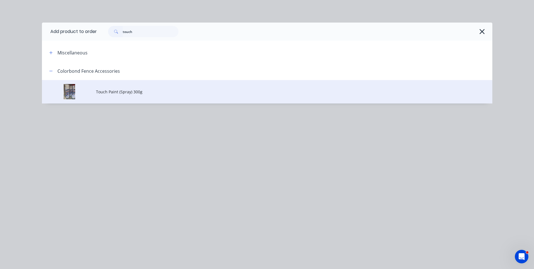
click at [111, 98] on td "Touch Paint (Spray) 300g" at bounding box center [294, 91] width 396 height 23
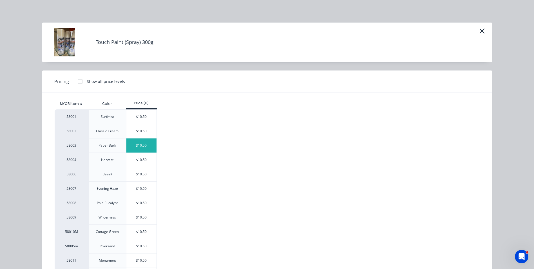
click at [136, 149] on div "$10.50" at bounding box center [141, 145] width 30 height 14
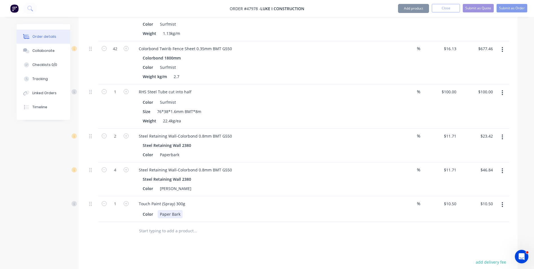
click at [263, 208] on div "Touch Paint (Spray) 300g Color Paper Bark" at bounding box center [258, 209] width 253 height 26
click at [340, 240] on div at bounding box center [298, 231] width 422 height 18
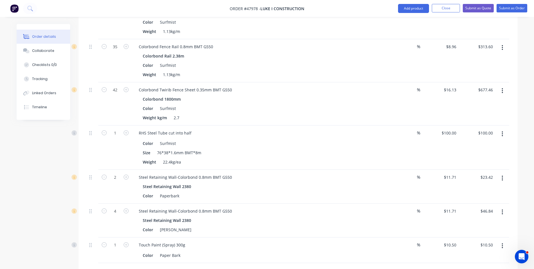
scroll to position [253, 0]
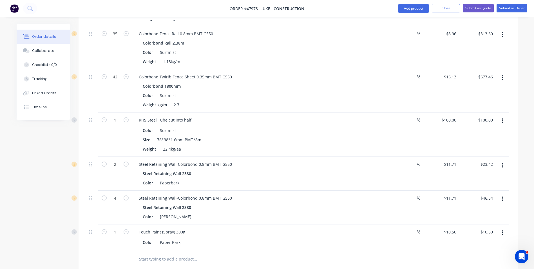
click at [500, 118] on button "button" at bounding box center [502, 121] width 13 height 10
click at [498, 147] on div "Duplicate" at bounding box center [482, 147] width 43 height 8
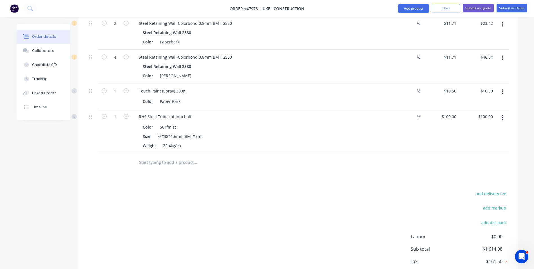
click at [501, 120] on button "button" at bounding box center [502, 117] width 13 height 10
click at [493, 134] on div "Edit" at bounding box center [482, 132] width 43 height 8
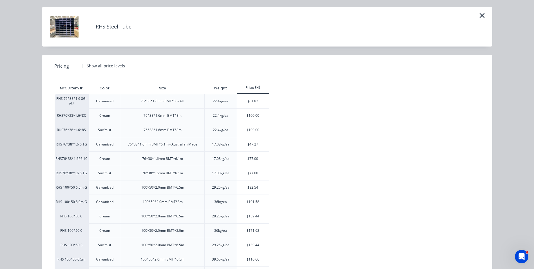
scroll to position [28, 0]
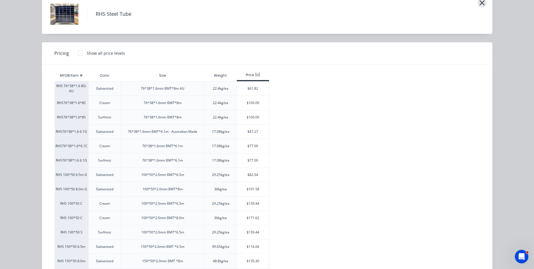
click at [482, 3] on icon "button" at bounding box center [482, 3] width 6 height 8
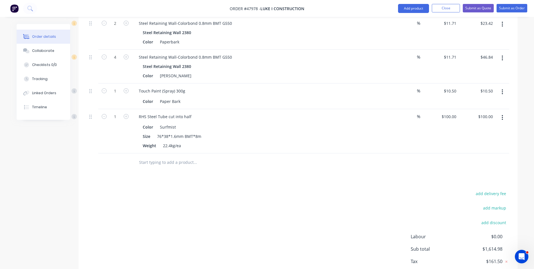
click at [497, 117] on button "button" at bounding box center [502, 117] width 13 height 10
click at [483, 167] on div "Delete" at bounding box center [482, 166] width 43 height 8
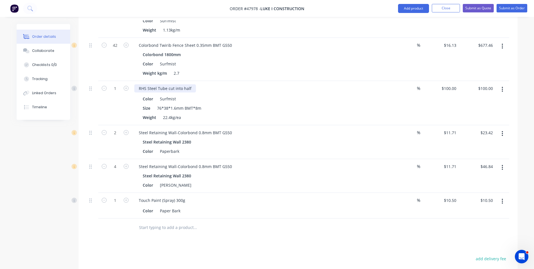
scroll to position [271, 0]
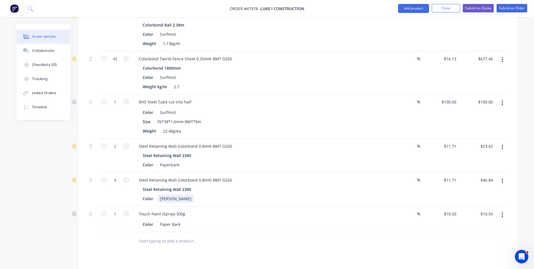
click at [180, 198] on div "[PERSON_NAME]" at bounding box center [176, 198] width 36 height 8
click at [224, 219] on div "Color Paper Bark" at bounding box center [258, 223] width 249 height 9
click at [226, 219] on div "Color Paper Bark" at bounding box center [258, 223] width 249 height 9
click at [414, 12] on button "Add product" at bounding box center [413, 8] width 31 height 9
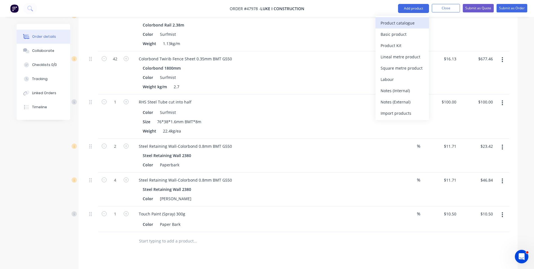
click at [400, 25] on div "Product catalogue" at bounding box center [402, 23] width 43 height 8
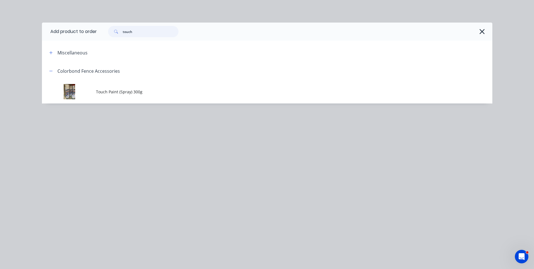
drag, startPoint x: 109, startPoint y: 32, endPoint x: 81, endPoint y: 32, distance: 28.1
click at [81, 32] on header "Add product to order touch" at bounding box center [267, 32] width 450 height 18
type input "plastic"
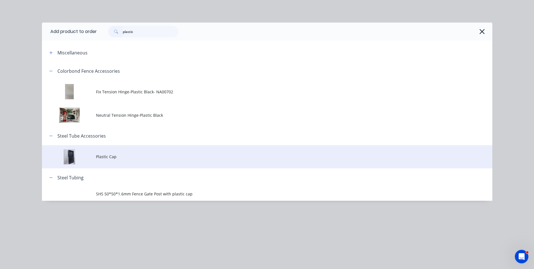
click at [120, 158] on span "Plastic Cap" at bounding box center [254, 156] width 317 height 6
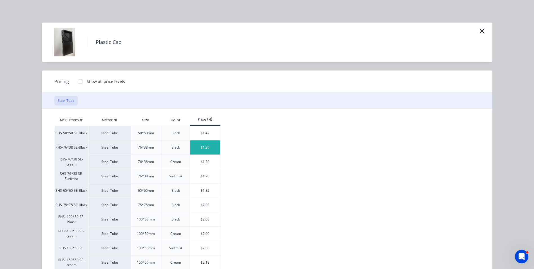
click at [210, 149] on div "$1.20" at bounding box center [205, 147] width 30 height 14
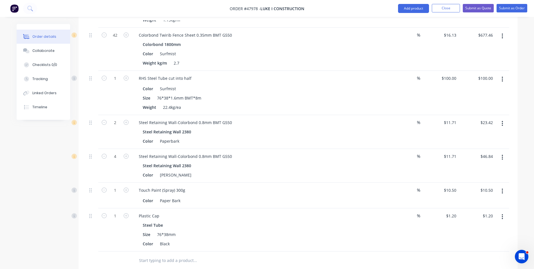
scroll to position [328, 0]
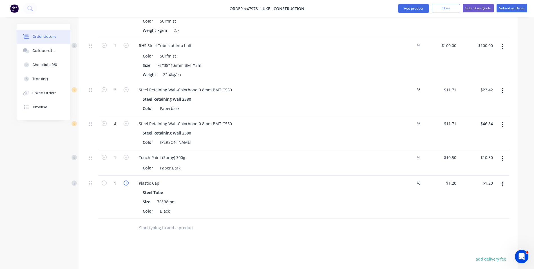
click at [124, 181] on icon "button" at bounding box center [126, 182] width 5 height 5
type input "2"
type input "$2.40"
click at [254, 202] on div "Size 76*38mm" at bounding box center [257, 201] width 234 height 8
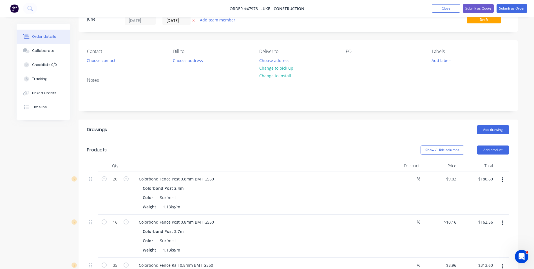
scroll to position [0, 0]
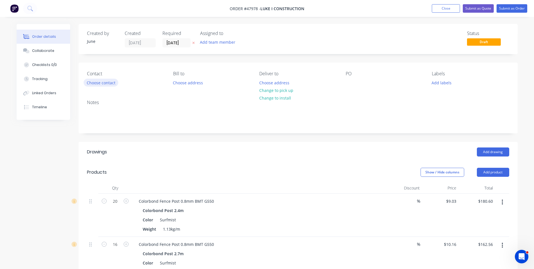
click at [112, 84] on button "Choose contact" at bounding box center [101, 83] width 35 height 8
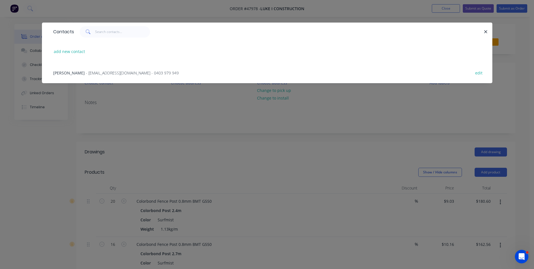
click at [86, 71] on span "- westfencingluke@gmail.com - 0403 979 949" at bounding box center [132, 72] width 93 height 5
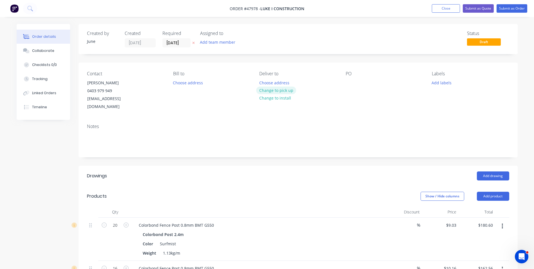
click at [272, 93] on button "Change to pick up" at bounding box center [276, 90] width 40 height 8
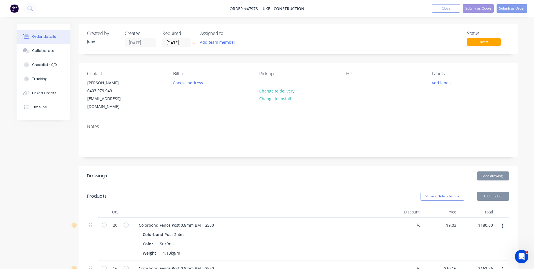
click at [171, 119] on div "Notes" at bounding box center [298, 138] width 439 height 38
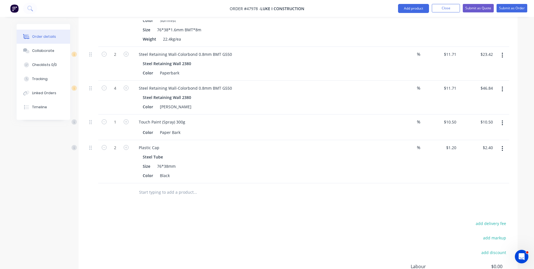
scroll to position [443, 0]
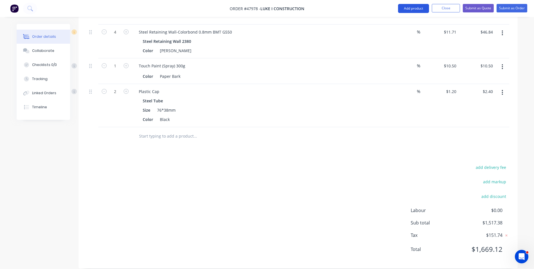
click at [405, 10] on button "Add product" at bounding box center [413, 8] width 31 height 9
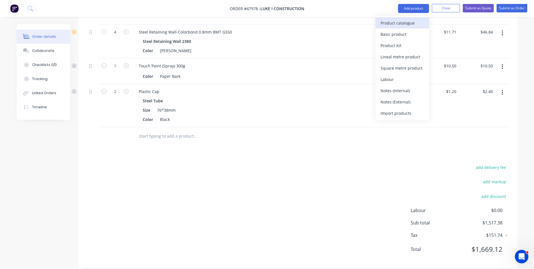
click at [399, 21] on div "Product catalogue" at bounding box center [402, 23] width 43 height 8
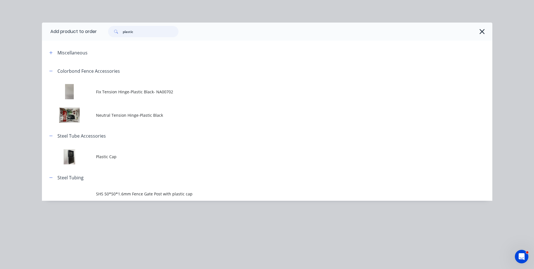
drag, startPoint x: 151, startPoint y: 31, endPoint x: 55, endPoint y: 30, distance: 95.1
click at [55, 30] on header "Add product to order plastic" at bounding box center [267, 32] width 450 height 18
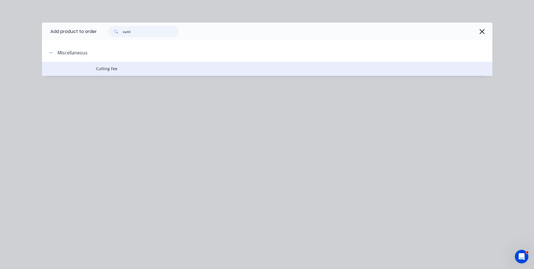
type input "cutti"
click at [111, 72] on td "Cutting Fee" at bounding box center [294, 69] width 396 height 14
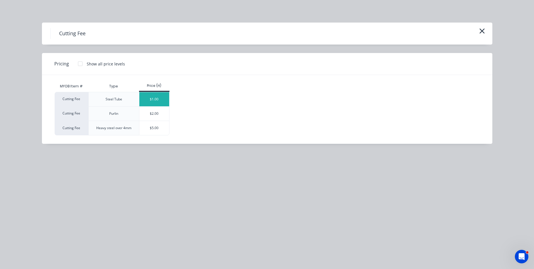
click at [161, 99] on div "$1.00" at bounding box center [154, 99] width 30 height 14
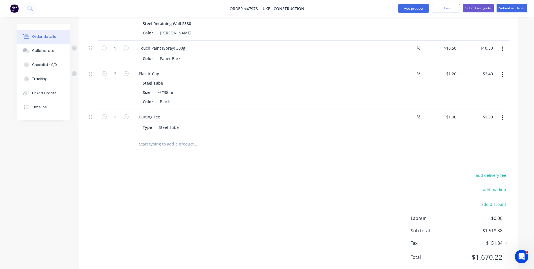
scroll to position [469, 0]
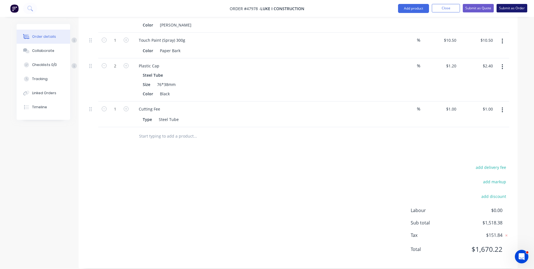
click at [507, 4] on button "Submit as Order" at bounding box center [511, 8] width 31 height 8
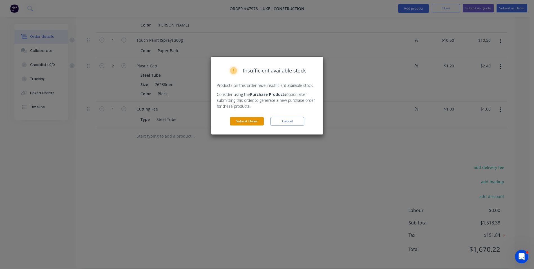
click at [240, 122] on button "Submit Order" at bounding box center [247, 121] width 34 height 8
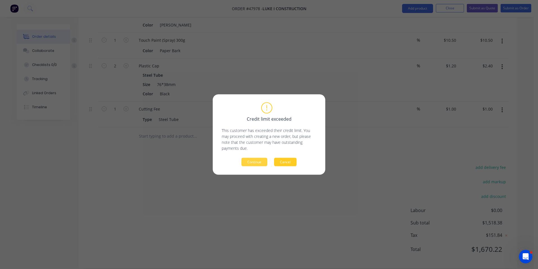
click at [293, 162] on button "Cancel" at bounding box center [285, 162] width 23 height 8
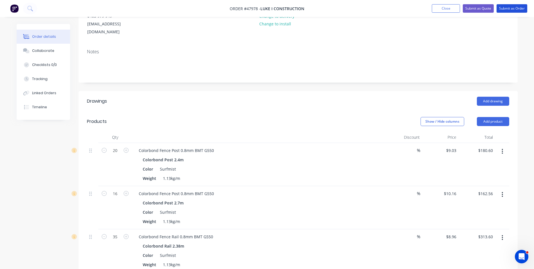
scroll to position [0, 0]
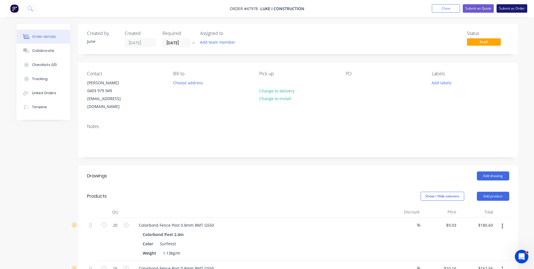
click at [509, 7] on button "Submit as Order" at bounding box center [511, 8] width 31 height 8
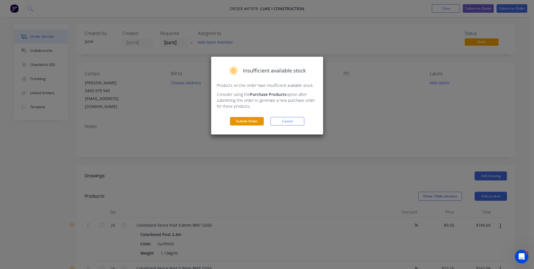
click at [251, 123] on button "Submit Order" at bounding box center [247, 121] width 34 height 8
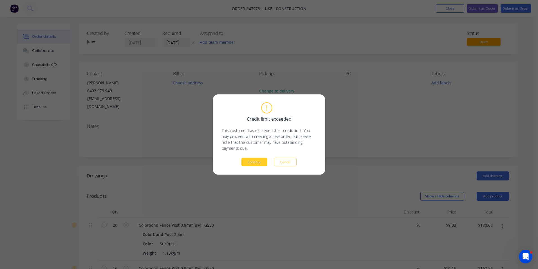
click at [263, 161] on button "Continue" at bounding box center [254, 162] width 26 height 8
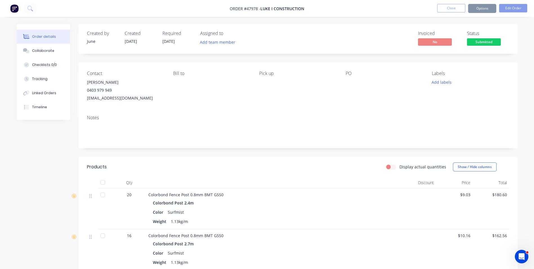
click at [489, 8] on button "Options" at bounding box center [482, 8] width 28 height 9
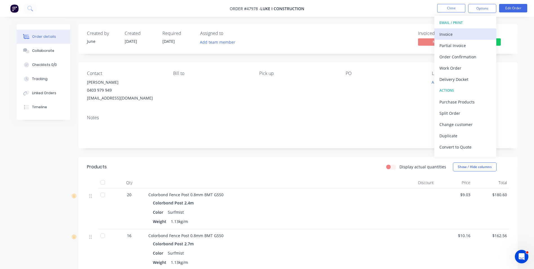
click at [475, 35] on div "Invoice" at bounding box center [465, 34] width 52 height 8
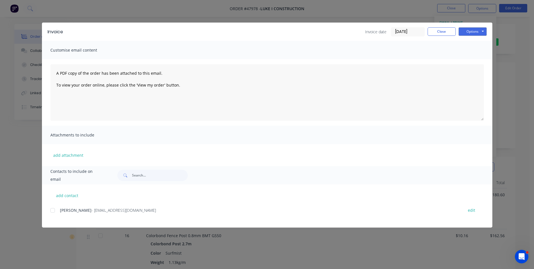
click at [52, 211] on div at bounding box center [52, 209] width 11 height 11
click at [476, 33] on button "Options" at bounding box center [472, 31] width 28 height 8
click at [473, 52] on button "Print" at bounding box center [476, 50] width 36 height 9
click at [436, 31] on button "Close" at bounding box center [442, 31] width 28 height 8
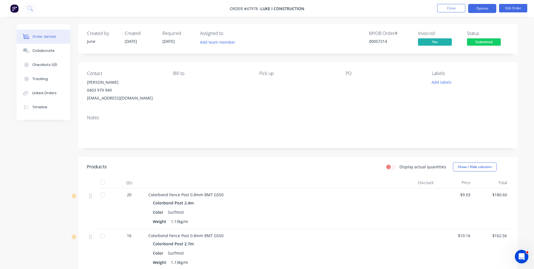
click at [480, 9] on button "Options" at bounding box center [482, 8] width 28 height 9
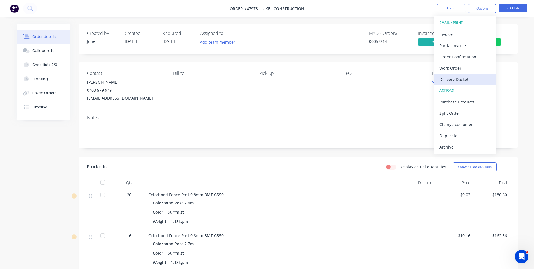
click at [468, 80] on div "Delivery Docket" at bounding box center [465, 79] width 52 height 8
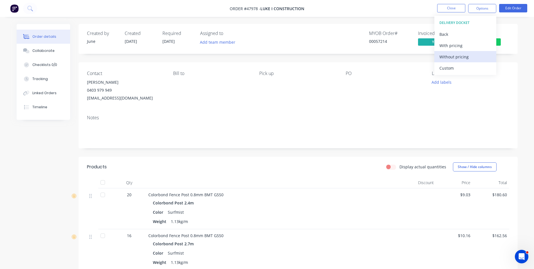
click at [464, 56] on div "Without pricing" at bounding box center [465, 57] width 52 height 8
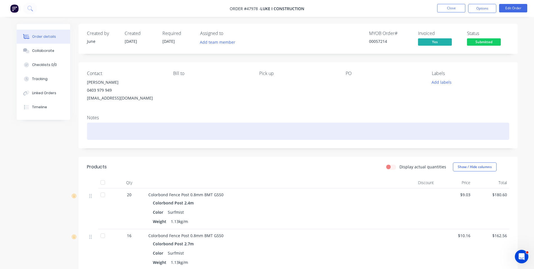
click at [345, 128] on div at bounding box center [298, 130] width 422 height 17
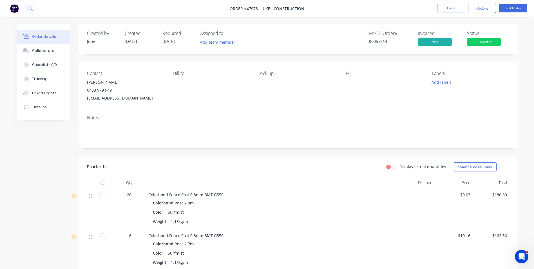
click at [480, 42] on span "Submitted" at bounding box center [484, 41] width 34 height 7
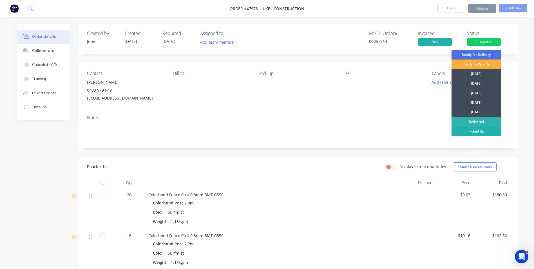
click at [466, 129] on div "Picked Up" at bounding box center [475, 131] width 49 height 10
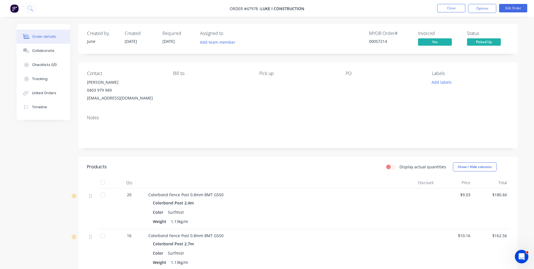
click at [455, 10] on button "Close" at bounding box center [451, 8] width 28 height 8
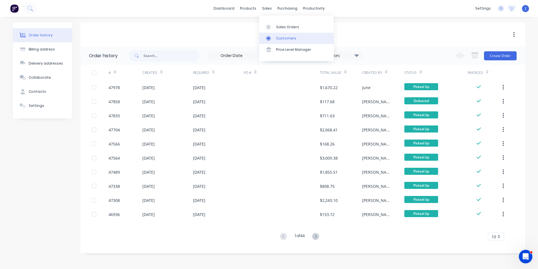
click at [282, 36] on div "Customers" at bounding box center [286, 38] width 20 height 5
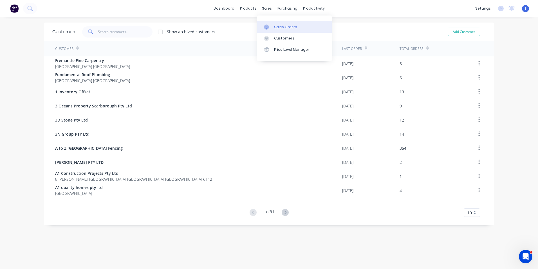
click at [270, 26] on div at bounding box center [268, 26] width 8 height 5
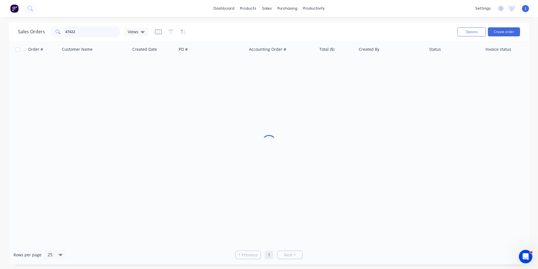
click at [106, 35] on input "47422" at bounding box center [92, 31] width 55 height 11
click at [512, 34] on button "Create order" at bounding box center [504, 31] width 32 height 9
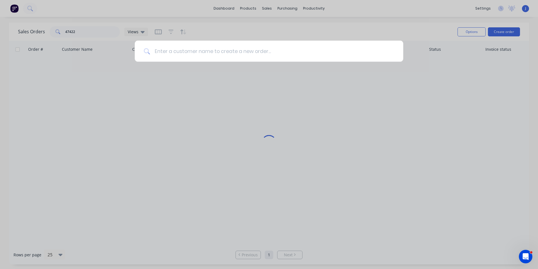
click at [174, 46] on input at bounding box center [272, 51] width 244 height 21
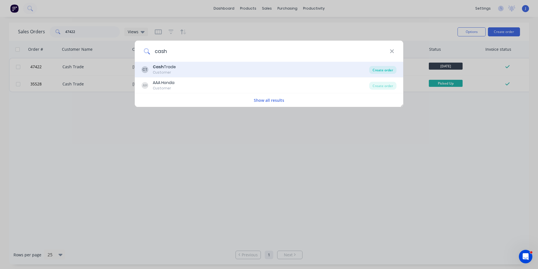
type input "cash"
click at [393, 71] on div "Create order" at bounding box center [382, 70] width 27 height 8
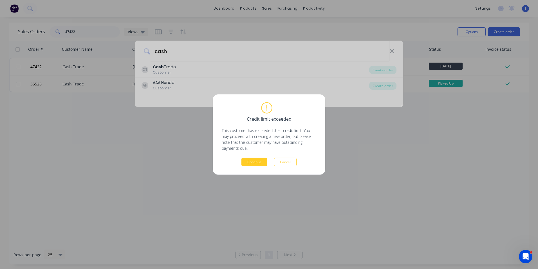
click at [248, 160] on button "Continue" at bounding box center [254, 162] width 26 height 8
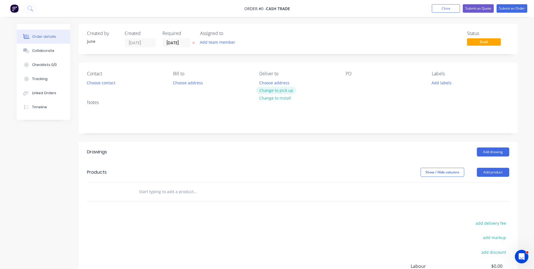
click at [271, 87] on button "Change to pick up" at bounding box center [276, 90] width 40 height 8
click at [105, 83] on button "Choose contact" at bounding box center [101, 83] width 35 height 8
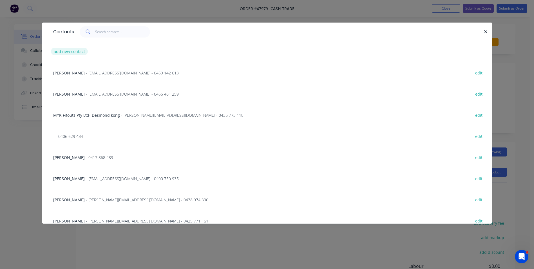
click at [69, 52] on button "add new contact" at bounding box center [69, 52] width 37 height 8
select select "AU"
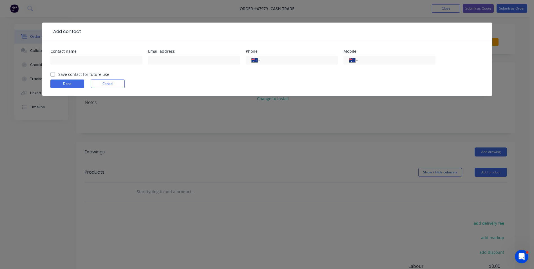
click at [73, 54] on div "Contact name" at bounding box center [96, 60] width 92 height 22
click at [71, 56] on input "text" at bounding box center [96, 60] width 92 height 8
type input "Simon"
type input "simon@simonlockwood.net"
type input "0439 971 289"
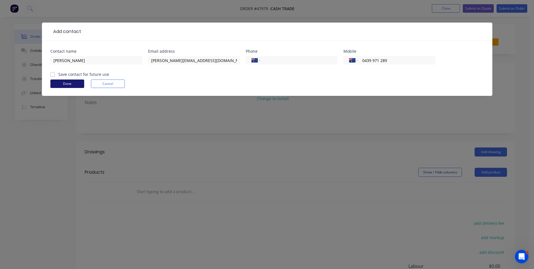
click at [74, 80] on button "Done" at bounding box center [67, 83] width 34 height 8
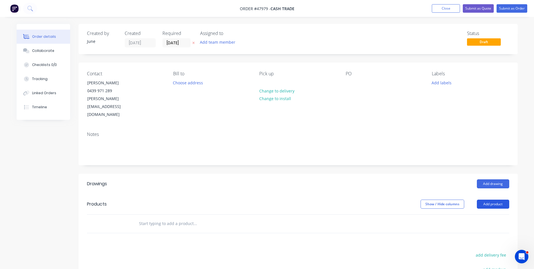
click at [493, 199] on button "Add product" at bounding box center [493, 203] width 32 height 9
click at [482, 214] on div "Product catalogue" at bounding box center [482, 218] width 43 height 8
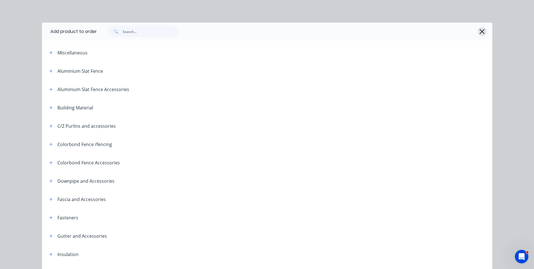
click at [482, 34] on icon "button" at bounding box center [482, 32] width 6 height 8
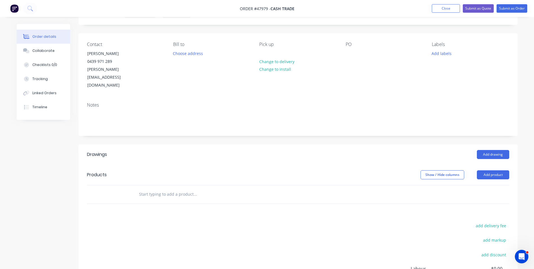
scroll to position [80, 0]
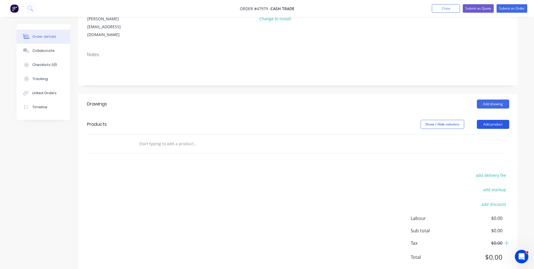
click at [490, 120] on button "Add product" at bounding box center [493, 124] width 32 height 9
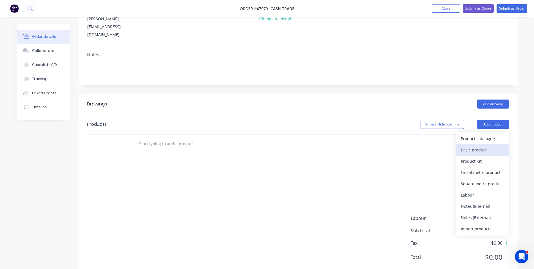
click at [479, 146] on div "Basic product" at bounding box center [482, 150] width 43 height 8
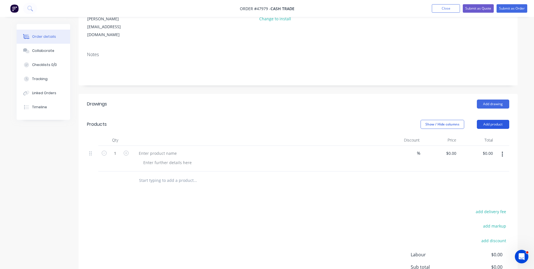
click at [500, 120] on button "Add product" at bounding box center [493, 124] width 32 height 9
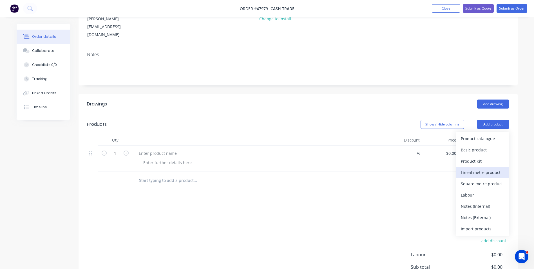
click at [486, 168] on div "Lineal metre product" at bounding box center [482, 172] width 43 height 8
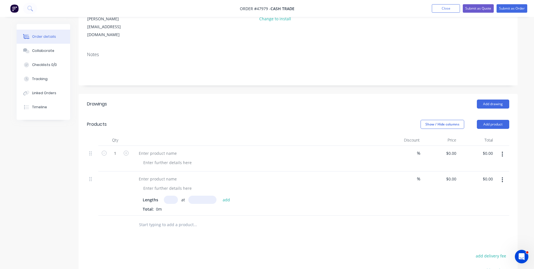
click at [500, 149] on button "button" at bounding box center [502, 154] width 13 height 10
click at [476, 198] on div "Delete" at bounding box center [482, 202] width 43 height 8
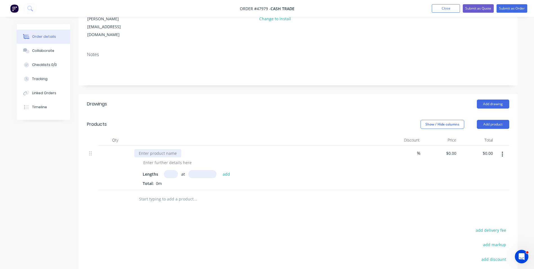
click at [160, 149] on div at bounding box center [157, 153] width 47 height 8
paste div
click at [407, 146] on div "%" at bounding box center [403, 168] width 37 height 44
click at [449, 146] on div "0 $0.00" at bounding box center [440, 168] width 37 height 44
type input "$12.50"
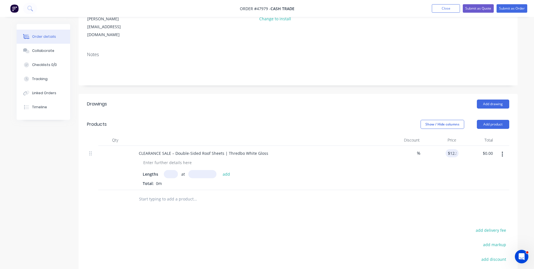
click at [462, 152] on div "$0.00 $0.00" at bounding box center [476, 168] width 37 height 44
click at [172, 170] on input "text" at bounding box center [171, 174] width 14 height 8
type input "12"
click at [196, 170] on input "text" at bounding box center [202, 174] width 28 height 8
type input "2100"
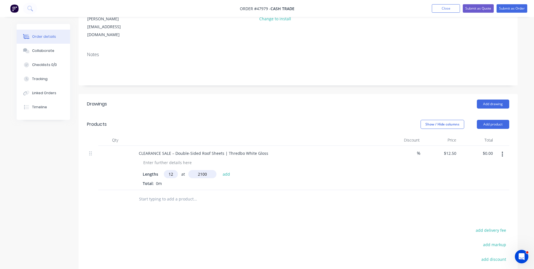
click at [220, 170] on button "add" at bounding box center [226, 174] width 13 height 8
type input "$315.00"
type input "5"
type input "1800"
click at [220, 170] on button "add" at bounding box center [226, 174] width 13 height 8
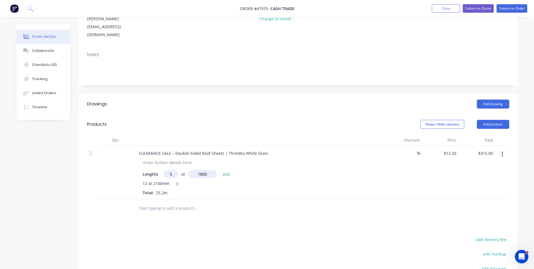
type input "$427.50"
click at [311, 180] on div "12 at 2100mm 5 at 1800mm Total: 34.2m" at bounding box center [259, 192] width 232 height 24
click at [496, 120] on button "Add product" at bounding box center [493, 124] width 32 height 9
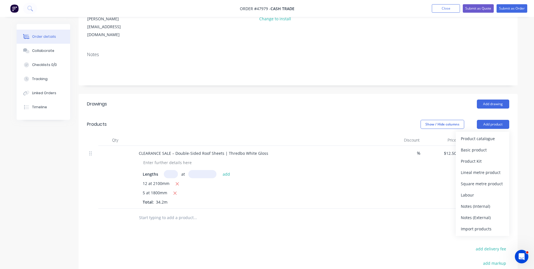
click at [489, 134] on div "Product catalogue" at bounding box center [482, 138] width 43 height 8
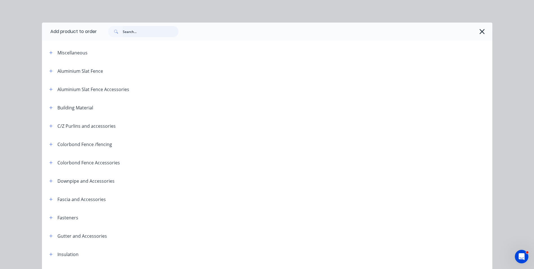
click at [163, 32] on input "text" at bounding box center [151, 31] width 56 height 11
type input "rhs"
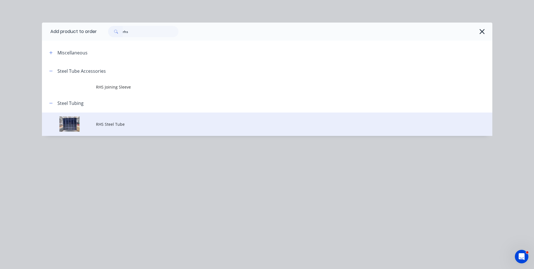
click at [95, 121] on td at bounding box center [69, 123] width 54 height 23
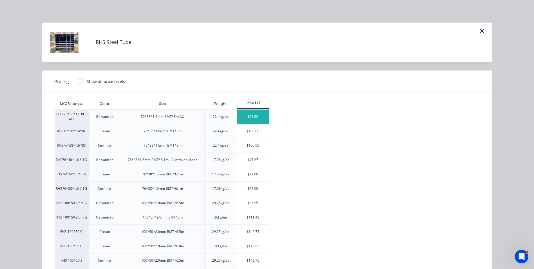
click at [251, 112] on div "$61.82" at bounding box center [253, 116] width 32 height 14
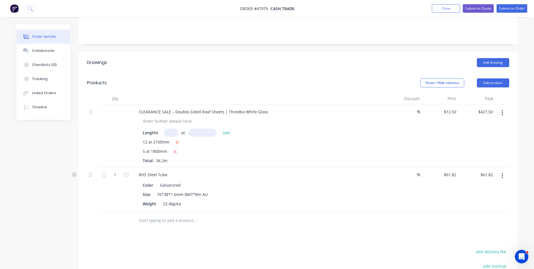
scroll to position [136, 0]
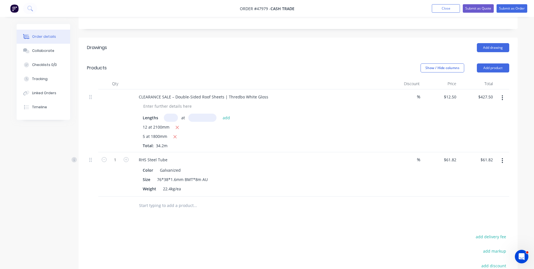
click at [125, 155] on form "1" at bounding box center [114, 159] width 29 height 8
click at [126, 157] on icon "button" at bounding box center [126, 159] width 5 height 5
type input "2"
type input "$123.64"
click at [126, 157] on icon "button" at bounding box center [126, 159] width 5 height 5
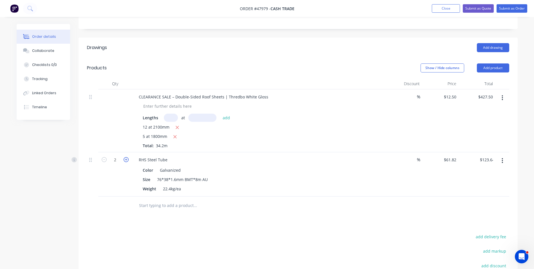
type input "3"
type input "$185.46"
click at [282, 175] on div "Size 76*38*1.6mm BMT*8m AU" at bounding box center [257, 179] width 234 height 8
click at [284, 196] on div at bounding box center [233, 205] width 203 height 18
click at [165, 102] on div at bounding box center [167, 106] width 57 height 8
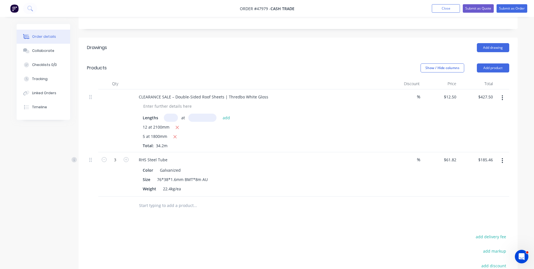
click at [358, 210] on div "Drawings Add drawing Products Show / Hide columns Add product Qty Discount Pric…" at bounding box center [298, 187] width 439 height 300
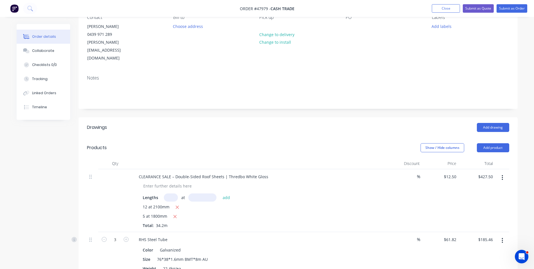
scroll to position [0, 0]
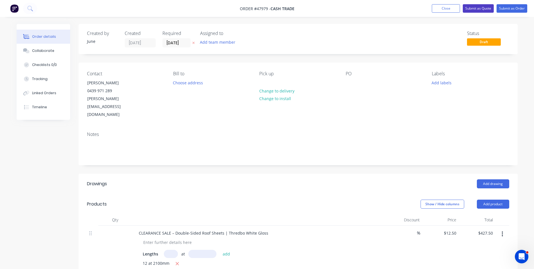
click at [473, 10] on button "Submit as Quote" at bounding box center [478, 8] width 31 height 8
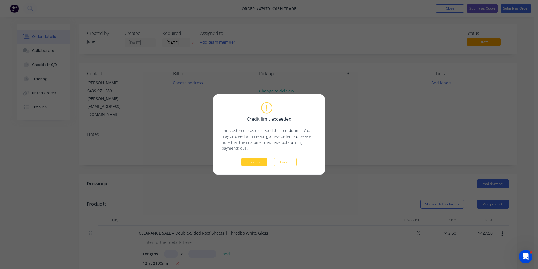
click at [255, 160] on button "Continue" at bounding box center [254, 162] width 26 height 8
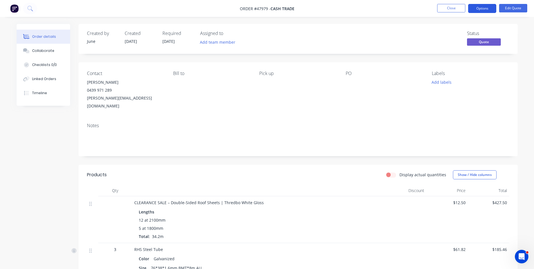
click at [488, 6] on button "Options" at bounding box center [482, 8] width 28 height 9
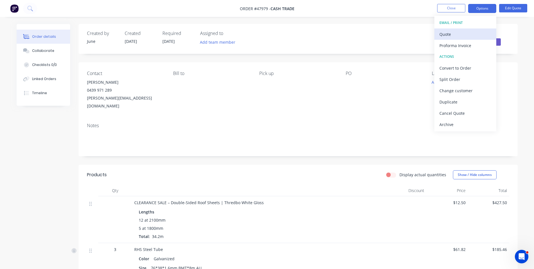
click at [473, 36] on div "Quote" at bounding box center [465, 34] width 52 height 8
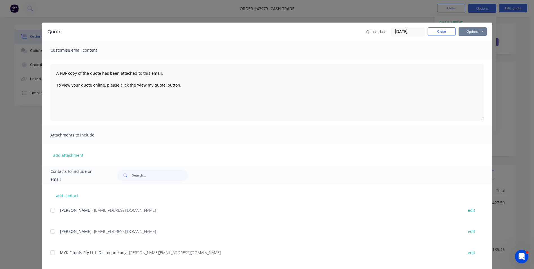
click at [473, 30] on button "Options" at bounding box center [472, 31] width 28 height 8
click at [466, 54] on button "Print" at bounding box center [476, 50] width 36 height 9
click at [429, 33] on button "Close" at bounding box center [442, 31] width 28 height 8
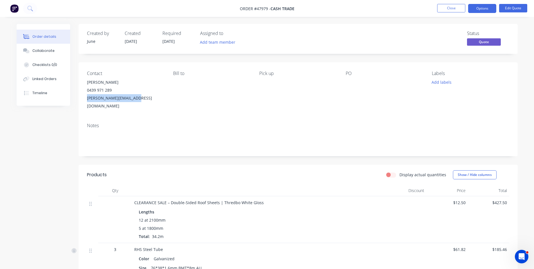
drag, startPoint x: 148, startPoint y: 102, endPoint x: 86, endPoint y: 101, distance: 62.5
click at [86, 101] on div "Contact Simon 0439 971 289 simon@simonlockwood.net Bill to Pick up PO Labels Ad…" at bounding box center [298, 90] width 439 height 56
copy div "simon@simonlockwood.net"
click at [506, 6] on button "Edit Quote" at bounding box center [513, 8] width 28 height 8
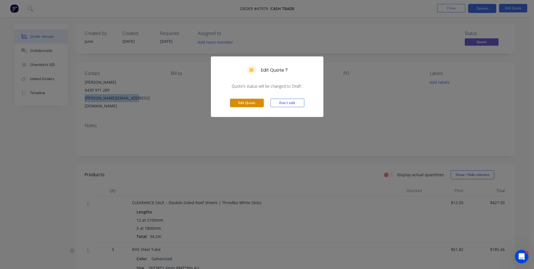
click at [242, 102] on button "Edit Quote" at bounding box center [247, 103] width 34 height 8
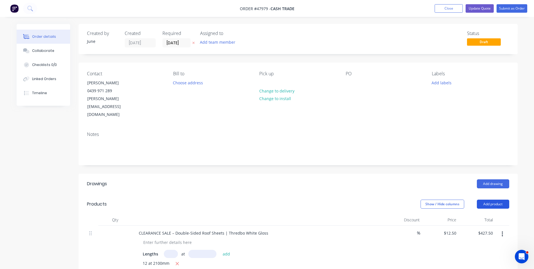
click at [494, 199] on button "Add product" at bounding box center [493, 203] width 32 height 9
click at [487, 214] on div "Product catalogue" at bounding box center [482, 218] width 43 height 8
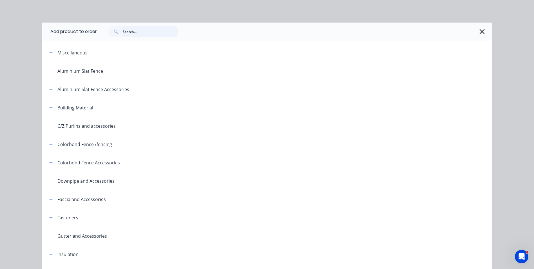
click at [159, 29] on input "text" at bounding box center [151, 31] width 56 height 11
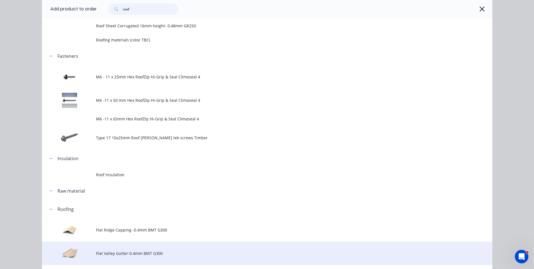
scroll to position [113, 0]
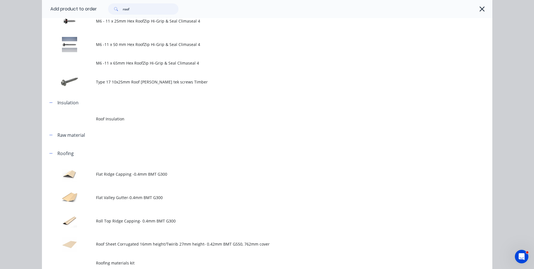
type input "roof"
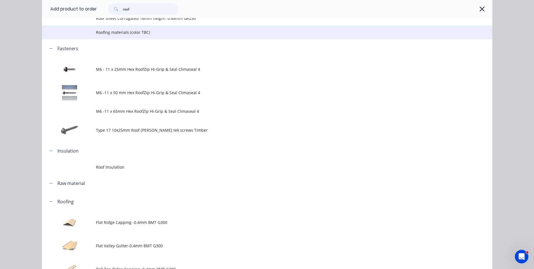
scroll to position [141, 0]
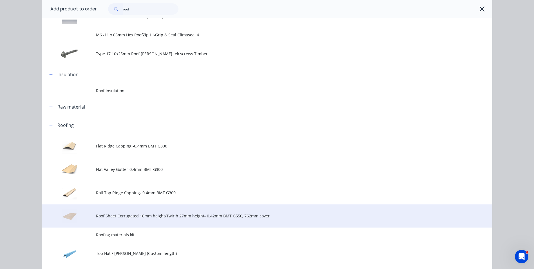
click at [121, 211] on td "Roof Sheet Corrugated 16mm height/Twirib 27mm height- 0.42mm BMT G550, 762mm co…" at bounding box center [294, 215] width 396 height 23
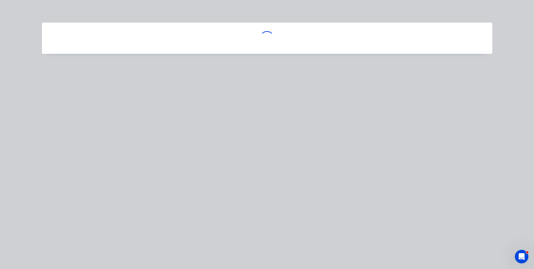
scroll to position [0, 0]
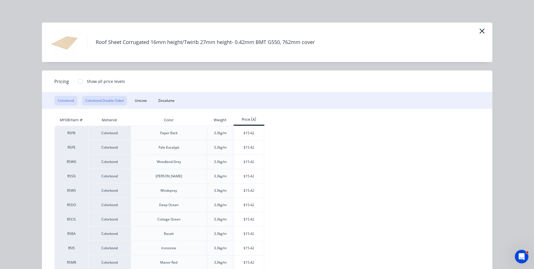
click at [100, 99] on button "Colorbond Double-Sided" at bounding box center [104, 101] width 45 height 10
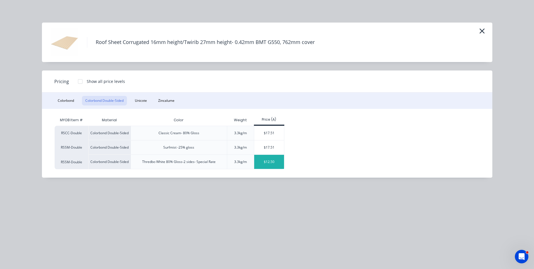
click at [276, 164] on div "$12.50" at bounding box center [269, 162] width 30 height 14
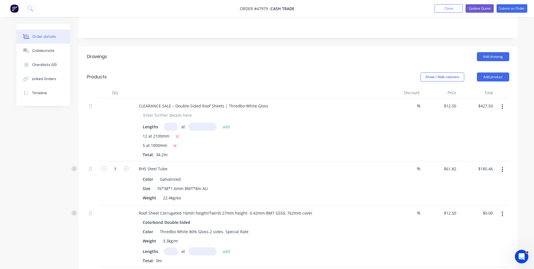
scroll to position [141, 0]
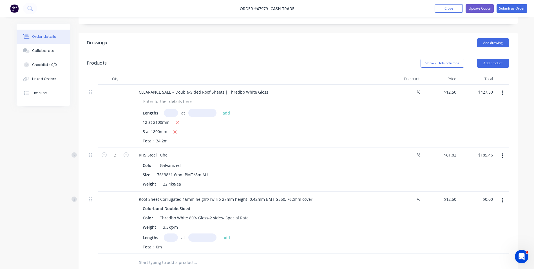
click at [165, 233] on input "text" at bounding box center [171, 237] width 14 height 8
type input "12"
click at [200, 233] on input "text" at bounding box center [202, 237] width 28 height 8
type input "2100"
click at [220, 233] on button "add" at bounding box center [226, 237] width 13 height 8
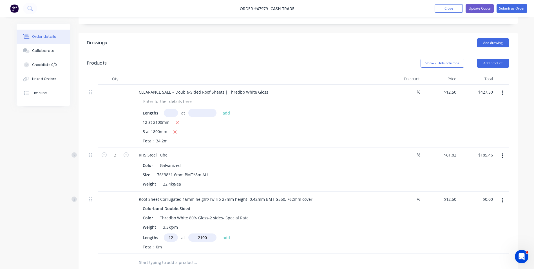
type input "$315.00"
type input "5"
type input "1800"
click at [220, 233] on button "add" at bounding box center [226, 237] width 13 height 8
type input "$427.50"
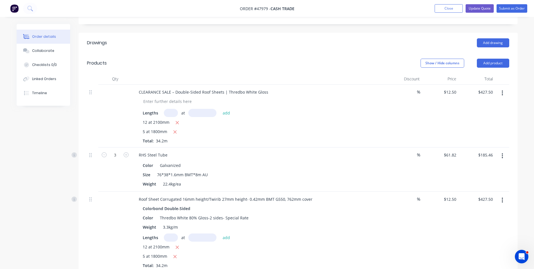
click at [502, 90] on icon "button" at bounding box center [502, 93] width 1 height 6
click at [488, 137] on div "Delete" at bounding box center [482, 141] width 43 height 8
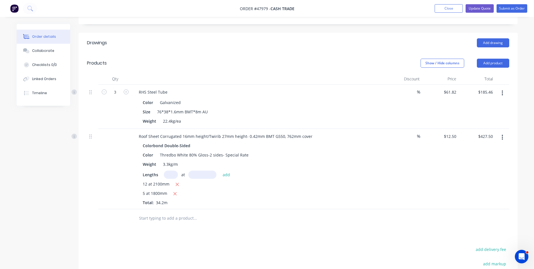
click at [351, 209] on div at bounding box center [298, 218] width 422 height 18
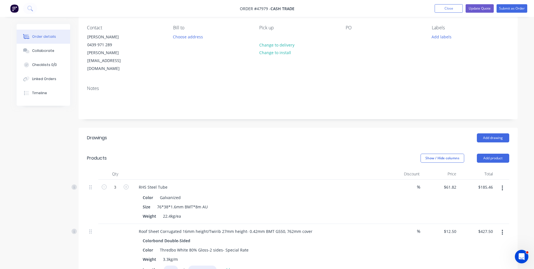
scroll to position [0, 0]
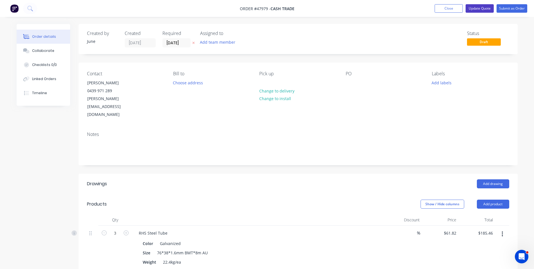
click at [479, 5] on button "Update Quote" at bounding box center [480, 8] width 28 height 8
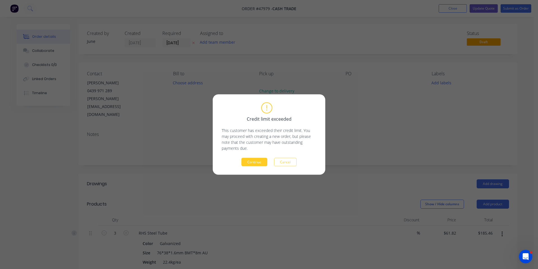
click at [263, 158] on button "Continue" at bounding box center [254, 162] width 26 height 8
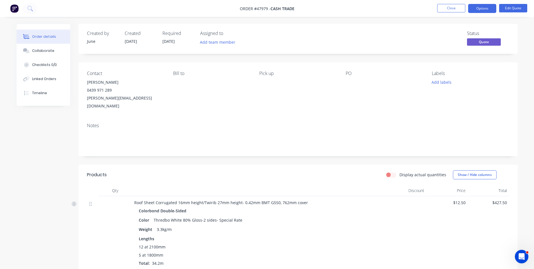
click at [182, 170] on div "Display actual quantities Show / Hide columns" at bounding box center [342, 174] width 332 height 9
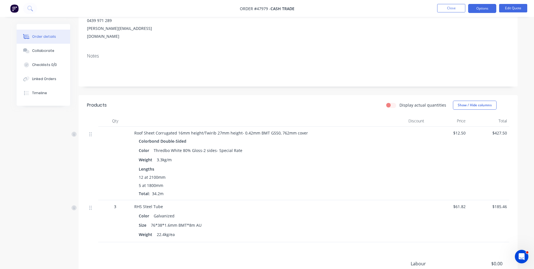
scroll to position [84, 0]
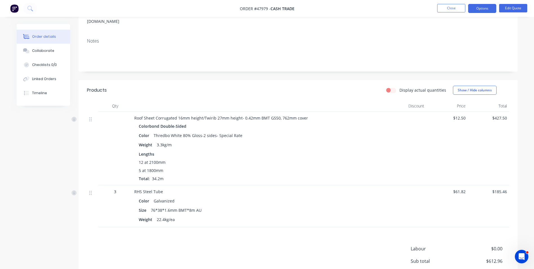
click at [192, 245] on div "Labour $0.00 Sub total $612.96 Tax $61.30 Total $674.26" at bounding box center [298, 271] width 422 height 53
click at [64, 227] on div "Created by June Created 12/08/25 Required 12/08/25 Assigned to Add team member …" at bounding box center [267, 126] width 501 height 375
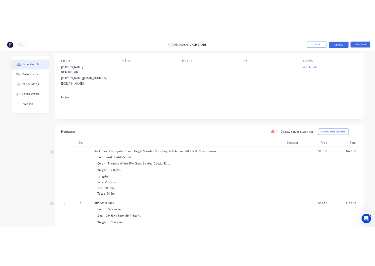
scroll to position [0, 0]
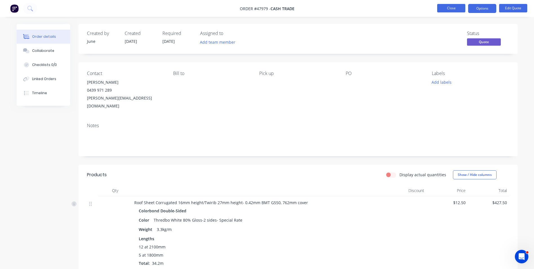
click at [452, 10] on button "Close" at bounding box center [451, 8] width 28 height 8
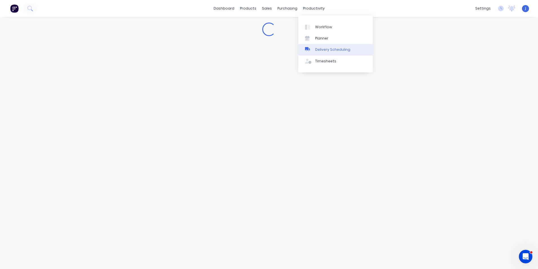
click at [321, 50] on div "Delivery Scheduling" at bounding box center [332, 49] width 35 height 5
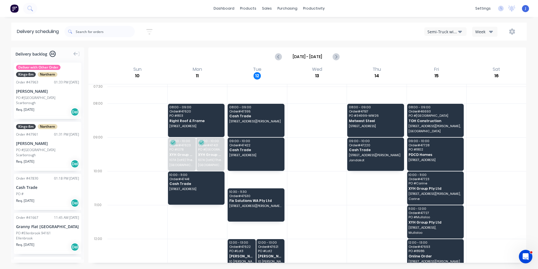
click at [134, 158] on div at bounding box center [138, 154] width 60 height 34
click at [439, 32] on div "Semi-Truck with Hiab" at bounding box center [443, 32] width 31 height 6
click at [446, 57] on div "Steelframing Truck" at bounding box center [453, 57] width 56 height 11
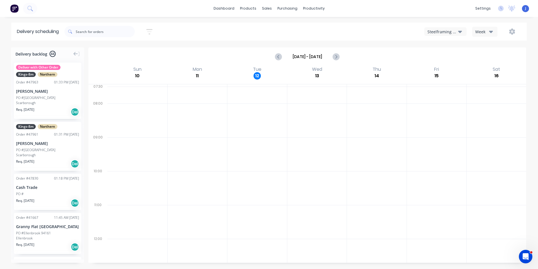
click at [449, 33] on div "Steelframing Truck" at bounding box center [443, 32] width 31 height 6
click at [444, 68] on div "Utes Delivery" at bounding box center [453, 68] width 56 height 11
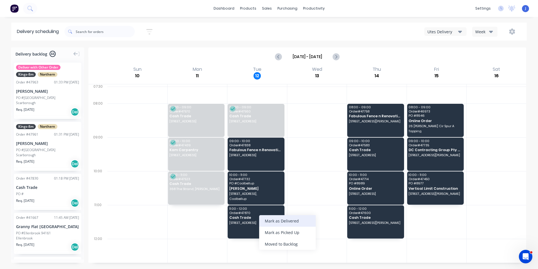
click at [281, 220] on div "Mark as Delivered" at bounding box center [287, 221] width 57 height 12
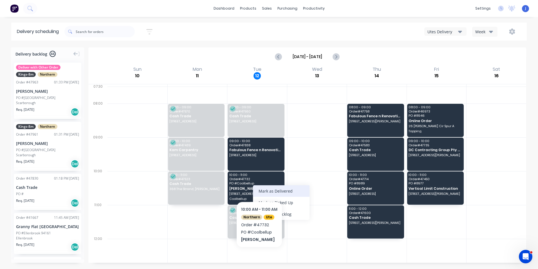
click at [279, 191] on div "Mark as Delivered" at bounding box center [281, 191] width 57 height 12
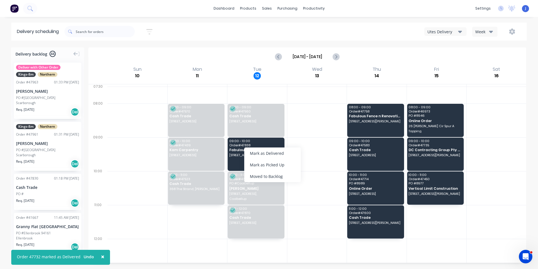
click at [256, 154] on div "Mark as Delivered" at bounding box center [272, 153] width 57 height 12
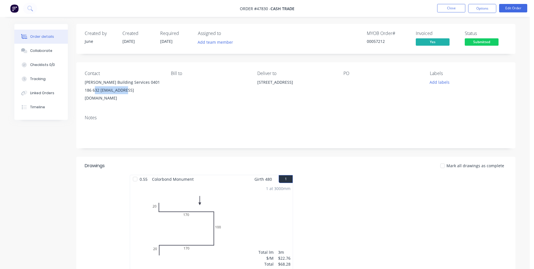
drag, startPoint x: 131, startPoint y: 91, endPoint x: 92, endPoint y: 92, distance: 38.6
click at [92, 92] on div "[PERSON_NAME] Building Services 0401 186 632 [EMAIL_ADDRESS][DOMAIN_NAME]" at bounding box center [123, 90] width 77 height 24
copy div "[EMAIL_ADDRESS][DOMAIN_NAME]"
click at [486, 8] on button "Options" at bounding box center [482, 8] width 28 height 9
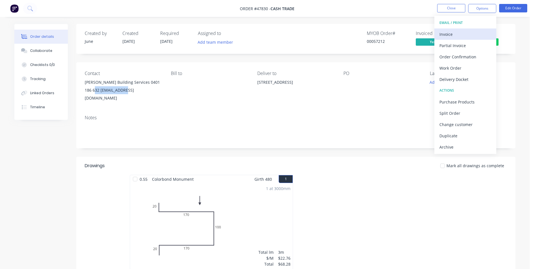
click at [483, 29] on button "Invoice" at bounding box center [465, 33] width 62 height 11
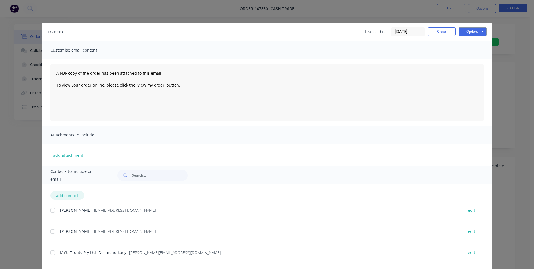
click at [68, 196] on button "add contact" at bounding box center [67, 195] width 34 height 8
select select "AU"
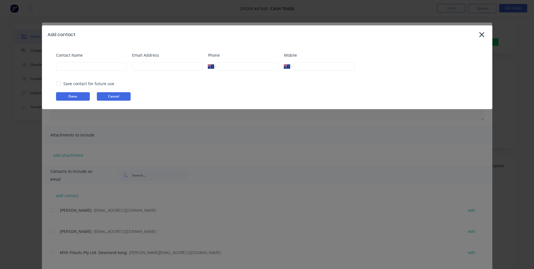
click at [111, 96] on button "Cancel" at bounding box center [114, 96] width 34 height 8
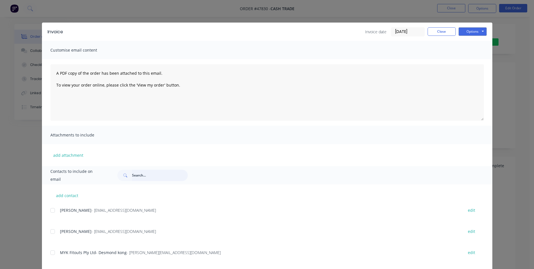
click at [144, 177] on input "text" at bounding box center [160, 174] width 56 height 11
paste input "[EMAIL_ADDRESS][DOMAIN_NAME]"
type input "[EMAIL_ADDRESS][DOMAIN_NAME]"
click at [51, 209] on div at bounding box center [52, 209] width 11 height 11
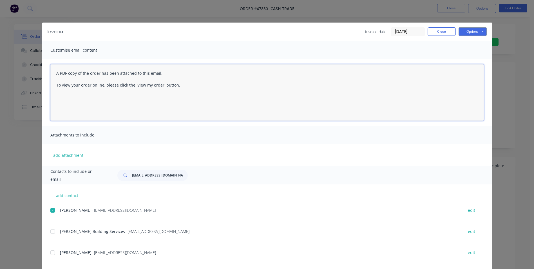
drag, startPoint x: 183, startPoint y: 93, endPoint x: 44, endPoint y: 73, distance: 139.6
click at [44, 73] on div "A PDF copy of the order has been attached to this email. To view your order onl…" at bounding box center [267, 92] width 450 height 66
click at [240, 90] on textarea "Hi, Han Here is your invoice for latest purchase. I will contact [PERSON_NAME] …" at bounding box center [266, 92] width 433 height 56
drag, startPoint x: 240, startPoint y: 93, endPoint x: 248, endPoint y: 96, distance: 8.4
click at [245, 95] on textarea "Hi, Han Here is your invoice for latest purchase. I will contact [PERSON_NAME] …" at bounding box center [266, 92] width 433 height 56
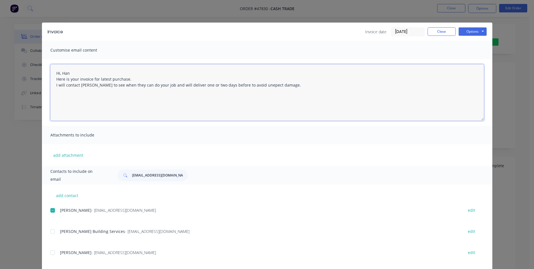
click at [279, 97] on textarea "Hi, Han Here is your invoice for latest purchase. I will contact [PERSON_NAME] …" at bounding box center [266, 92] width 433 height 56
click at [308, 89] on textarea "Hi, Han Here is your invoice for latest purchase. I will contact [PERSON_NAME] …" at bounding box center [266, 92] width 433 height 56
type textarea "Hi, Han Here is your invoice for latest purchase. I will contact [PERSON_NAME] …"
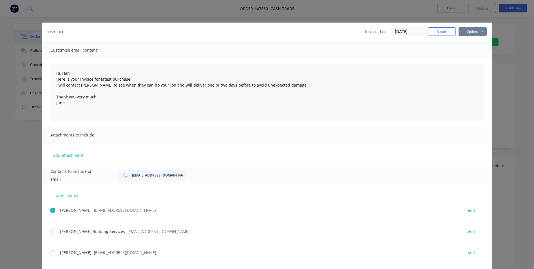
click at [466, 33] on button "Options" at bounding box center [472, 31] width 28 height 8
click at [469, 57] on button "Email" at bounding box center [476, 59] width 36 height 9
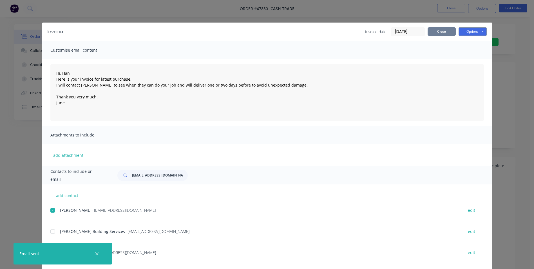
click at [442, 35] on button "Close" at bounding box center [442, 31] width 28 height 8
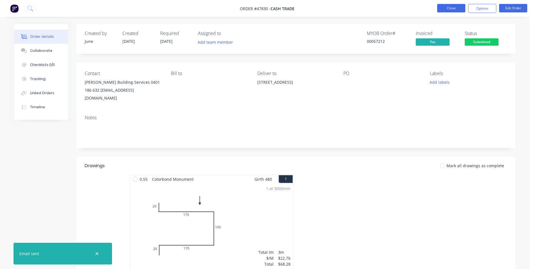
click at [444, 9] on button "Close" at bounding box center [451, 8] width 28 height 8
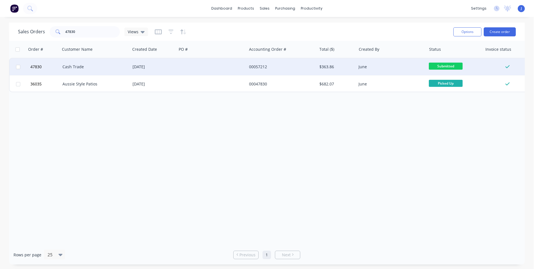
click at [92, 73] on div "Cash Trade" at bounding box center [95, 66] width 70 height 17
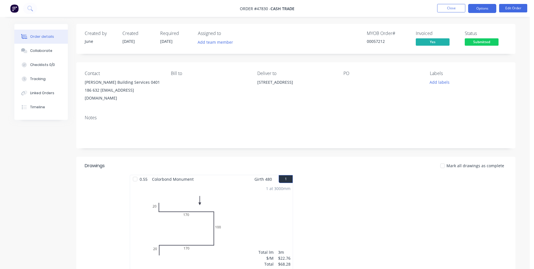
click at [476, 6] on button "Options" at bounding box center [482, 8] width 28 height 9
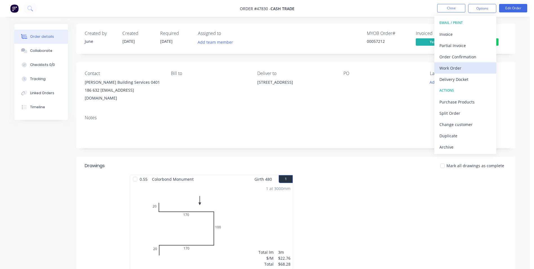
click at [472, 70] on div "Work Order" at bounding box center [465, 68] width 52 height 8
click at [460, 69] on div "Custom" at bounding box center [465, 68] width 52 height 8
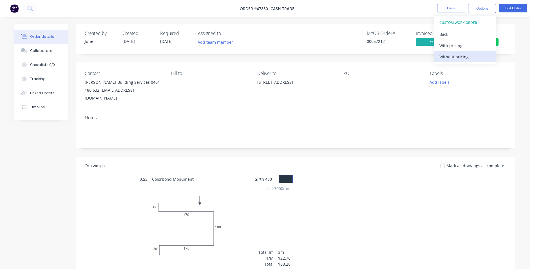
click at [462, 57] on div "Without pricing" at bounding box center [465, 57] width 52 height 8
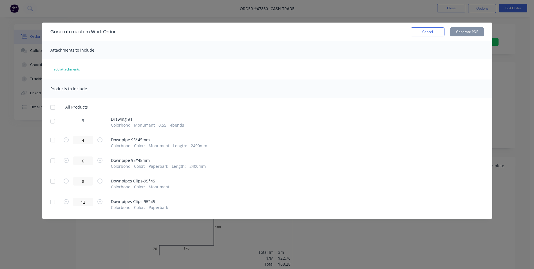
click at [57, 122] on div at bounding box center [52, 120] width 11 height 11
click at [468, 32] on button "Generate PDF" at bounding box center [467, 31] width 34 height 9
click at [427, 32] on button "Cancel" at bounding box center [428, 31] width 34 height 9
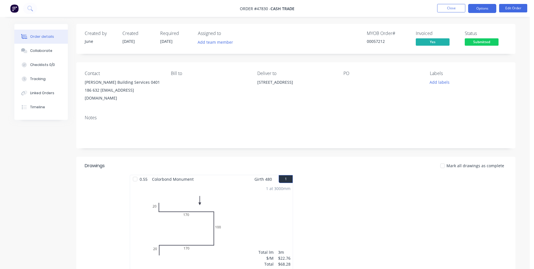
click at [484, 10] on button "Options" at bounding box center [482, 8] width 28 height 9
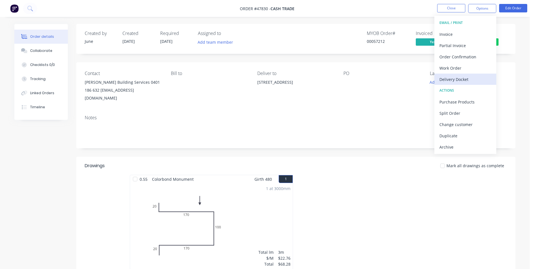
click at [461, 77] on div "Delivery Docket" at bounding box center [465, 79] width 52 height 8
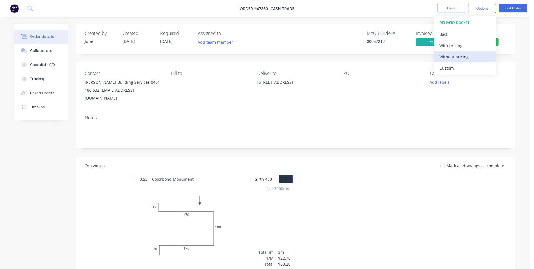
click at [460, 57] on div "Without pricing" at bounding box center [465, 57] width 52 height 8
click at [335, 10] on nav "Order #47830 - Cash Trade Close Options EMAIL / PRINT Invoice Partial Invoice O…" at bounding box center [267, 8] width 534 height 17
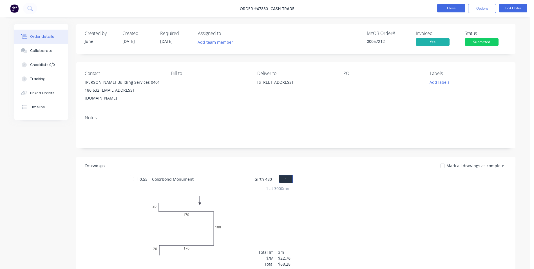
click at [462, 7] on button "Close" at bounding box center [451, 8] width 28 height 8
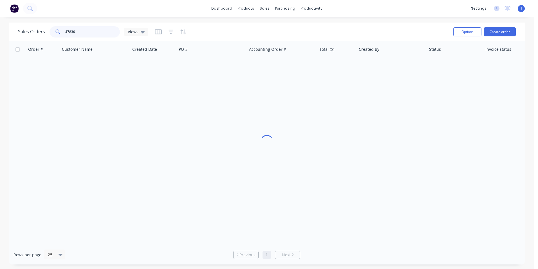
drag, startPoint x: 77, startPoint y: 30, endPoint x: 50, endPoint y: 28, distance: 26.8
click at [50, 29] on div "47830" at bounding box center [85, 31] width 70 height 11
type input "han"
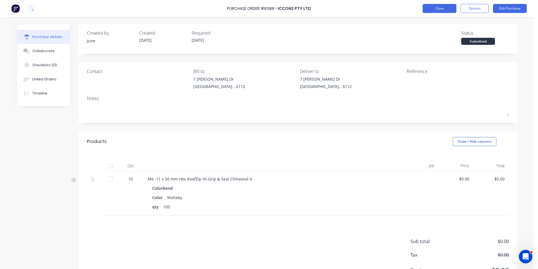
click at [441, 5] on button "Close" at bounding box center [440, 8] width 34 height 9
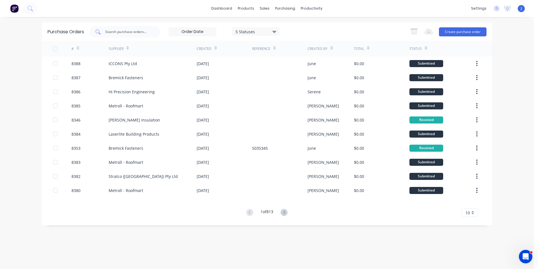
click at [151, 31] on div at bounding box center [125, 31] width 70 height 11
click at [265, 28] on icon at bounding box center [266, 26] width 5 height 5
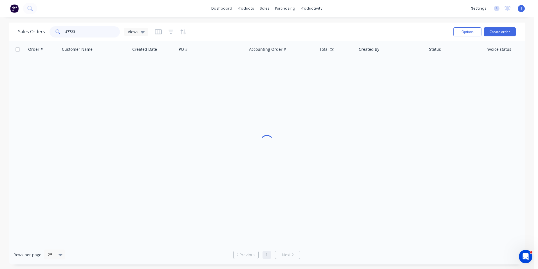
drag, startPoint x: 103, startPoint y: 31, endPoint x: 35, endPoint y: 36, distance: 68.0
click at [35, 36] on div "Sales Orders 47723 Views" at bounding box center [83, 31] width 130 height 11
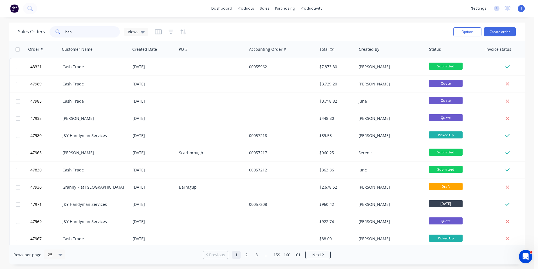
drag, startPoint x: 85, startPoint y: 34, endPoint x: 55, endPoint y: 37, distance: 29.7
click at [55, 37] on div "han" at bounding box center [85, 31] width 70 height 11
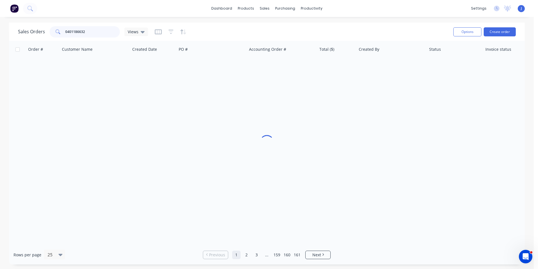
type input "0401186632"
click at [210, 152] on div at bounding box center [267, 143] width 516 height 204
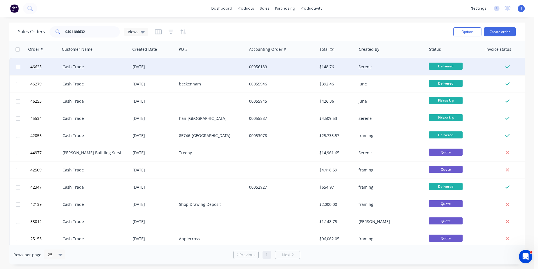
click at [193, 67] on div at bounding box center [212, 66] width 70 height 17
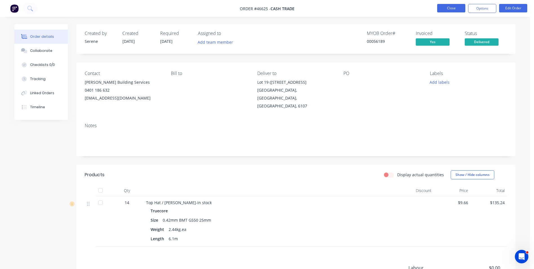
click at [457, 8] on button "Close" at bounding box center [451, 8] width 28 height 8
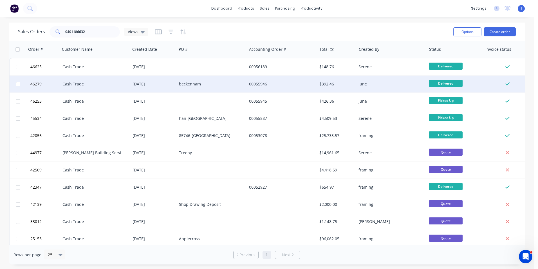
click at [282, 92] on div "00055946" at bounding box center [282, 83] width 70 height 17
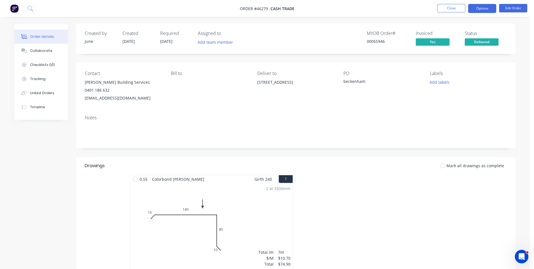
click at [491, 10] on button "Options" at bounding box center [482, 8] width 28 height 9
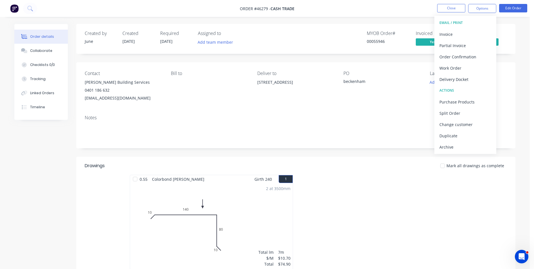
drag, startPoint x: 457, startPoint y: 82, endPoint x: 461, endPoint y: 75, distance: 7.4
click at [457, 81] on div "Delivery Docket" at bounding box center [465, 79] width 52 height 8
click at [463, 68] on div "Custom" at bounding box center [465, 68] width 52 height 8
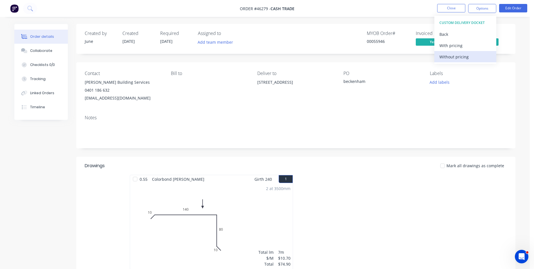
click at [466, 55] on div "Without pricing" at bounding box center [465, 57] width 52 height 8
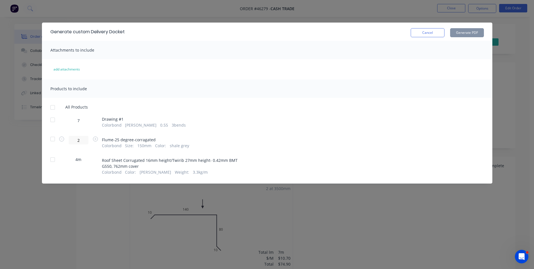
click at [53, 124] on div at bounding box center [52, 119] width 11 height 11
click at [468, 28] on div "Cancel Generate PDF" at bounding box center [447, 31] width 73 height 11
click at [470, 32] on button "Generate PDF" at bounding box center [467, 32] width 34 height 9
click at [423, 29] on button "Cancel" at bounding box center [428, 32] width 34 height 9
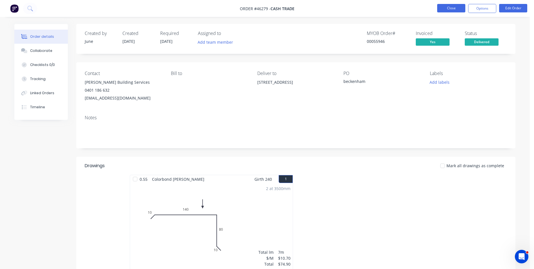
click at [455, 10] on button "Close" at bounding box center [451, 8] width 28 height 8
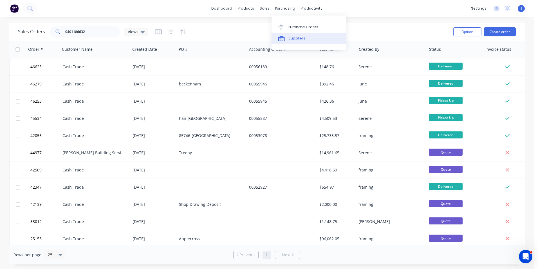
click at [288, 39] on link "Suppliers" at bounding box center [309, 38] width 75 height 11
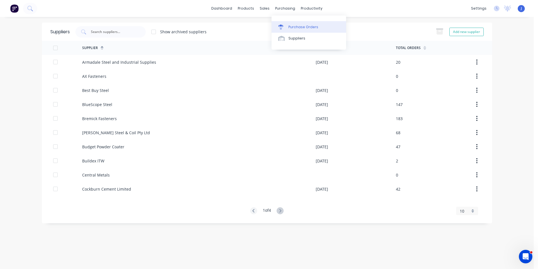
click at [293, 27] on div "Purchase Orders" at bounding box center [303, 26] width 30 height 5
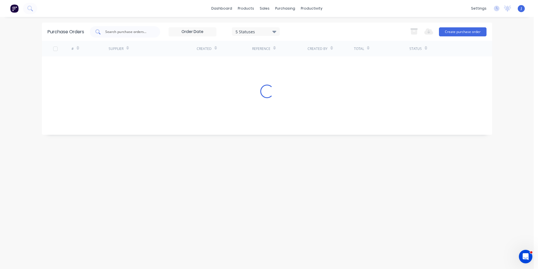
click at [150, 33] on input "text" at bounding box center [128, 32] width 47 height 6
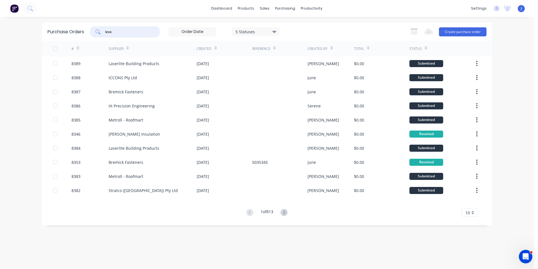
type input "icco"
click at [446, 19] on div "dashboard products sales purchasing productivity dashboard products Product Cat…" at bounding box center [267, 134] width 534 height 269
click at [444, 29] on button "Create purchase order" at bounding box center [463, 31] width 48 height 9
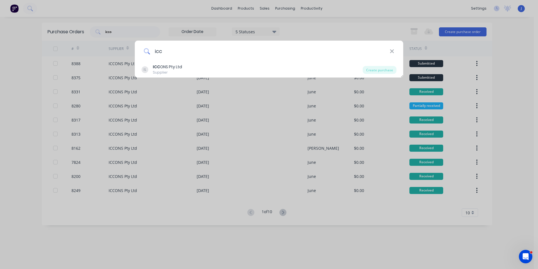
type input "icc"
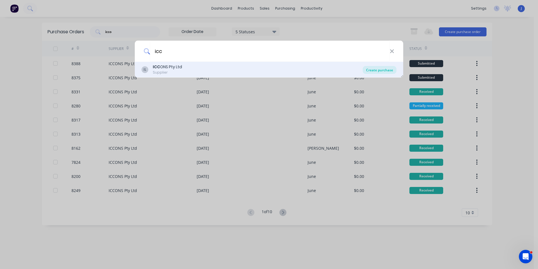
click at [377, 69] on div "Create purchase" at bounding box center [380, 70] width 34 height 8
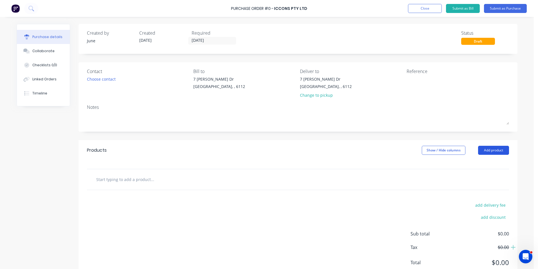
click at [489, 151] on button "Add product" at bounding box center [493, 150] width 31 height 9
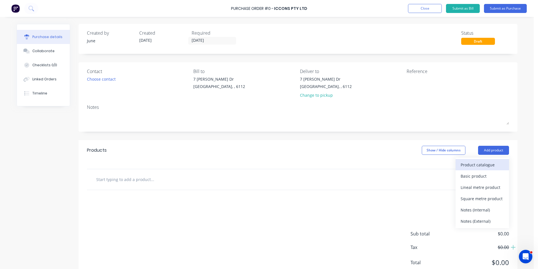
click at [461, 162] on div "Product catalogue" at bounding box center [482, 164] width 43 height 8
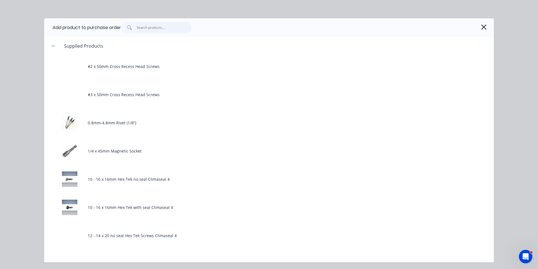
click at [162, 25] on input "text" at bounding box center [164, 27] width 55 height 11
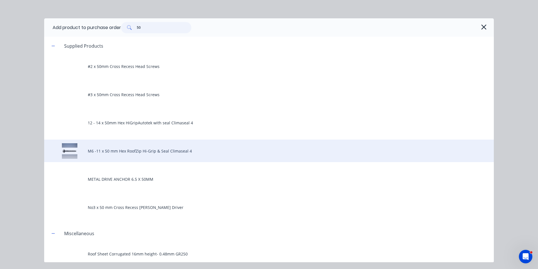
type input "50"
click at [136, 149] on div "M6 -11 x 50 mm Hex RoofZip Hi-Grip & Seal Climaseal 4" at bounding box center [269, 150] width 450 height 23
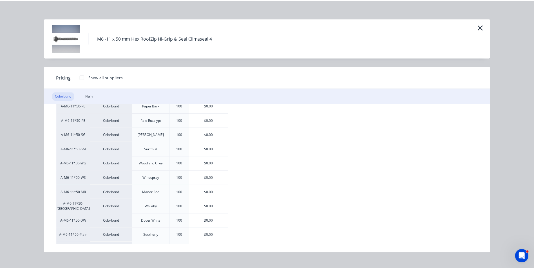
scroll to position [168, 0]
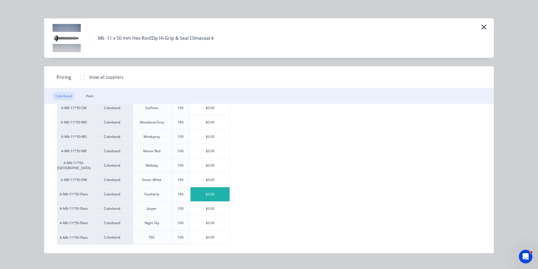
click at [213, 193] on div "$0.00" at bounding box center [210, 194] width 39 height 14
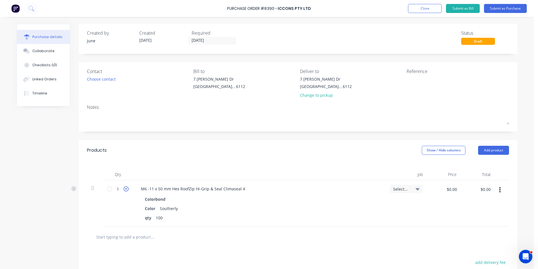
click at [124, 191] on icon at bounding box center [126, 188] width 5 height 5
click at [120, 191] on input "2" at bounding box center [117, 188] width 11 height 8
type input "20"
click at [171, 159] on div "Products Show / Hide columns Add product" at bounding box center [298, 150] width 439 height 20
click at [216, 37] on label "[DATE]" at bounding box center [212, 41] width 48 height 8
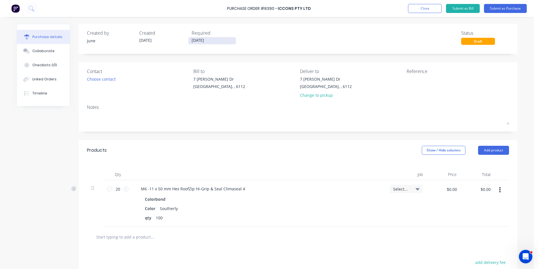
click at [216, 37] on input "[DATE]" at bounding box center [212, 40] width 47 height 7
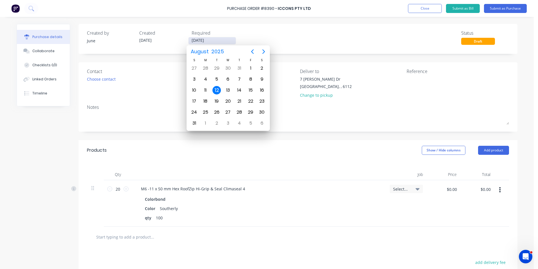
click at [215, 41] on input "[DATE]" at bounding box center [212, 40] width 47 height 7
click at [231, 90] on div "13" at bounding box center [228, 90] width 8 height 8
type input "[DATE]"
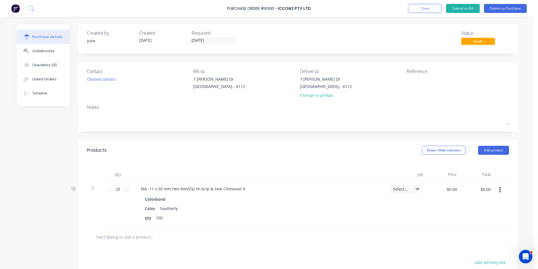
click at [308, 46] on div "Created by June Created [DATE] Required [DATE] Status Draft" at bounding box center [298, 39] width 439 height 30
click at [516, 7] on button "Submit as Purchase" at bounding box center [505, 8] width 43 height 9
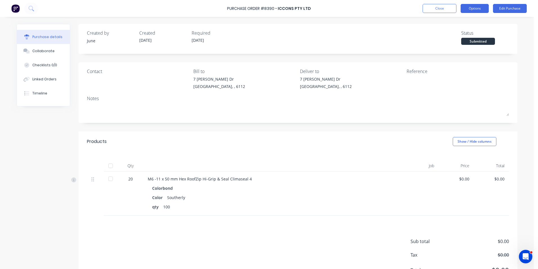
click at [483, 12] on button "Options" at bounding box center [475, 8] width 28 height 9
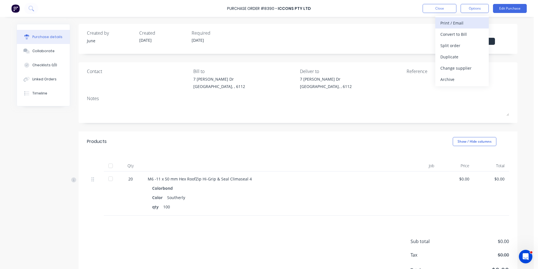
click at [480, 24] on div "Print / Email" at bounding box center [461, 23] width 43 height 8
click at [474, 42] on div "Without pricing" at bounding box center [461, 45] width 43 height 8
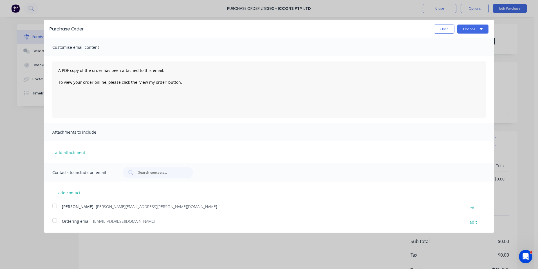
click at [82, 219] on span "Ordering email" at bounding box center [76, 220] width 29 height 5
click at [472, 32] on button "Options" at bounding box center [472, 28] width 31 height 9
click at [468, 55] on div "Email" at bounding box center [461, 54] width 43 height 8
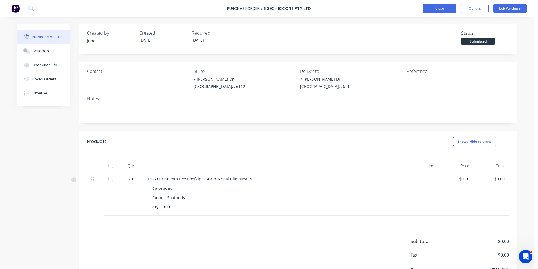
click at [439, 10] on button "Close" at bounding box center [440, 8] width 34 height 9
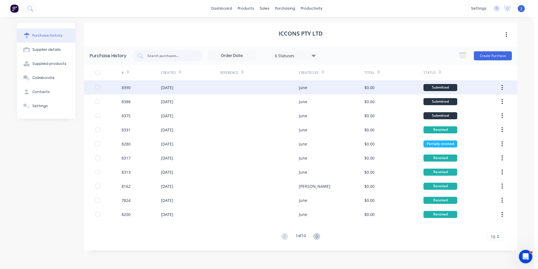
click at [188, 88] on div "[DATE]" at bounding box center [190, 87] width 59 height 14
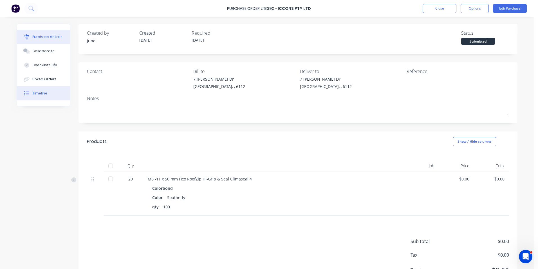
click at [30, 87] on button "Timeline" at bounding box center [43, 93] width 53 height 14
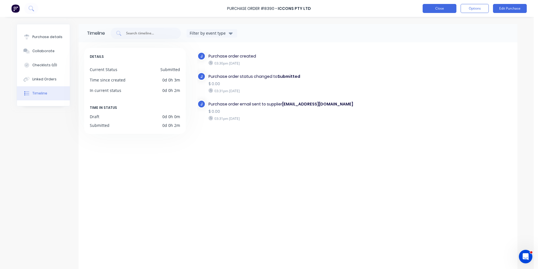
click at [432, 6] on button "Close" at bounding box center [440, 8] width 34 height 9
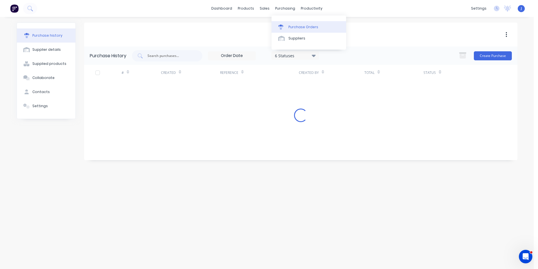
click at [286, 24] on div at bounding box center [282, 26] width 8 height 5
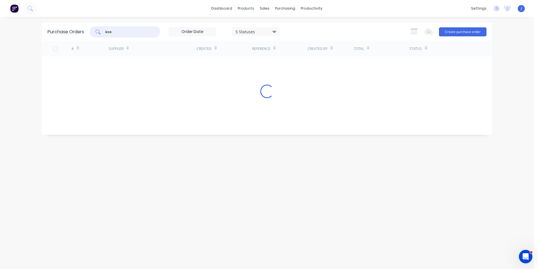
drag, startPoint x: 125, startPoint y: 32, endPoint x: 102, endPoint y: 33, distance: 23.4
click at [102, 33] on div "icco" at bounding box center [125, 31] width 70 height 11
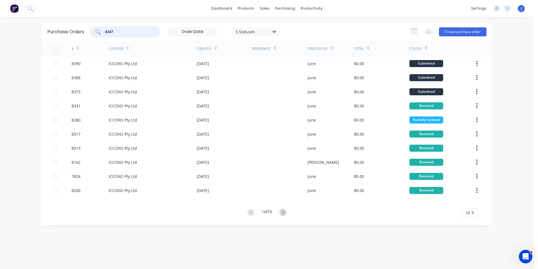
type input "8347"
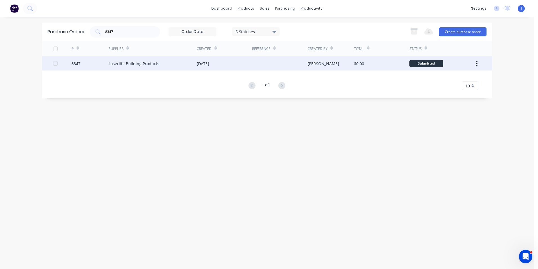
click at [209, 65] on div "[DATE]" at bounding box center [203, 64] width 12 height 6
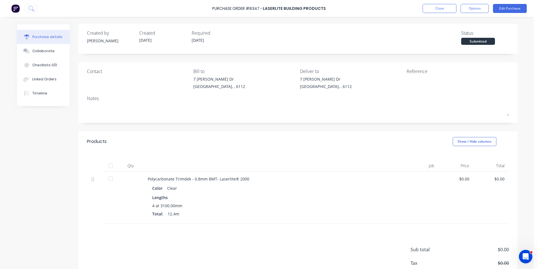
click at [106, 165] on div at bounding box center [110, 165] width 11 height 11
click at [47, 80] on div "Linked Orders" at bounding box center [44, 79] width 24 height 5
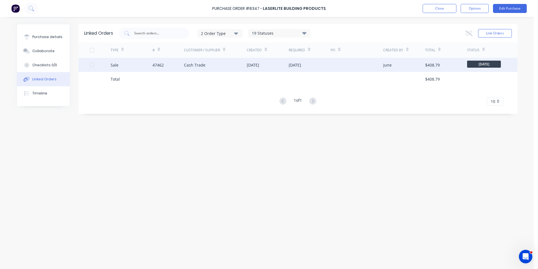
click at [109, 67] on div at bounding box center [100, 65] width 21 height 14
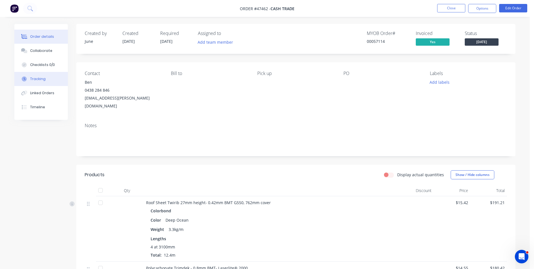
click at [55, 81] on button "Tracking" at bounding box center [40, 79] width 53 height 14
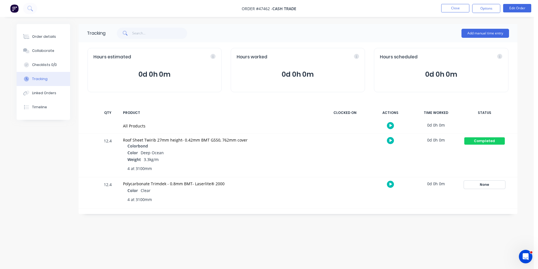
click at [489, 184] on div "None" at bounding box center [484, 184] width 41 height 7
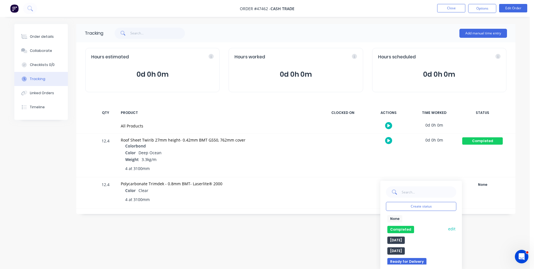
click at [398, 229] on button "Completed" at bounding box center [400, 228] width 27 height 7
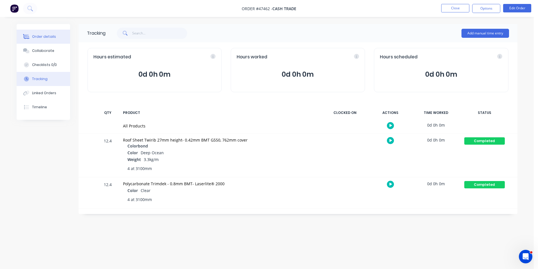
click at [53, 37] on div "Order details" at bounding box center [44, 36] width 24 height 5
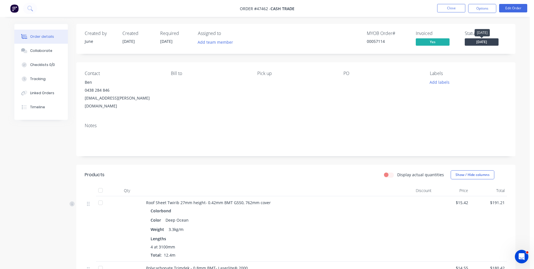
click at [478, 42] on span "[DATE]" at bounding box center [482, 41] width 34 height 7
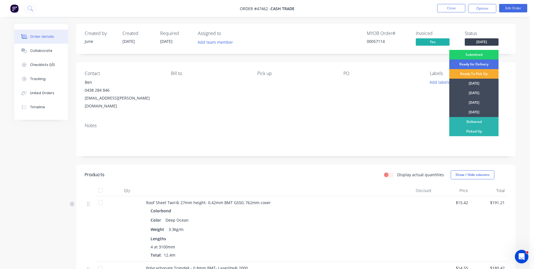
click at [474, 74] on div "Ready To Pick Up" at bounding box center [473, 74] width 49 height 10
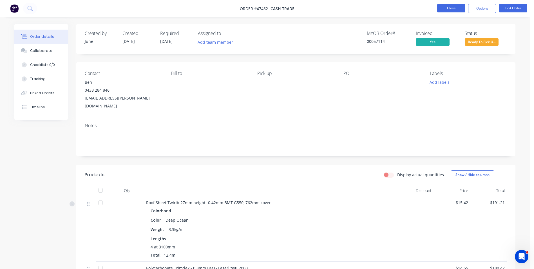
click at [456, 8] on button "Close" at bounding box center [451, 8] width 28 height 8
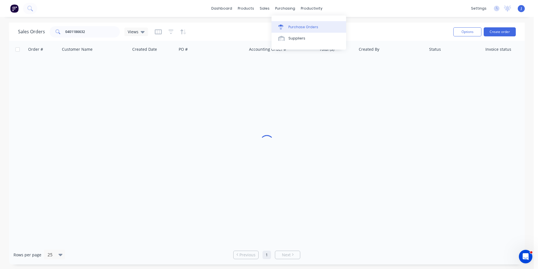
click at [286, 23] on link "Purchase Orders" at bounding box center [309, 26] width 75 height 11
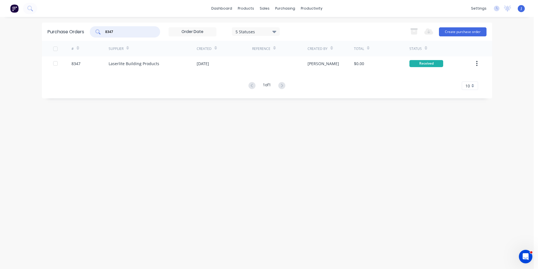
drag, startPoint x: 131, startPoint y: 30, endPoint x: 70, endPoint y: 32, distance: 61.1
click at [70, 32] on div "Purchase Orders 8347 5 Statuses 5 Statuses Export to Excel (XLSX) Create purcha…" at bounding box center [267, 32] width 450 height 18
type input "8362"
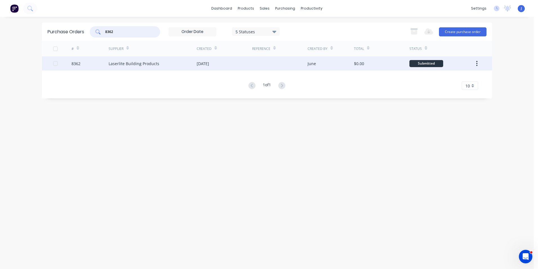
click at [118, 59] on div "Laserlite Building Products" at bounding box center [153, 63] width 88 height 14
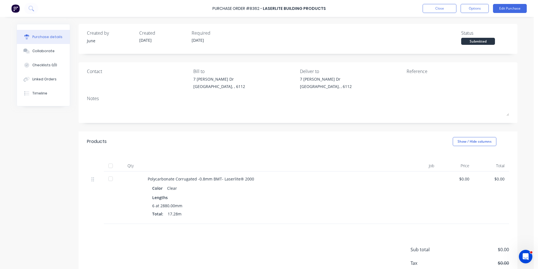
click at [106, 168] on div at bounding box center [110, 165] width 11 height 11
click at [55, 78] on button "Linked Orders" at bounding box center [43, 79] width 53 height 14
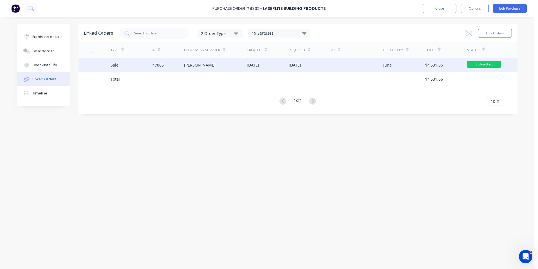
click at [169, 62] on div "47865" at bounding box center [169, 65] width 32 height 14
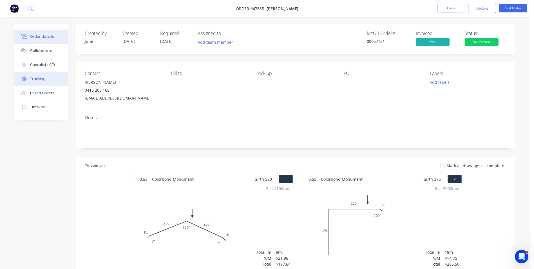
click at [41, 81] on div "Tracking" at bounding box center [37, 78] width 15 height 5
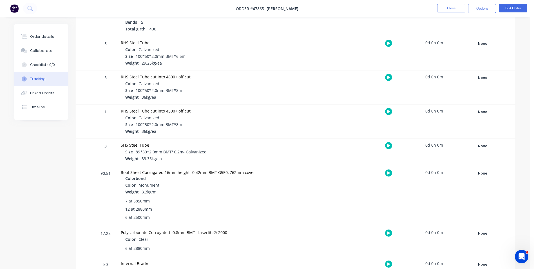
scroll to position [338, 0]
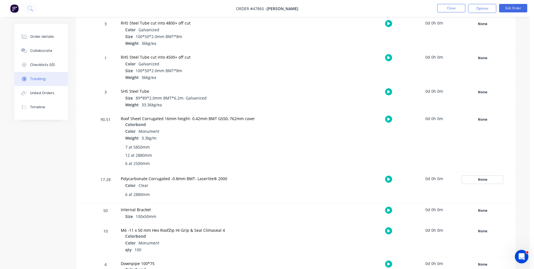
click at [490, 180] on div "None" at bounding box center [482, 179] width 41 height 7
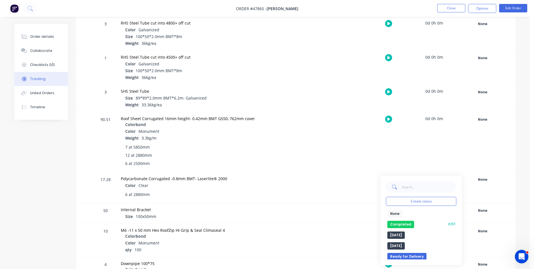
click at [395, 222] on button "Completed" at bounding box center [400, 223] width 27 height 7
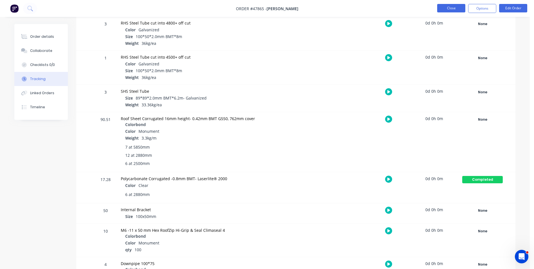
click at [453, 4] on button "Close" at bounding box center [451, 8] width 28 height 8
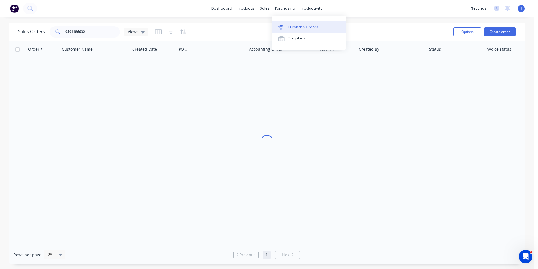
click at [290, 29] on div "Purchase Orders" at bounding box center [303, 26] width 30 height 5
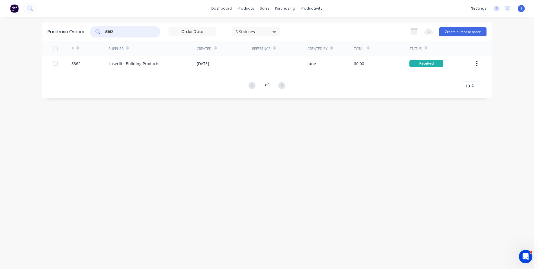
drag, startPoint x: 134, startPoint y: 29, endPoint x: 90, endPoint y: 30, distance: 44.2
click at [90, 30] on div "Purchase Orders 8362 5 Statuses 5 Statuses Export to Excel (XLSX) Create purcha…" at bounding box center [267, 32] width 450 height 18
type input "8358"
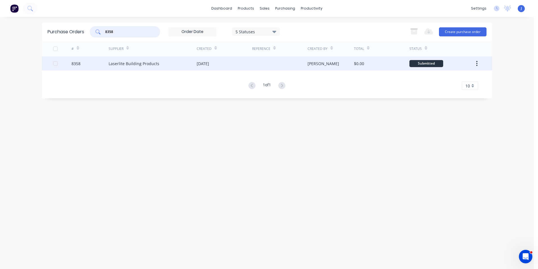
click at [128, 67] on div "Laserlite Building Products" at bounding box center [153, 63] width 88 height 14
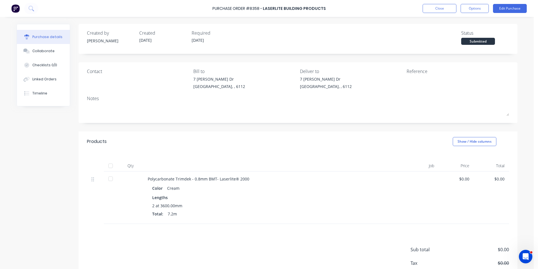
click at [108, 164] on div at bounding box center [110, 165] width 11 height 11
drag, startPoint x: 40, startPoint y: 82, endPoint x: 71, endPoint y: 74, distance: 32.2
click at [39, 82] on button "Linked Orders" at bounding box center [43, 79] width 53 height 14
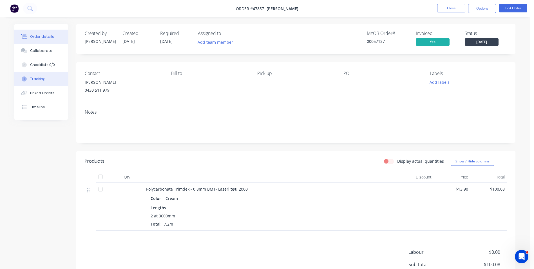
click at [42, 79] on div "Tracking" at bounding box center [37, 78] width 15 height 5
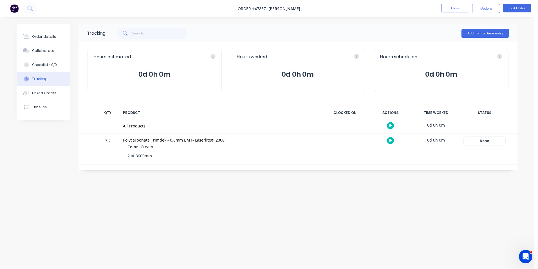
click at [471, 138] on div "None" at bounding box center [484, 140] width 41 height 7
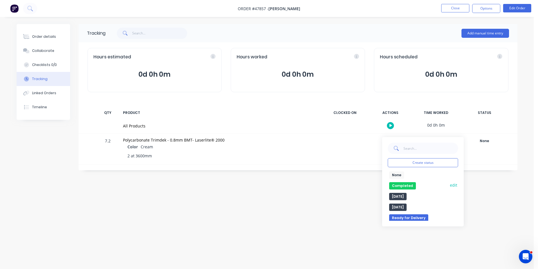
click at [405, 184] on button "Completed" at bounding box center [402, 185] width 27 height 7
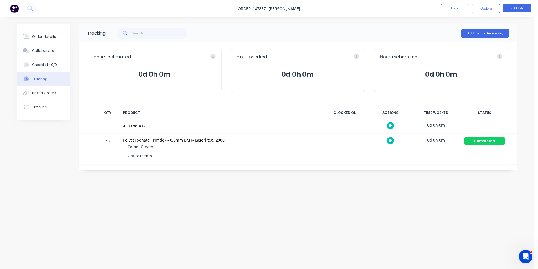
click at [242, 197] on div "Tracking Add manual time entry Hours estimated 0d 0h 0m Hours worked 0d 0h 0m H…" at bounding box center [267, 123] width 501 height 199
drag, startPoint x: 32, startPoint y: 37, endPoint x: 60, endPoint y: 38, distance: 27.9
click at [33, 37] on div "Order details" at bounding box center [44, 36] width 24 height 5
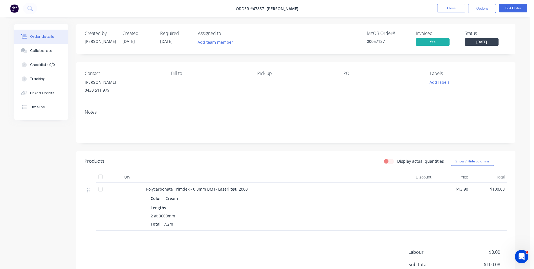
click at [480, 41] on span "[DATE]" at bounding box center [482, 41] width 34 height 7
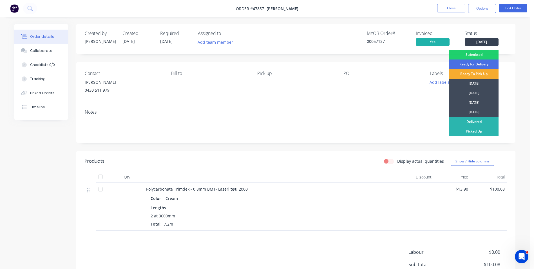
click at [460, 76] on div "Ready To Pick Up" at bounding box center [473, 74] width 49 height 10
